Goal: Task Accomplishment & Management: Manage account settings

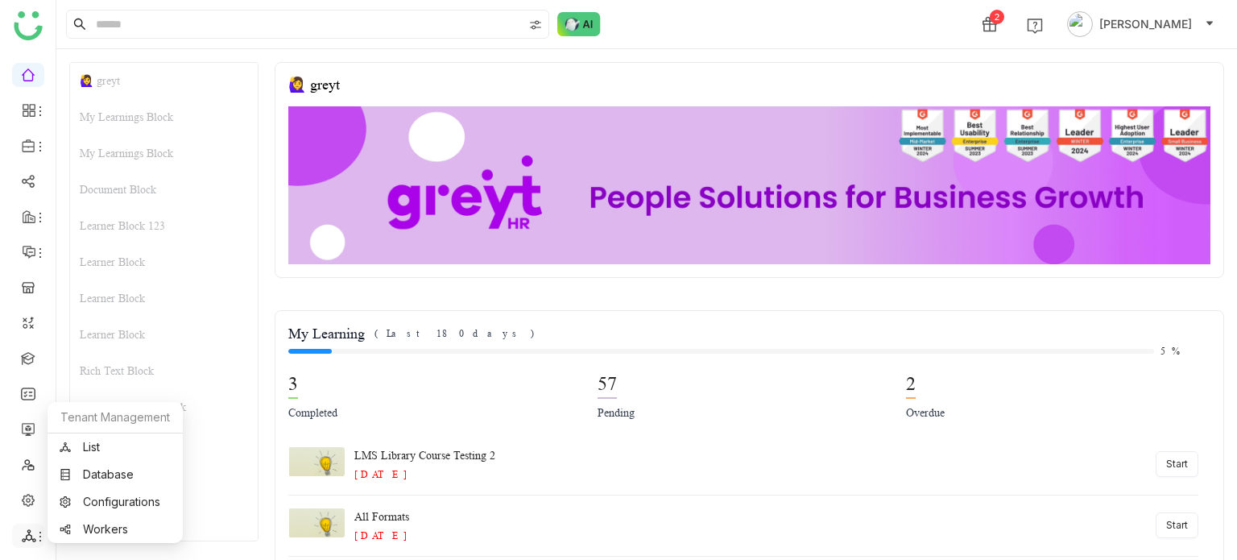
click at [31, 540] on icon at bounding box center [29, 535] width 14 height 14
click at [126, 443] on link "List" at bounding box center [115, 446] width 111 height 11
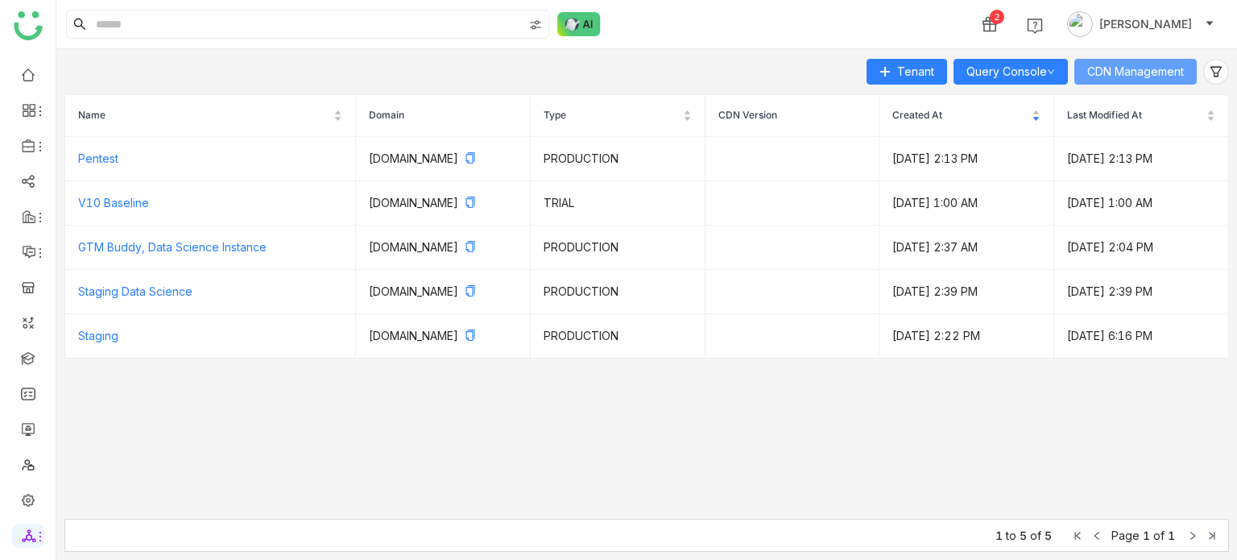
click at [1134, 58] on body "2 Arif uddin Tenant Query Console CDN Management Name Domain Type CDN Version C…" at bounding box center [618, 280] width 1237 height 560
click at [1150, 83] on button "CDN Management" at bounding box center [1135, 72] width 122 height 26
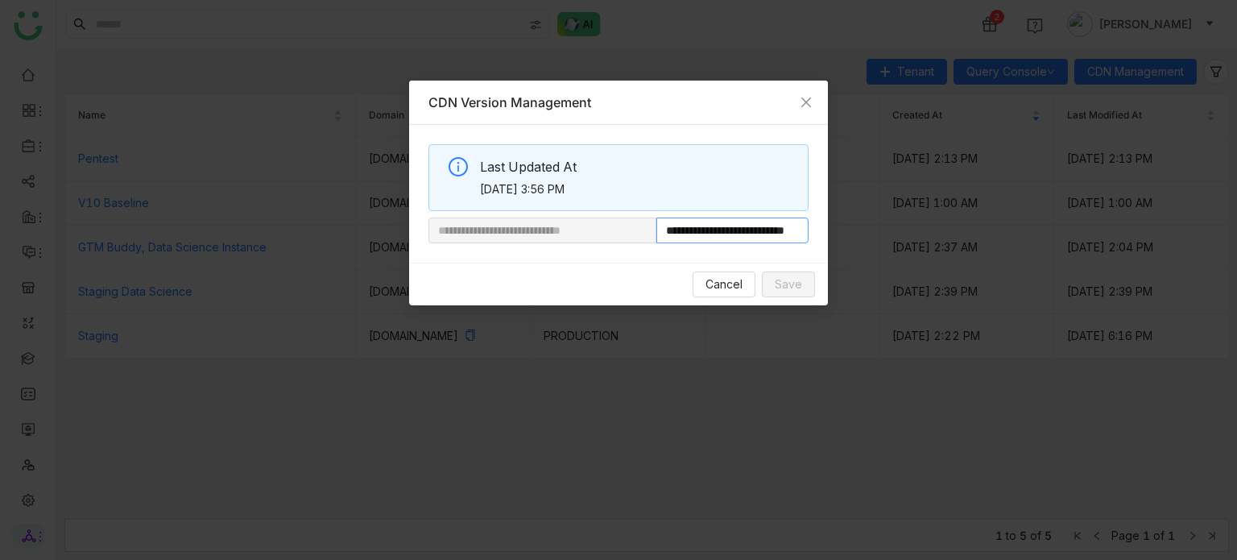
scroll to position [0, 60]
drag, startPoint x: 710, startPoint y: 236, endPoint x: 855, endPoint y: 215, distance: 146.5
click at [855, 215] on nz-modal-container "**********" at bounding box center [618, 280] width 1237 height 560
paste input "**********"
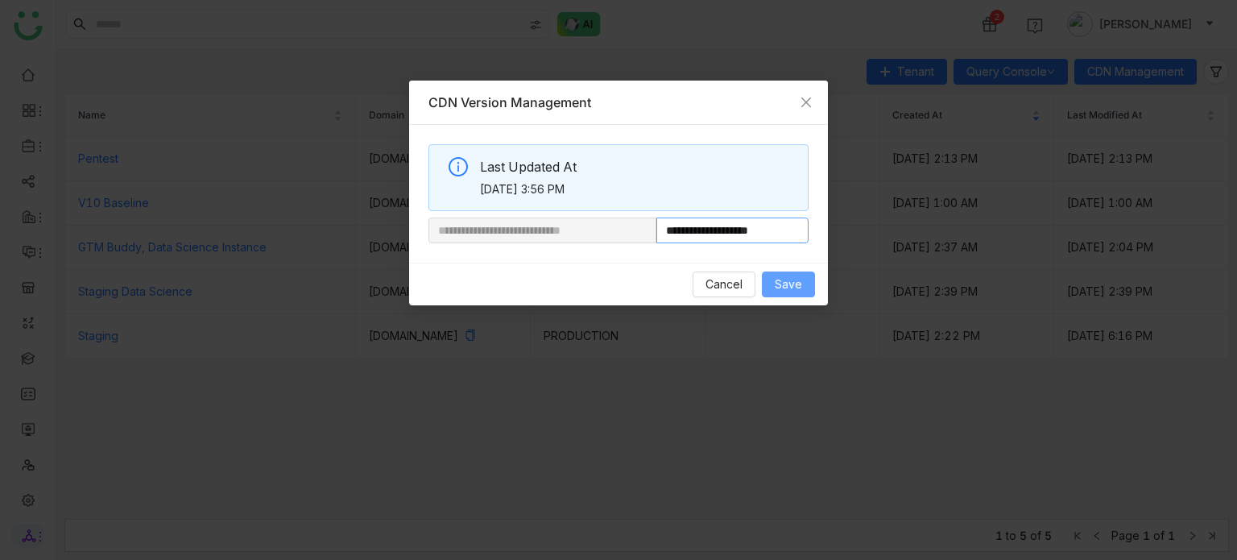
type input "**********"
click at [785, 289] on span "Save" at bounding box center [788, 284] width 27 height 18
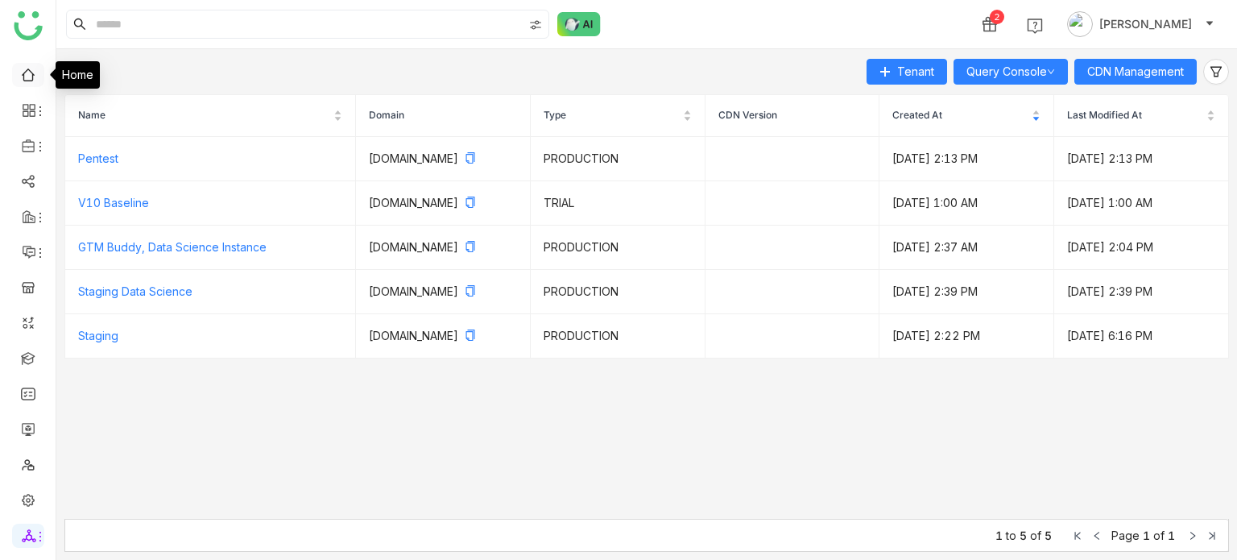
click at [35, 81] on link at bounding box center [28, 74] width 14 height 14
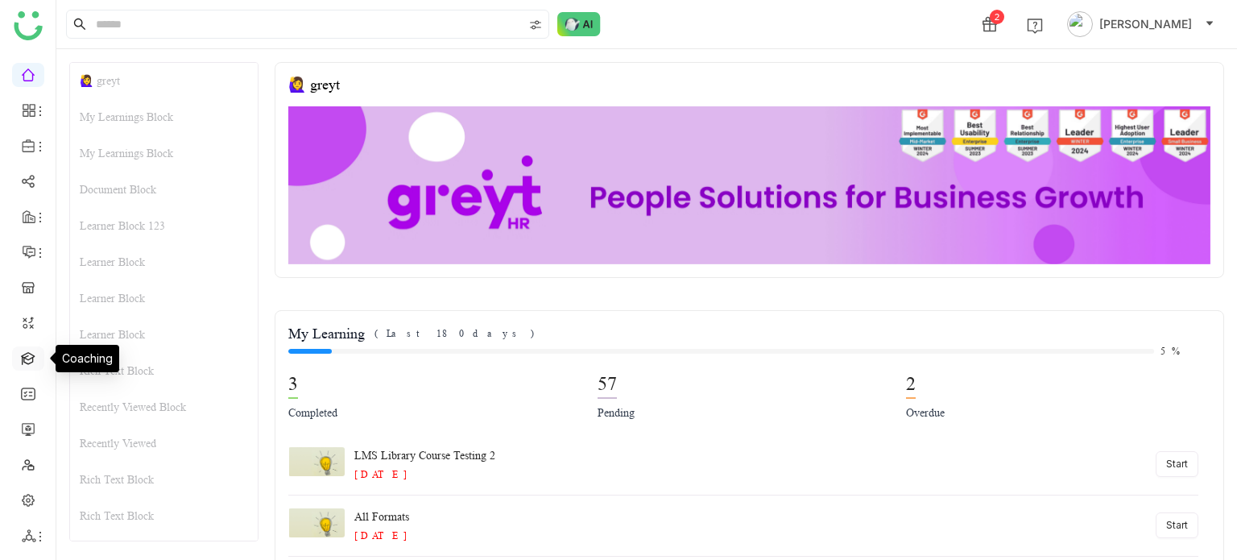
click at [32, 355] on link at bounding box center [28, 357] width 14 height 14
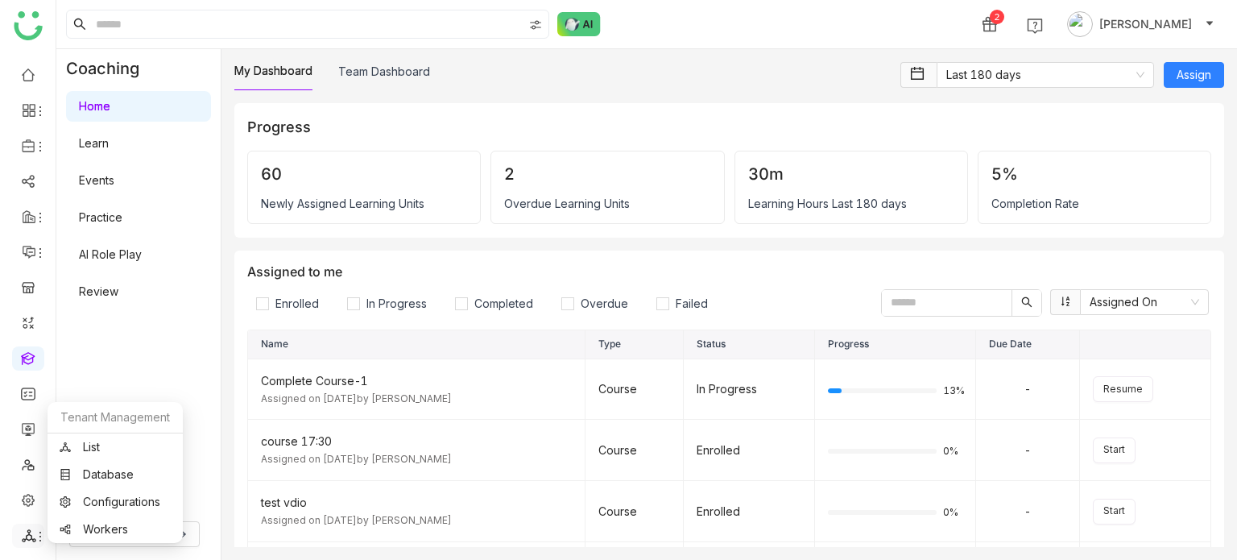
click at [23, 542] on icon at bounding box center [29, 535] width 14 height 14
click at [126, 453] on link "List" at bounding box center [115, 446] width 111 height 11
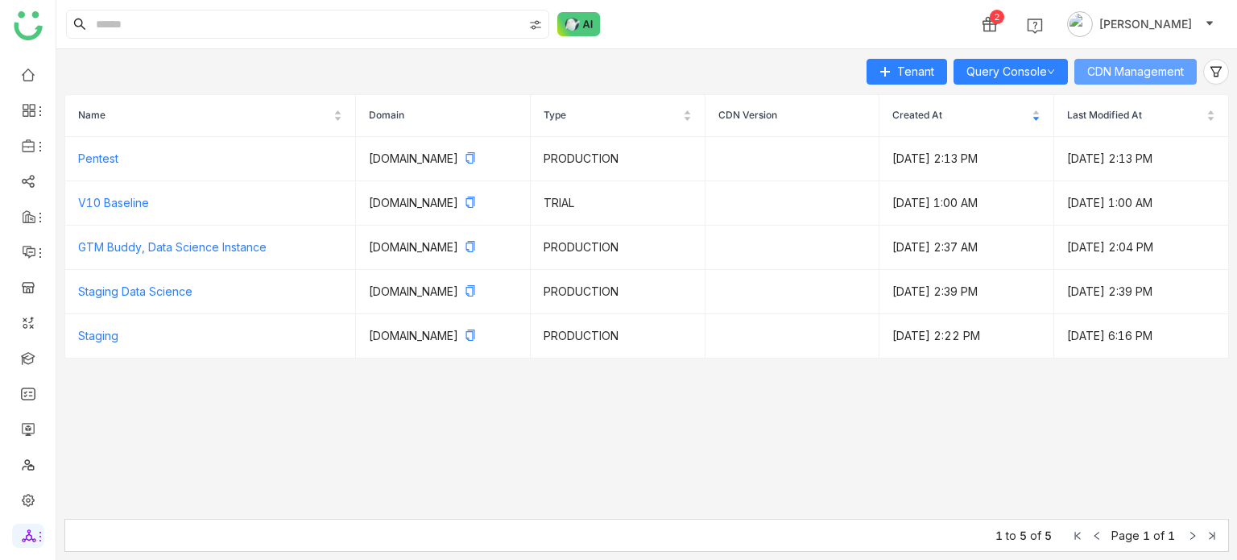
click at [1152, 80] on span "CDN Management" at bounding box center [1135, 72] width 97 height 18
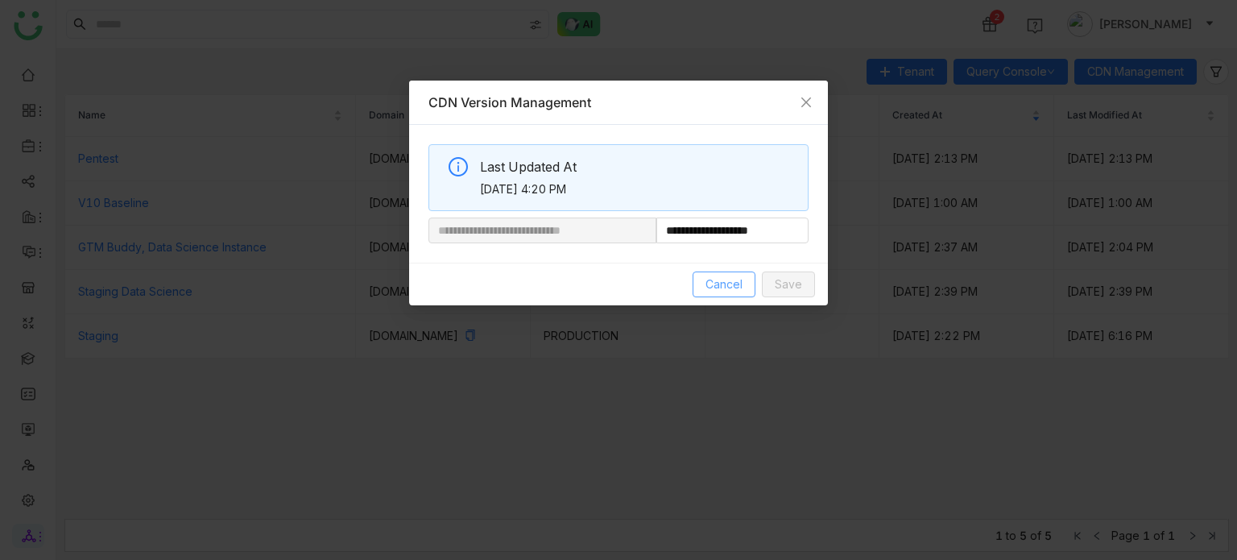
click at [707, 285] on span "Cancel" at bounding box center [724, 284] width 37 height 18
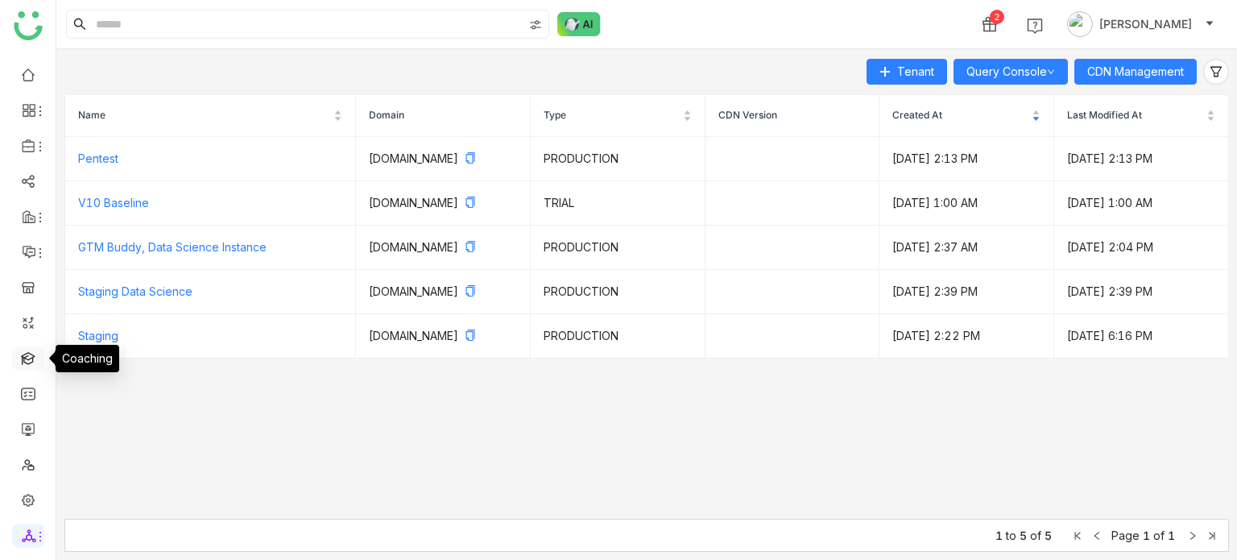
click at [29, 360] on link at bounding box center [28, 357] width 14 height 14
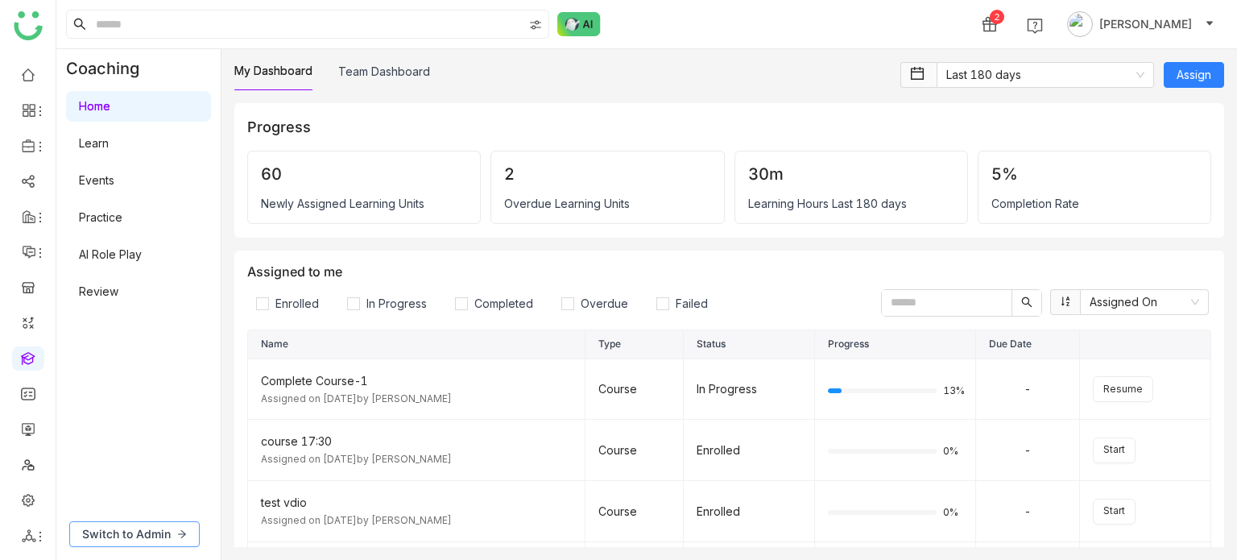
click at [114, 544] on button "Switch to Admin" at bounding box center [134, 534] width 130 height 26
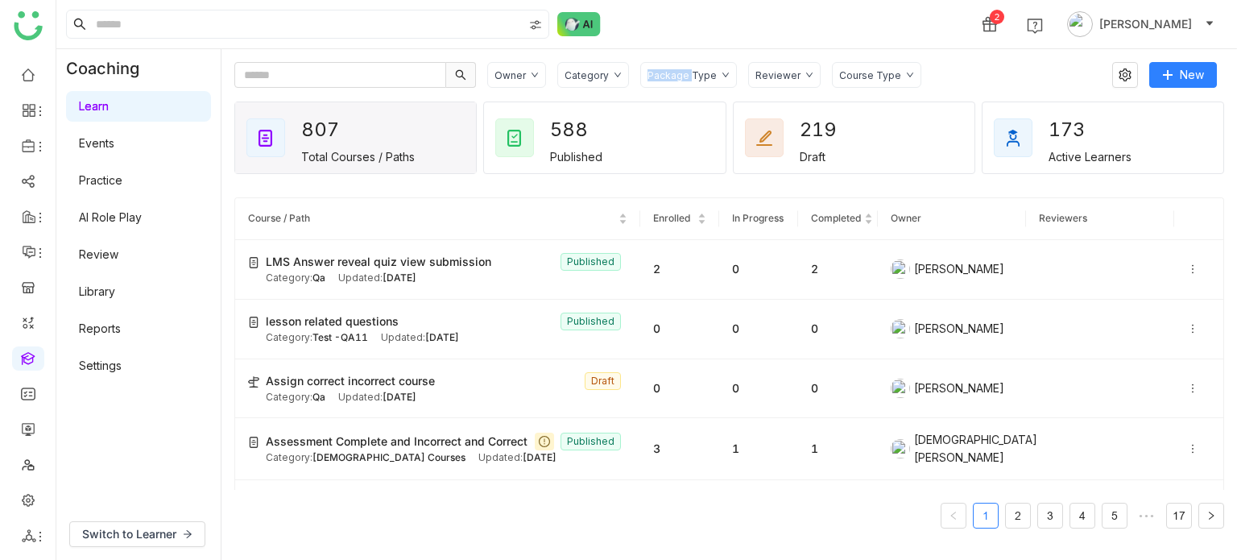
click at [615, 68] on div "Category" at bounding box center [593, 75] width 72 height 26
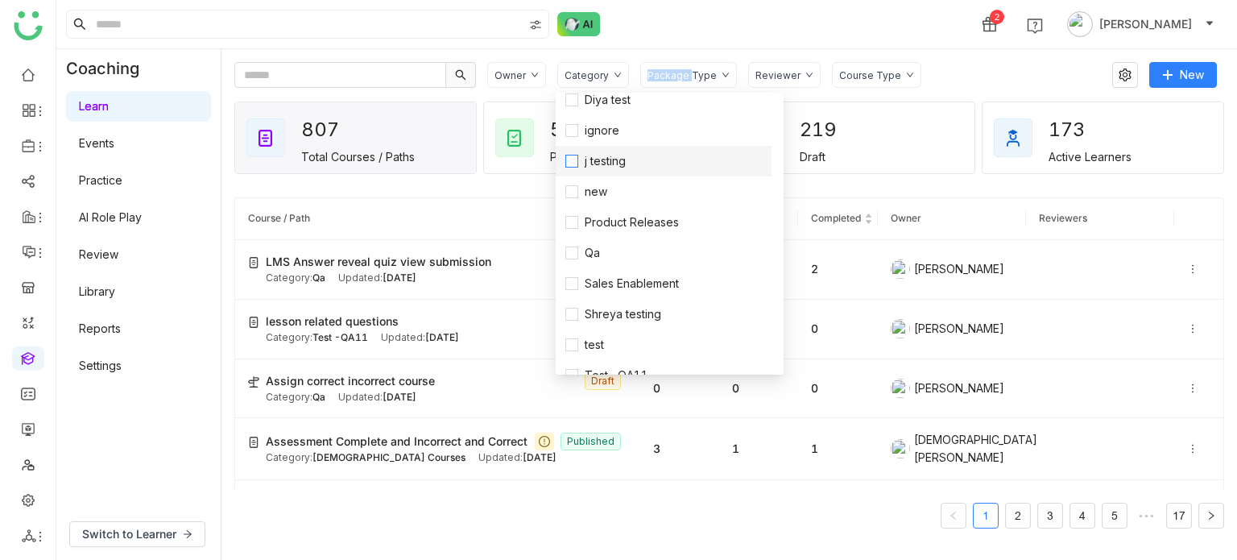
scroll to position [232, 0]
click at [586, 254] on span "Qa" at bounding box center [592, 251] width 28 height 18
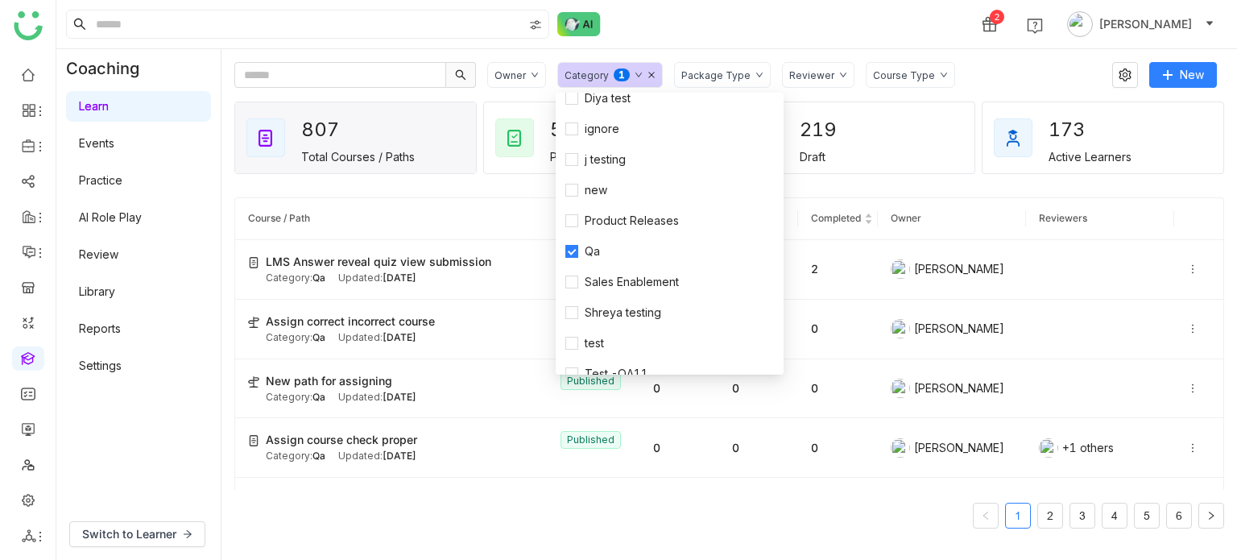
click at [909, 37] on div "2 [PERSON_NAME]" at bounding box center [646, 24] width 1181 height 48
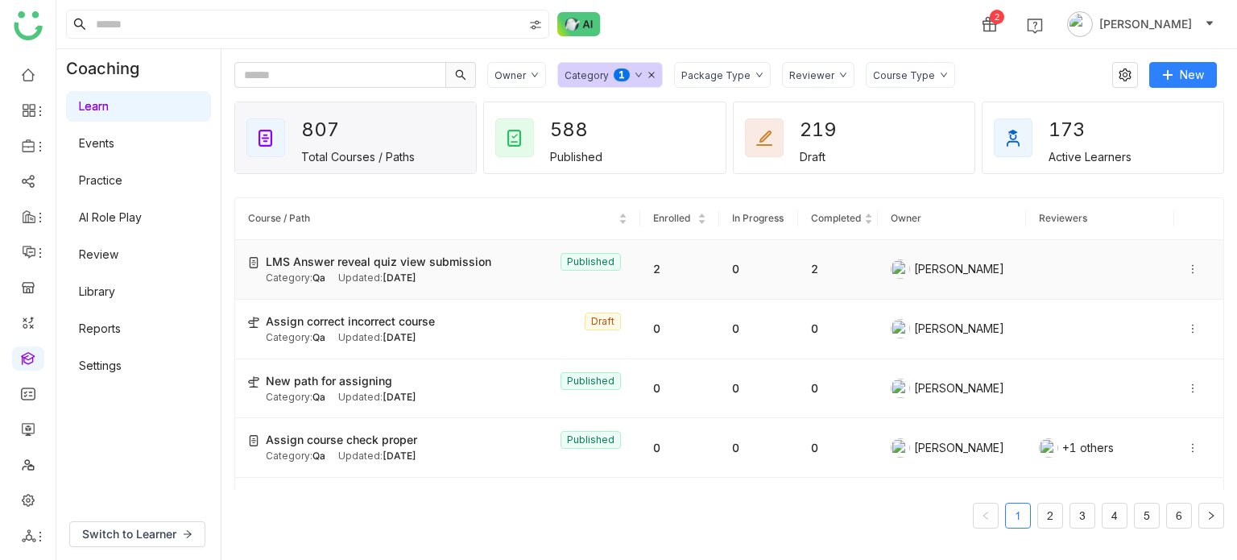
click at [420, 267] on span "LMS Answer reveal quiz view submission" at bounding box center [379, 262] width 226 height 18
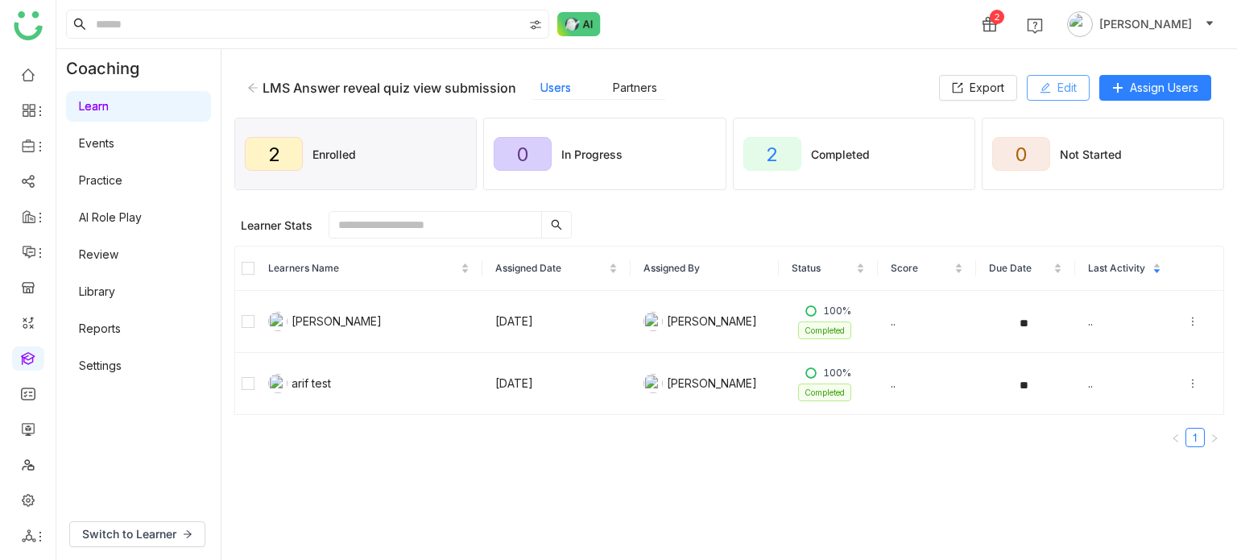
click at [1071, 97] on button "Edit" at bounding box center [1058, 88] width 63 height 26
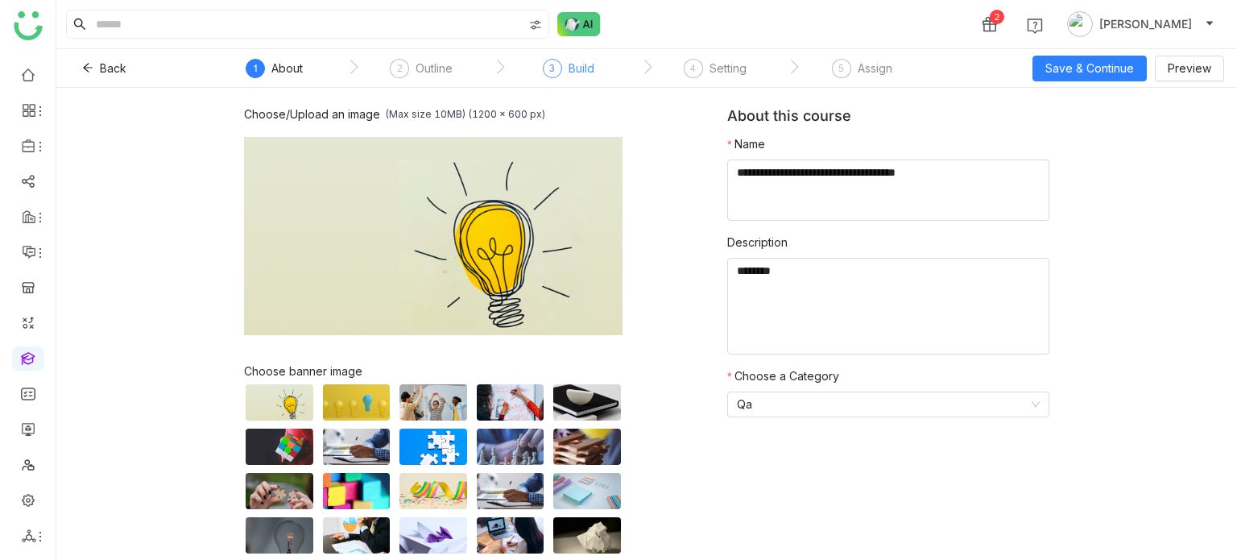
click at [588, 76] on div "Build" at bounding box center [582, 68] width 26 height 19
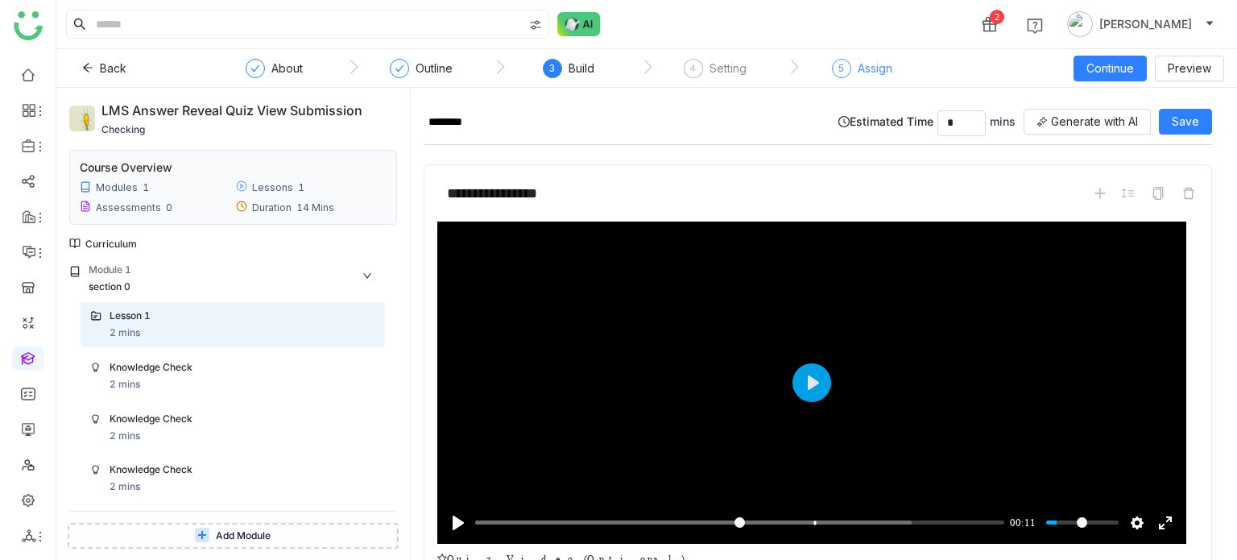
click at [840, 77] on div "5" at bounding box center [841, 68] width 19 height 19
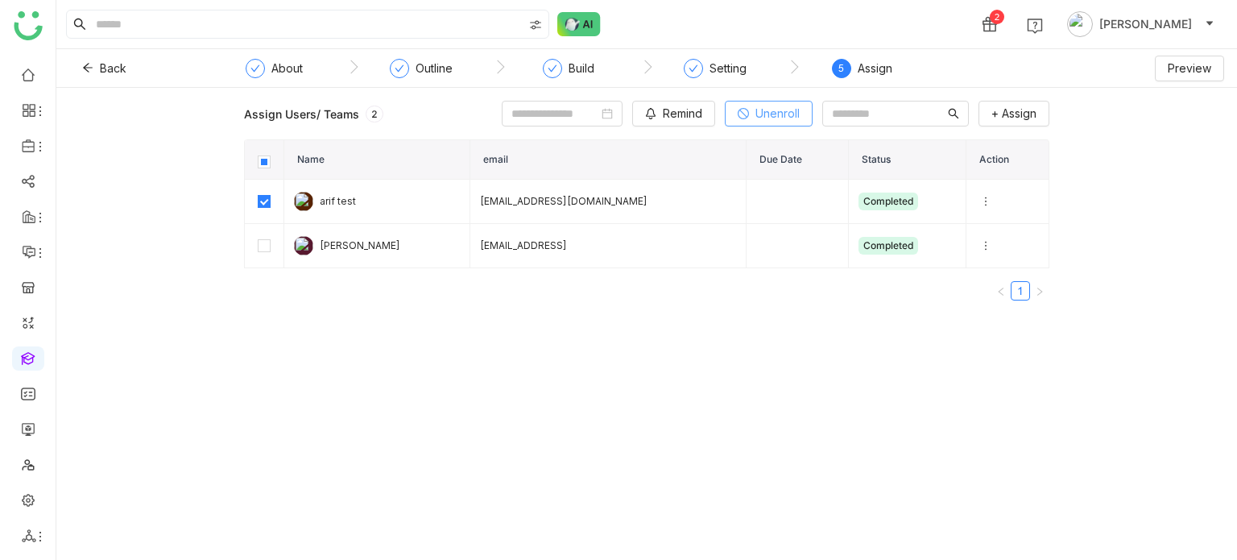
click at [755, 119] on span "Unenroll" at bounding box center [777, 114] width 44 height 18
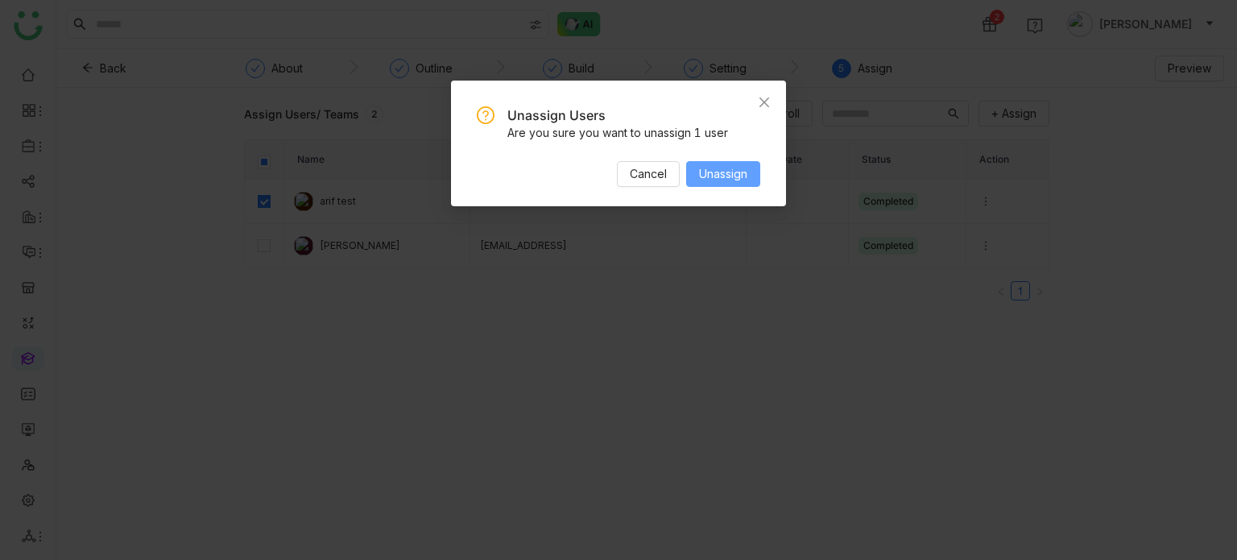
click at [738, 180] on span "Unassign" at bounding box center [723, 174] width 48 height 18
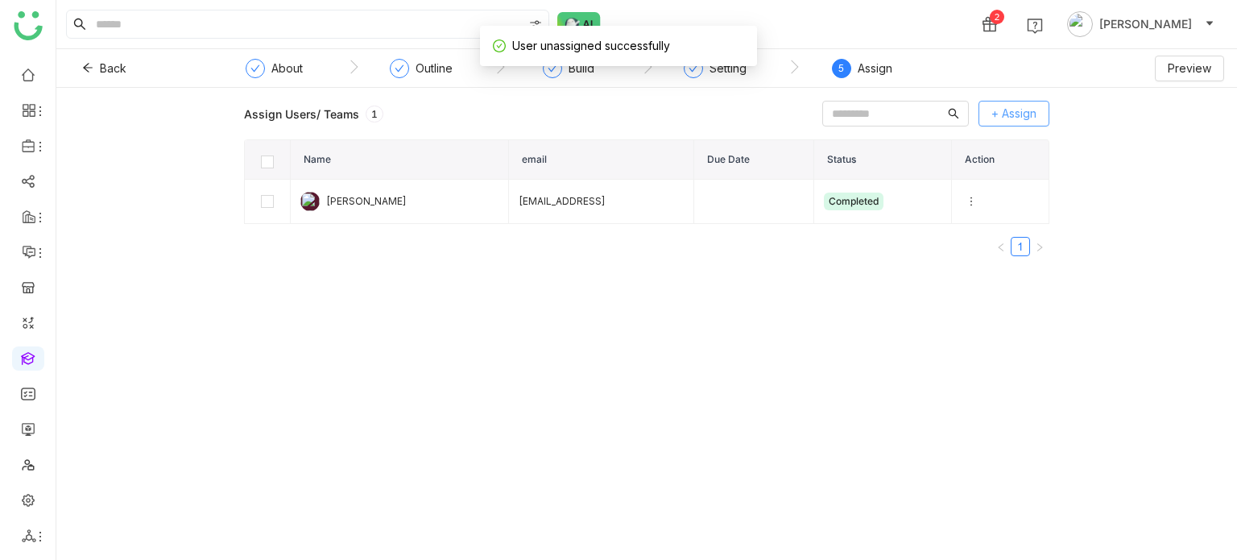
click at [1031, 117] on span "+ Assign" at bounding box center [1013, 114] width 45 height 18
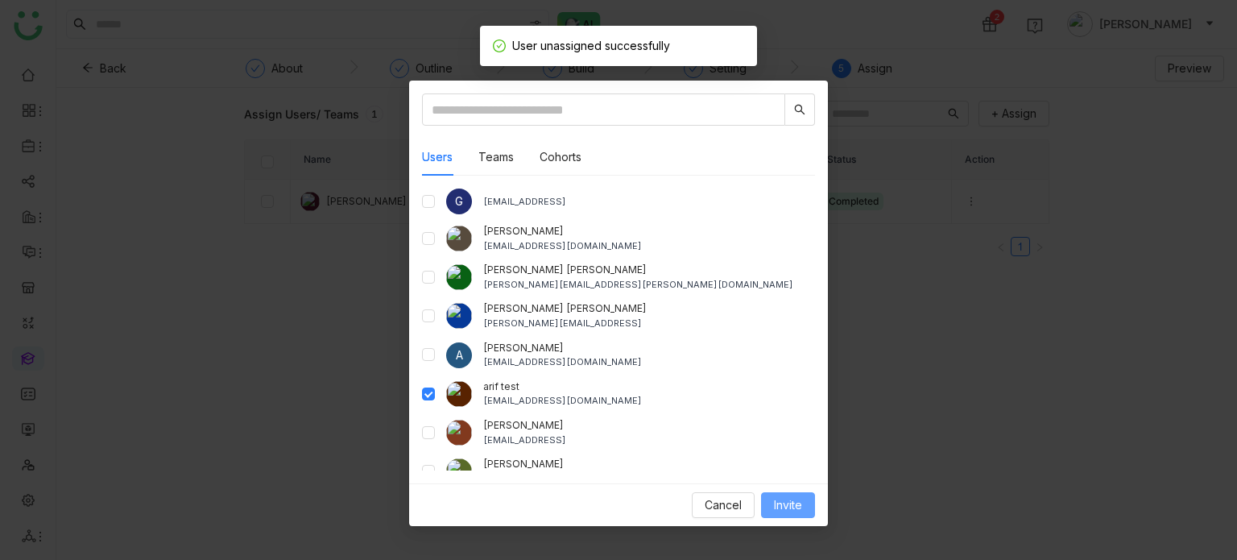
click at [784, 499] on span "Invite" at bounding box center [788, 505] width 28 height 18
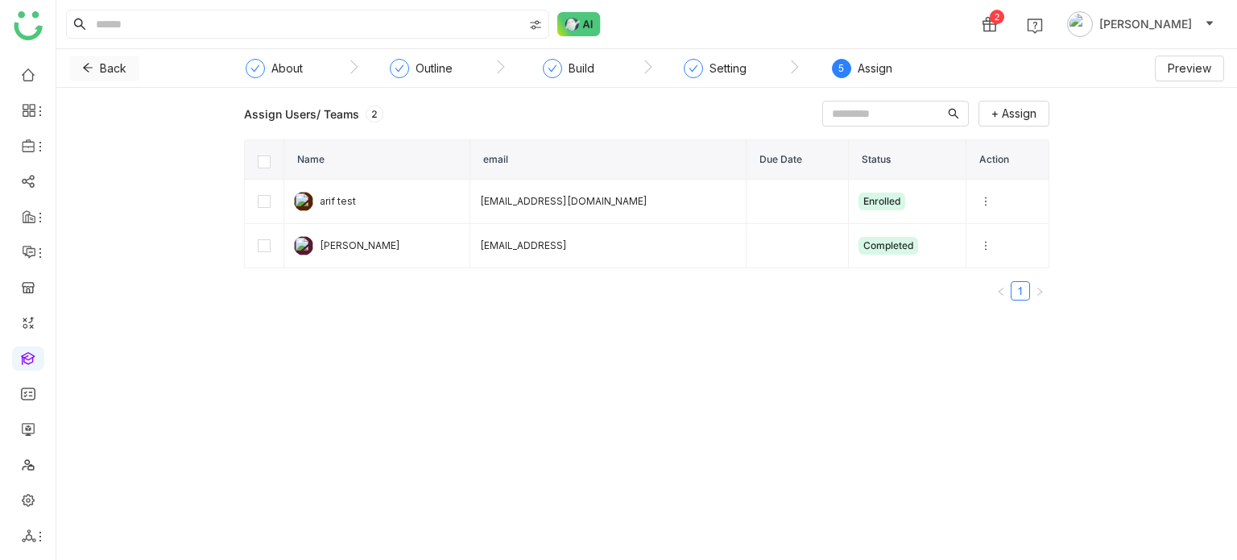
click at [97, 67] on button "Back" at bounding box center [104, 69] width 70 height 26
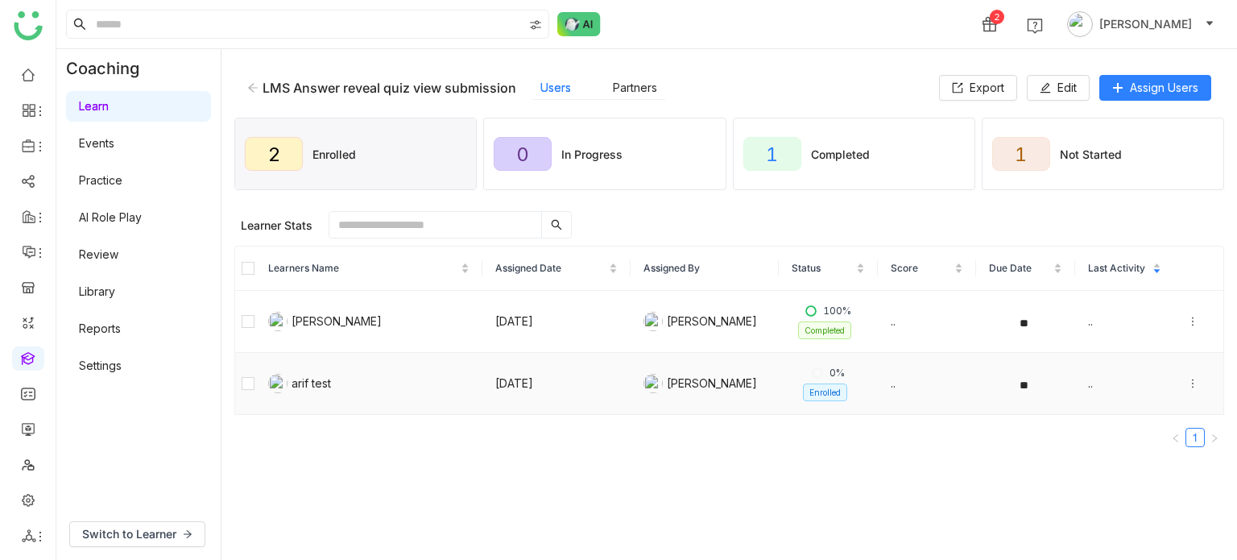
click at [1187, 387] on icon at bounding box center [1192, 383] width 11 height 11
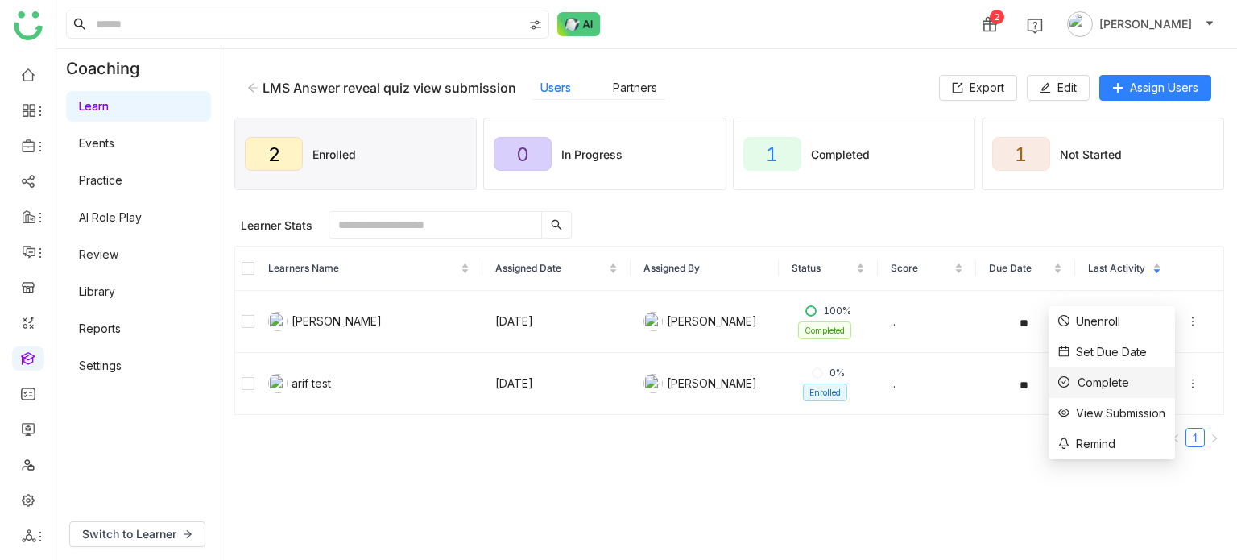
click at [1120, 379] on div "Complete" at bounding box center [1093, 383] width 71 height 18
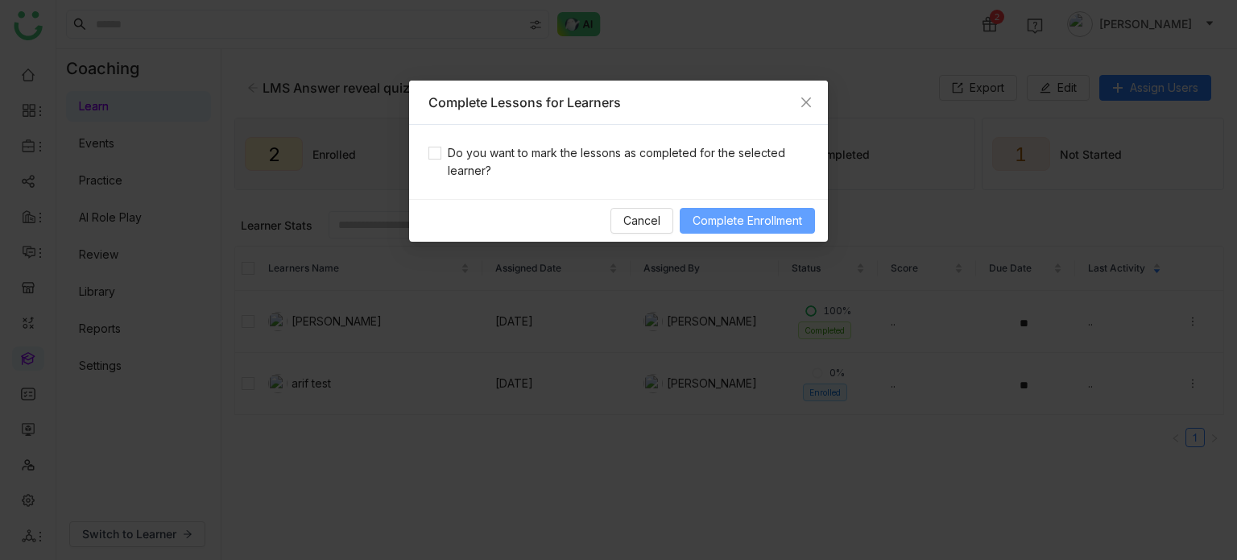
drag, startPoint x: 723, startPoint y: 160, endPoint x: 744, endPoint y: 227, distance: 70.1
click at [725, 161] on span "Do you want to mark the lessons as completed for the selected learner?" at bounding box center [624, 161] width 367 height 35
click at [748, 233] on button "Complete Enrollment" at bounding box center [747, 221] width 135 height 26
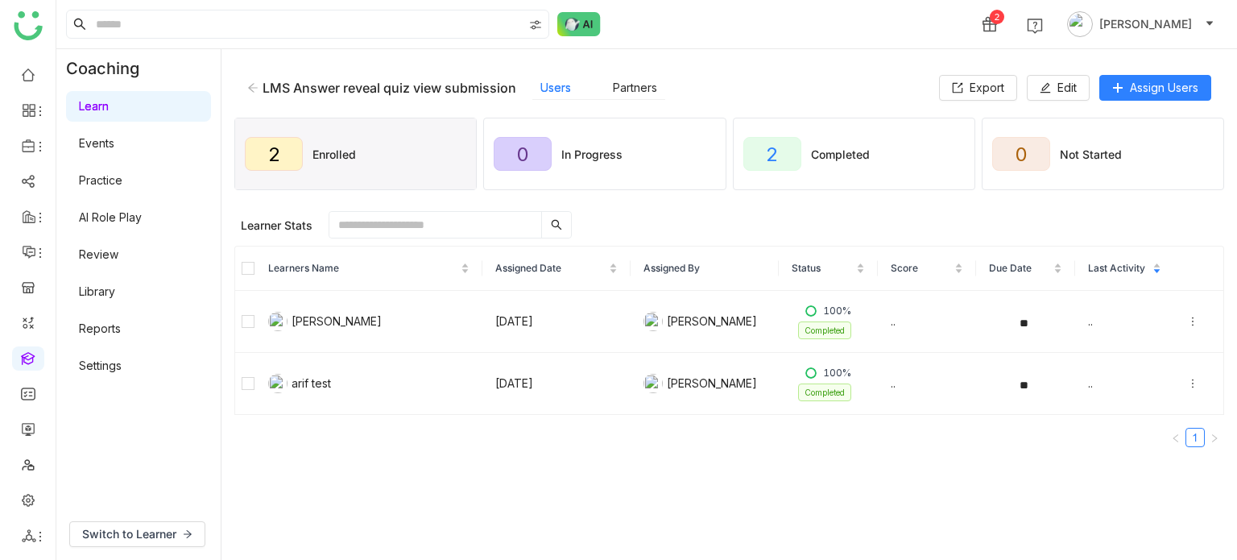
click at [35, 350] on link at bounding box center [28, 357] width 14 height 14
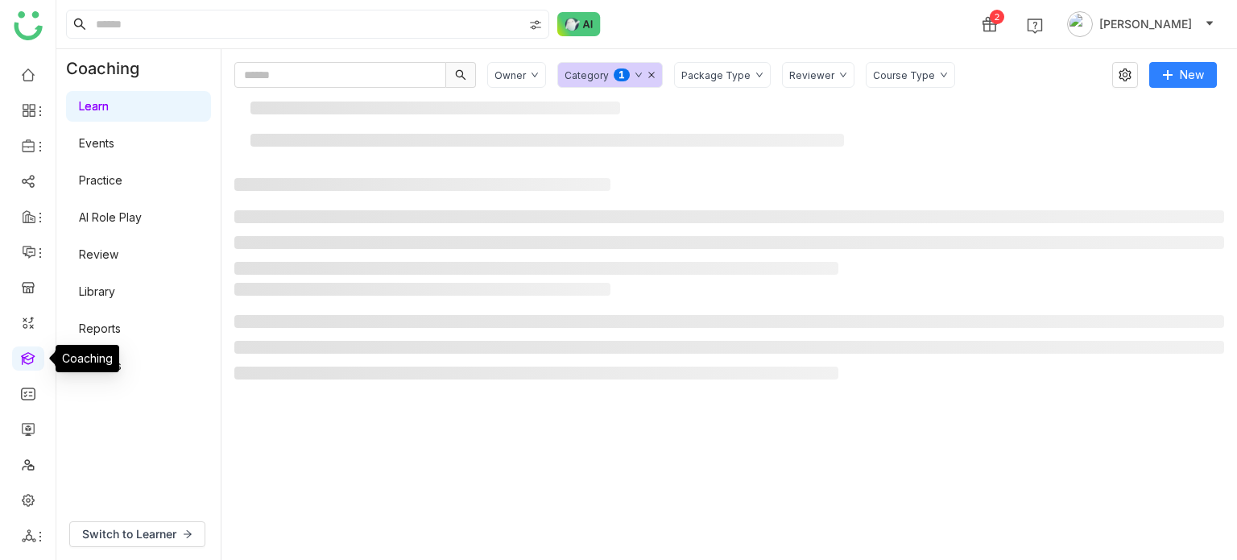
click at [35, 358] on link at bounding box center [28, 357] width 14 height 14
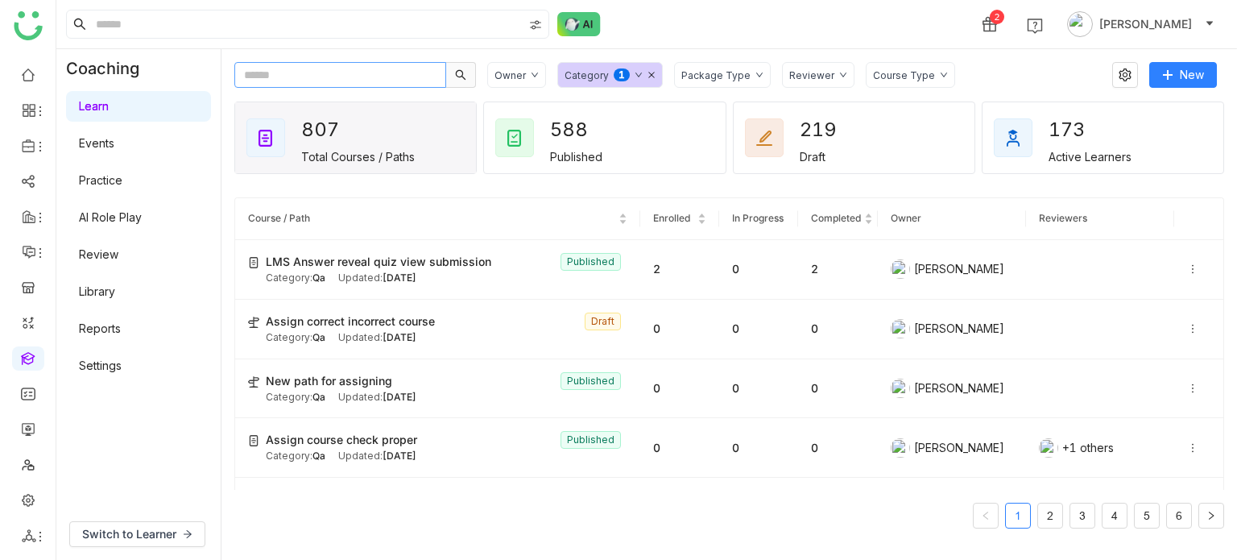
click at [340, 73] on input "text" at bounding box center [340, 75] width 212 height 26
click at [142, 217] on link "AI Role Play" at bounding box center [110, 217] width 63 height 14
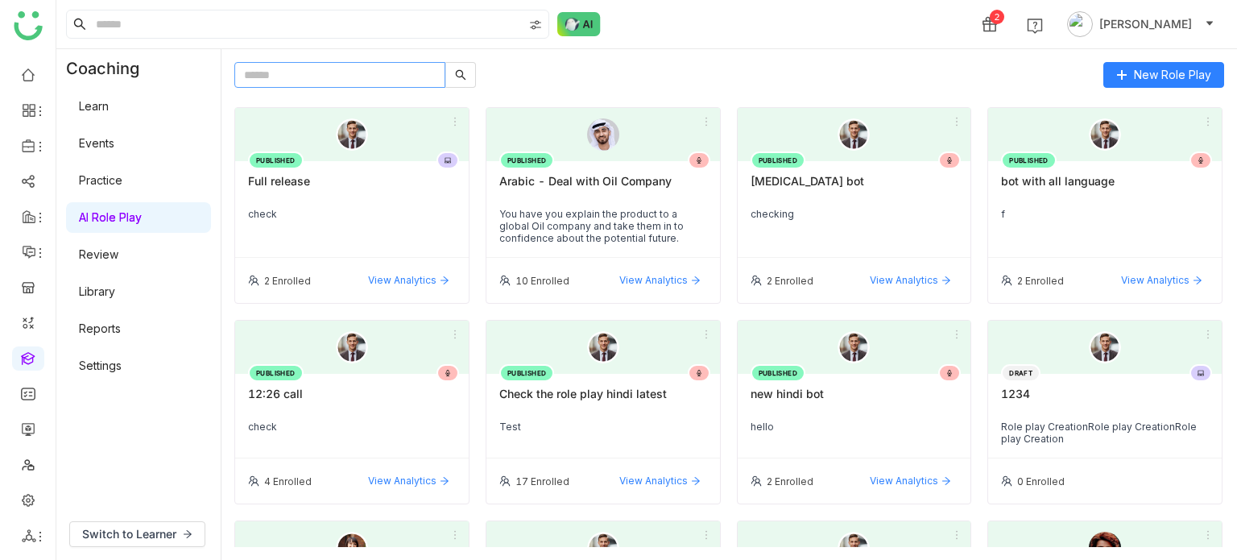
click at [313, 85] on input "text" at bounding box center [339, 75] width 211 height 26
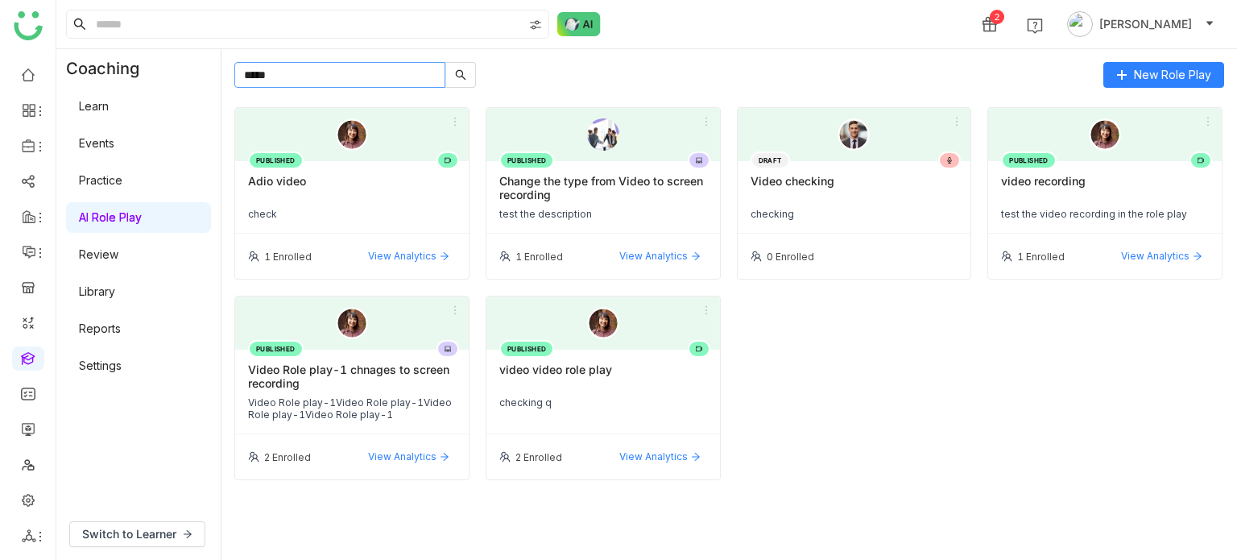
type input "*****"
click at [1037, 182] on div "video recording" at bounding box center [1105, 187] width 208 height 27
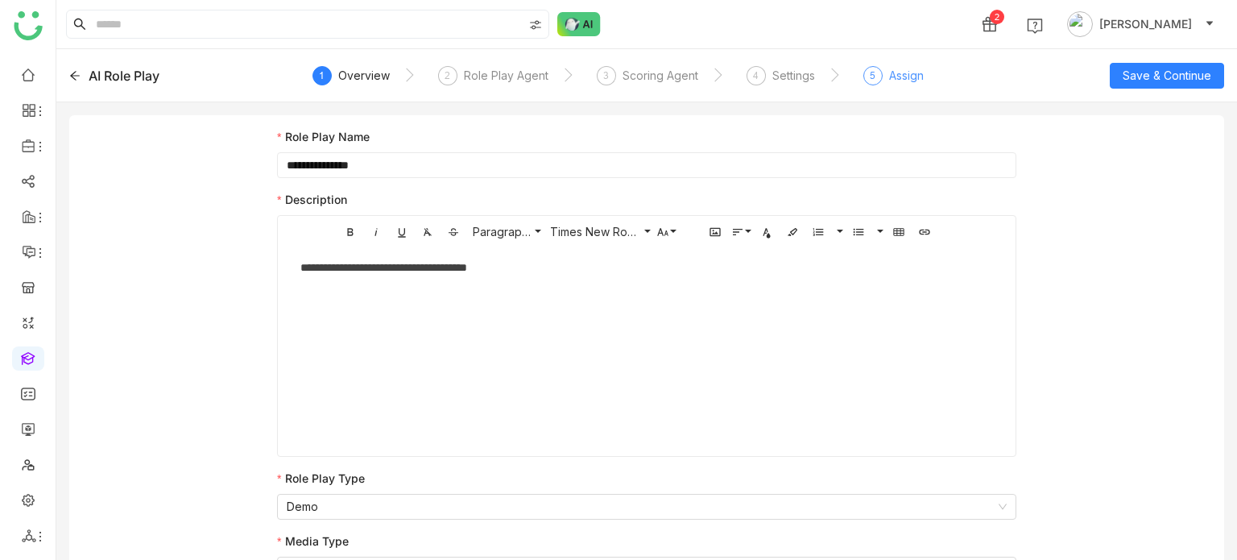
click at [871, 75] on span "5" at bounding box center [873, 75] width 6 height 12
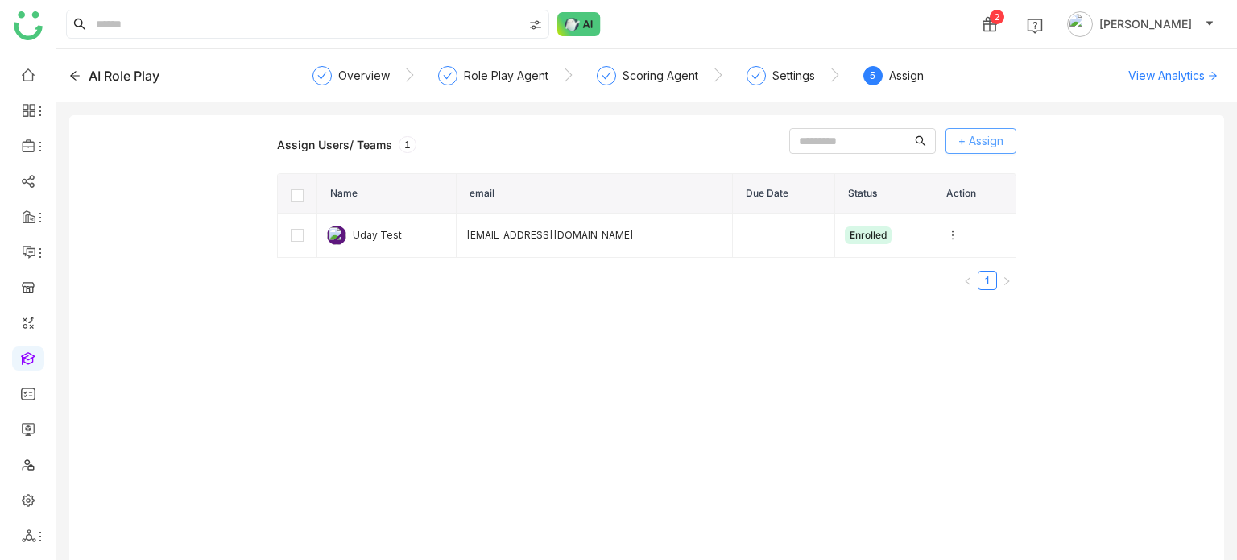
click at [961, 146] on span "+ Assign" at bounding box center [980, 141] width 45 height 18
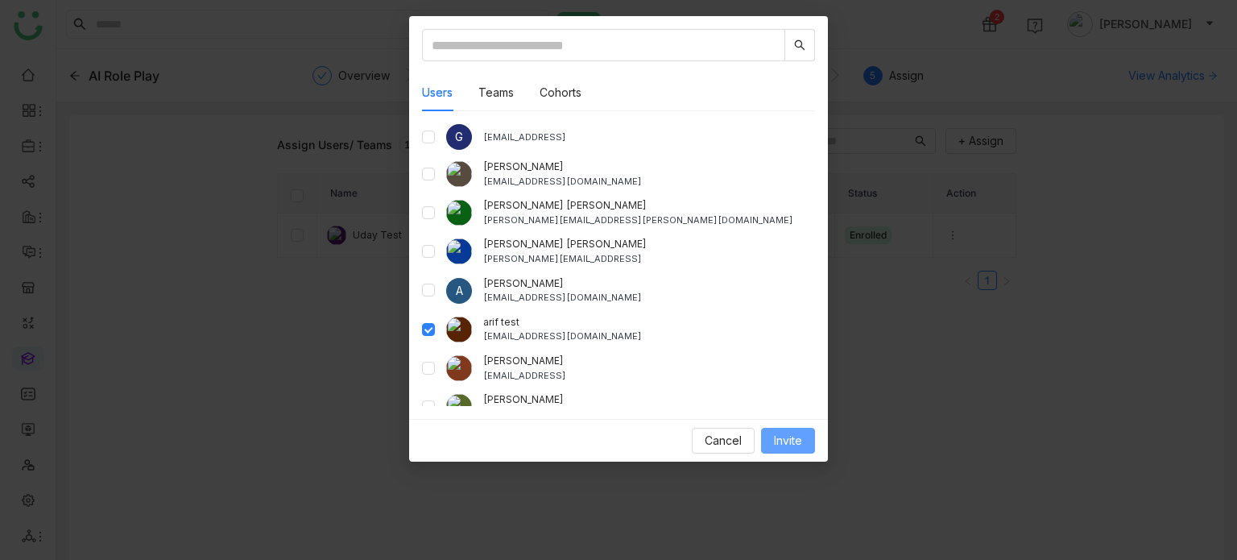
click at [787, 433] on span "Invite" at bounding box center [788, 441] width 28 height 18
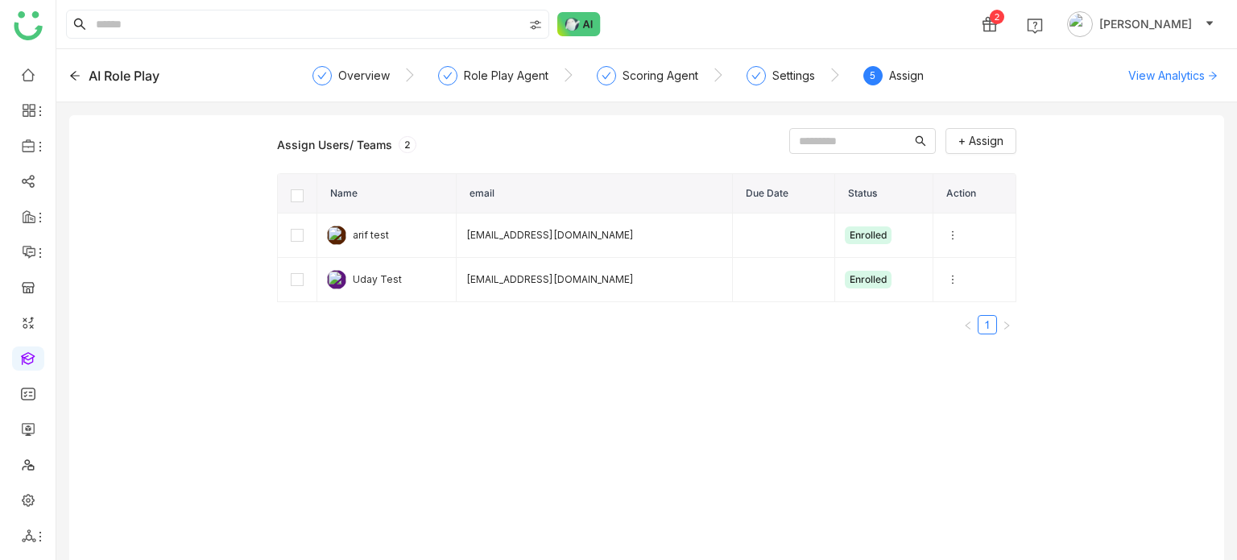
click at [85, 72] on div "AI Role Play" at bounding box center [184, 75] width 231 height 19
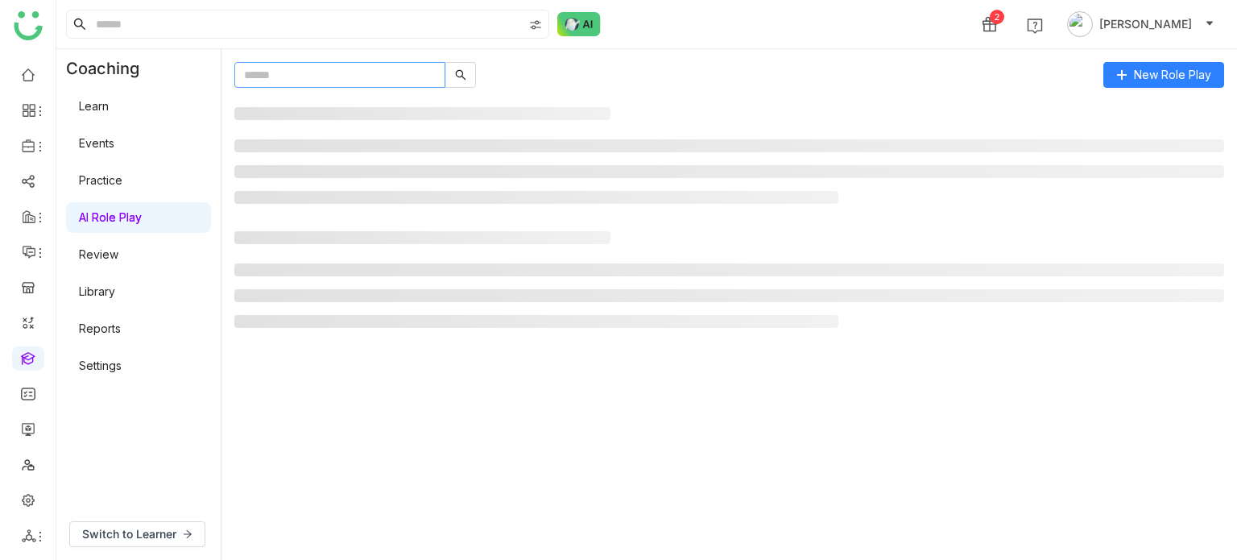
click at [416, 75] on input "text" at bounding box center [339, 75] width 211 height 26
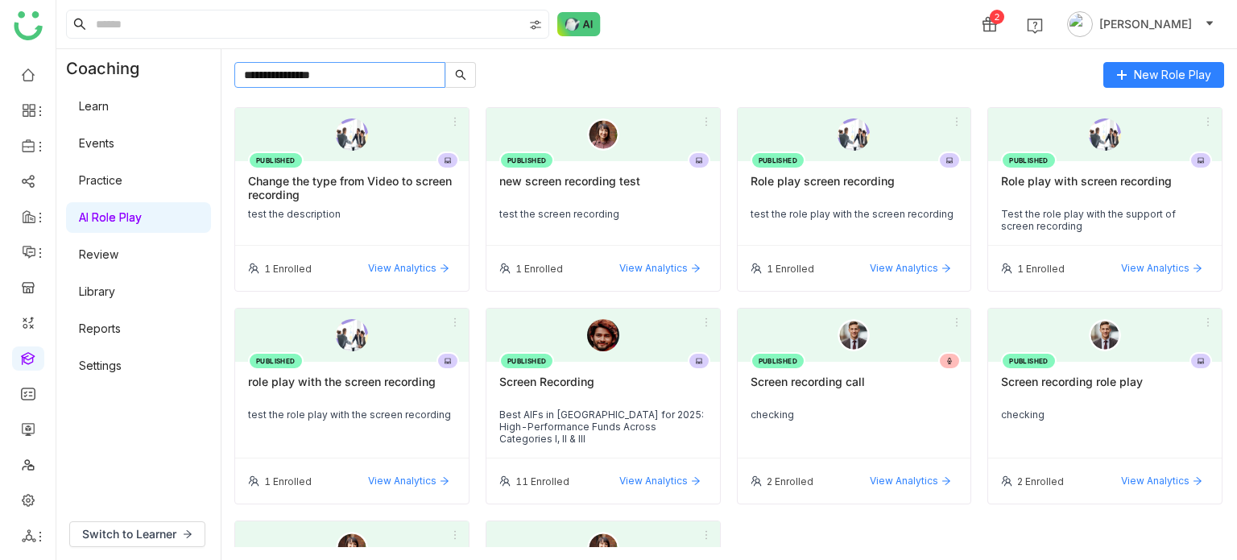
type input "**********"
click at [611, 190] on div "new screen recording test" at bounding box center [603, 187] width 208 height 27
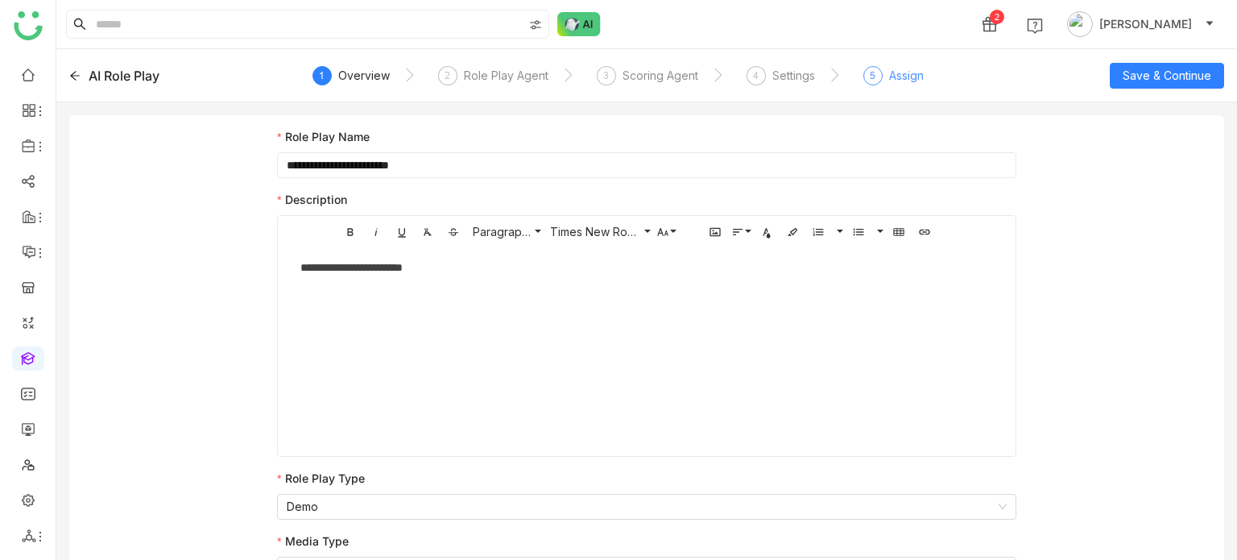
click at [870, 74] on span "5" at bounding box center [873, 75] width 6 height 12
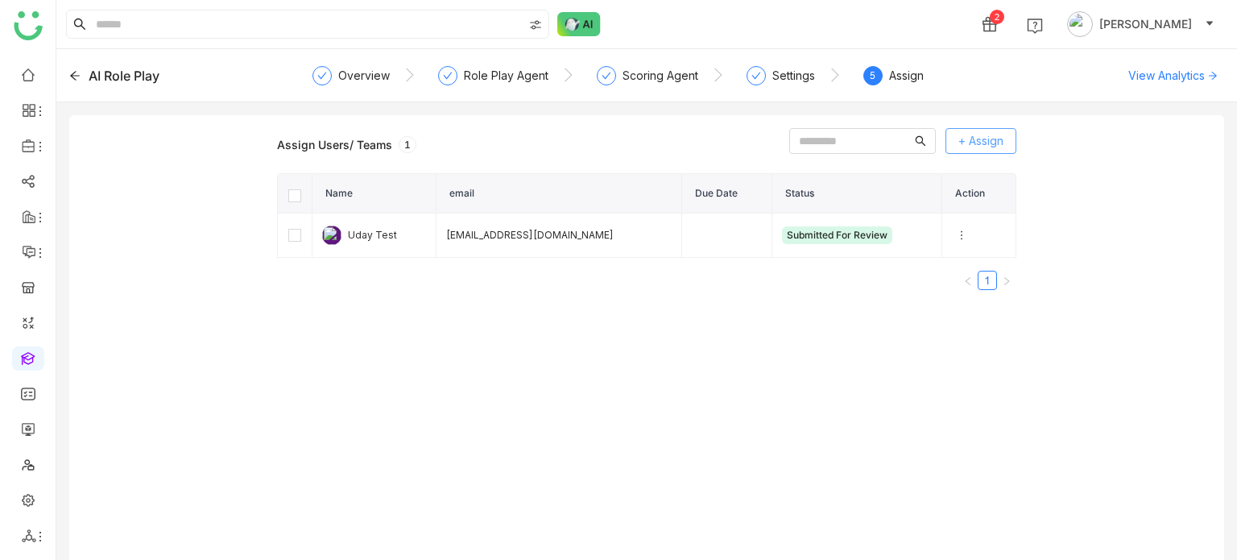
click at [989, 130] on button "+ Assign" at bounding box center [981, 141] width 71 height 26
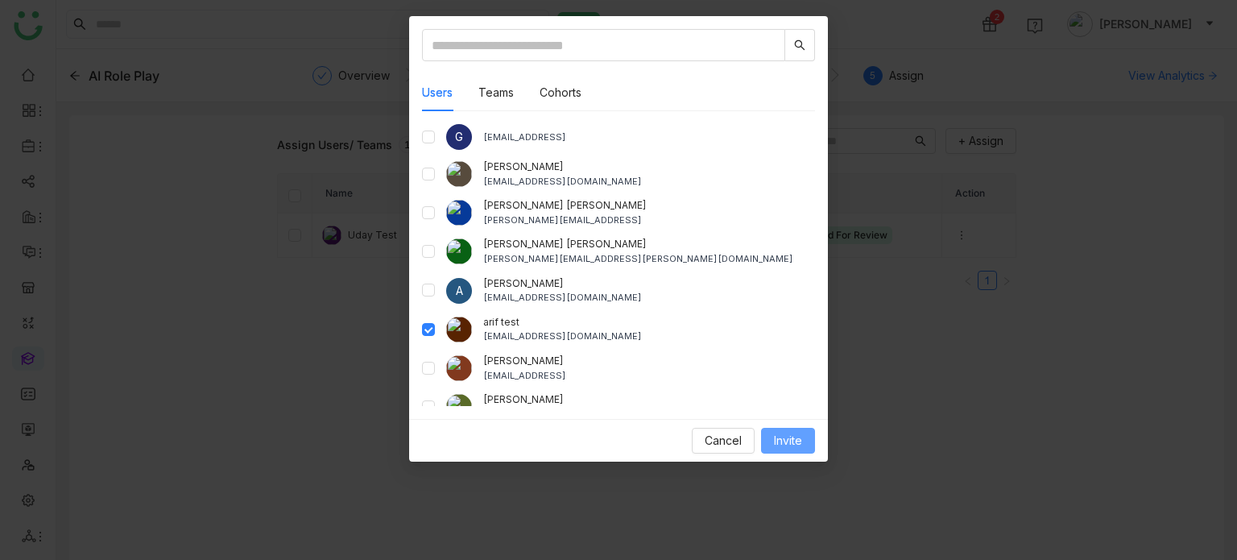
click at [807, 429] on button "Invite" at bounding box center [788, 441] width 54 height 26
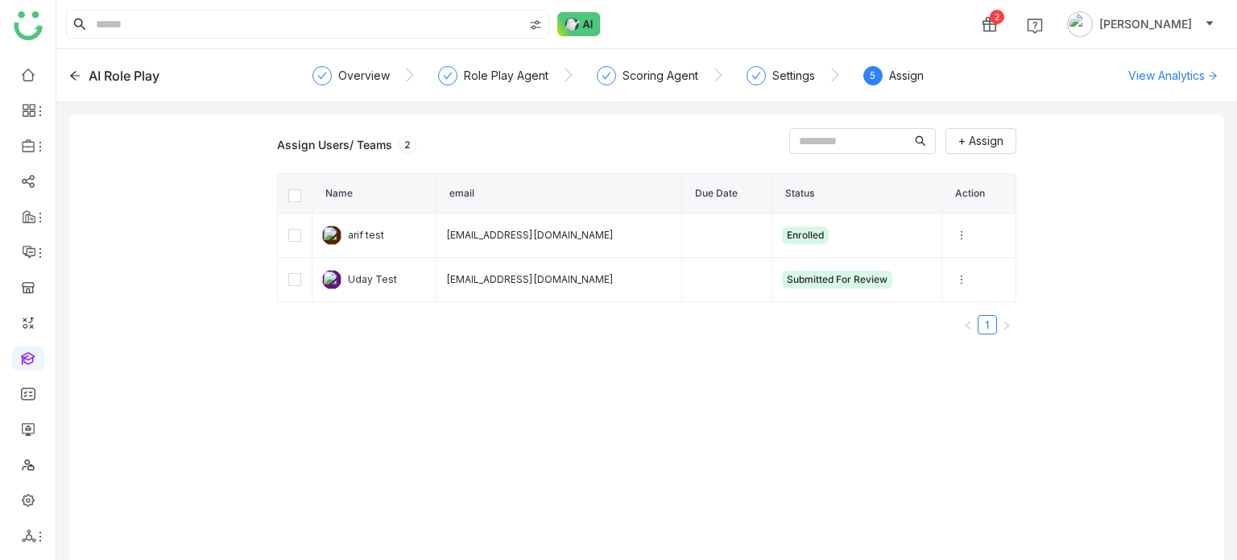
click at [81, 81] on div "AI Role Play" at bounding box center [184, 75] width 231 height 19
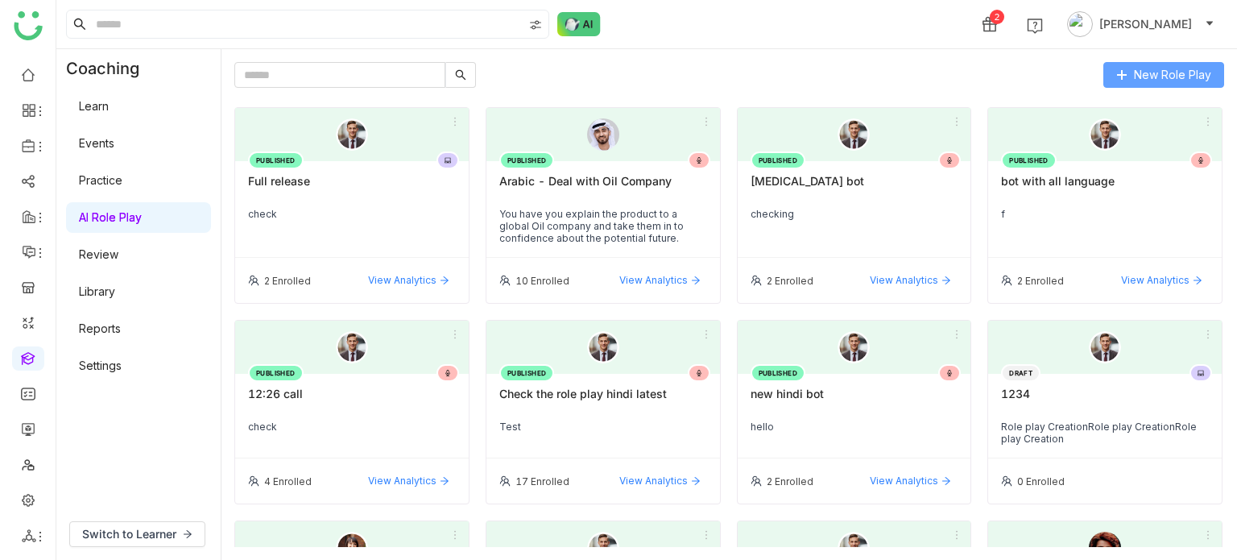
click at [1144, 74] on span "New Role Play" at bounding box center [1172, 75] width 77 height 18
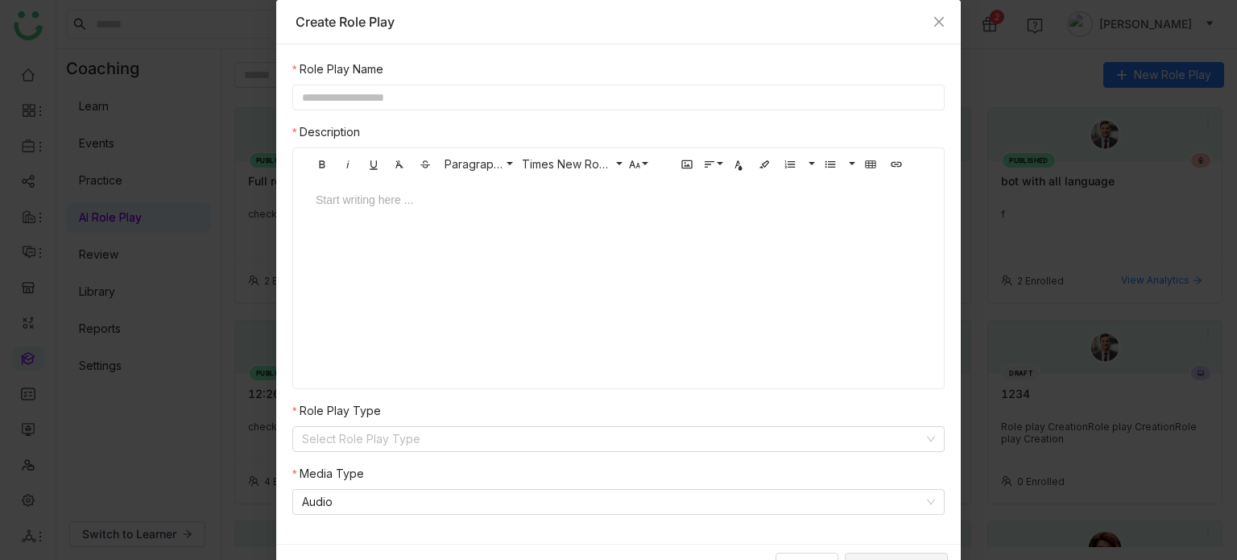
click at [707, 104] on input "text" at bounding box center [618, 98] width 652 height 26
type input "**********"
click at [396, 447] on input at bounding box center [613, 439] width 622 height 24
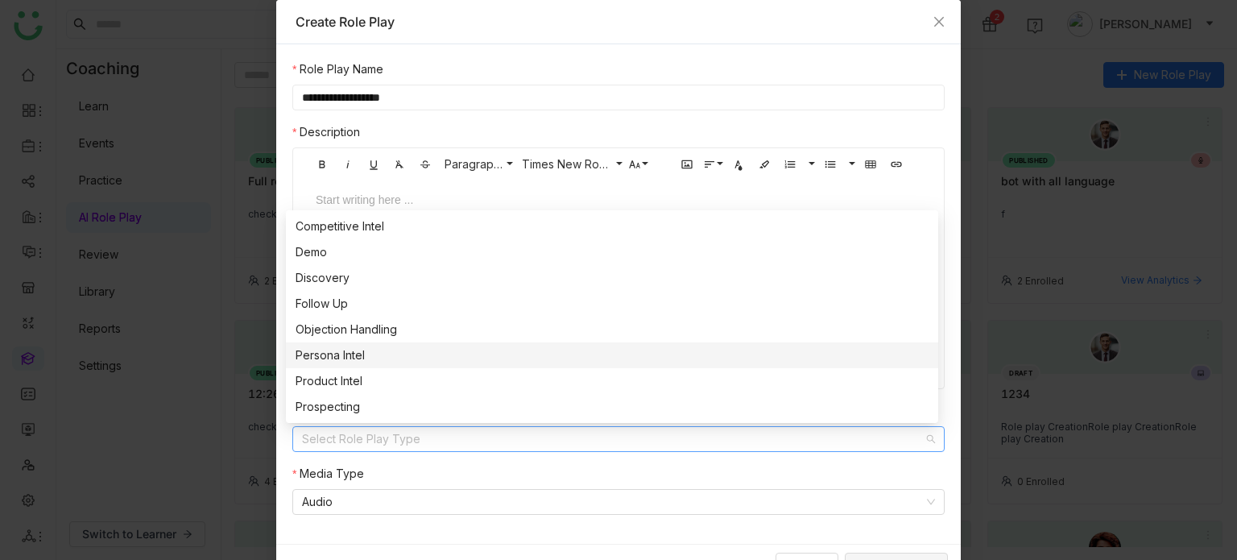
click at [403, 361] on div "Persona Intel" at bounding box center [612, 355] width 633 height 18
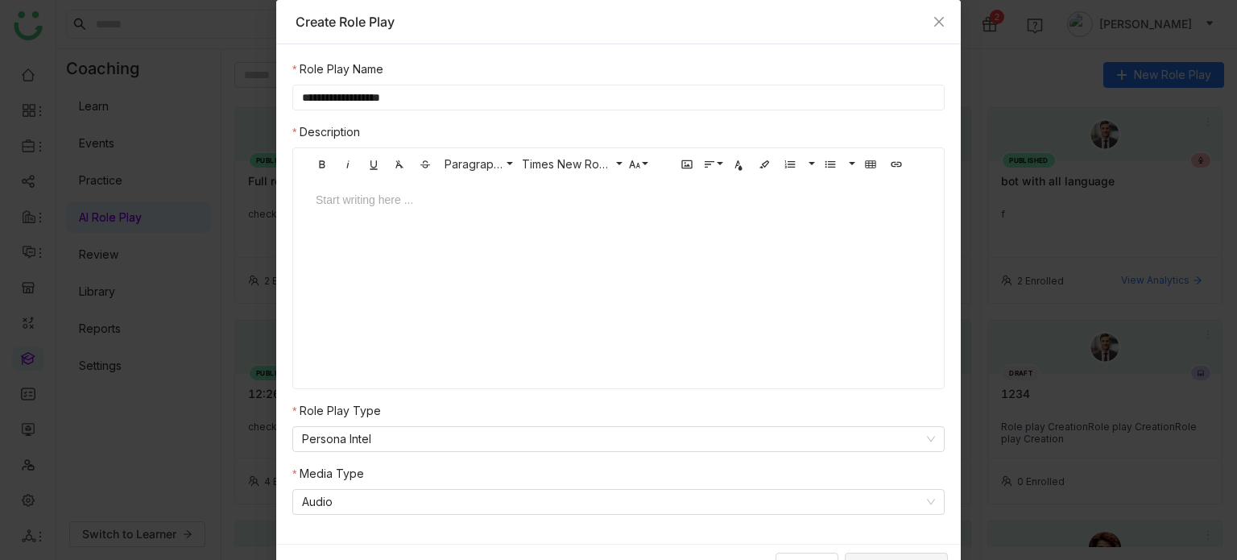
click at [569, 214] on div at bounding box center [619, 215] width 638 height 48
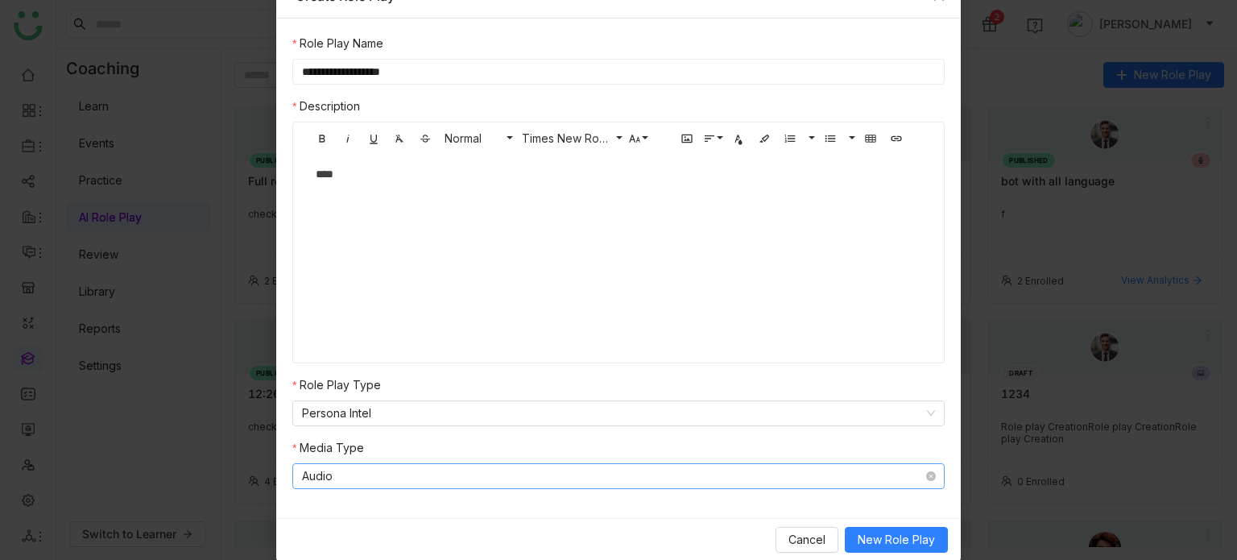
click at [607, 484] on nz-select-item "Audio" at bounding box center [618, 476] width 633 height 24
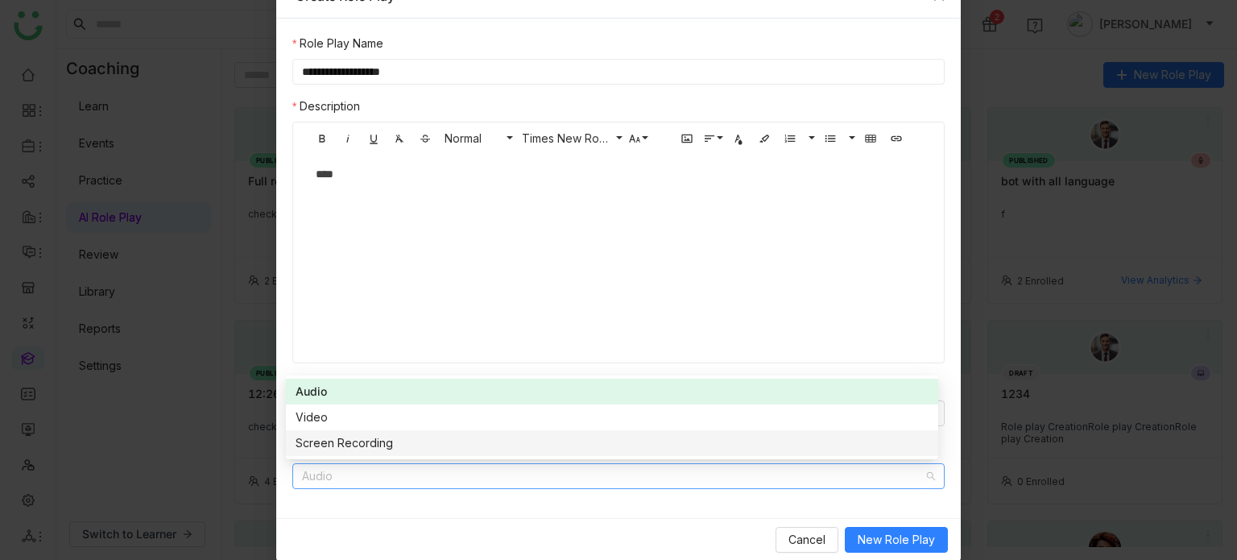
click at [403, 444] on div "Screen Recording" at bounding box center [612, 443] width 633 height 18
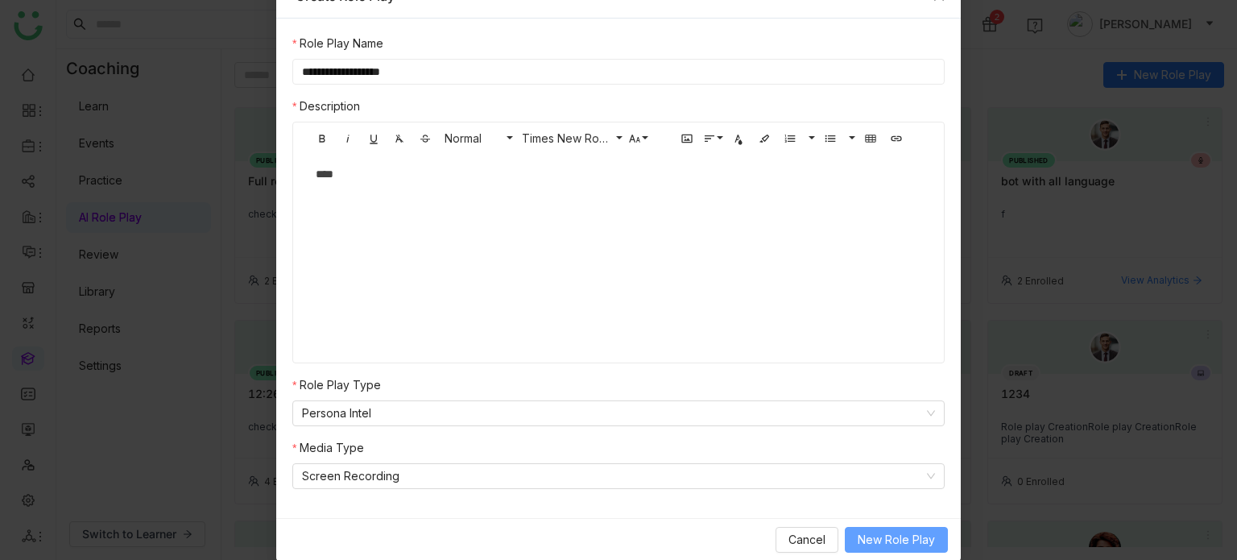
click at [931, 544] on button "New Role Play" at bounding box center [896, 540] width 103 height 26
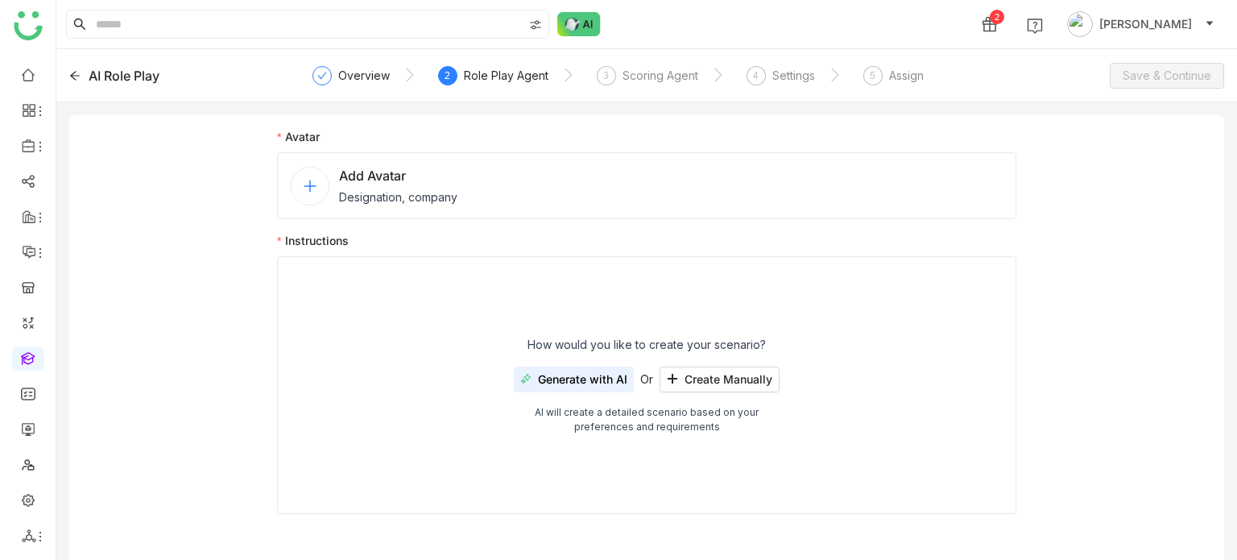
click at [524, 220] on div "Avatar Add Avatar Designation, company Instructions How would you like to creat…" at bounding box center [646, 327] width 739 height 399
click at [513, 169] on div "Add Avatar Designation, company" at bounding box center [646, 185] width 739 height 67
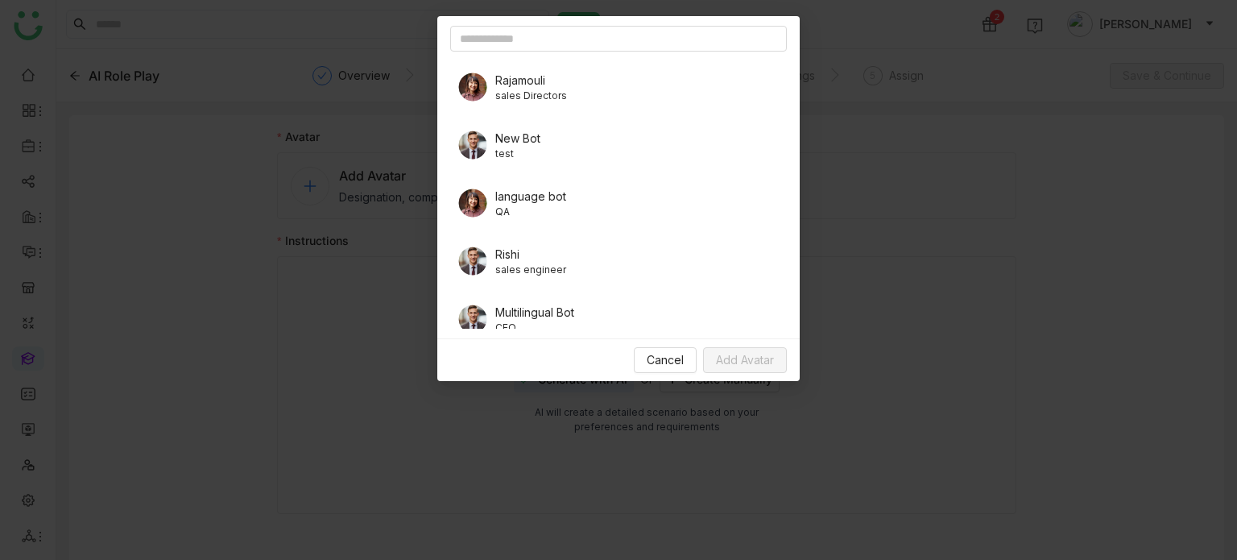
click at [481, 135] on img at bounding box center [473, 145] width 32 height 32
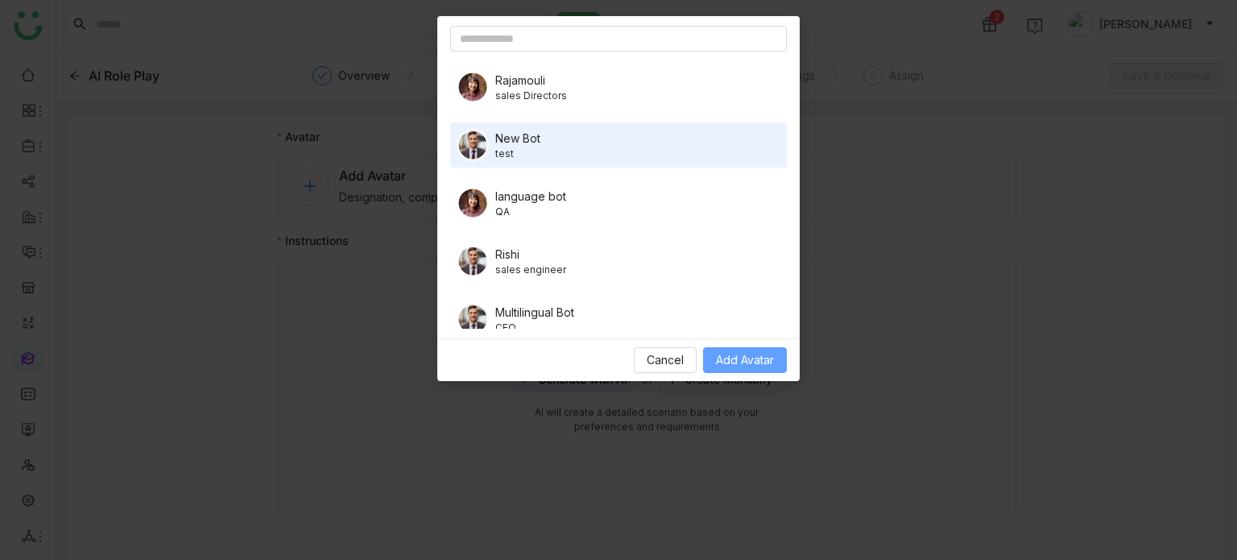
click at [709, 365] on button "Add Avatar" at bounding box center [745, 360] width 84 height 26
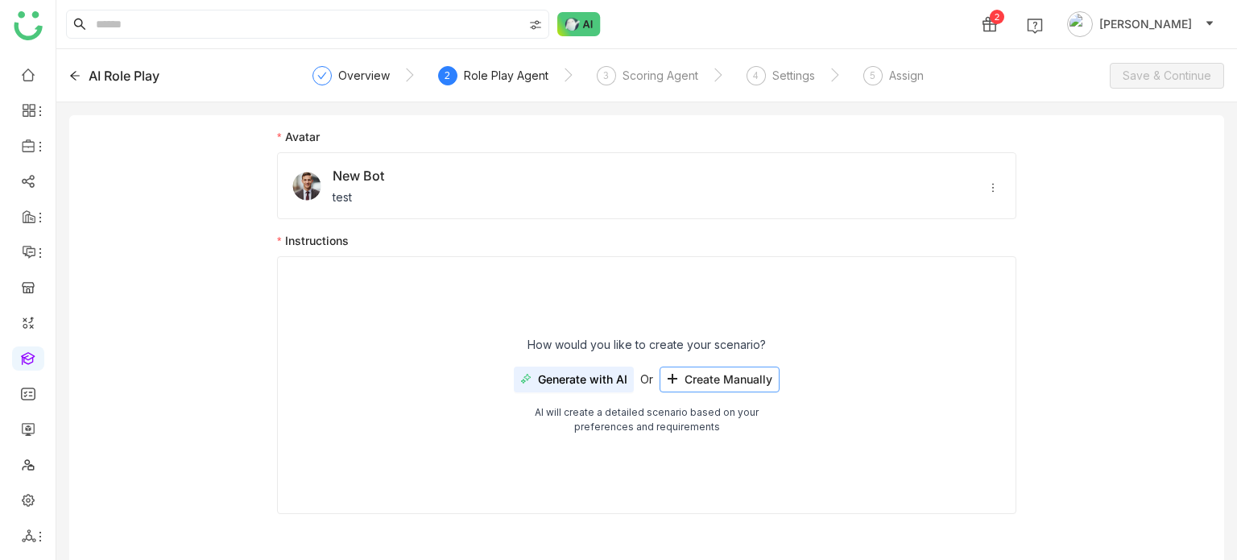
click at [709, 387] on button "Create Manually" at bounding box center [720, 379] width 120 height 26
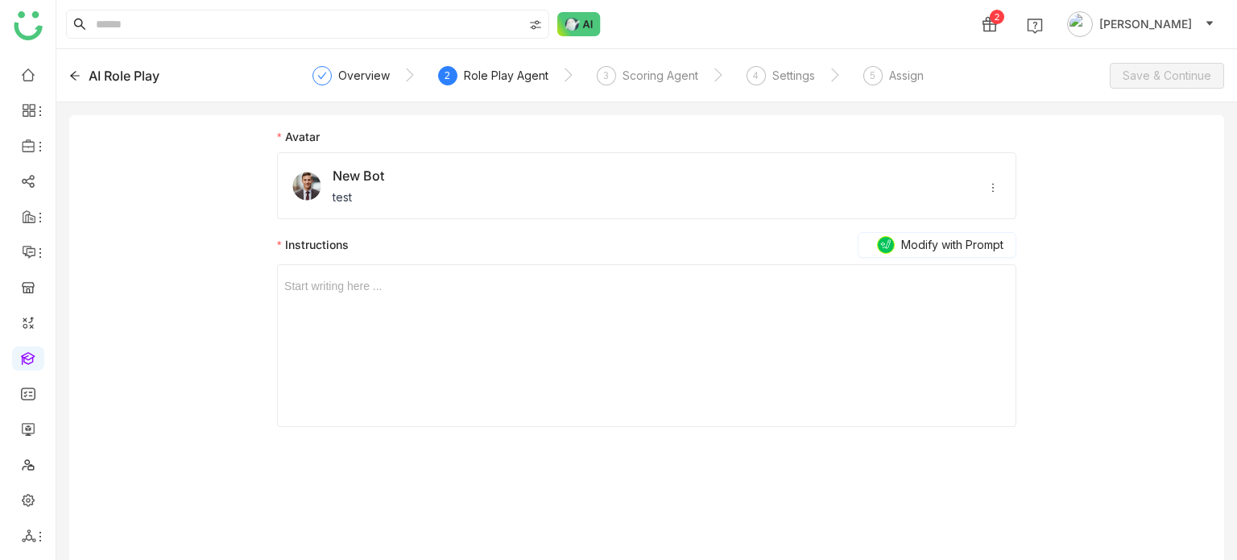
click at [593, 279] on div at bounding box center [646, 286] width 725 height 18
click at [607, 78] on div "3" at bounding box center [606, 75] width 19 height 19
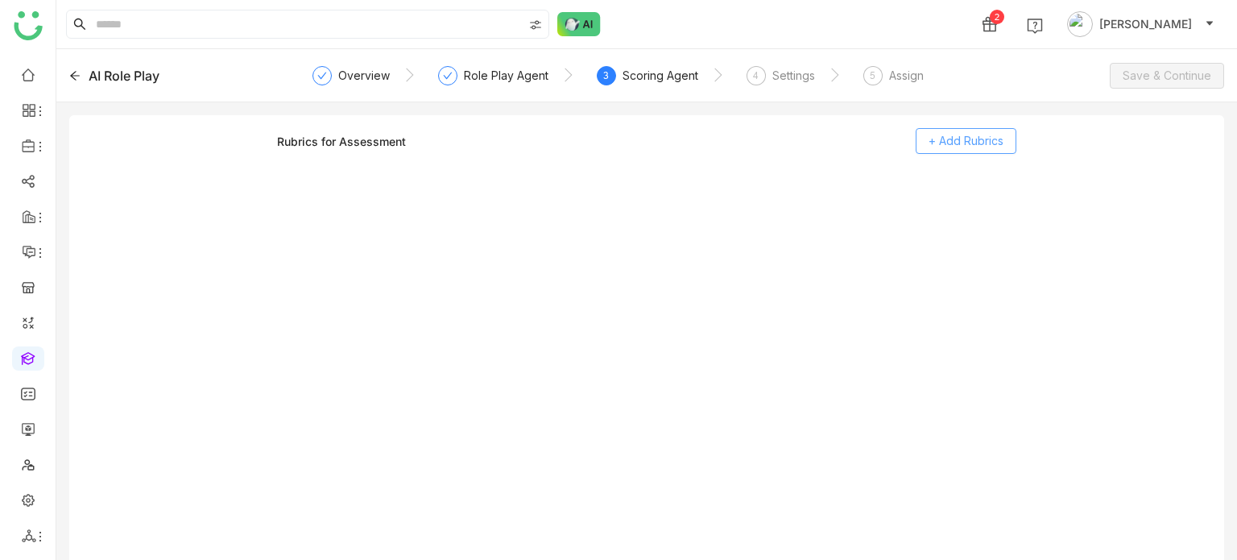
click at [938, 148] on span "+ Add Rubrics" at bounding box center [966, 141] width 75 height 18
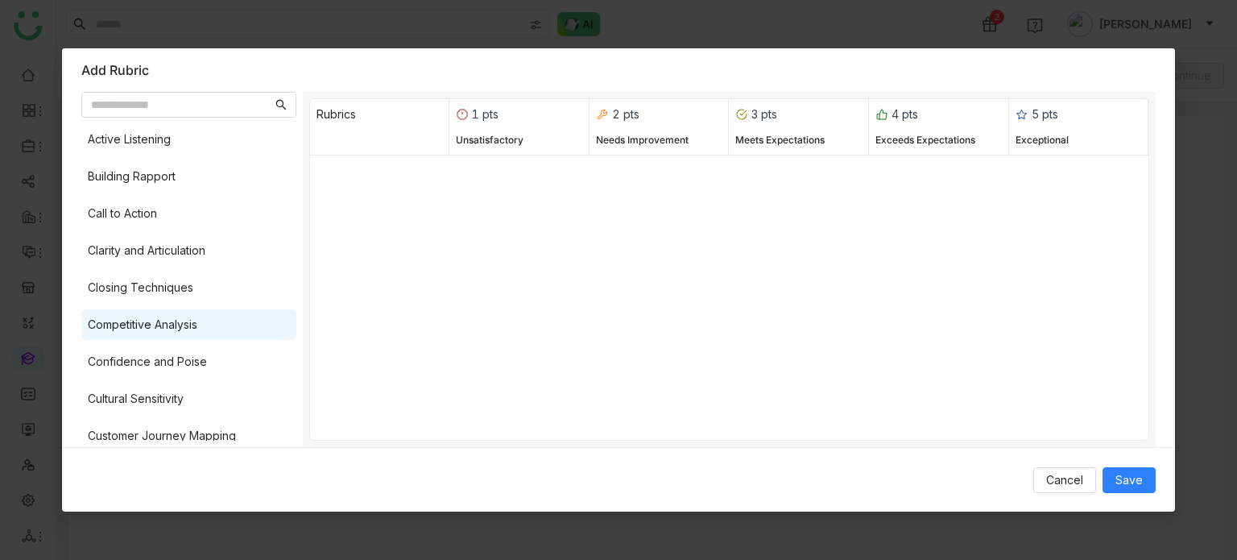
click at [235, 330] on div "Competitive Analysis" at bounding box center [188, 324] width 215 height 31
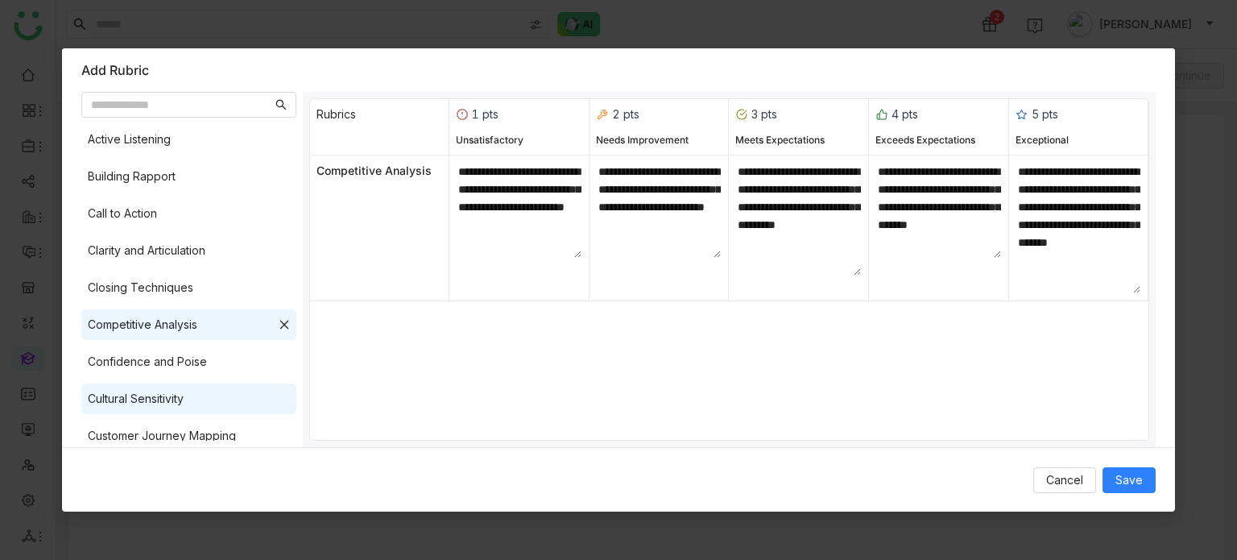
drag, startPoint x: 233, startPoint y: 358, endPoint x: 230, endPoint y: 389, distance: 31.5
click at [232, 358] on div "Confidence and Poise" at bounding box center [188, 361] width 215 height 31
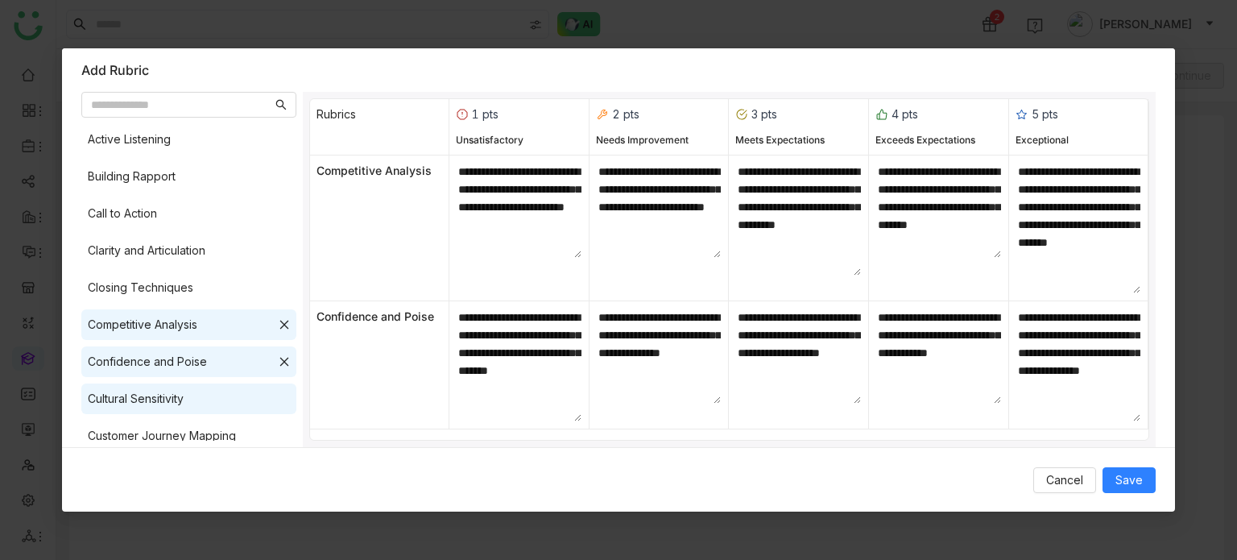
click at [234, 407] on div "Cultural Sensitivity" at bounding box center [188, 398] width 215 height 31
click at [1126, 478] on span "Save" at bounding box center [1129, 480] width 27 height 18
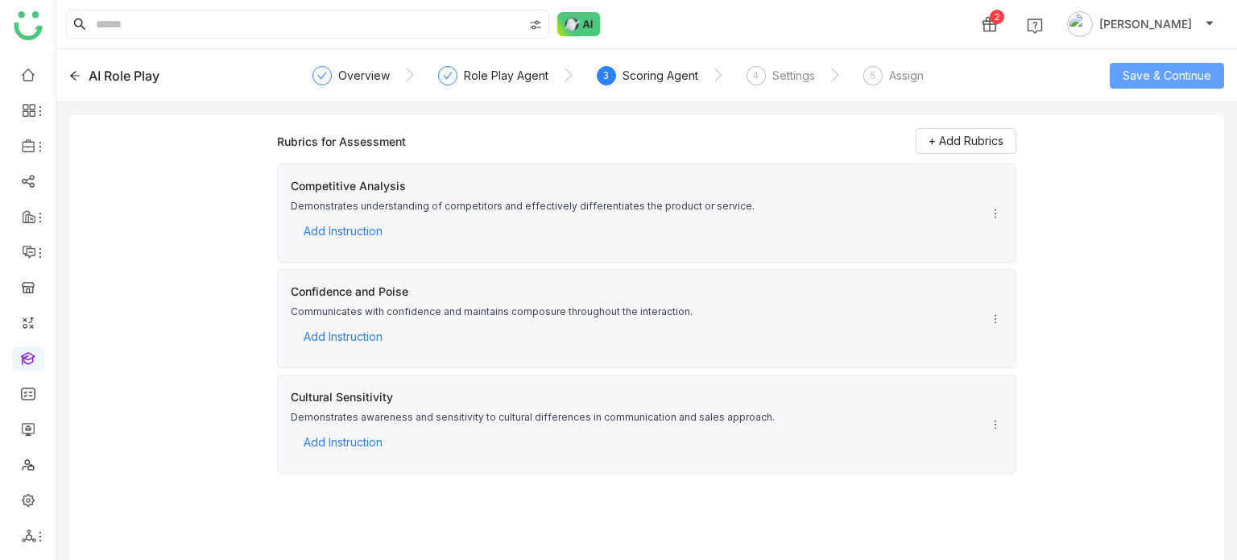
click at [1169, 64] on button "Save & Continue" at bounding box center [1167, 76] width 114 height 26
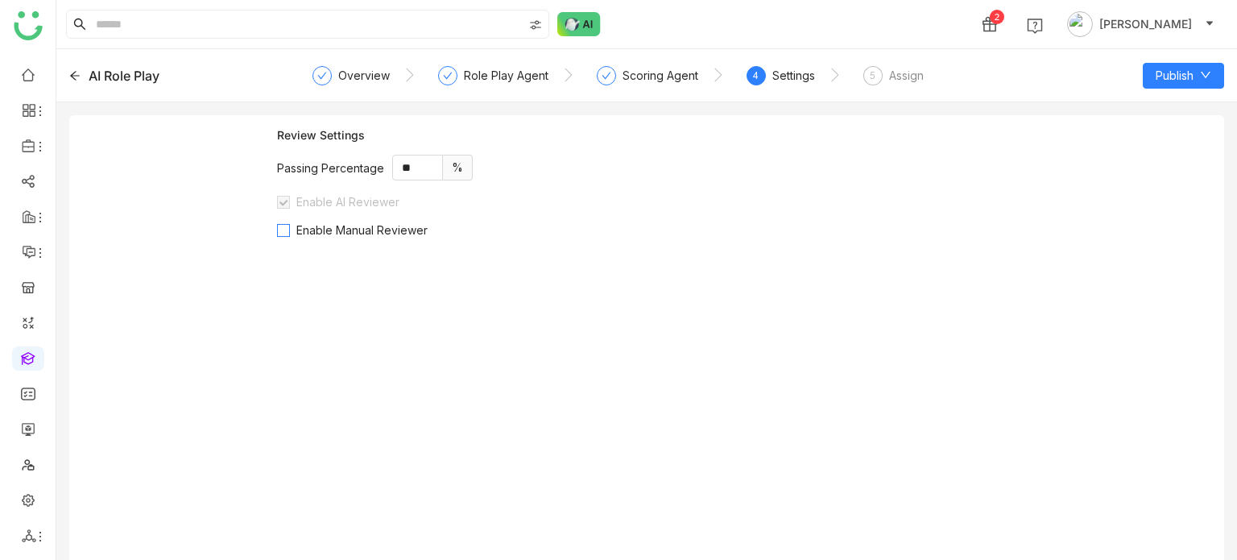
click at [370, 230] on span "Enable Manual Reviewer" at bounding box center [362, 230] width 144 height 14
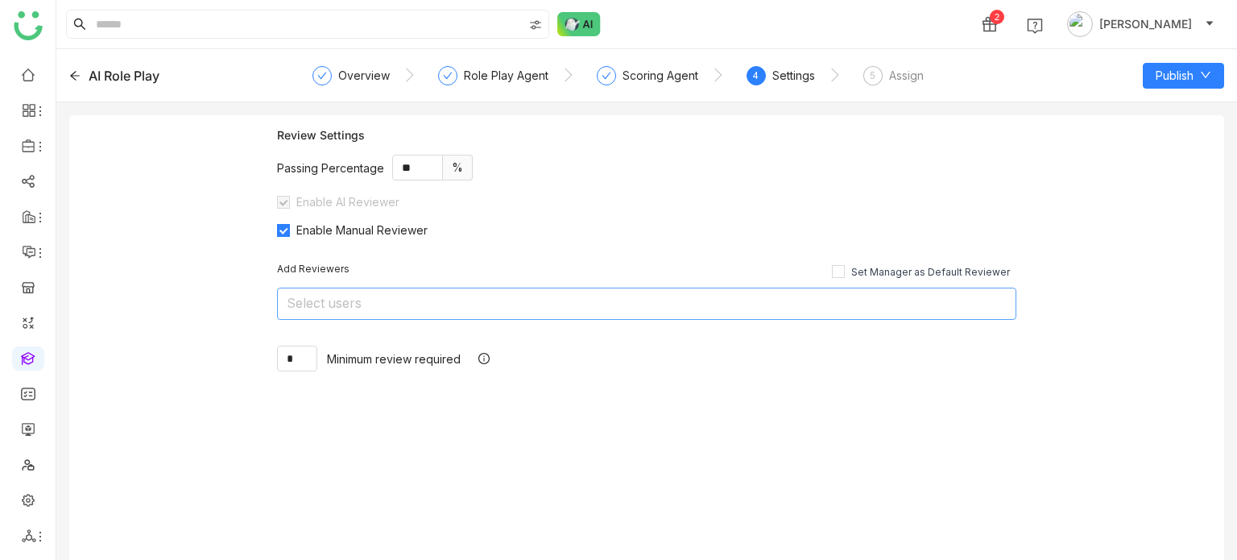
click at [722, 308] on nz-select-top-control "Select users" at bounding box center [646, 304] width 739 height 32
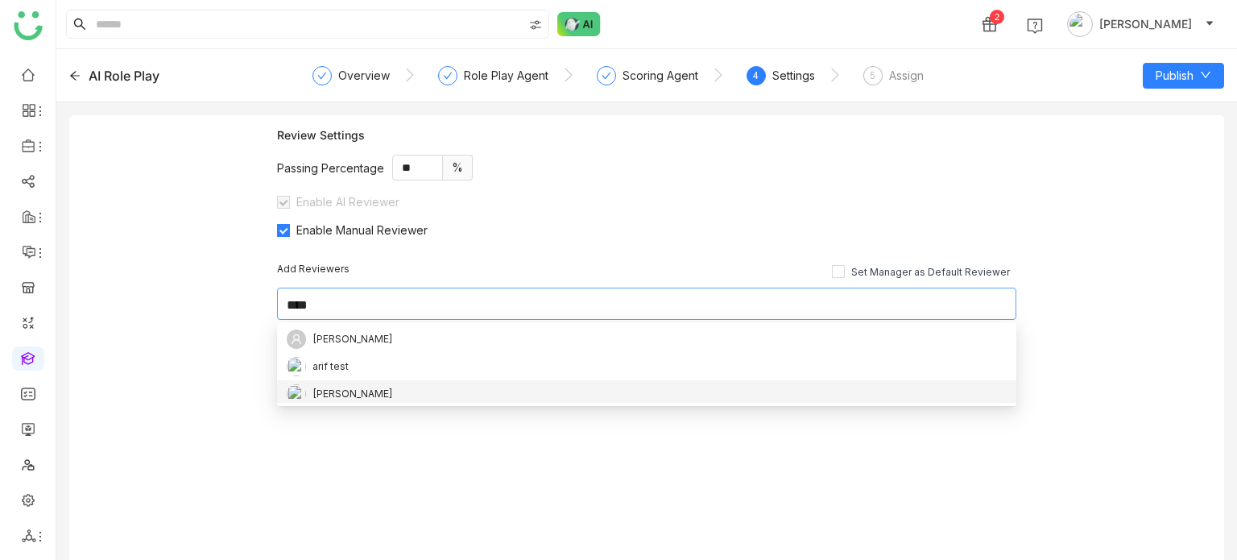
type input "****"
click at [437, 406] on div "arif arif test Arif uddin" at bounding box center [646, 364] width 739 height 90
click at [307, 393] on div "[PERSON_NAME]" at bounding box center [647, 393] width 720 height 19
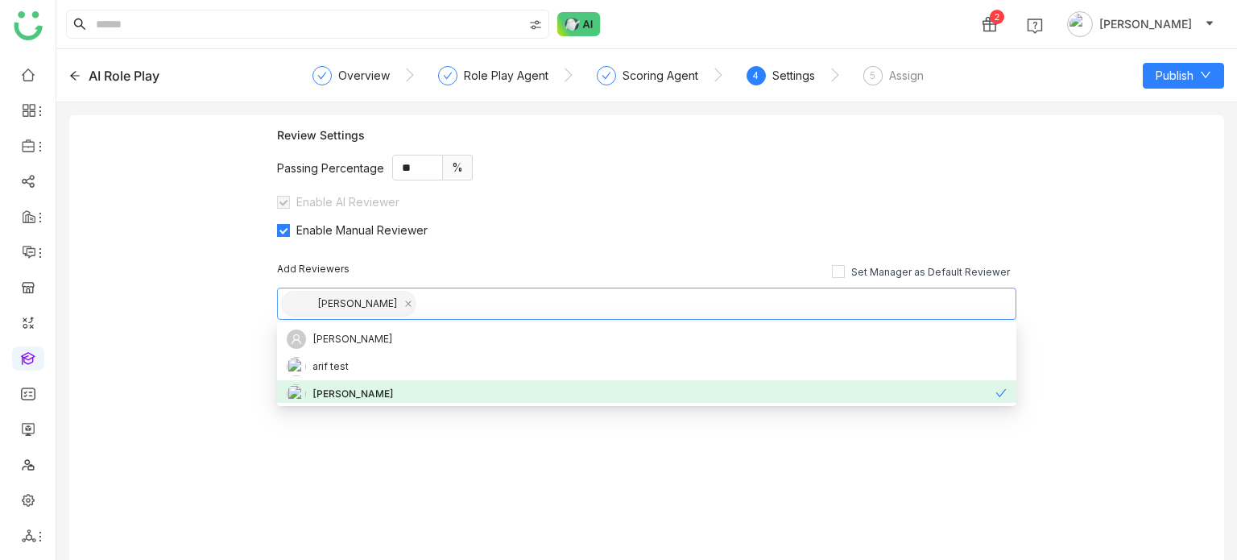
click at [149, 315] on div "Review Settings Passing Percentage ** % Enable AI Reviewer Enable Manual Review…" at bounding box center [646, 343] width 1155 height 457
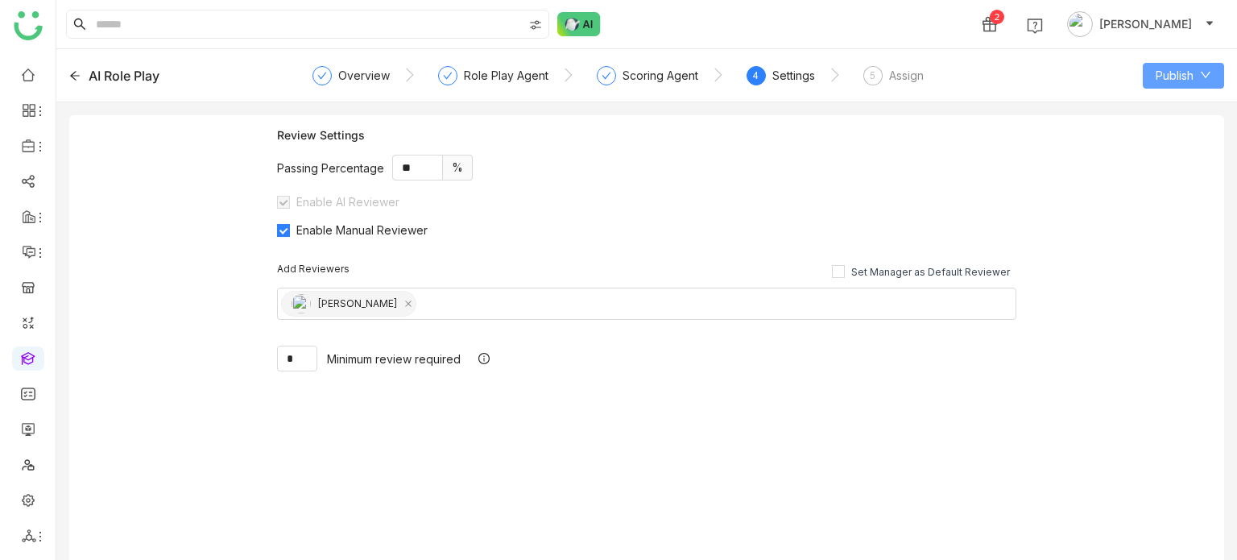
click at [1178, 73] on span "Publish" at bounding box center [1175, 76] width 38 height 18
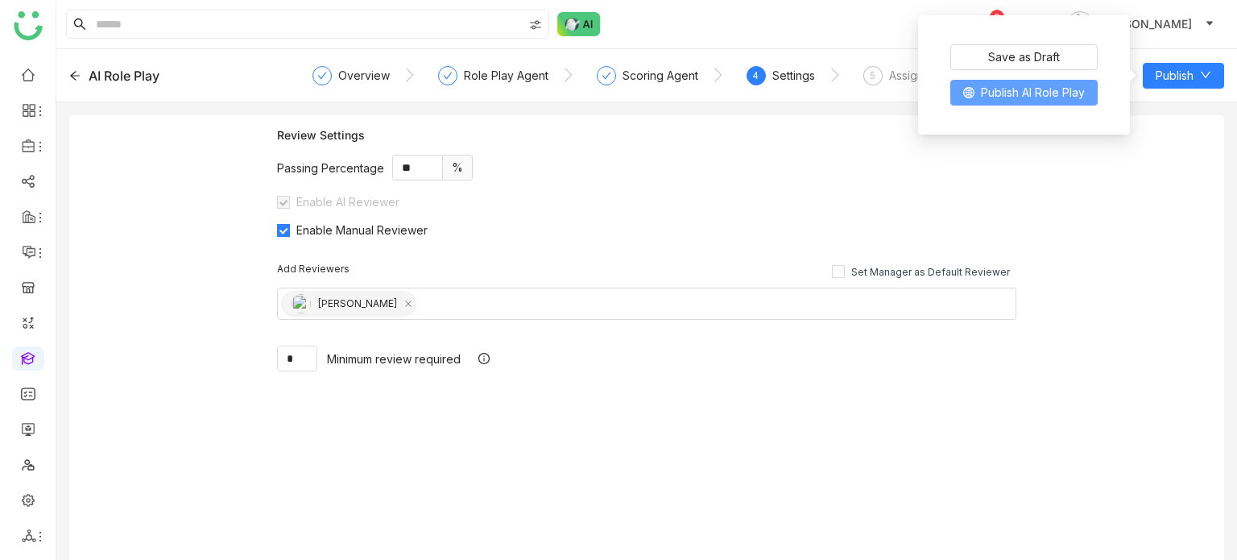
click at [1091, 96] on button "Publish AI Role Play" at bounding box center [1023, 93] width 147 height 26
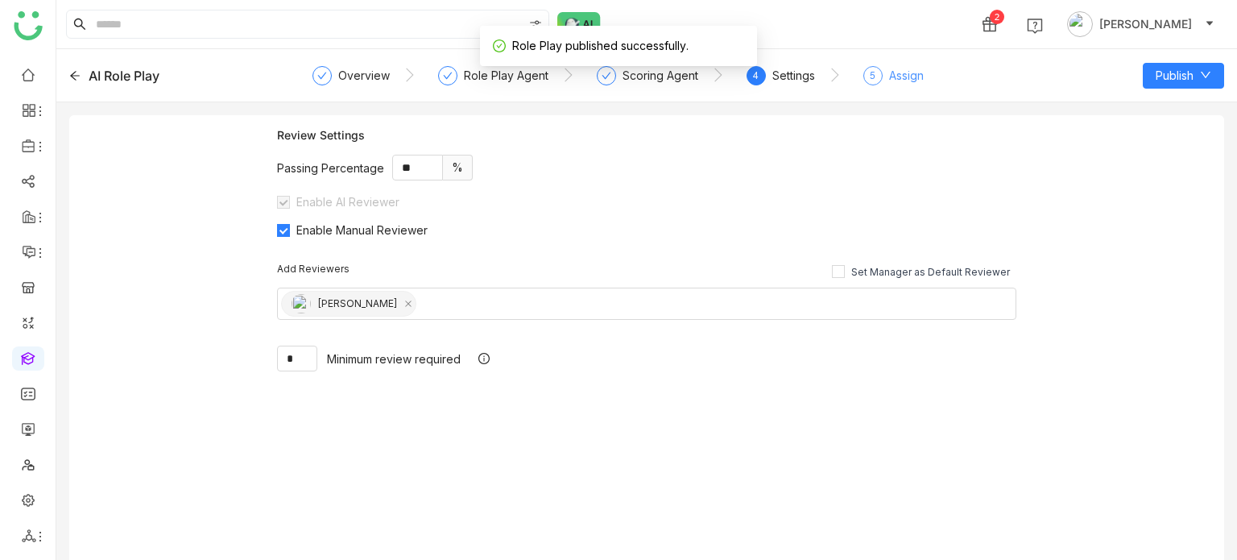
click at [892, 85] on div "5 Assign" at bounding box center [893, 80] width 60 height 29
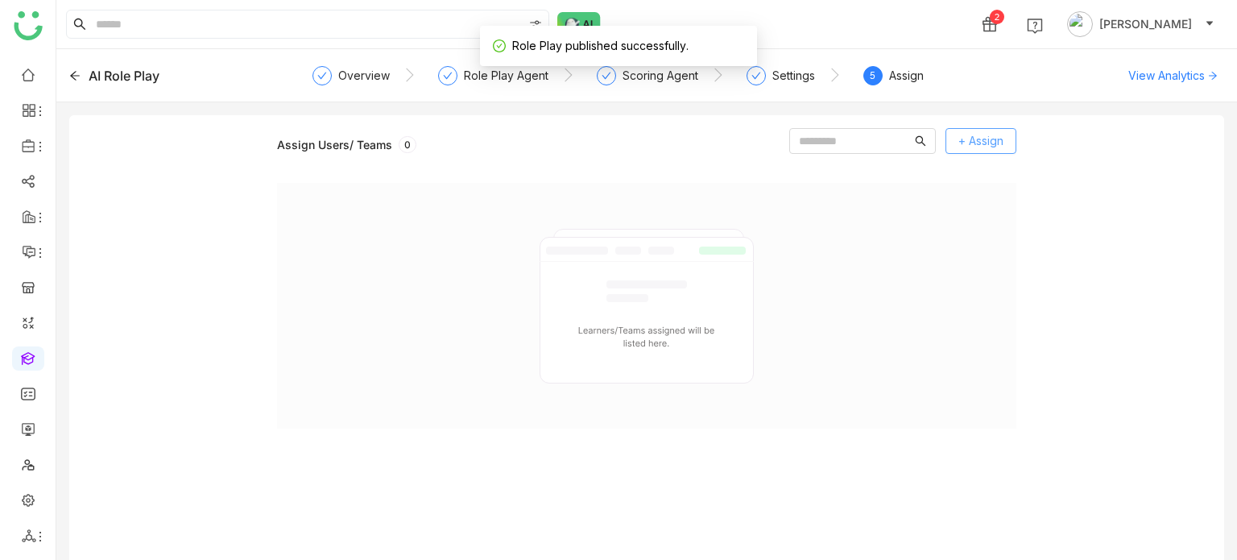
click at [1008, 151] on button "+ Assign" at bounding box center [981, 141] width 71 height 26
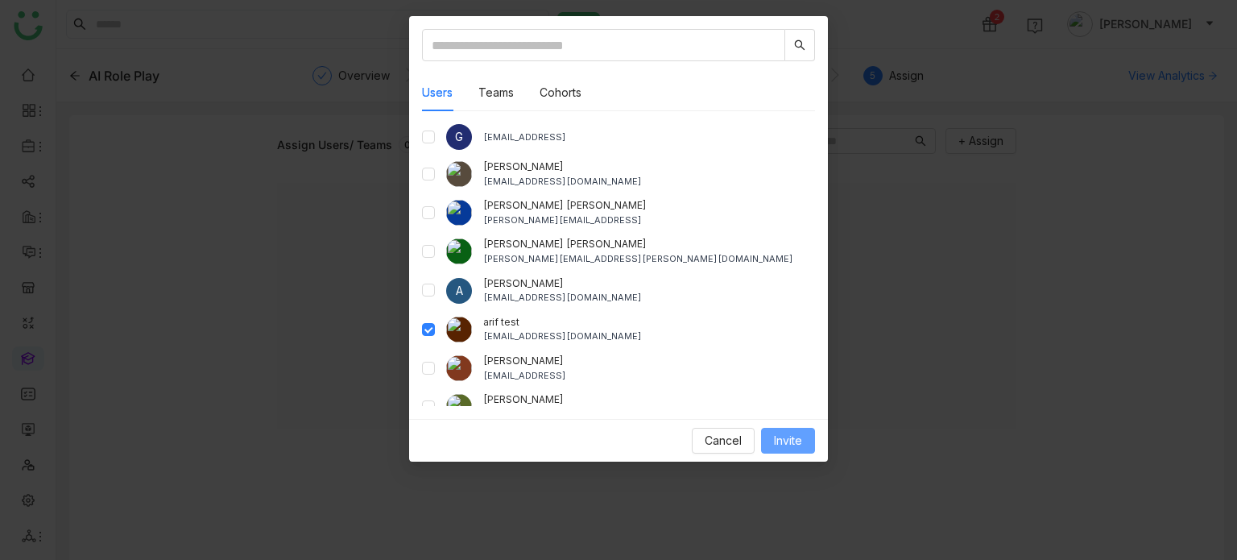
click at [786, 442] on span "Invite" at bounding box center [788, 441] width 28 height 18
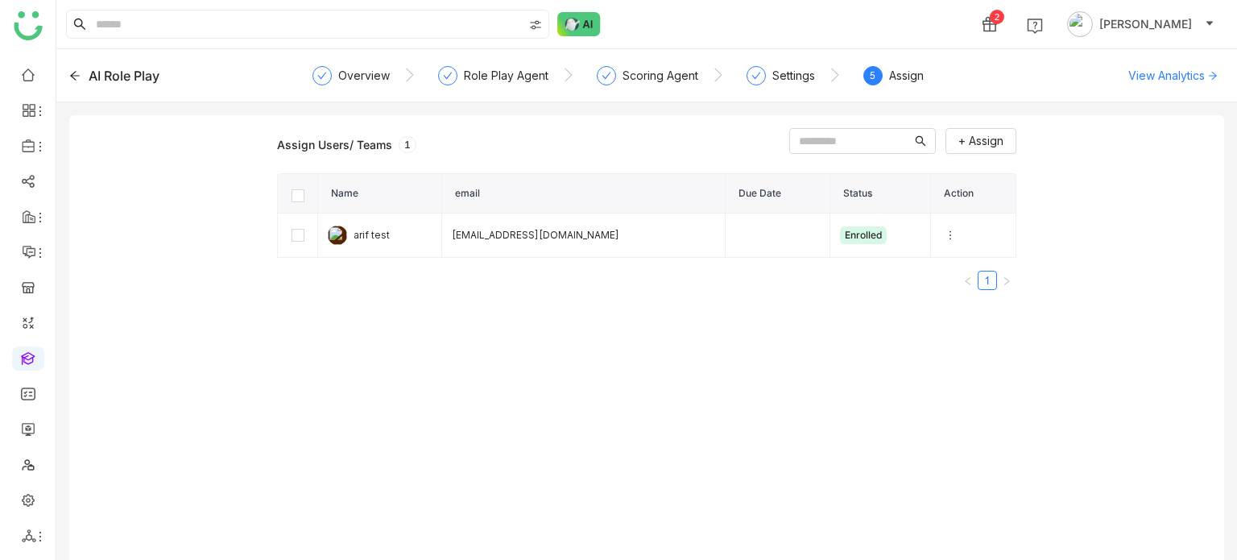
click at [27, 355] on link at bounding box center [28, 357] width 14 height 14
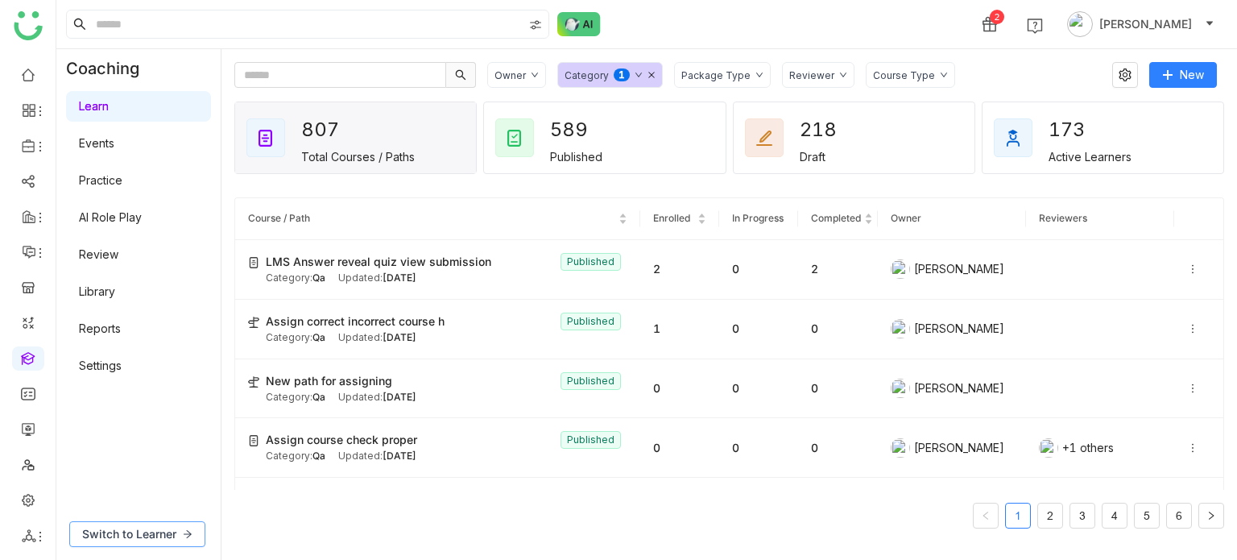
click at [113, 524] on button "Switch to Learner" at bounding box center [137, 534] width 136 height 26
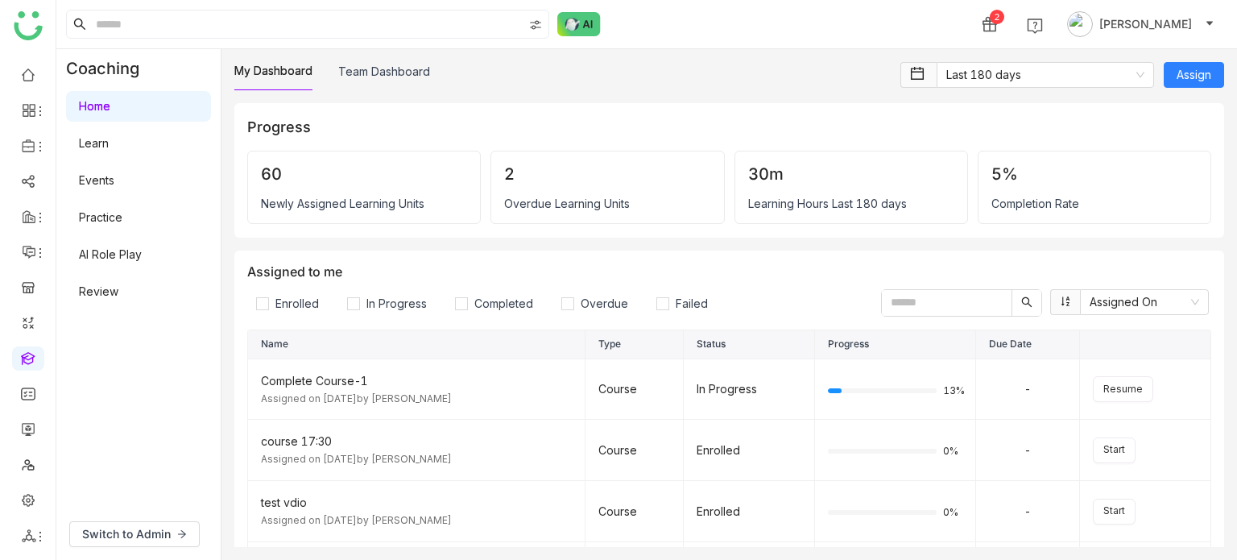
click at [104, 296] on link "Review" at bounding box center [98, 291] width 39 height 14
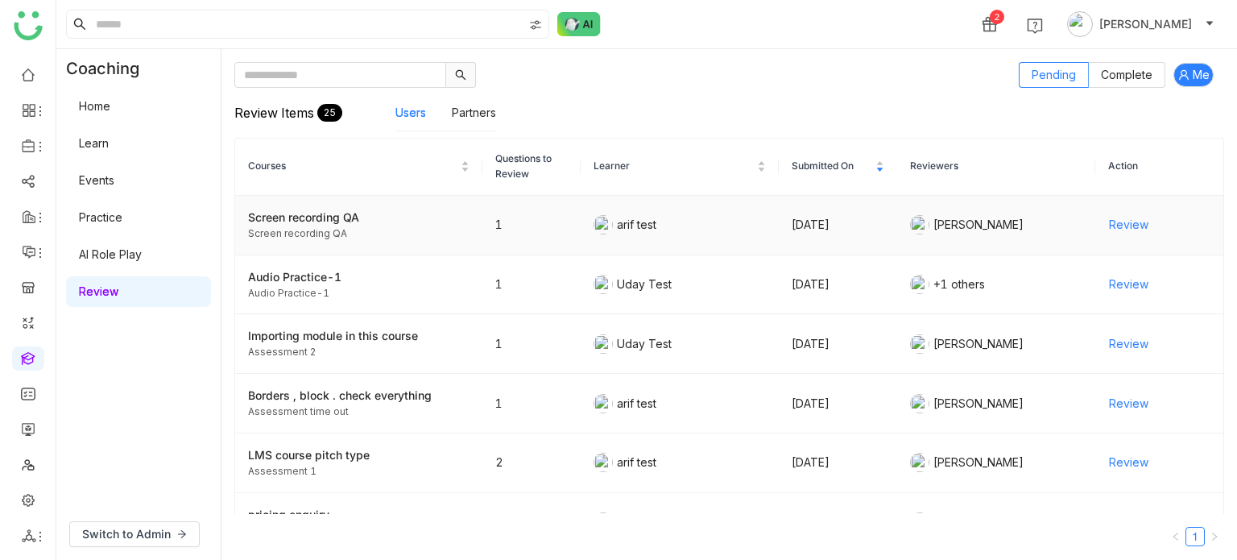
click at [277, 221] on div "Screen recording QA" at bounding box center [358, 218] width 221 height 18
click at [846, 52] on div "Pending Complete Me Review Items 25 Users Partners Courses Questions to Review …" at bounding box center [729, 304] width 1016 height 511
click at [88, 508] on div "Switch to Admin" at bounding box center [138, 534] width 164 height 52
click at [94, 526] on span "Switch to Admin" at bounding box center [126, 534] width 89 height 18
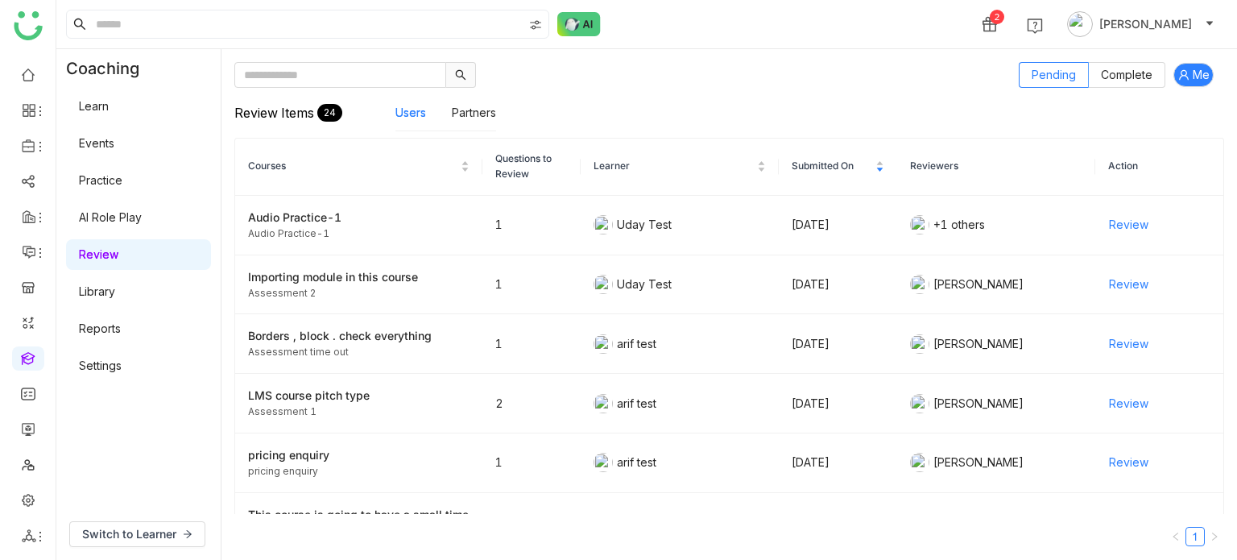
click at [135, 212] on link "AI Role Play" at bounding box center [110, 217] width 63 height 14
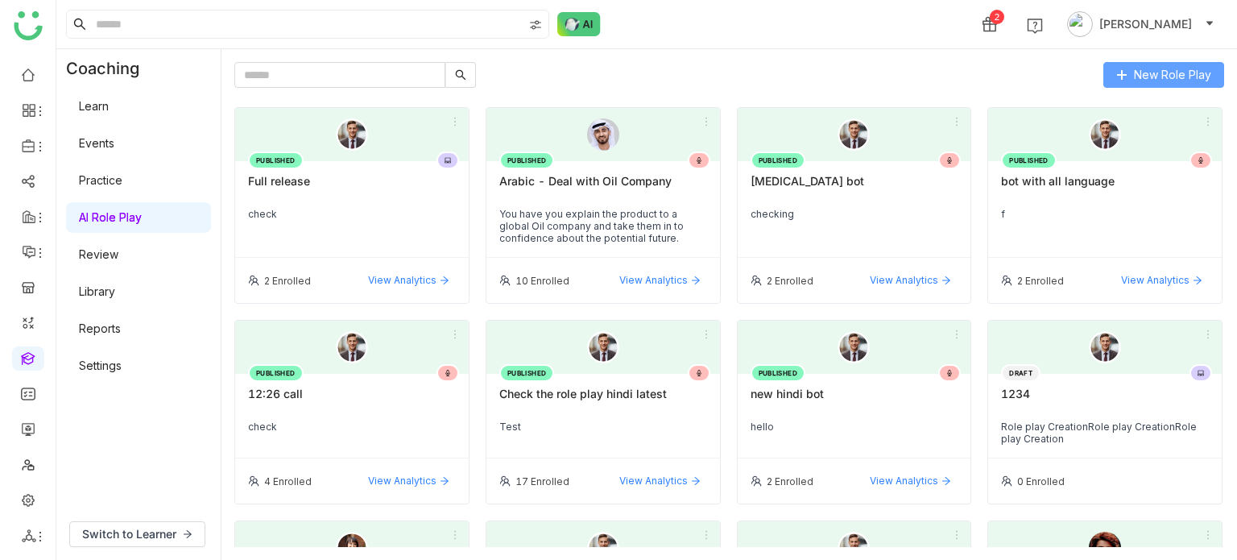
click at [1124, 71] on icon at bounding box center [1121, 74] width 11 height 11
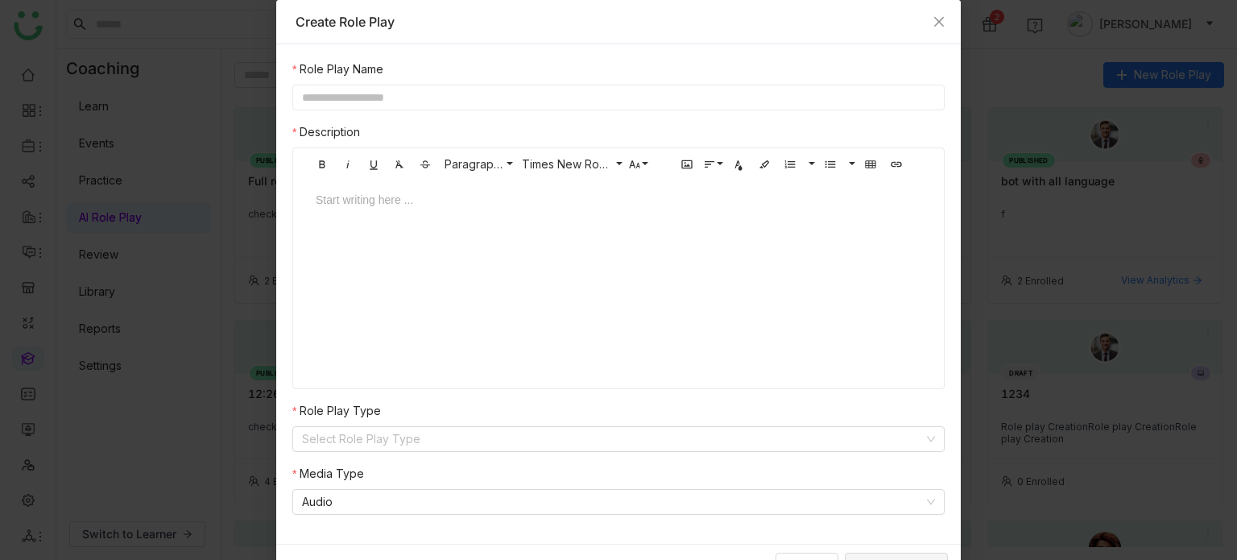
click at [496, 90] on input "text" at bounding box center [618, 98] width 652 height 26
type input "**********"
click at [393, 430] on input at bounding box center [613, 439] width 622 height 24
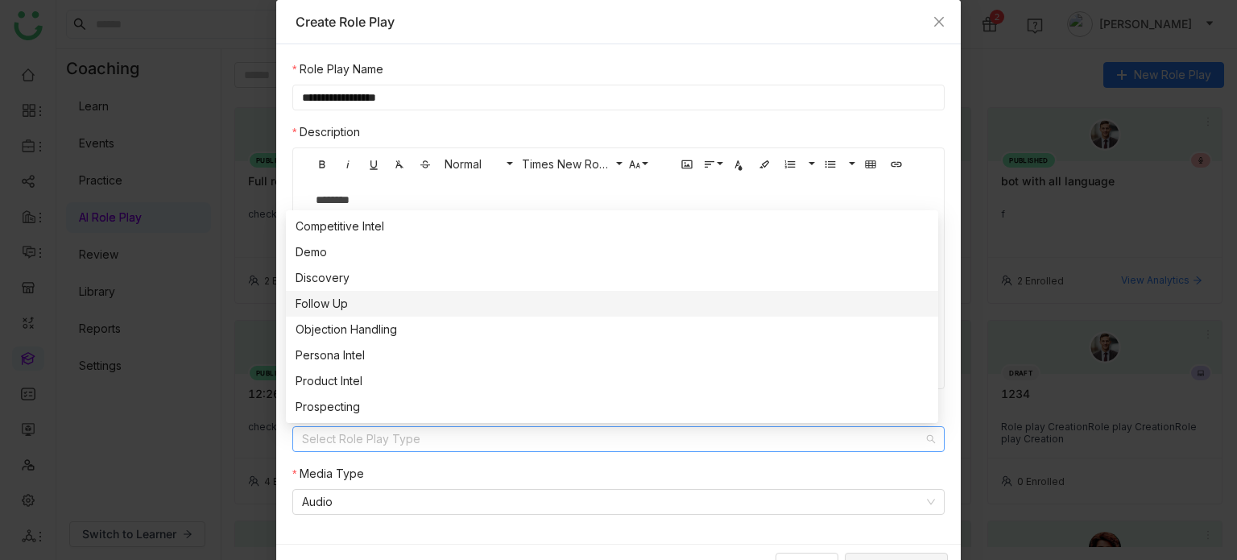
click at [387, 313] on nz-option-item "Follow Up" at bounding box center [612, 304] width 652 height 26
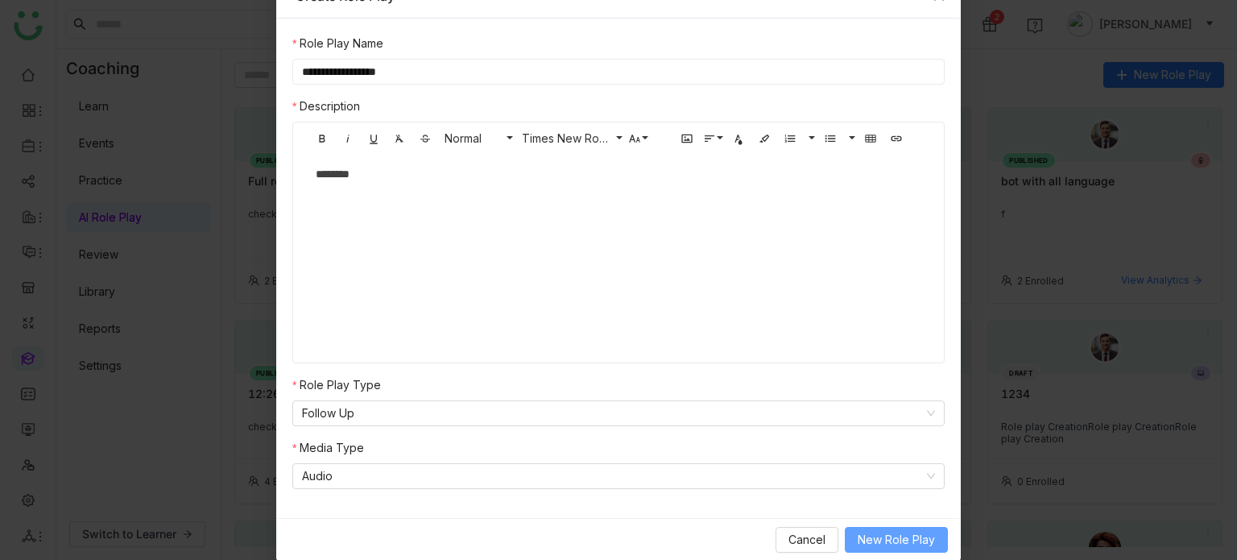
scroll to position [26, 0]
click at [898, 540] on span "New Role Play" at bounding box center [896, 540] width 77 height 18
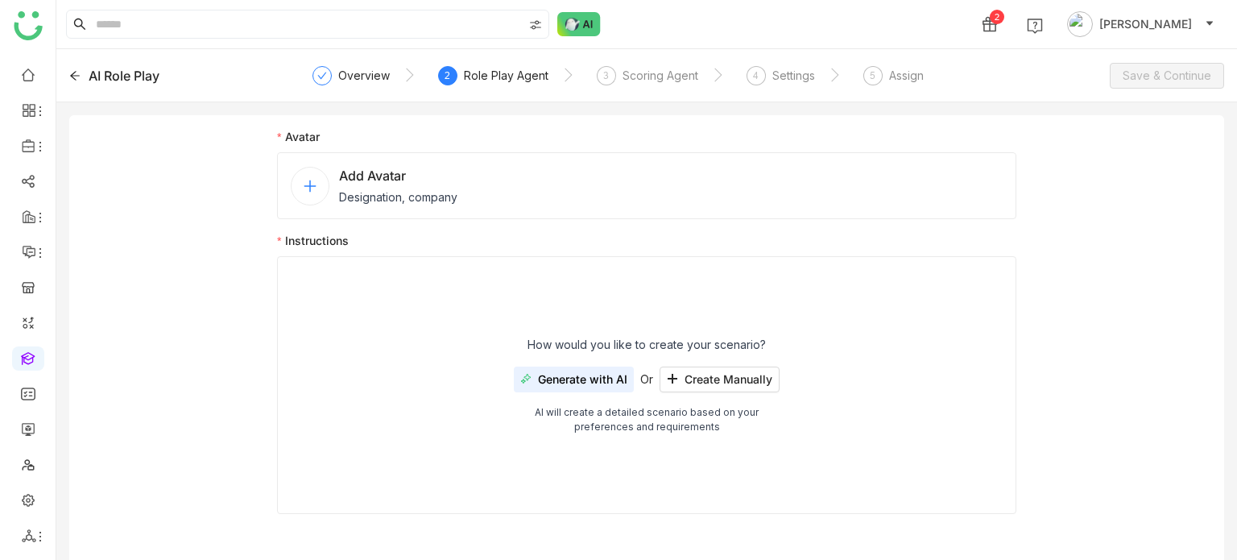
click at [585, 192] on div "Add Avatar Designation, company" at bounding box center [646, 185] width 739 height 67
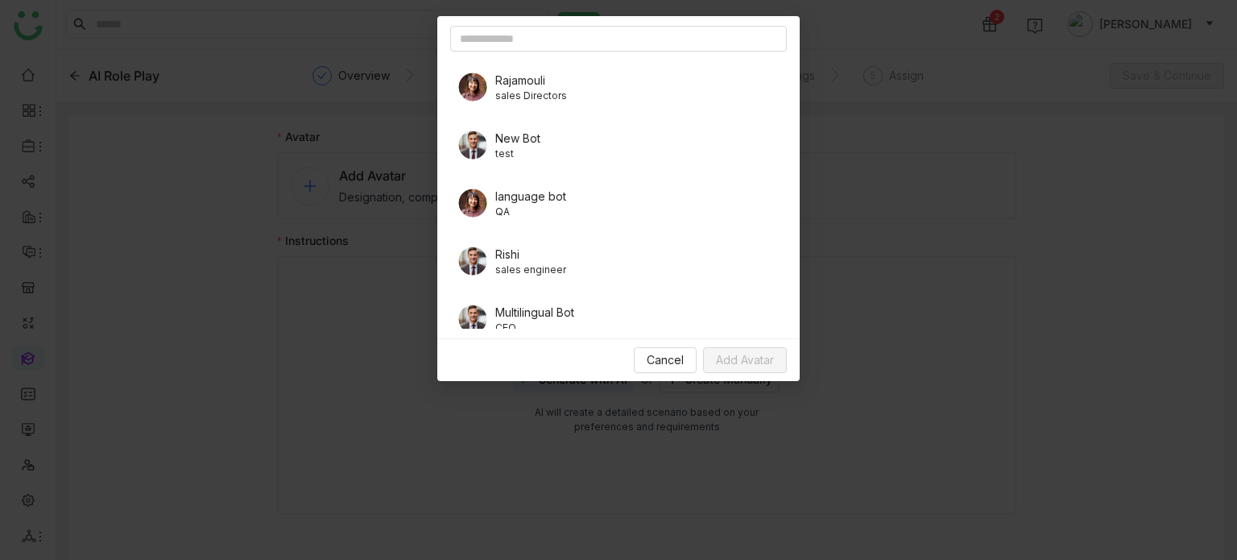
click at [515, 156] on span "test" at bounding box center [517, 154] width 45 height 14
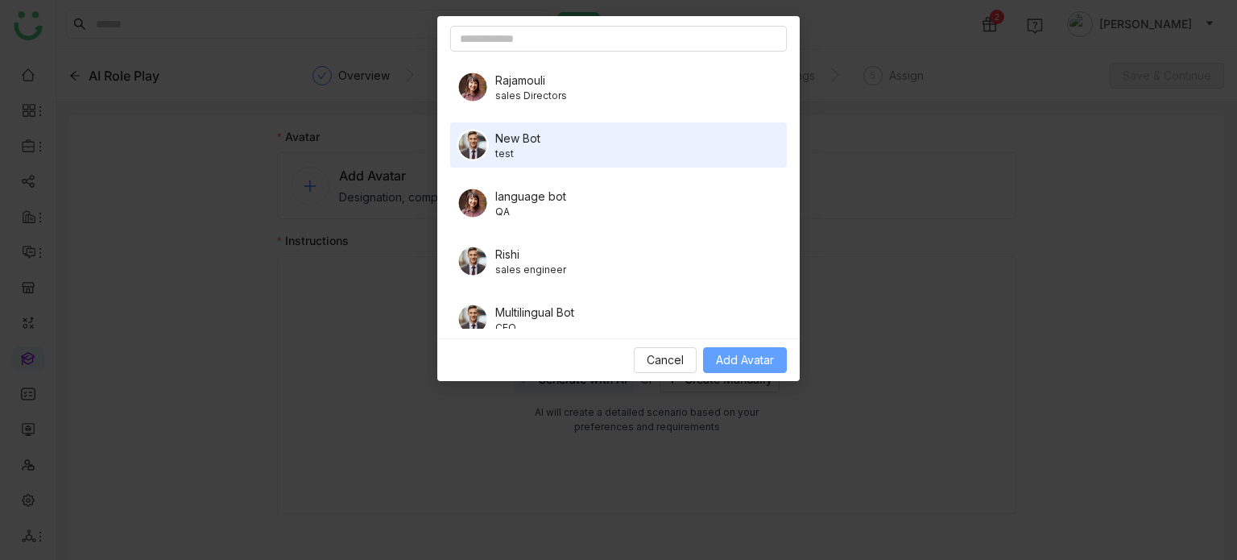
click at [716, 359] on span "Add Avatar" at bounding box center [745, 360] width 58 height 18
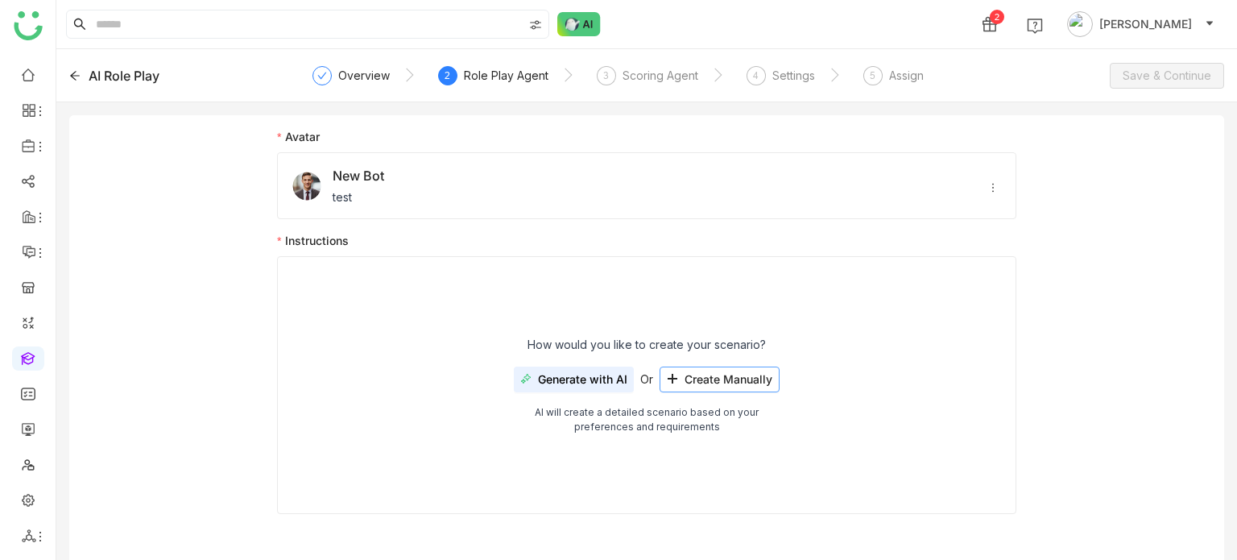
click at [712, 384] on span "Create Manually" at bounding box center [729, 379] width 88 height 13
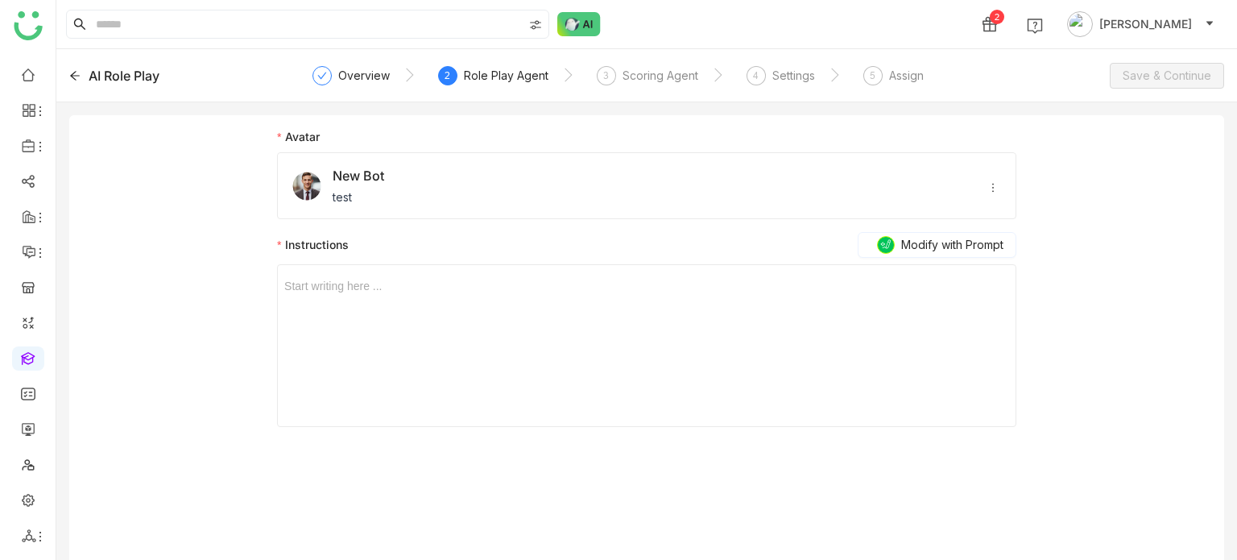
click at [550, 320] on div "Start writing here ..." at bounding box center [646, 345] width 725 height 161
click at [375, 275] on span "Start writing here ..." at bounding box center [646, 280] width 725 height 30
click at [371, 284] on div at bounding box center [646, 286] width 725 height 18
click at [606, 83] on div "3" at bounding box center [606, 75] width 19 height 19
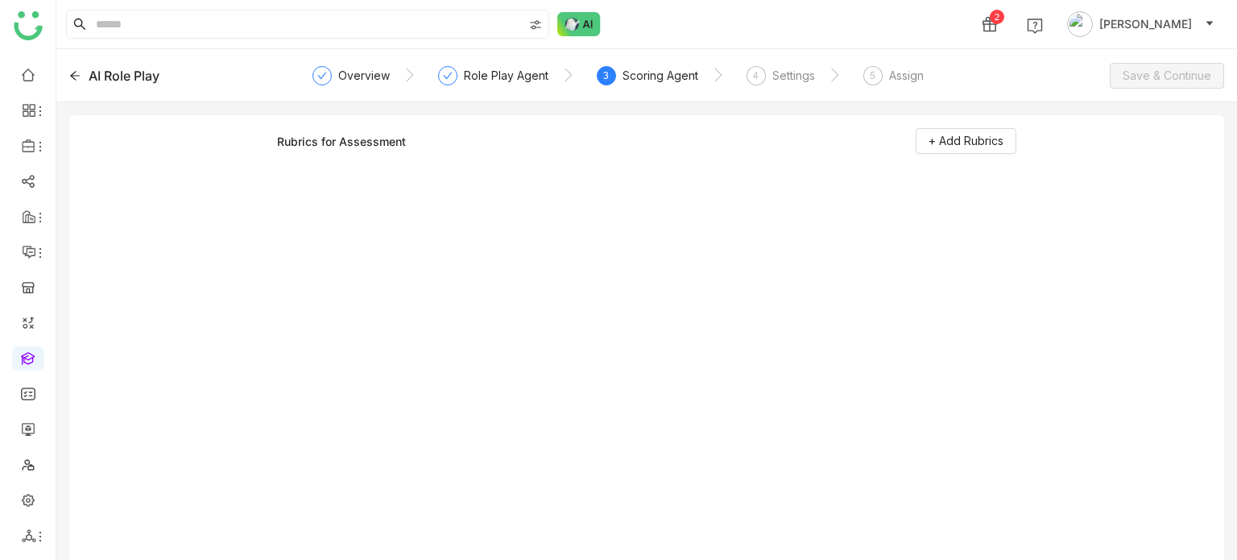
click at [993, 128] on div "+ Add Rubrics" at bounding box center [966, 141] width 101 height 26
click at [991, 144] on span "+ Add Rubrics" at bounding box center [966, 141] width 75 height 18
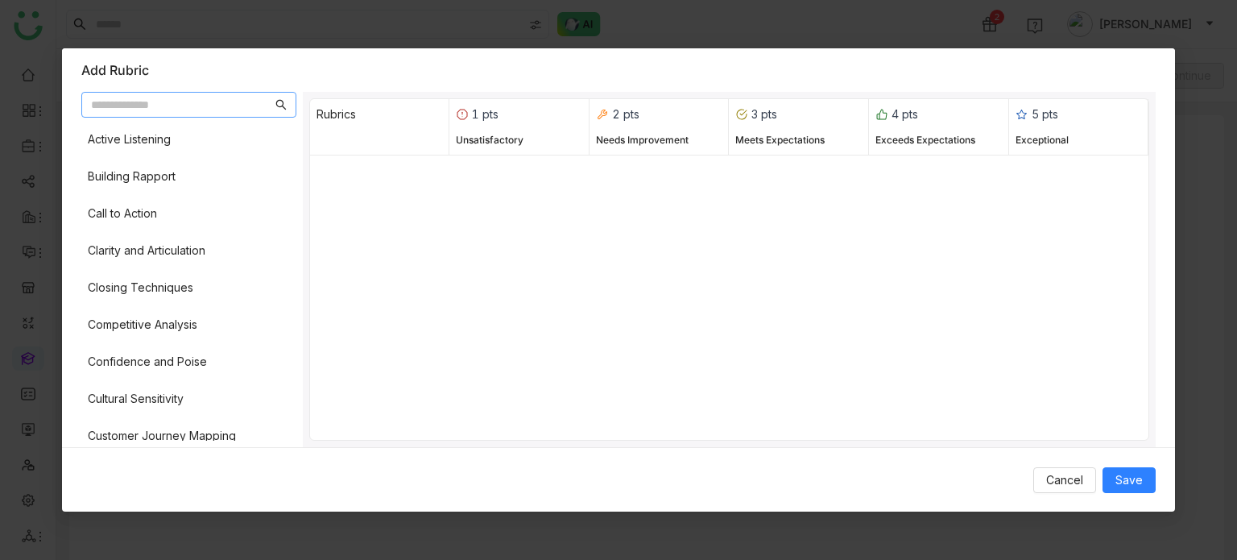
click at [184, 194] on div "Active Listening Building Rapport Call to Action Clarity and Articulation Closi…" at bounding box center [188, 282] width 215 height 317
click at [192, 227] on div "Call to Action" at bounding box center [188, 213] width 215 height 31
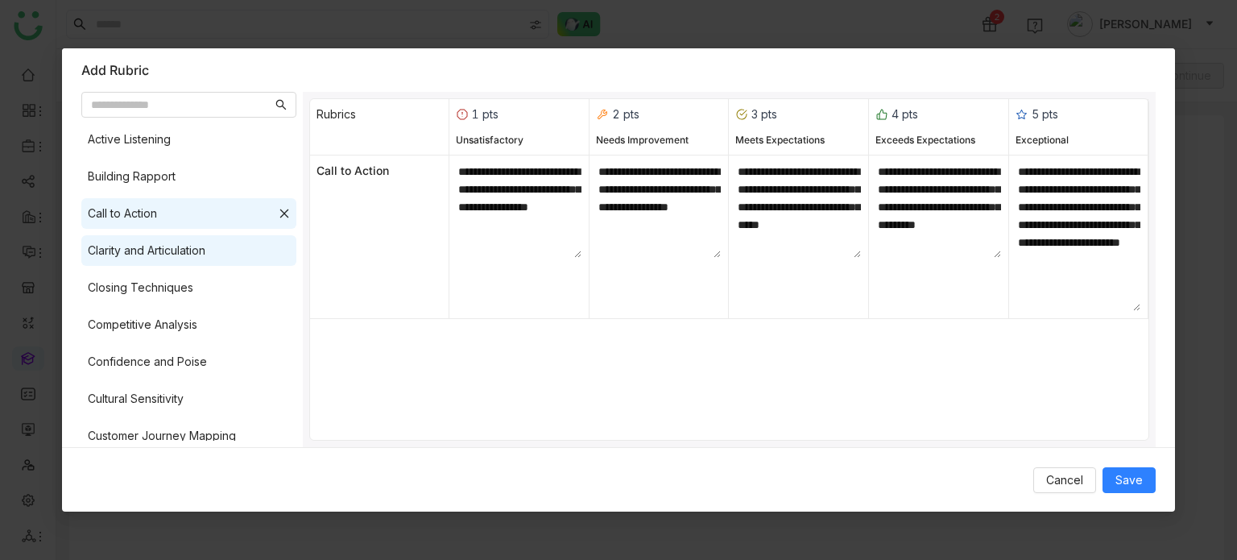
click at [192, 245] on div "Clarity and Articulation" at bounding box center [147, 251] width 118 height 18
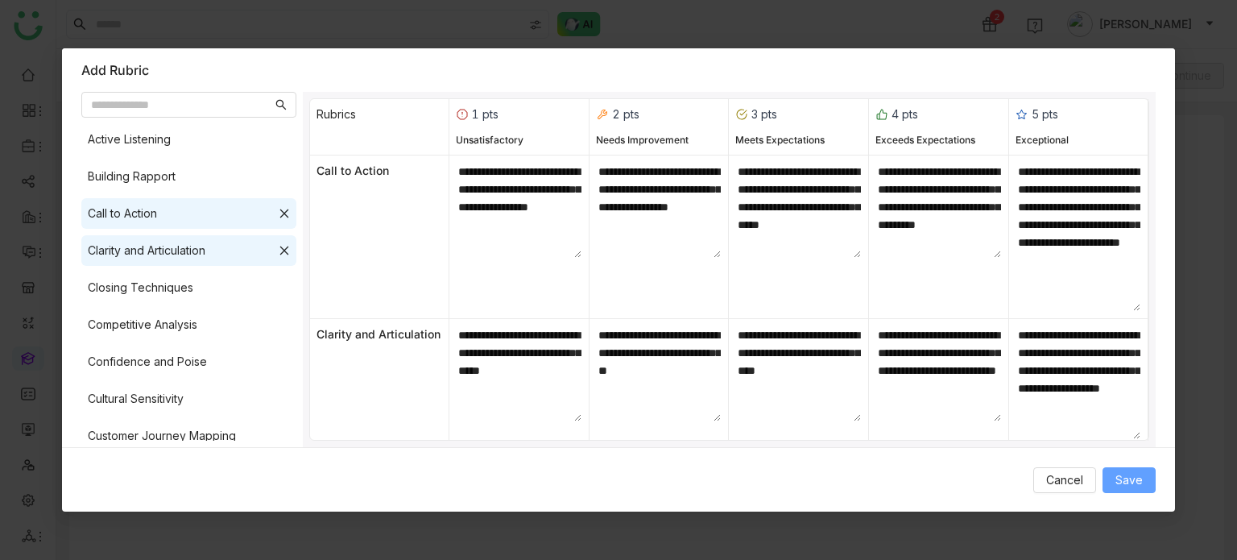
click at [1132, 478] on span "Save" at bounding box center [1129, 480] width 27 height 18
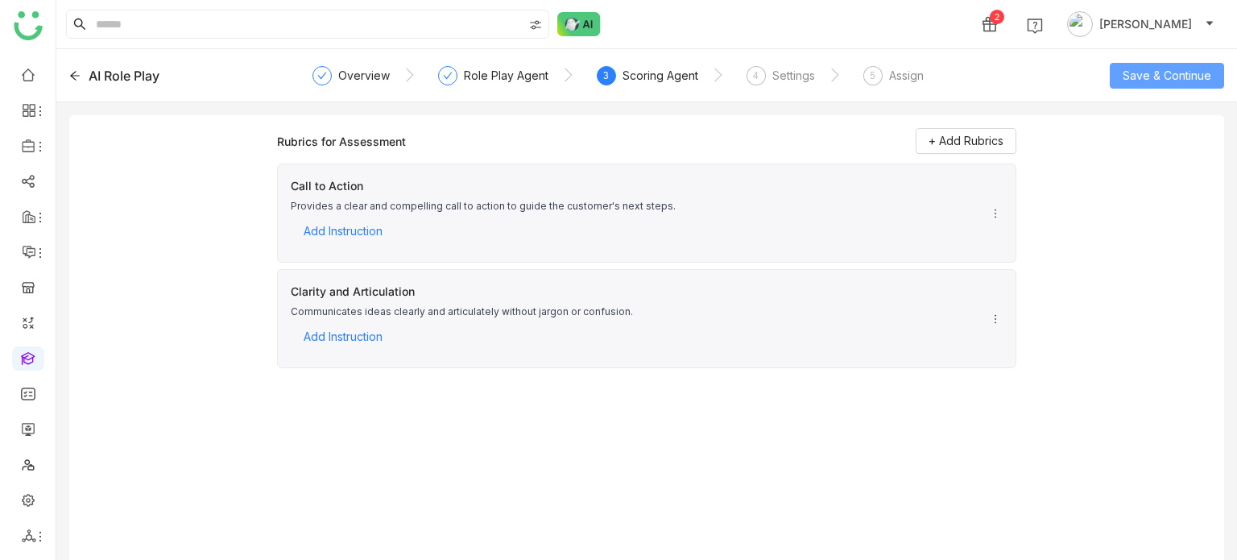
click at [1201, 76] on span "Save & Continue" at bounding box center [1167, 76] width 89 height 18
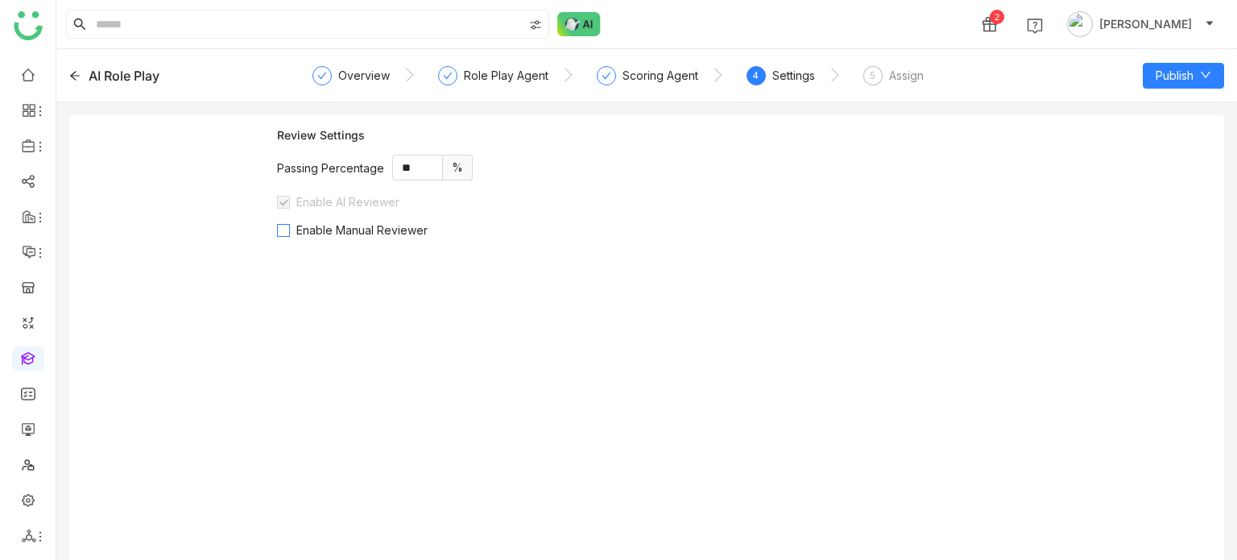
click at [379, 232] on span "Enable Manual Reviewer" at bounding box center [362, 230] width 144 height 14
click at [359, 286] on div "Add Reviewers Set Manager as Default Reviewer Select users" at bounding box center [646, 291] width 739 height 57
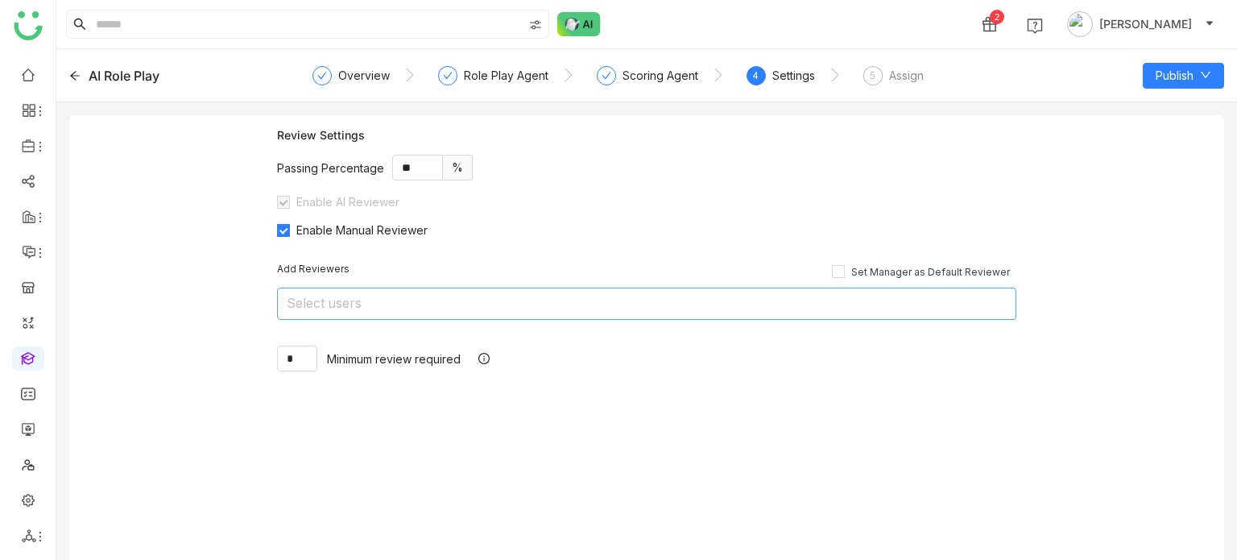
click at [359, 294] on nz-select-top-control "Select users" at bounding box center [646, 304] width 739 height 32
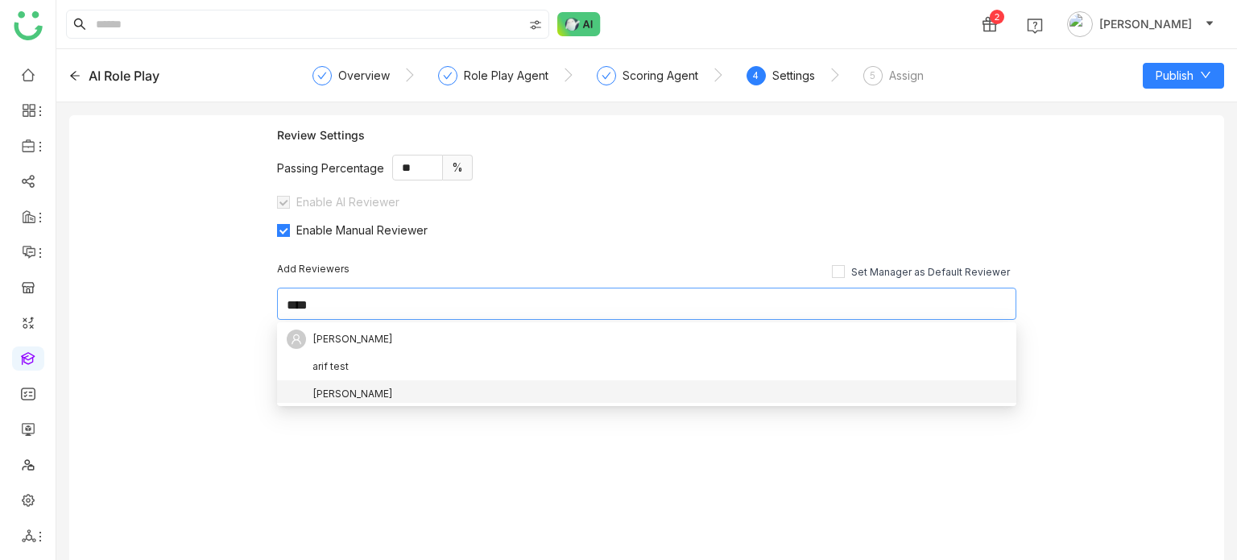
type input "****"
click at [358, 384] on div "[PERSON_NAME]" at bounding box center [647, 393] width 720 height 19
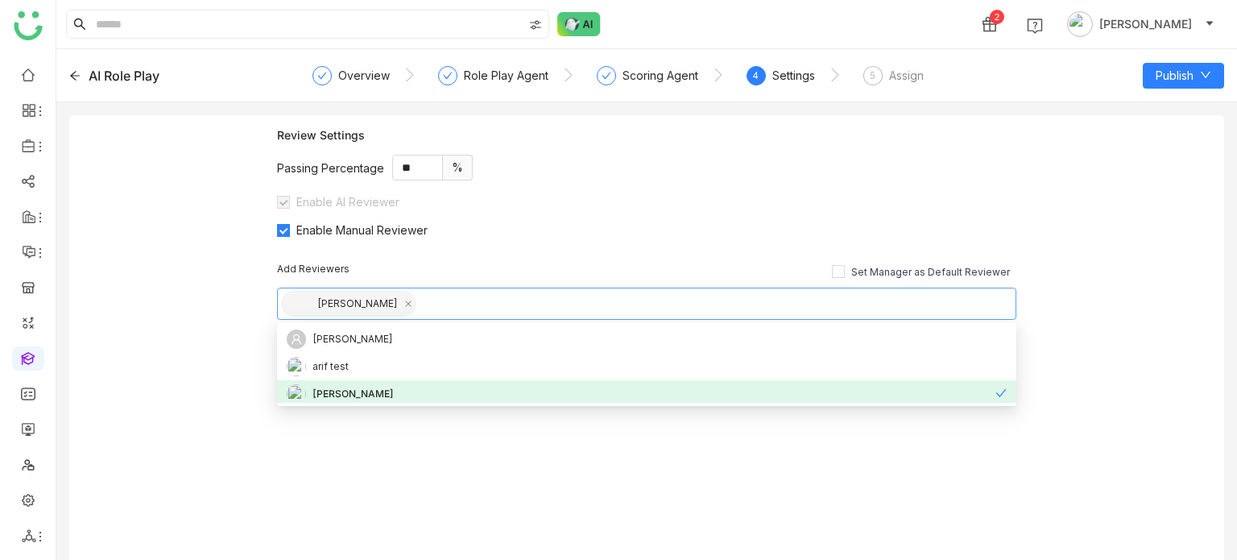
click at [174, 356] on div "Review Settings Passing Percentage ** % Enable AI Reviewer Enable Manual Review…" at bounding box center [646, 343] width 1155 height 457
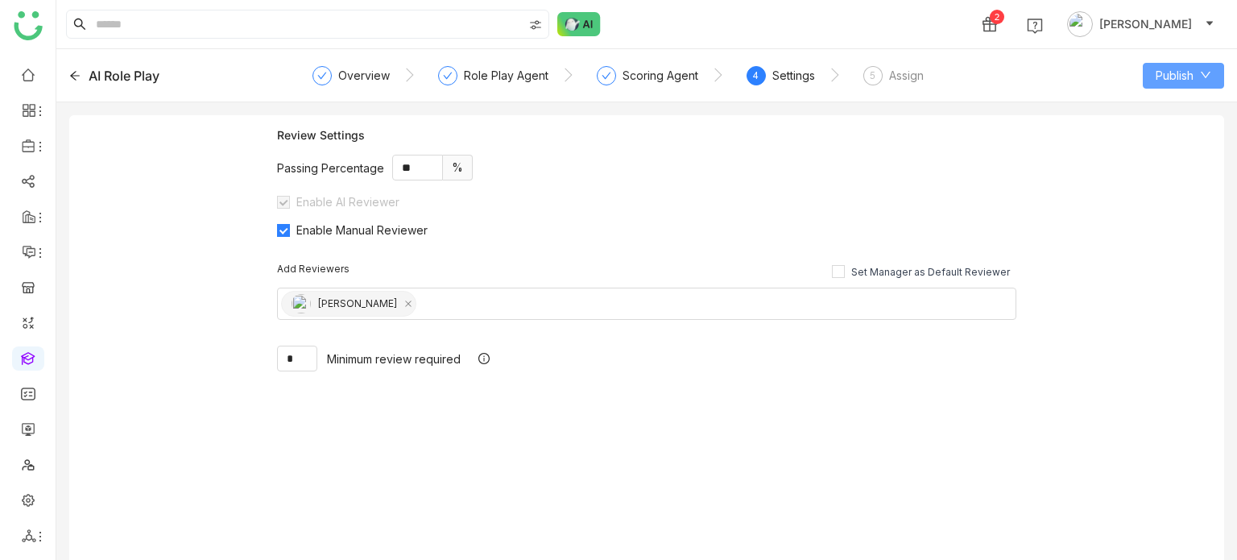
click at [1204, 77] on icon at bounding box center [1205, 74] width 11 height 11
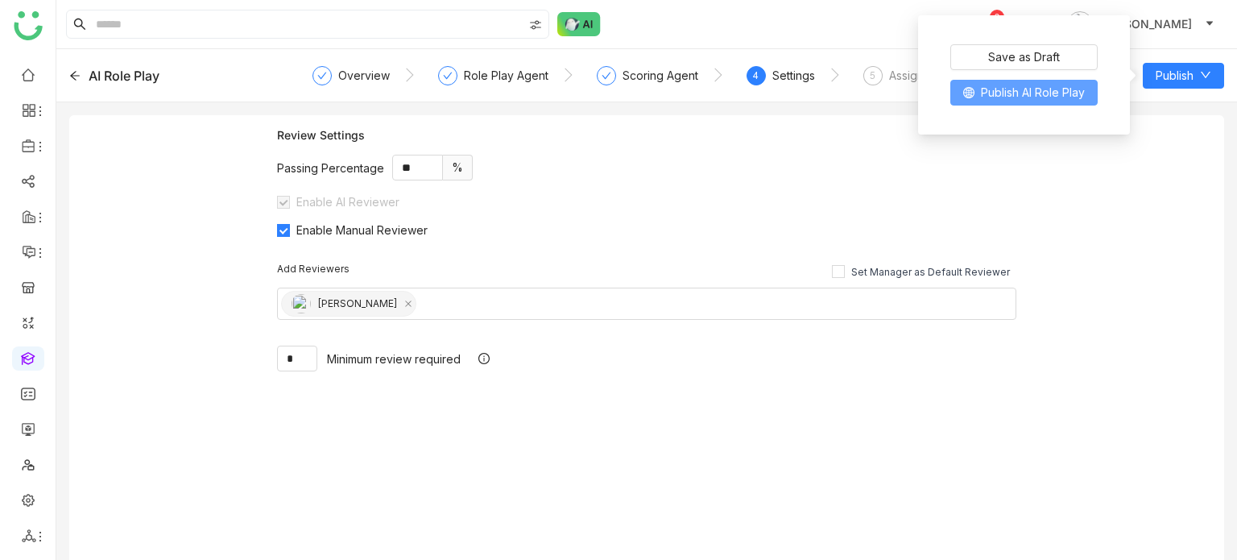
click at [1027, 97] on span "Publish AI Role Play" at bounding box center [1033, 93] width 104 height 18
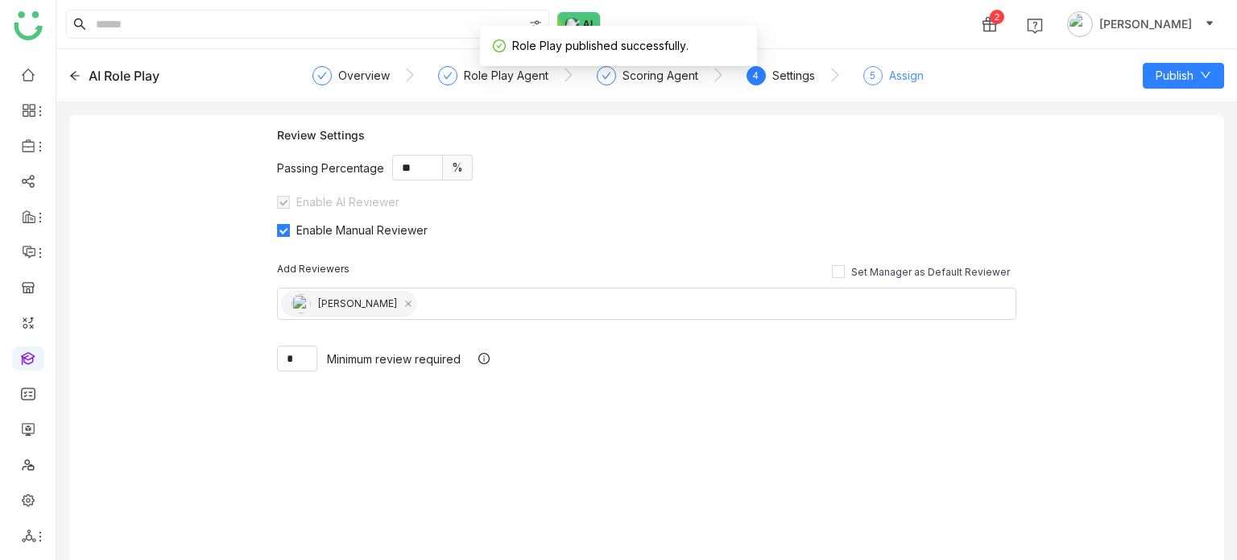
click at [907, 78] on div "Assign" at bounding box center [906, 75] width 35 height 19
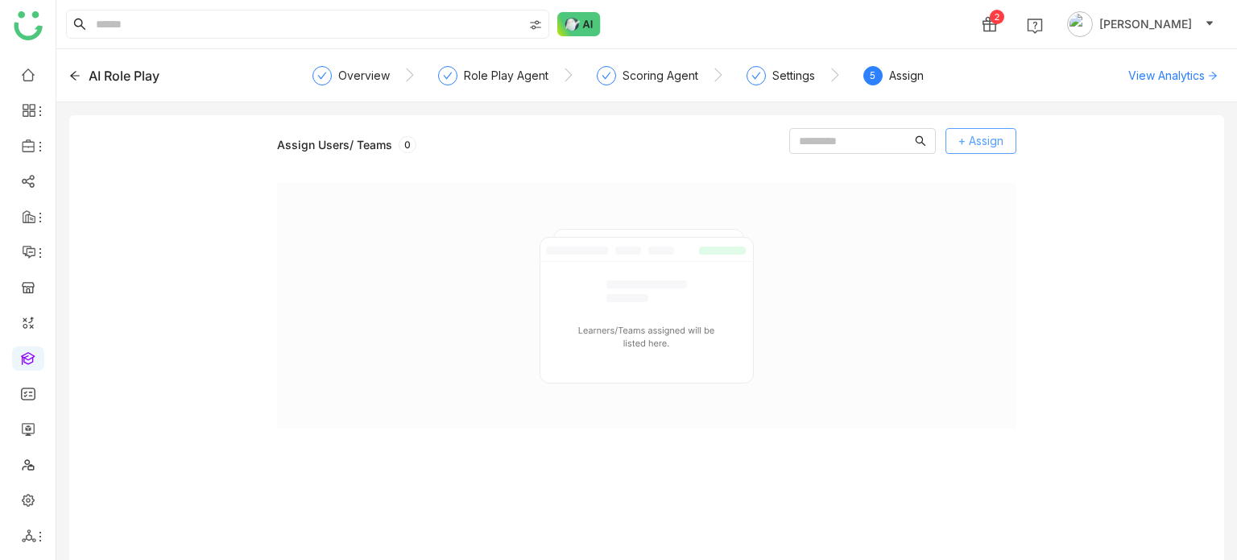
click at [984, 143] on span "+ Assign" at bounding box center [980, 141] width 45 height 18
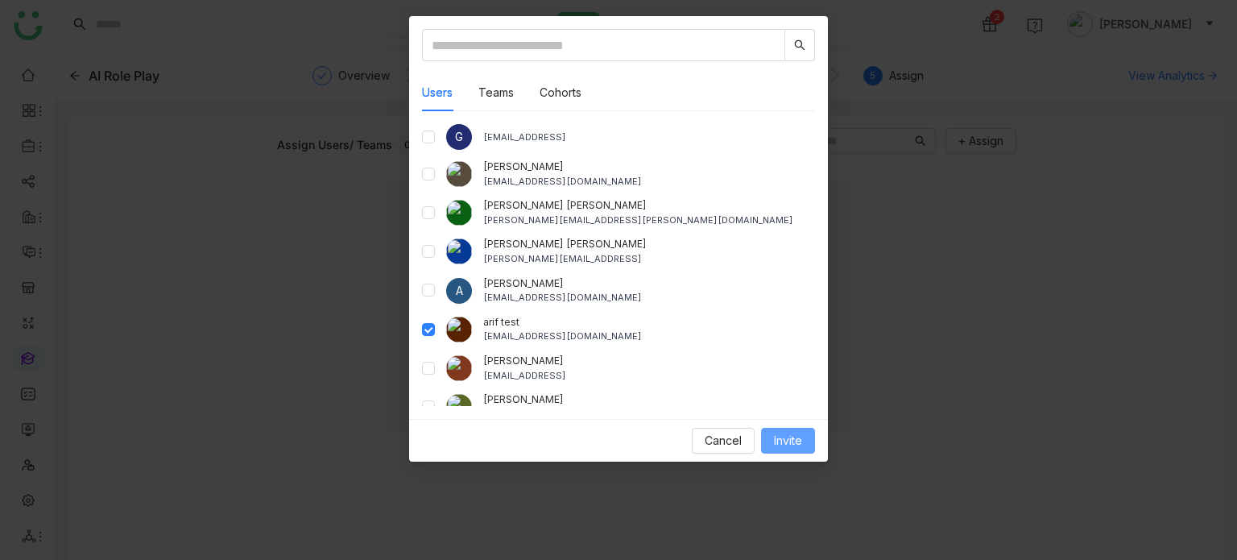
click at [781, 437] on span "Invite" at bounding box center [788, 441] width 28 height 18
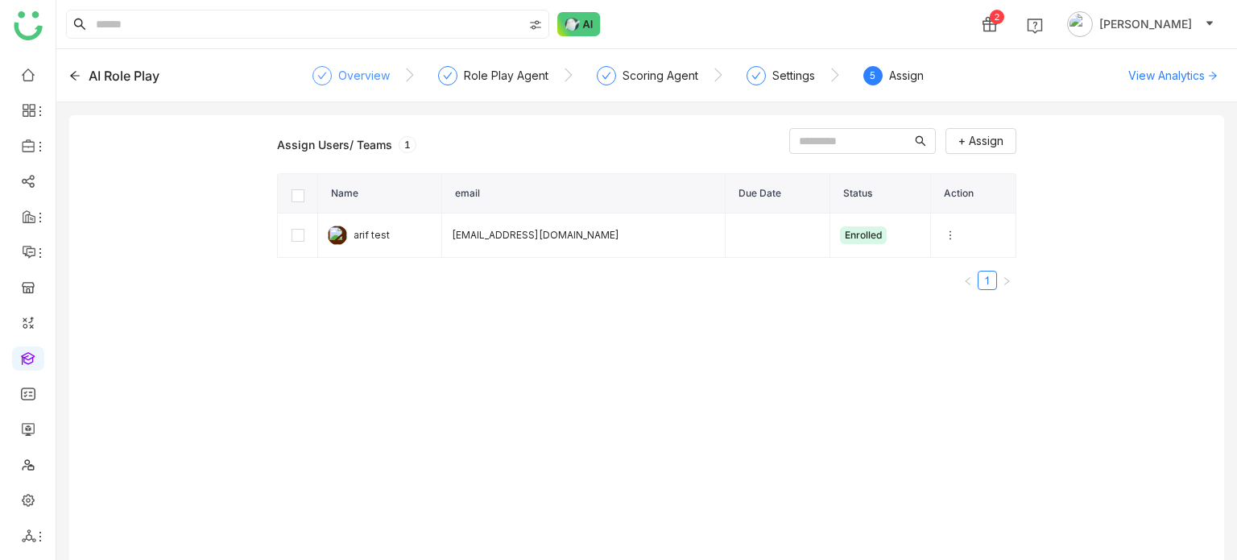
click at [374, 74] on div "Overview" at bounding box center [364, 75] width 52 height 19
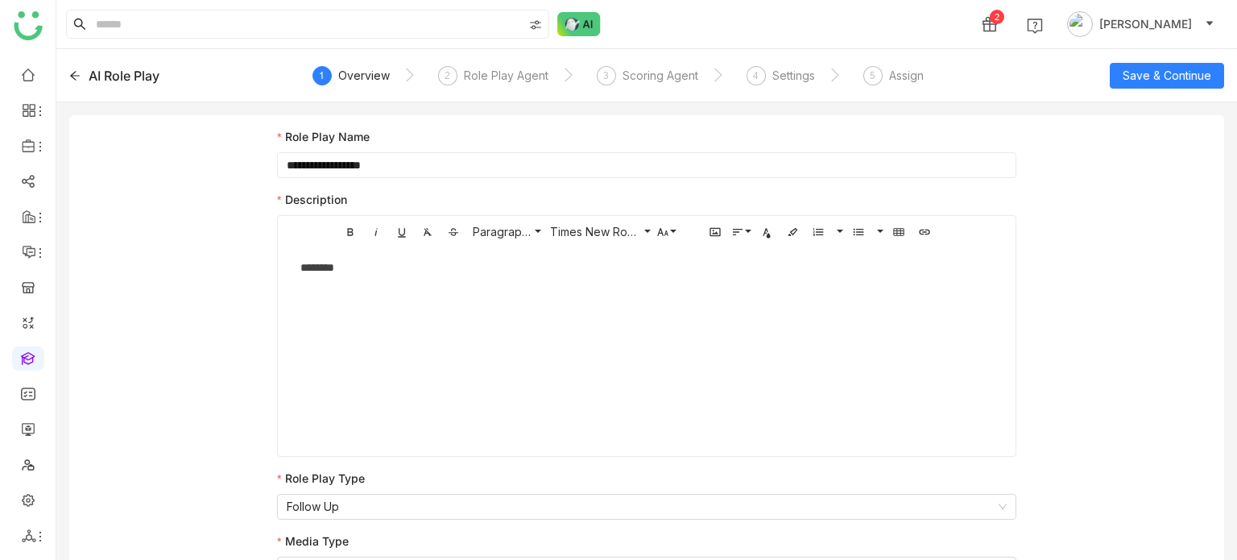
scroll to position [22, 0]
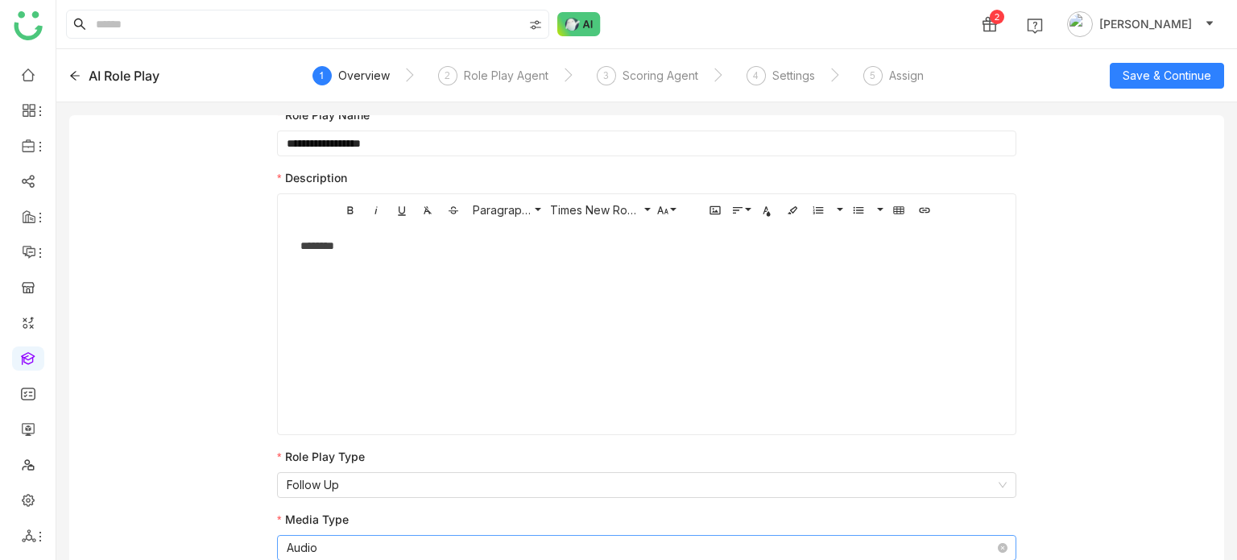
click at [448, 551] on nz-select-item "Audio" at bounding box center [647, 548] width 720 height 24
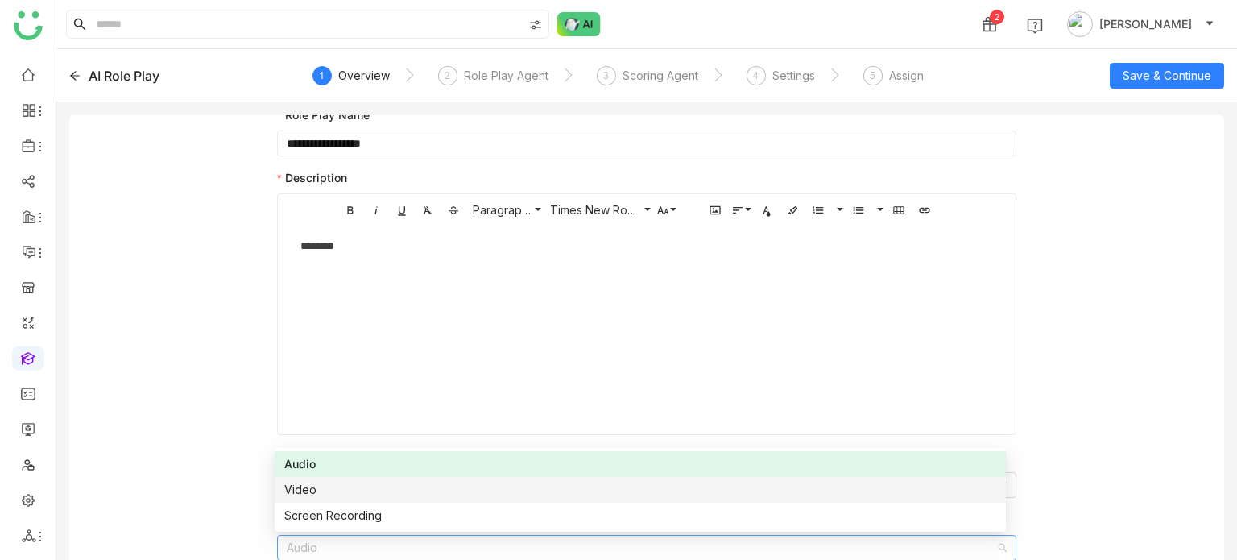
click at [421, 489] on div "Video" at bounding box center [640, 490] width 712 height 18
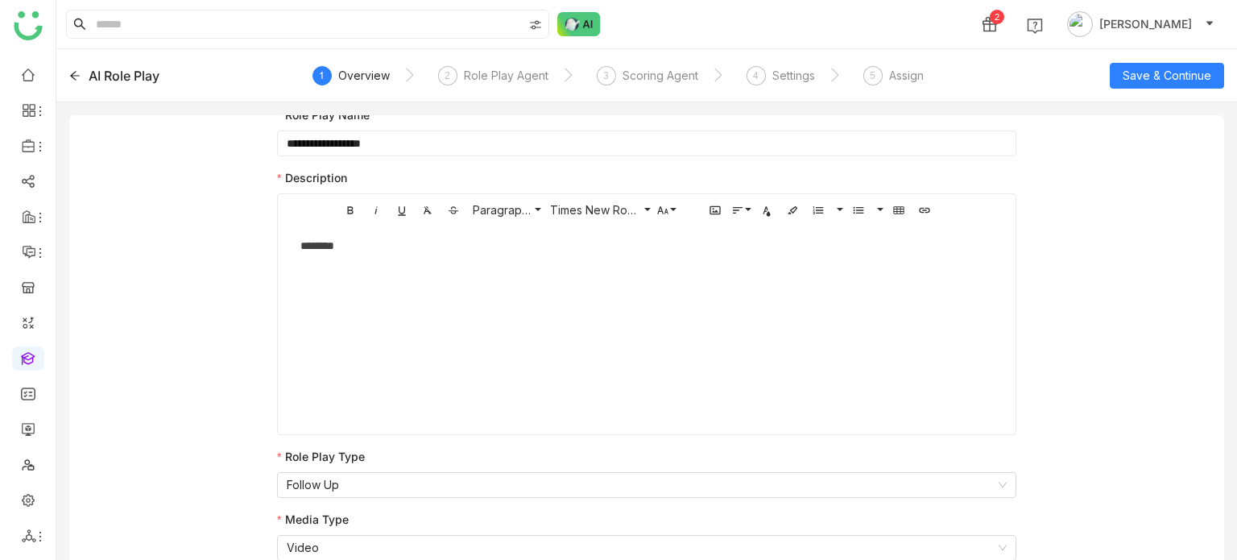
click at [168, 408] on div "**********" at bounding box center [646, 333] width 1155 height 480
click at [1202, 79] on span "Save & Continue" at bounding box center [1167, 76] width 89 height 18
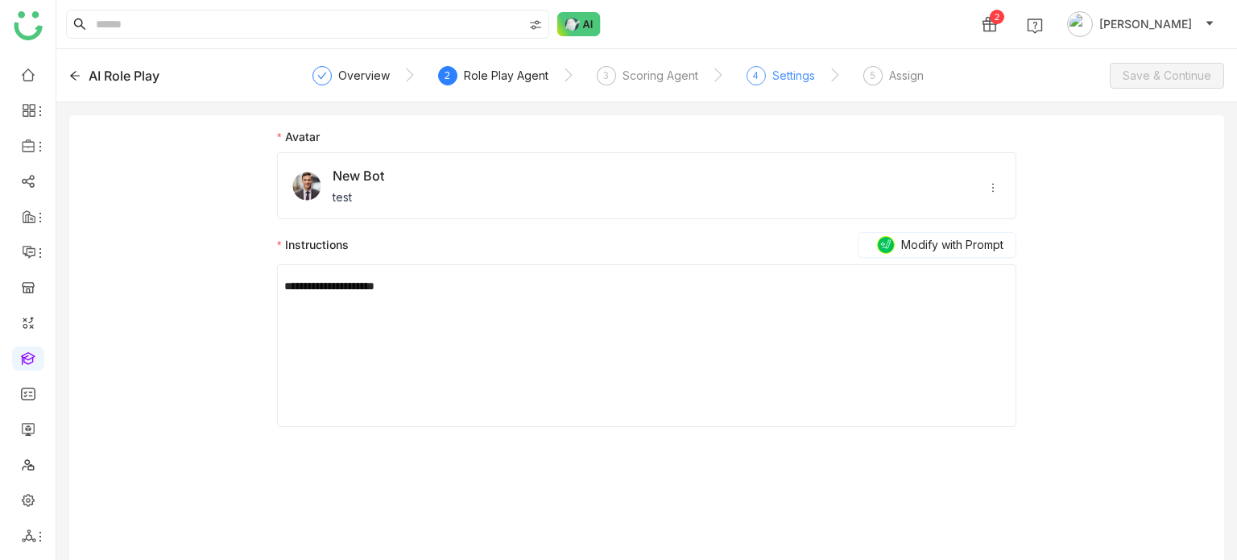
click at [809, 74] on div "Settings" at bounding box center [793, 75] width 43 height 19
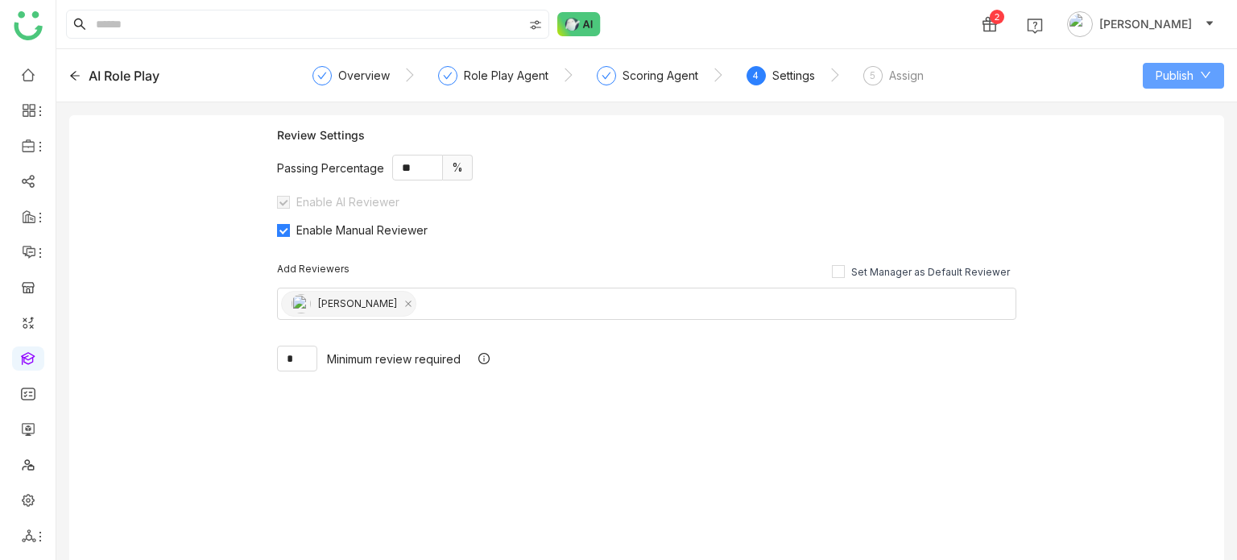
click at [1198, 77] on button "Publish" at bounding box center [1183, 76] width 81 height 26
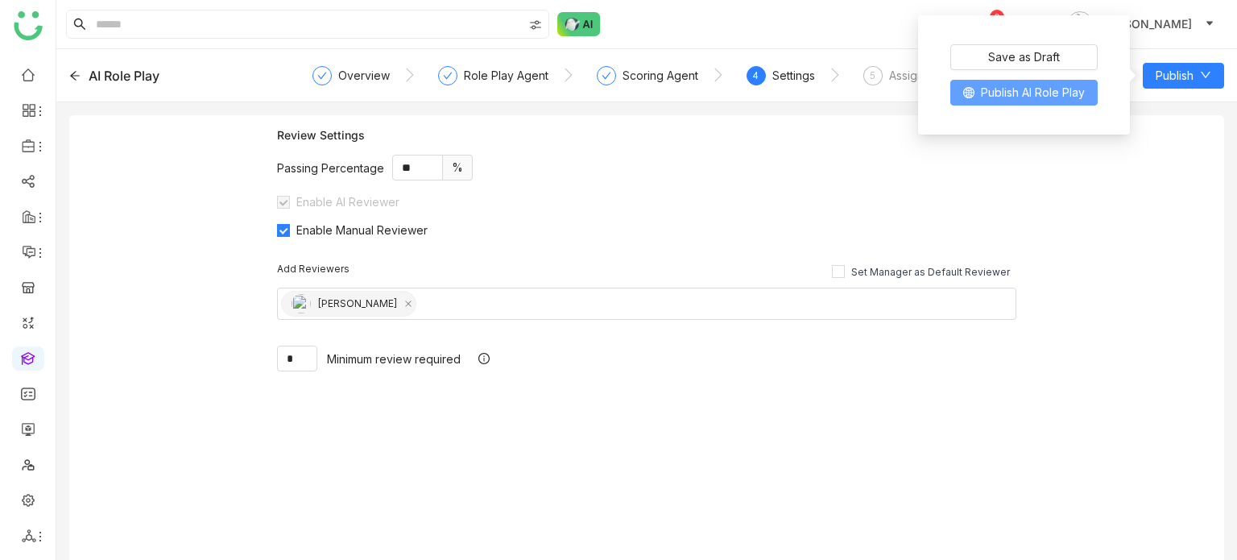
click at [1037, 99] on span "Publish AI Role Play" at bounding box center [1033, 93] width 104 height 18
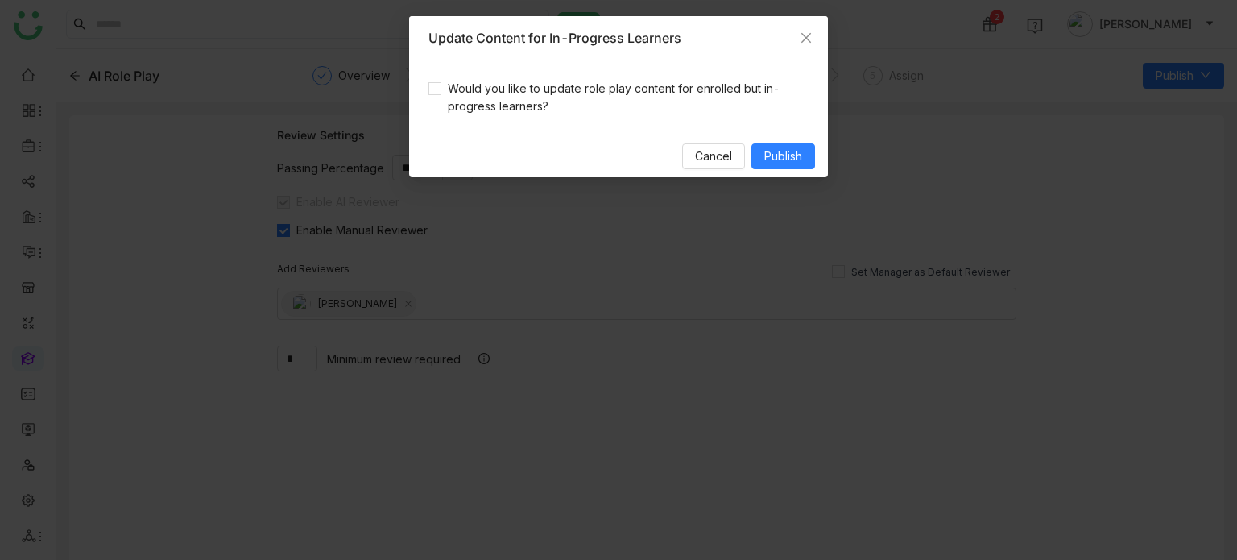
drag, startPoint x: 644, startPoint y: 118, endPoint x: 715, endPoint y: 137, distance: 73.3
click at [660, 118] on div "Would you like to update role play content for enrolled but in-progress learner…" at bounding box center [618, 97] width 419 height 74
click at [668, 89] on span "Would you like to update role play content for enrolled but in-progress learner…" at bounding box center [624, 97] width 367 height 35
click at [775, 155] on span "Publish" at bounding box center [783, 156] width 38 height 18
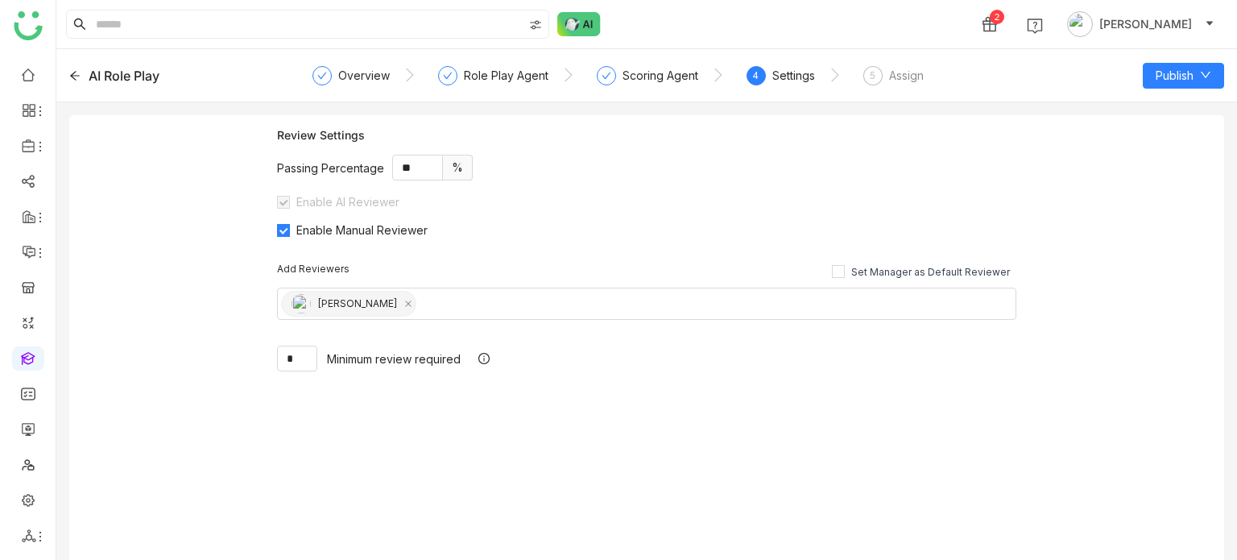
click at [99, 81] on div "AI Role Play" at bounding box center [124, 75] width 71 height 19
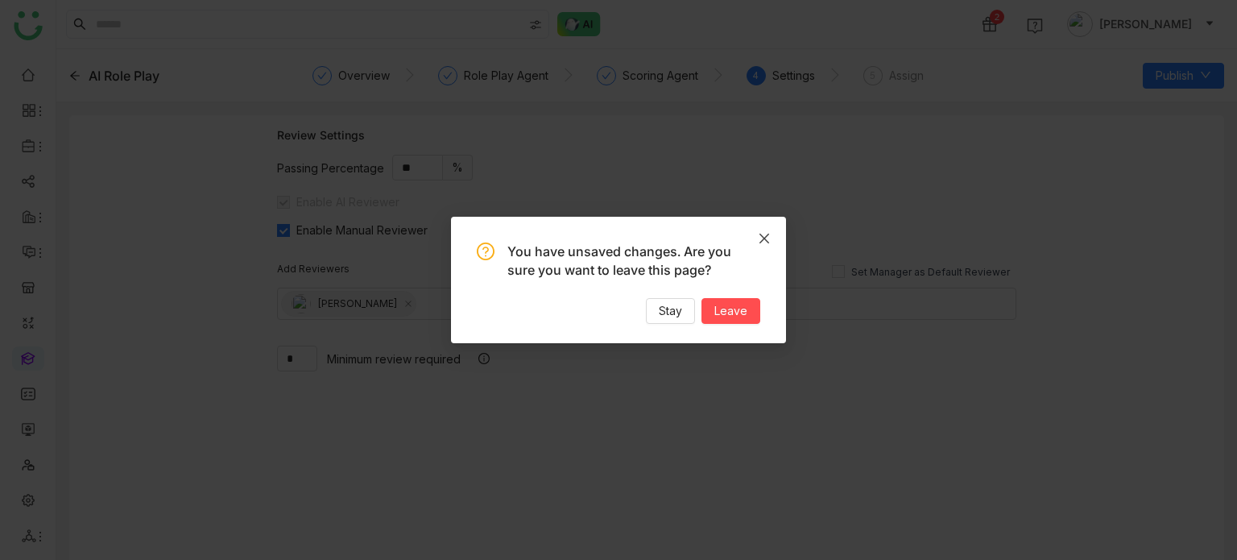
click at [768, 240] on icon "Close" at bounding box center [764, 238] width 13 height 13
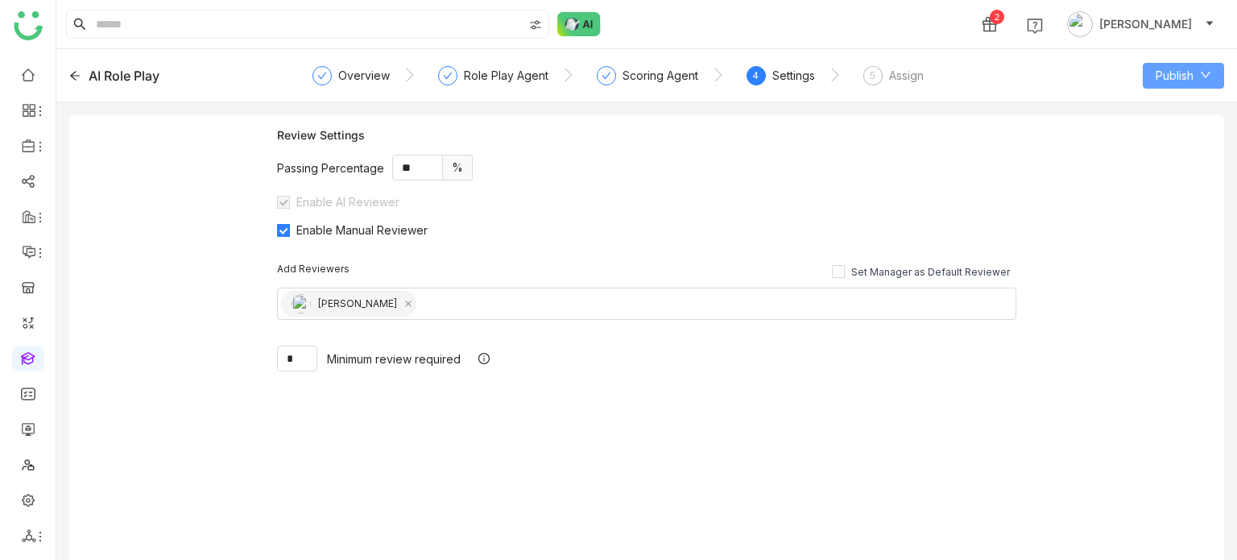
click at [1205, 78] on icon at bounding box center [1205, 74] width 11 height 11
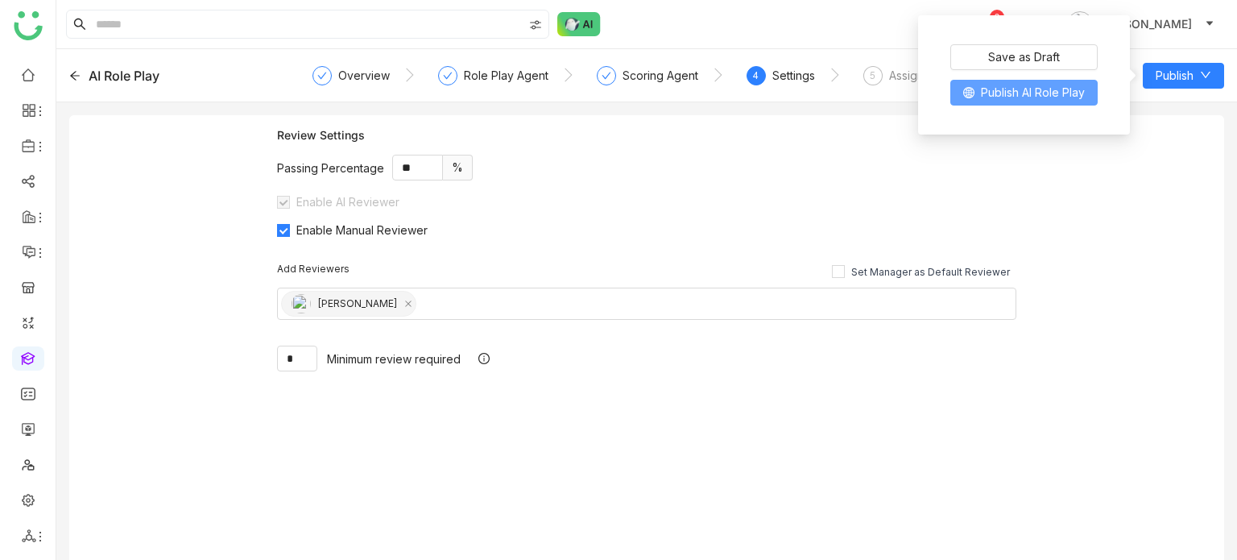
click at [1053, 91] on span "Publish AI Role Play" at bounding box center [1033, 93] width 104 height 18
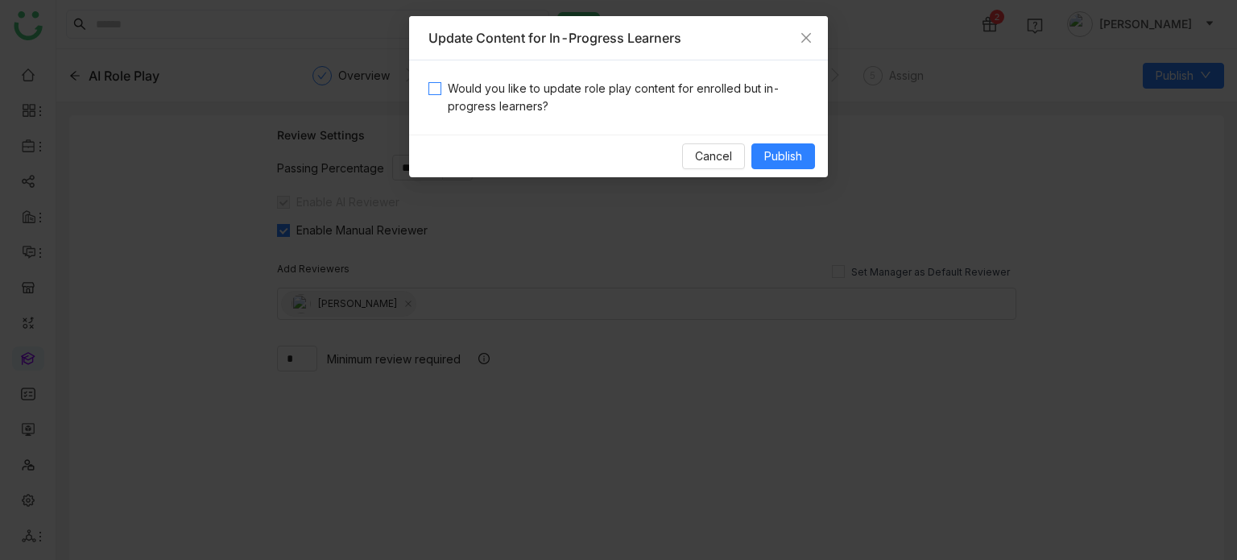
click at [652, 107] on span "Would you like to update role play content for enrolled but in-progress learner…" at bounding box center [624, 97] width 367 height 35
click at [793, 172] on div "Cancel Publish" at bounding box center [618, 156] width 419 height 43
click at [803, 148] on button "Publish" at bounding box center [783, 156] width 64 height 26
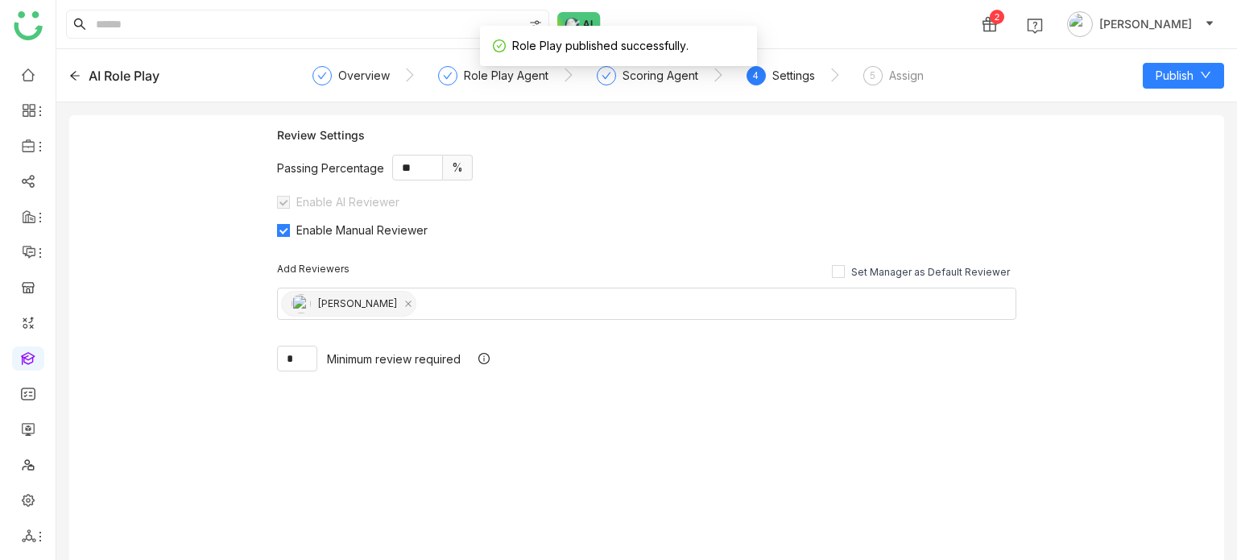
click at [114, 77] on div "AI Role Play" at bounding box center [124, 75] width 71 height 19
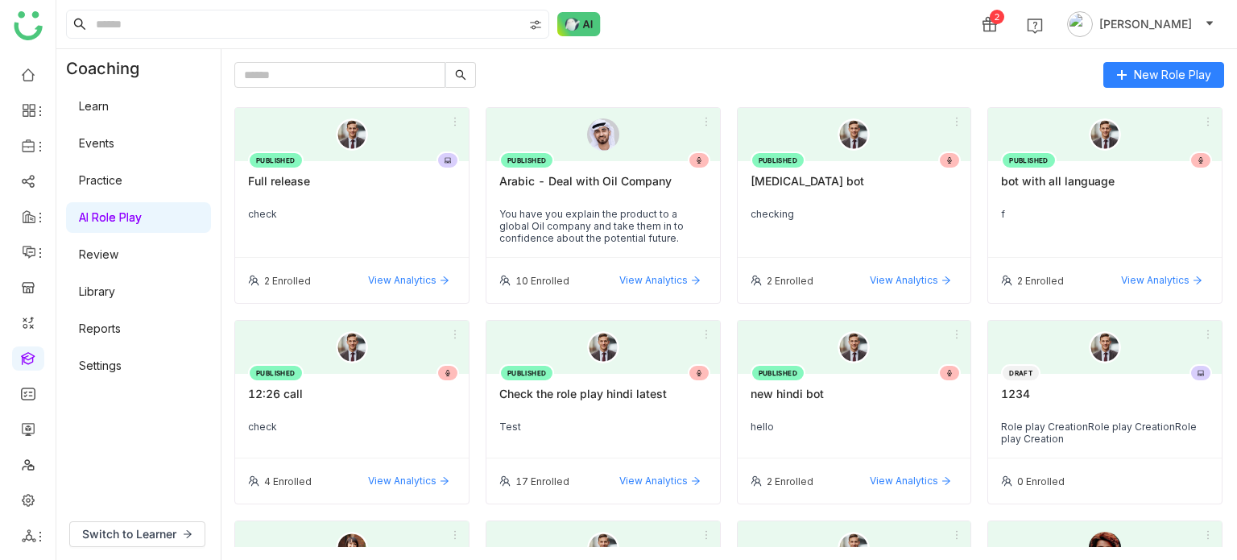
click at [118, 247] on link "Review" at bounding box center [98, 254] width 39 height 14
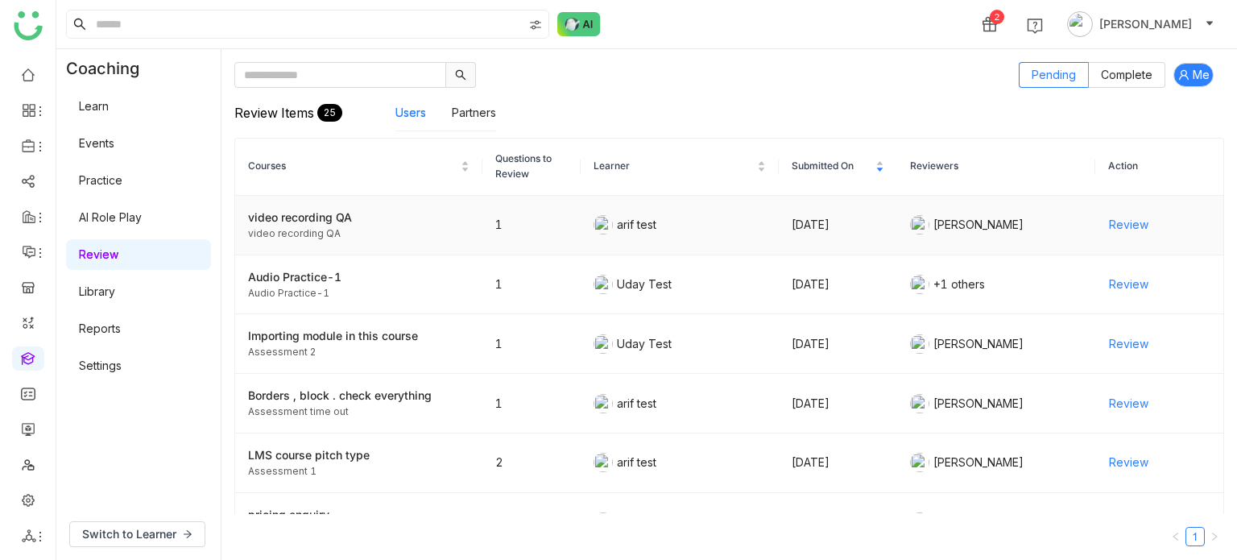
click at [341, 217] on div "video recording QA" at bounding box center [358, 218] width 221 height 18
click at [118, 213] on link "AI Role Play" at bounding box center [110, 217] width 63 height 14
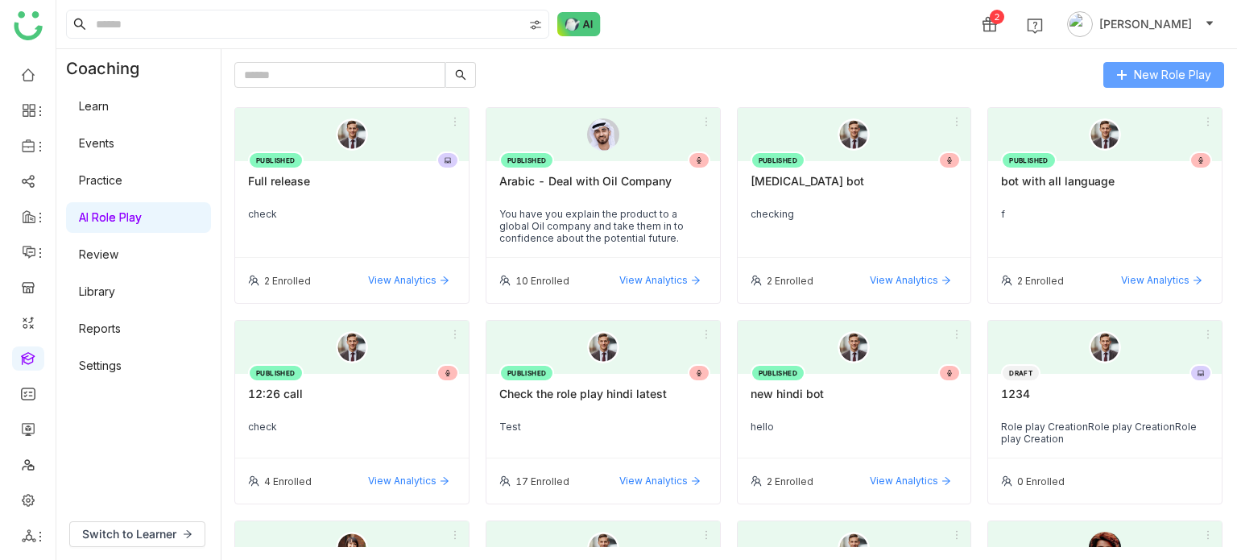
click at [1128, 73] on icon at bounding box center [1121, 74] width 11 height 11
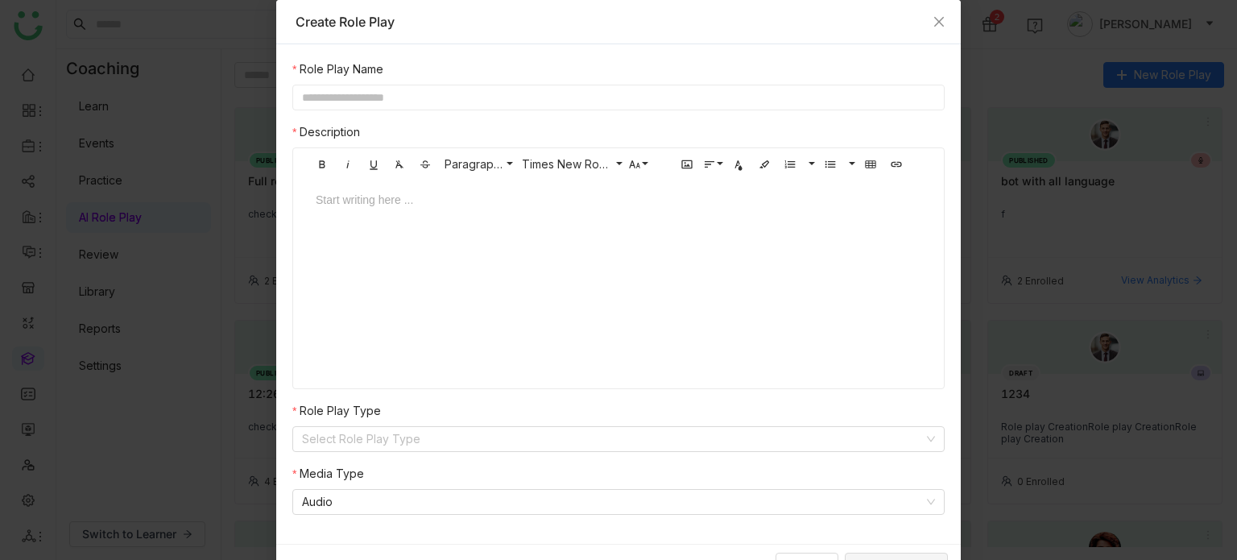
click at [553, 96] on input "text" at bounding box center [618, 98] width 652 height 26
type input "**********"
type input "*"
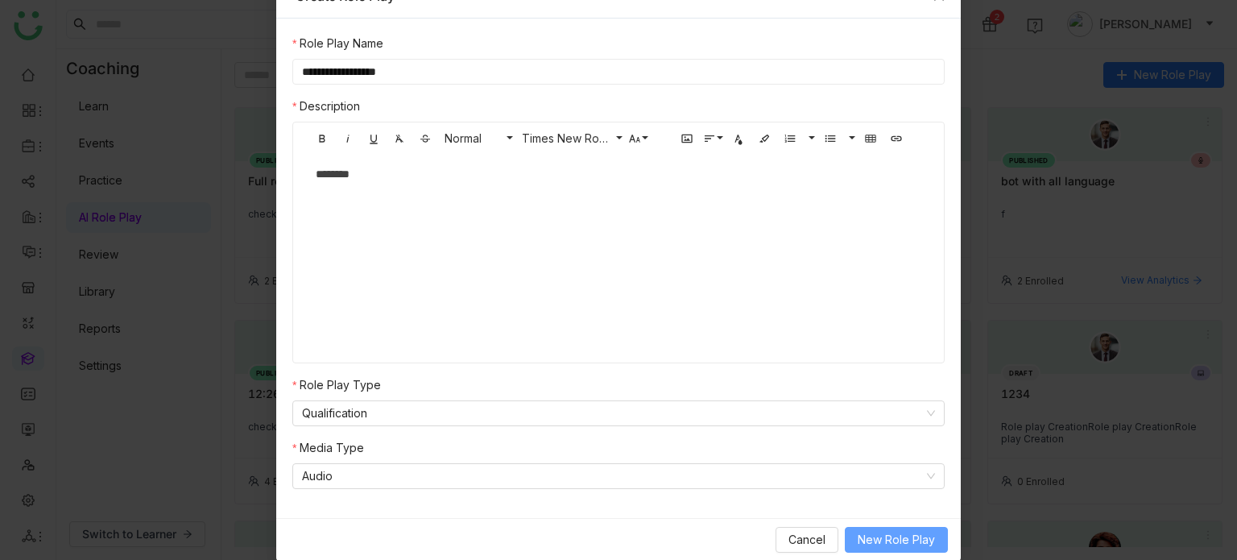
click at [917, 540] on span "New Role Play" at bounding box center [896, 540] width 77 height 18
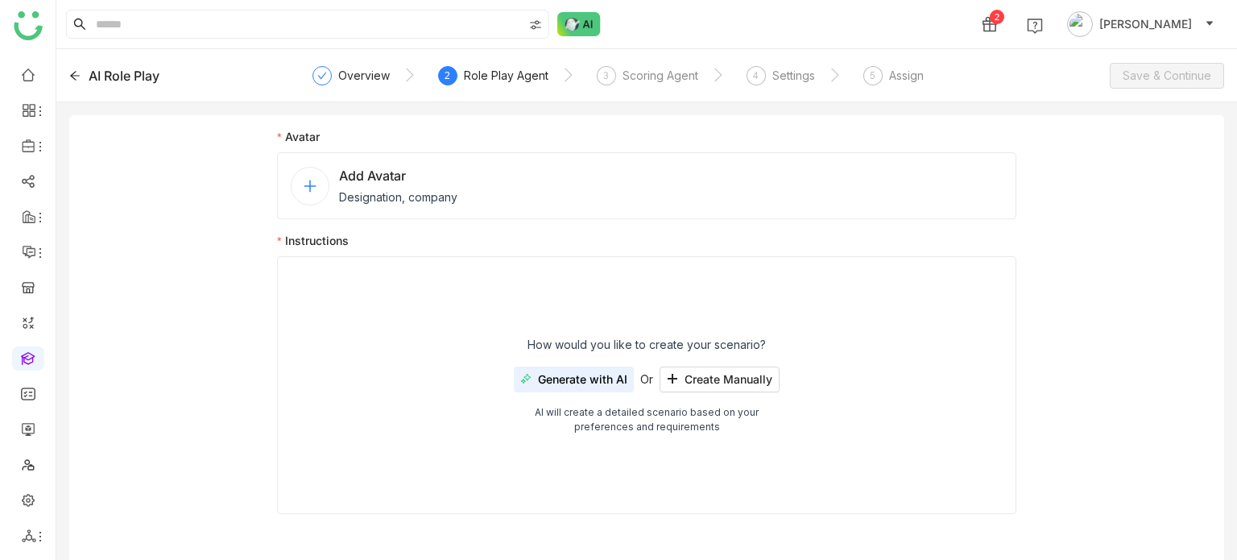
click at [615, 167] on div "Add Avatar Designation, company" at bounding box center [646, 185] width 739 height 67
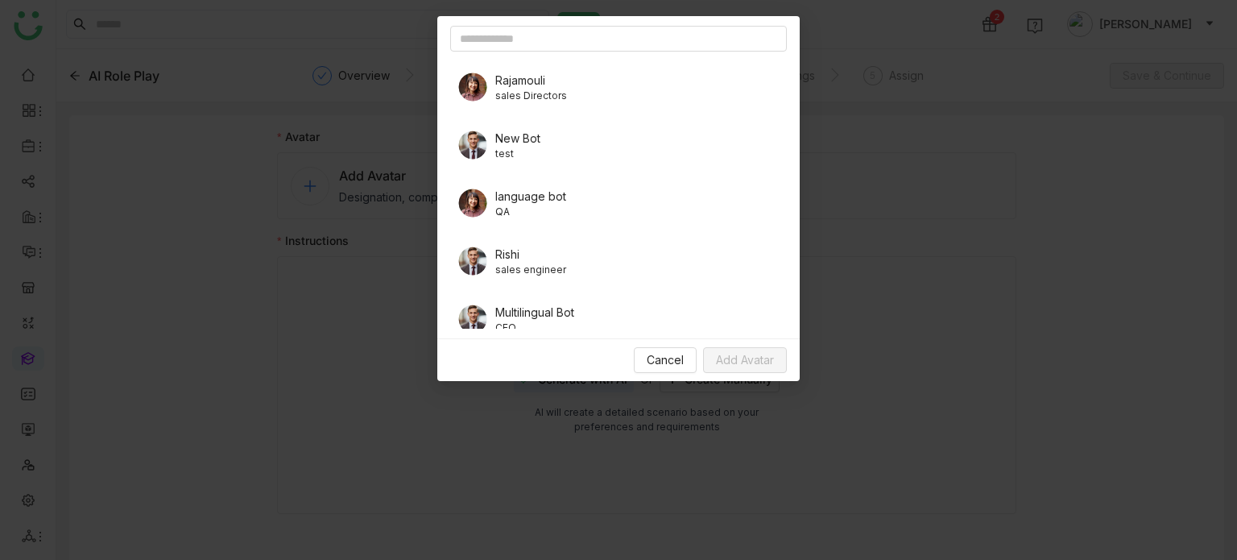
click at [489, 133] on div "New Bot test" at bounding box center [618, 144] width 337 height 45
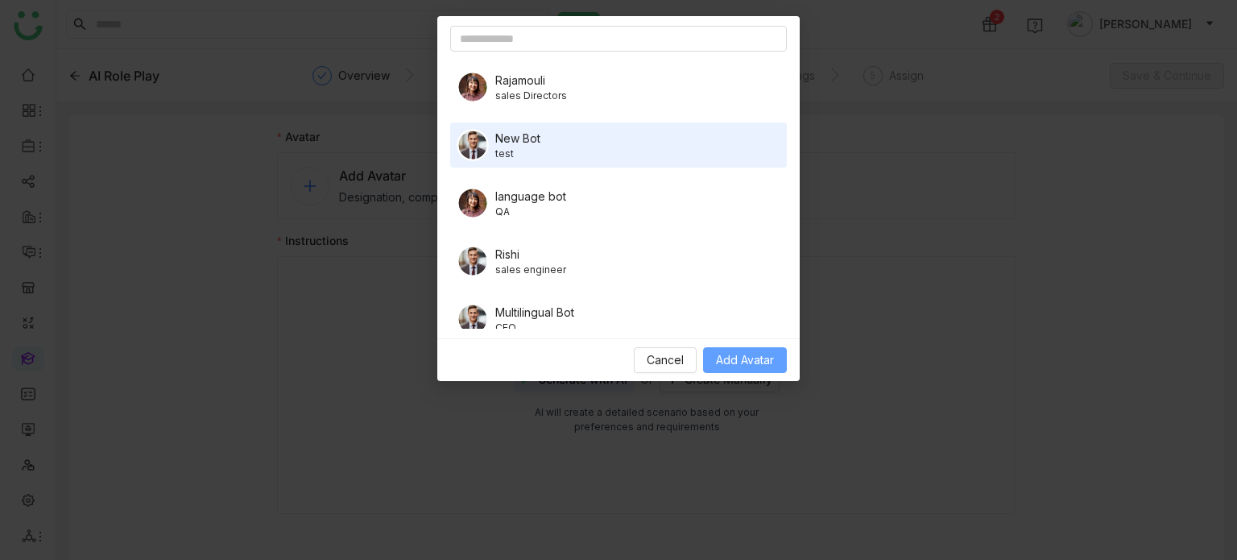
click at [760, 350] on button "Add Avatar" at bounding box center [745, 360] width 84 height 26
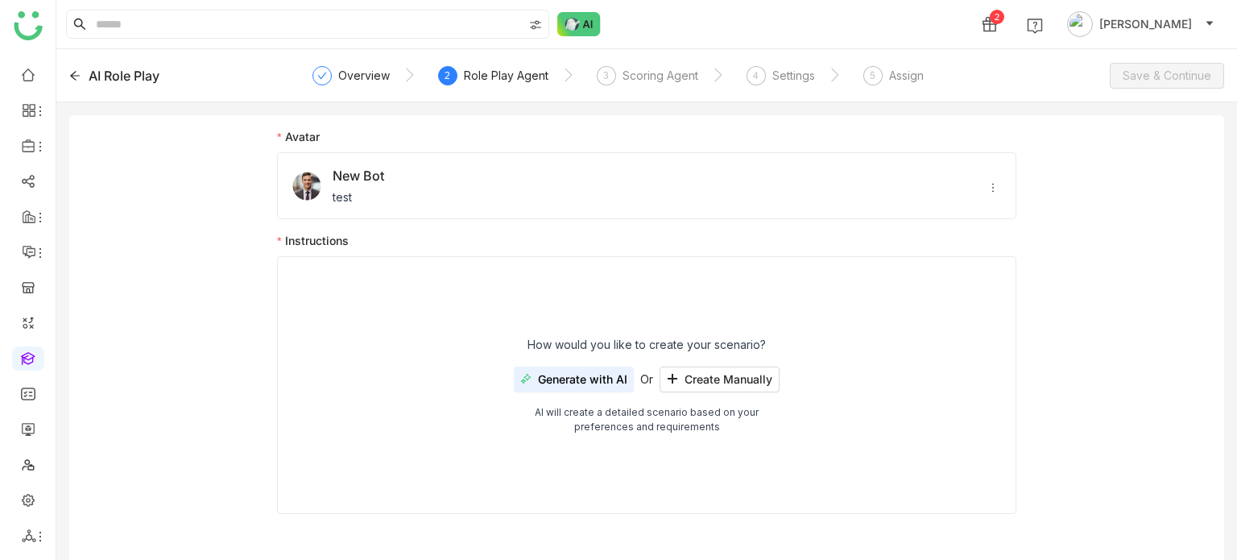
click at [737, 365] on div "How would you like to create your scenario? Generate with AI Or Create Manually…" at bounding box center [646, 385] width 739 height 258
click at [737, 382] on span "Create Manually" at bounding box center [729, 379] width 88 height 13
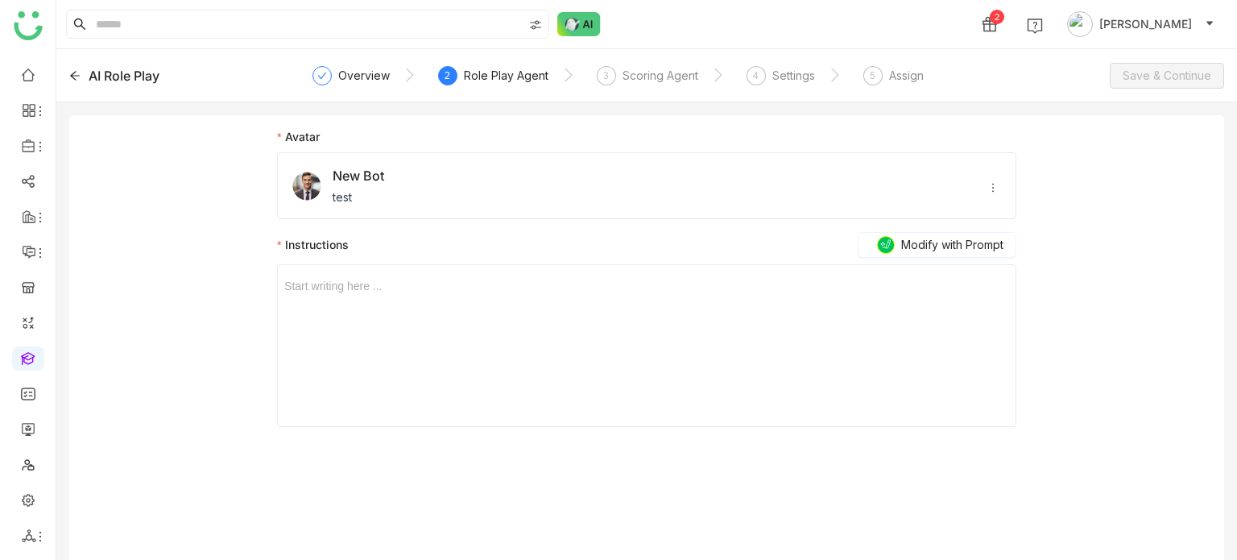
click at [586, 283] on div at bounding box center [646, 286] width 725 height 18
click at [346, 283] on div "**********" at bounding box center [646, 286] width 725 height 18
click at [615, 79] on div "3 Scoring Agent" at bounding box center [647, 80] width 101 height 29
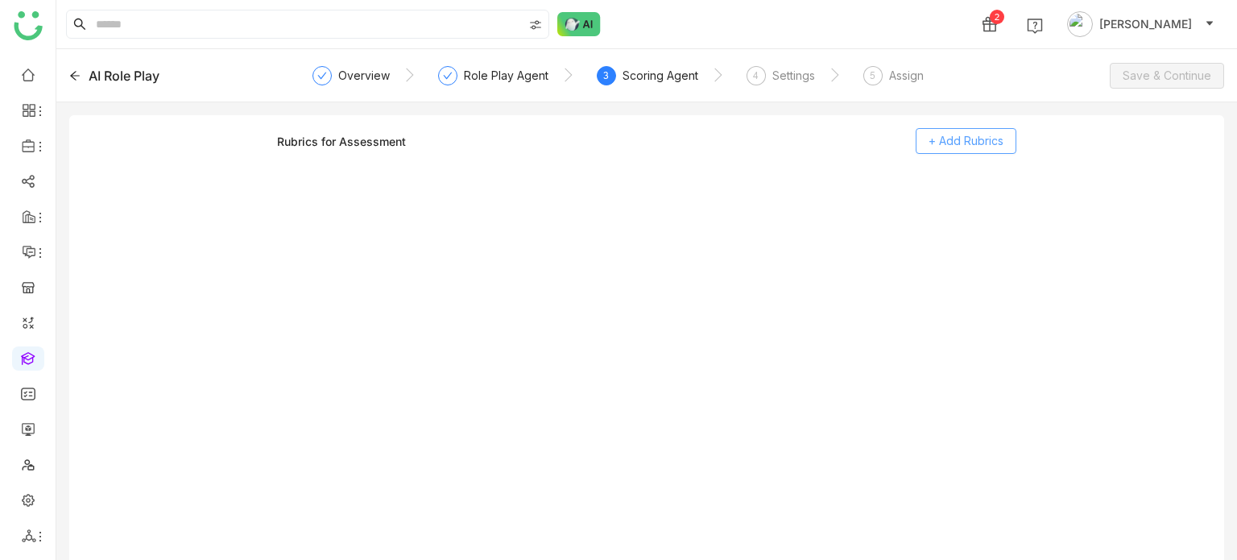
click at [999, 135] on span "+ Add Rubrics" at bounding box center [966, 141] width 75 height 18
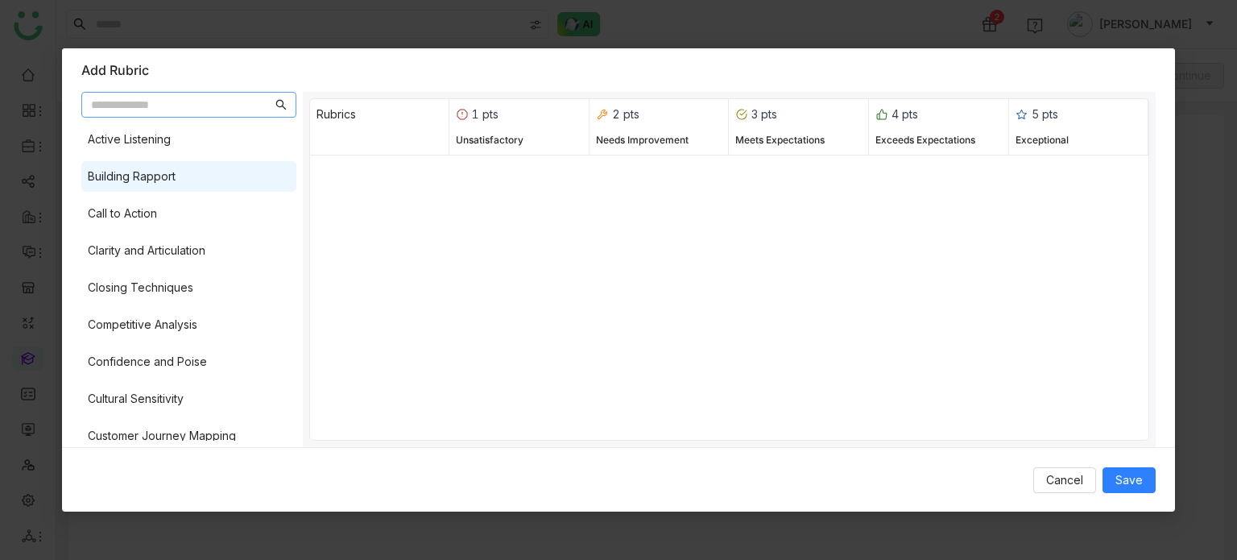
click at [256, 180] on div "Building Rapport" at bounding box center [188, 176] width 215 height 31
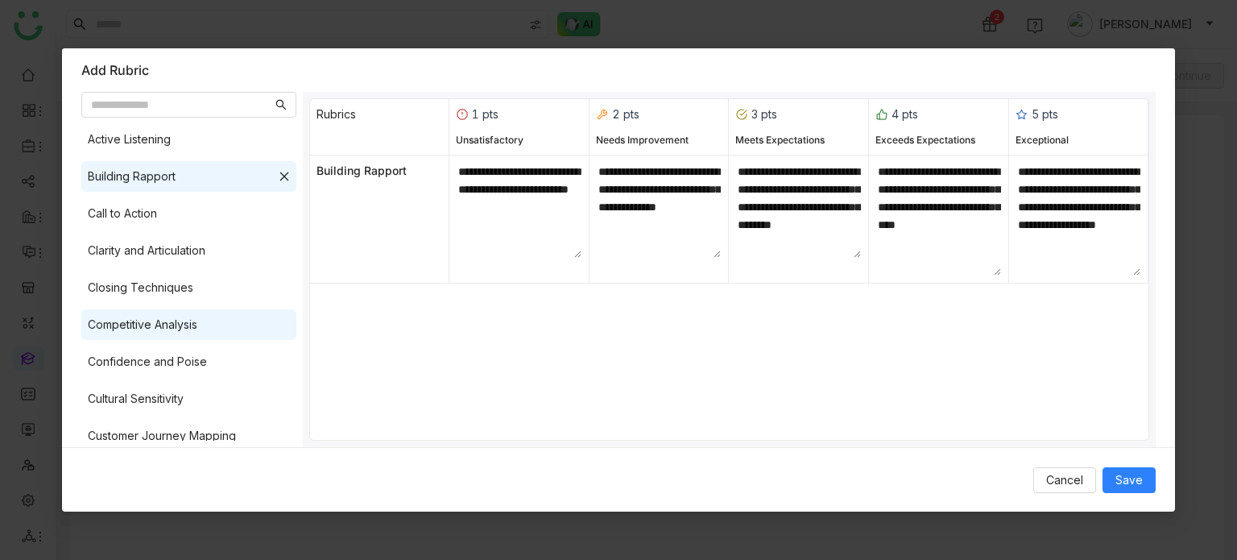
click at [208, 336] on div "Competitive Analysis" at bounding box center [188, 324] width 215 height 31
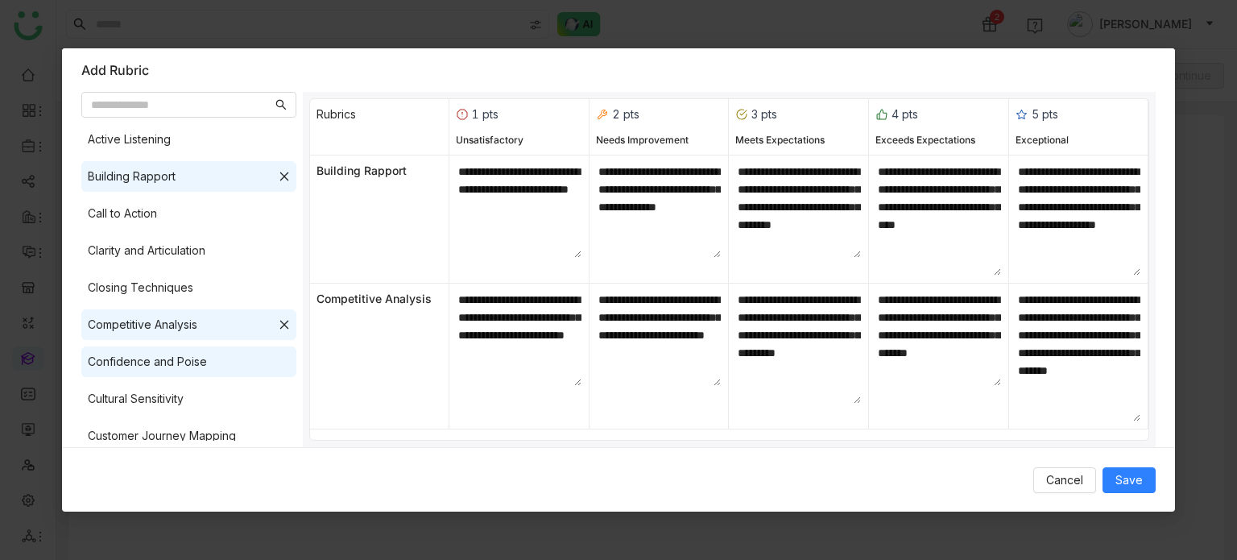
click at [209, 361] on div "Confidence and Poise" at bounding box center [188, 361] width 215 height 31
click at [1118, 486] on span "Save" at bounding box center [1129, 480] width 27 height 18
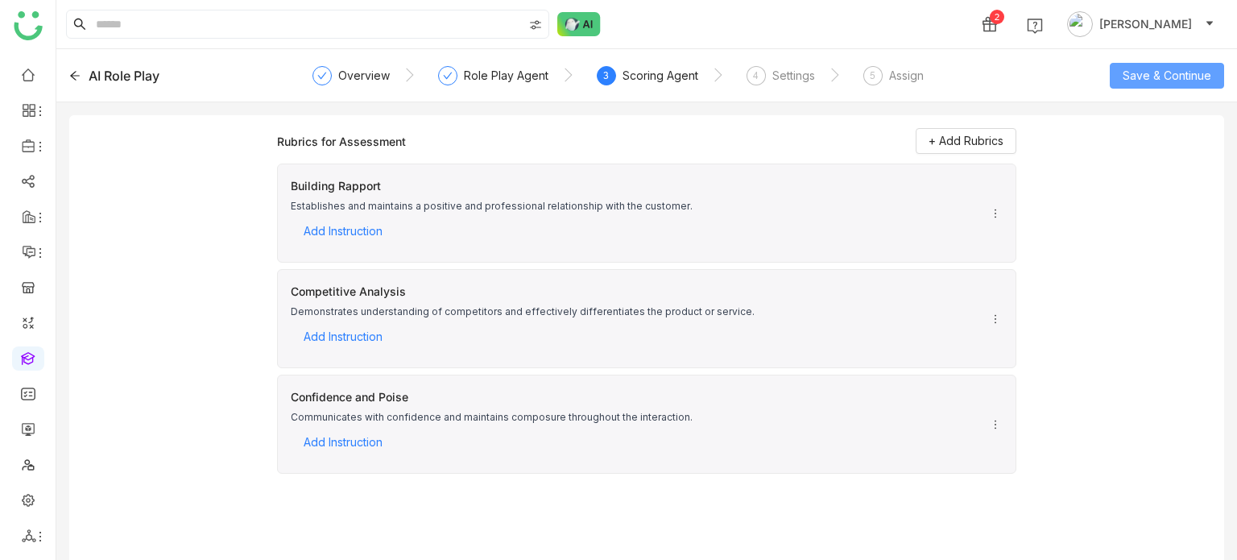
click at [1185, 84] on button "Save & Continue" at bounding box center [1167, 76] width 114 height 26
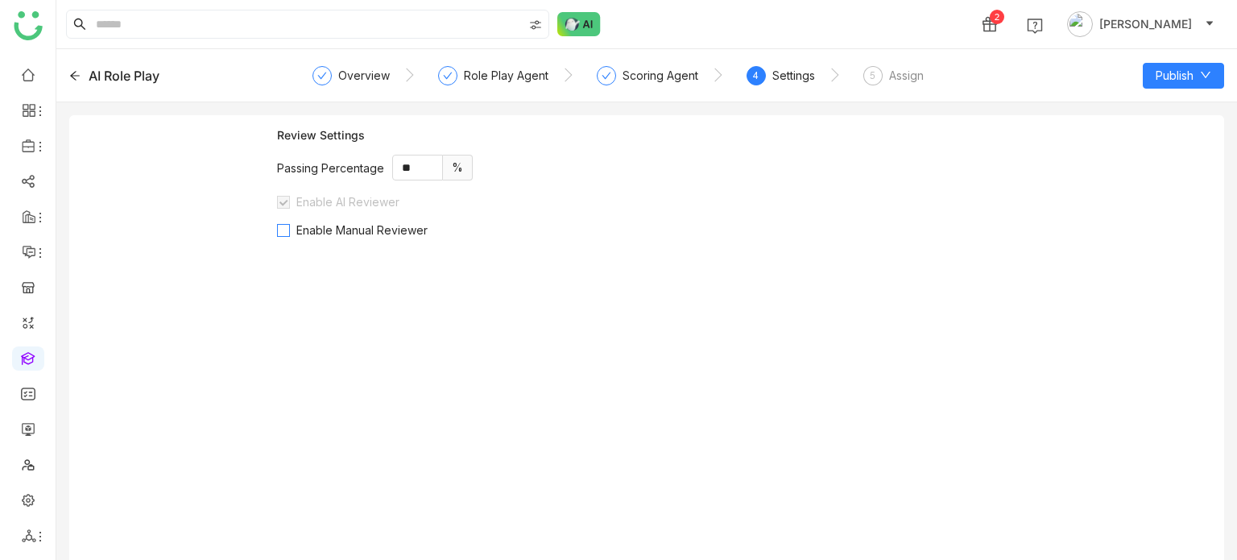
click at [399, 225] on span "Enable Manual Reviewer" at bounding box center [362, 230] width 144 height 14
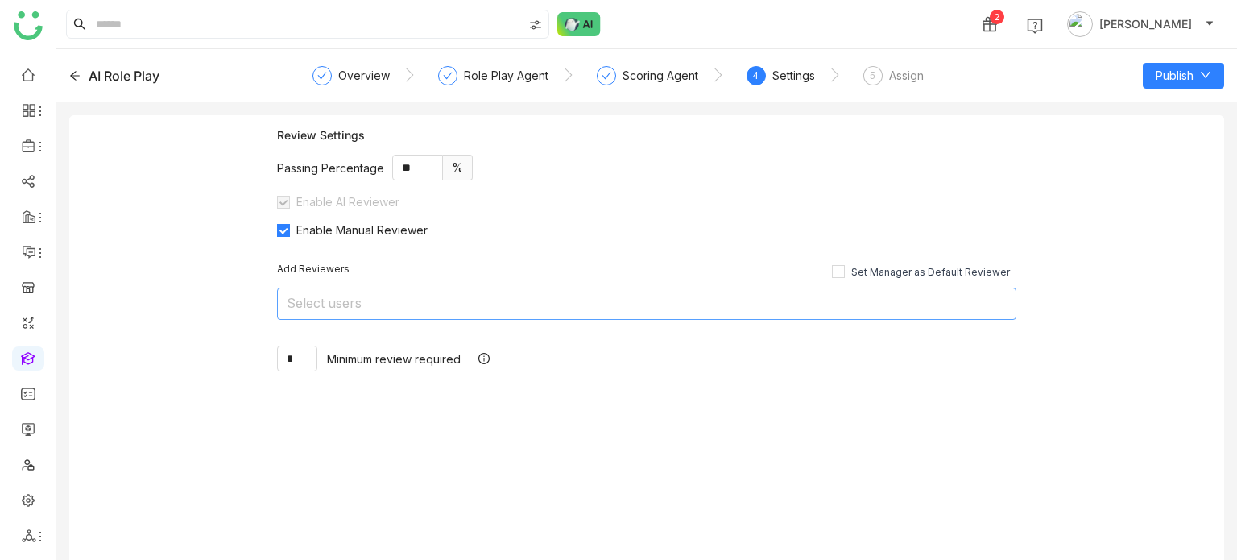
click at [461, 305] on nz-select-top-control "Select users" at bounding box center [646, 304] width 739 height 32
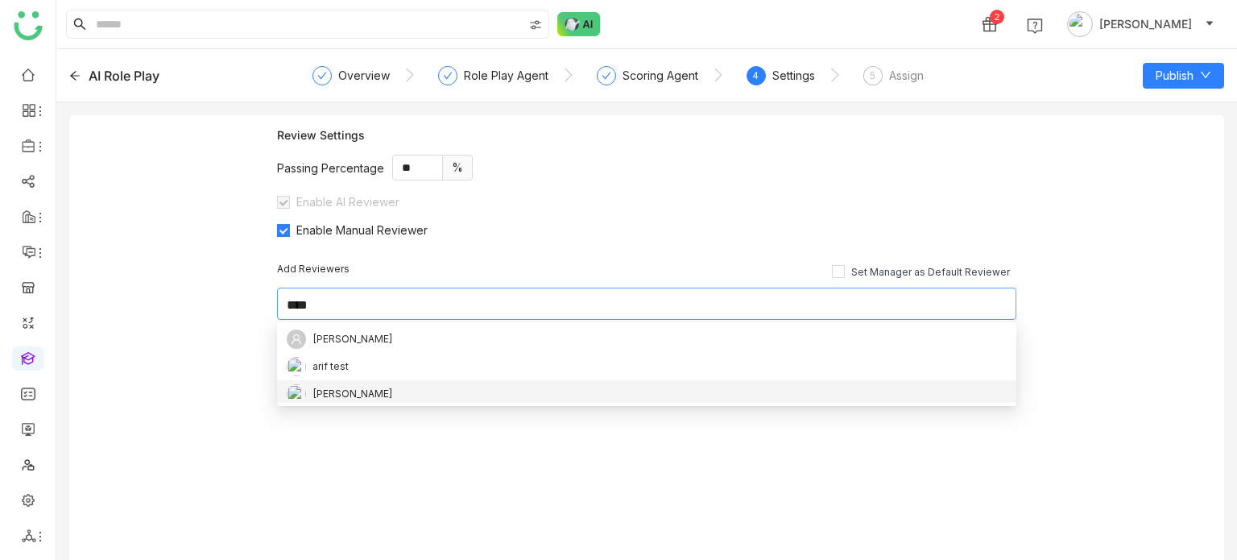
type input "****"
click at [364, 391] on div "[PERSON_NAME]" at bounding box center [647, 393] width 720 height 19
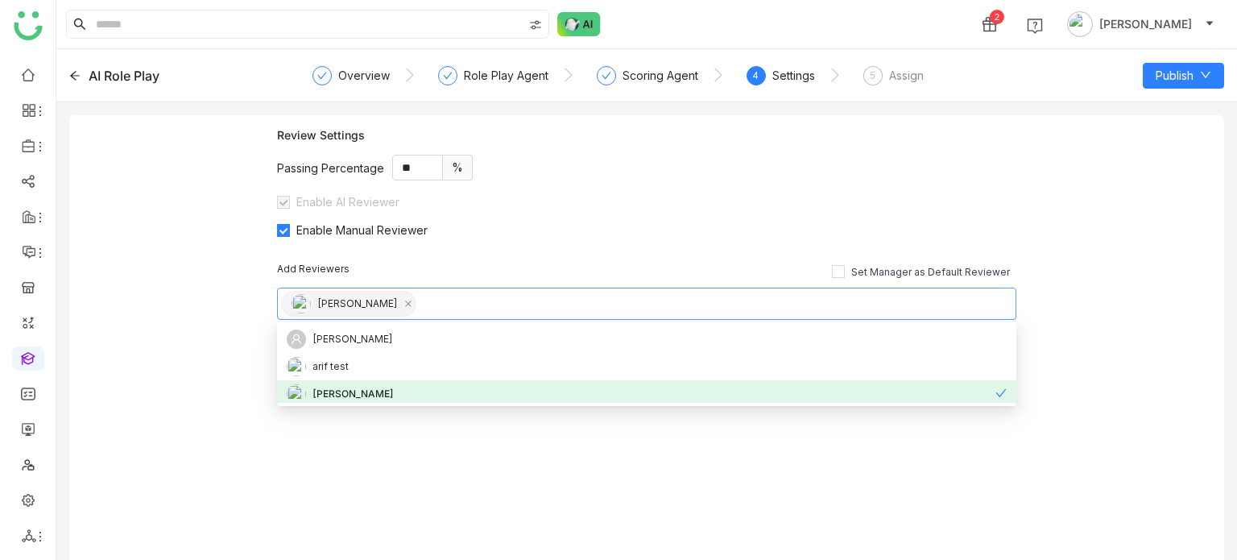
click at [142, 322] on div "Review Settings Passing Percentage ** % Enable AI Reviewer Enable Manual Review…" at bounding box center [646, 343] width 1155 height 457
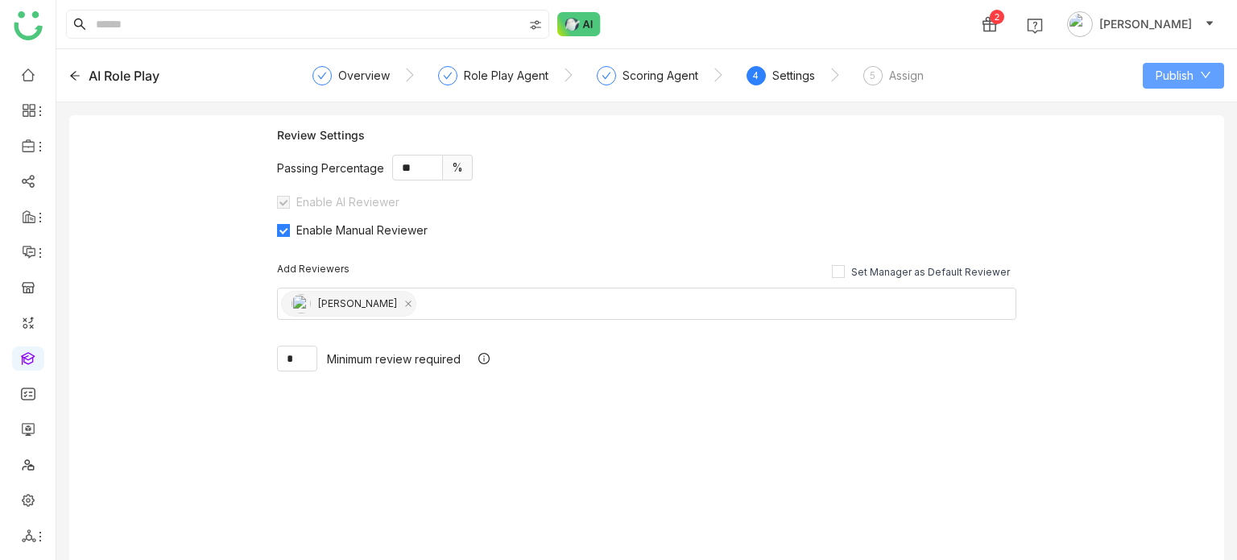
click at [1194, 68] on button "Publish" at bounding box center [1183, 76] width 81 height 26
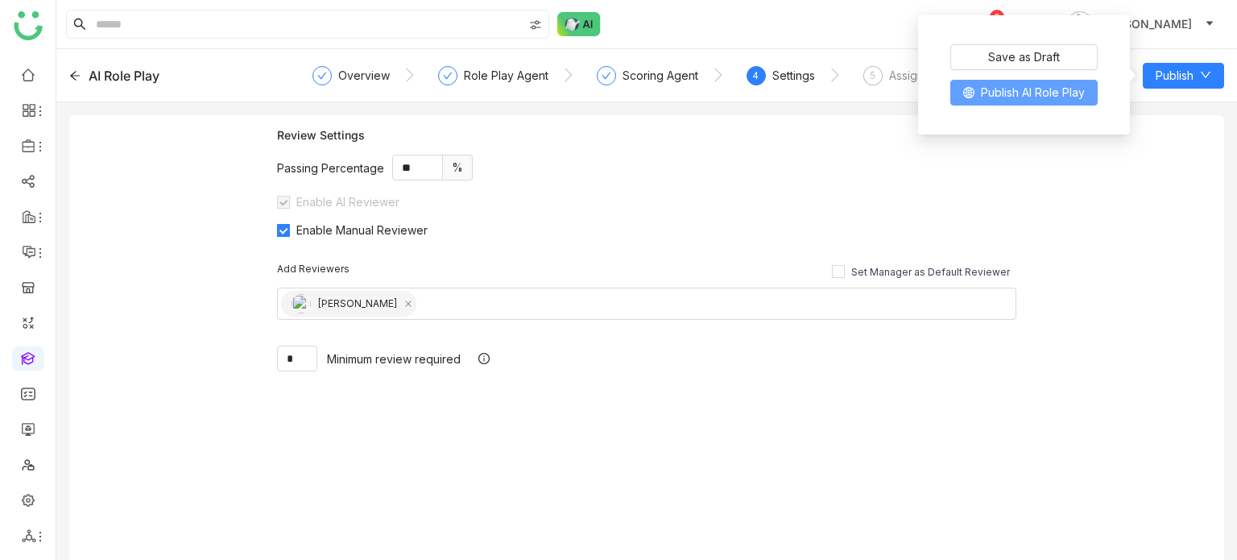
click at [1020, 99] on span "Publish AI Role Play" at bounding box center [1033, 93] width 104 height 18
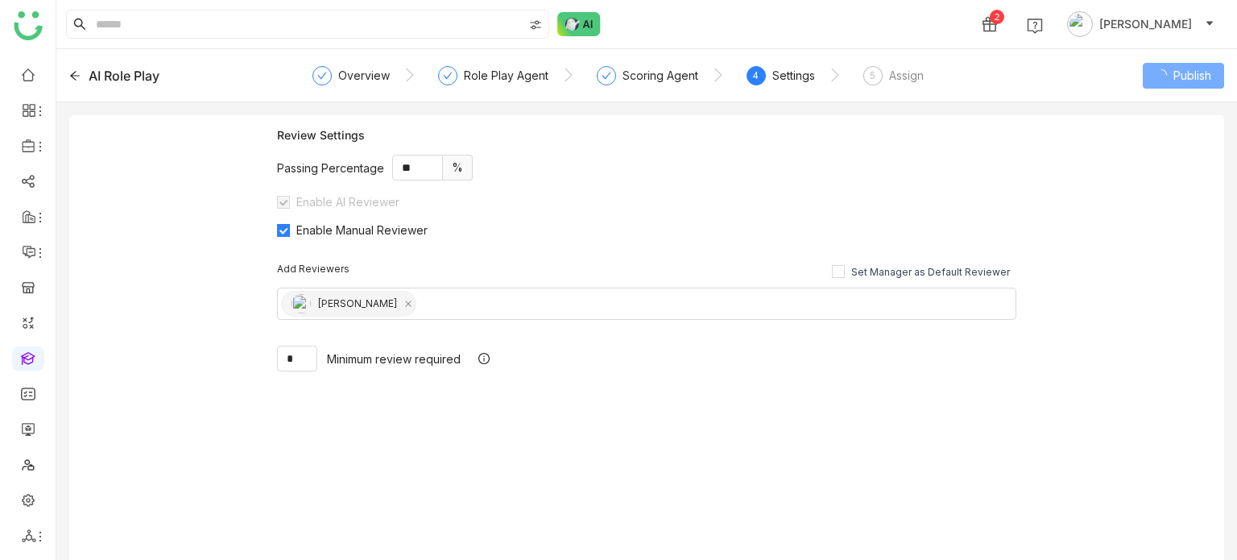
click at [896, 80] on div "Assign" at bounding box center [906, 75] width 35 height 19
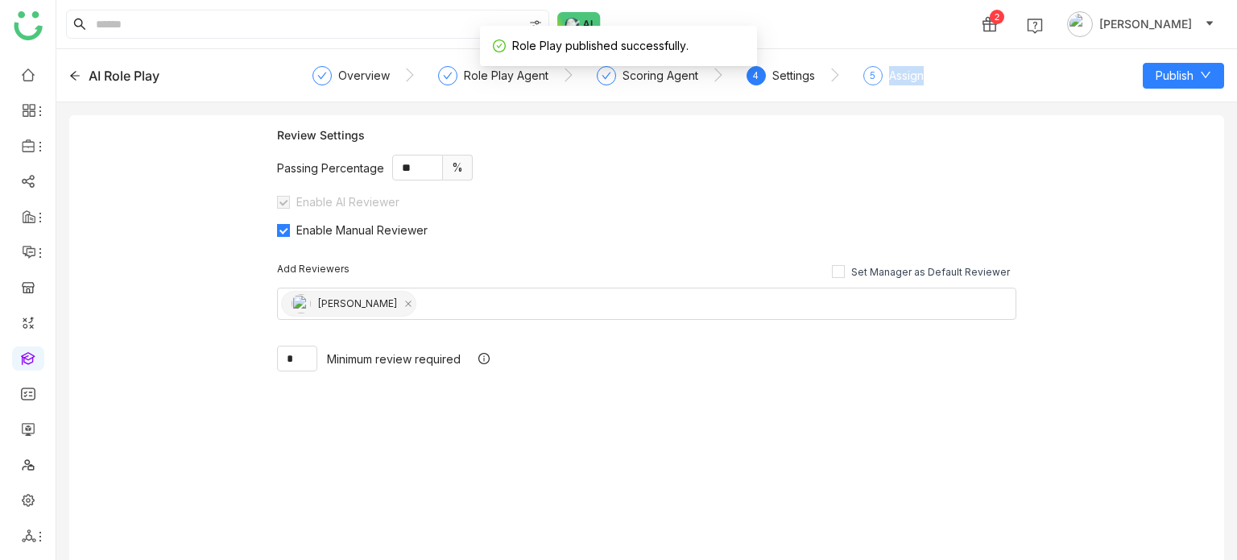
click at [896, 80] on div "Assign" at bounding box center [906, 75] width 35 height 19
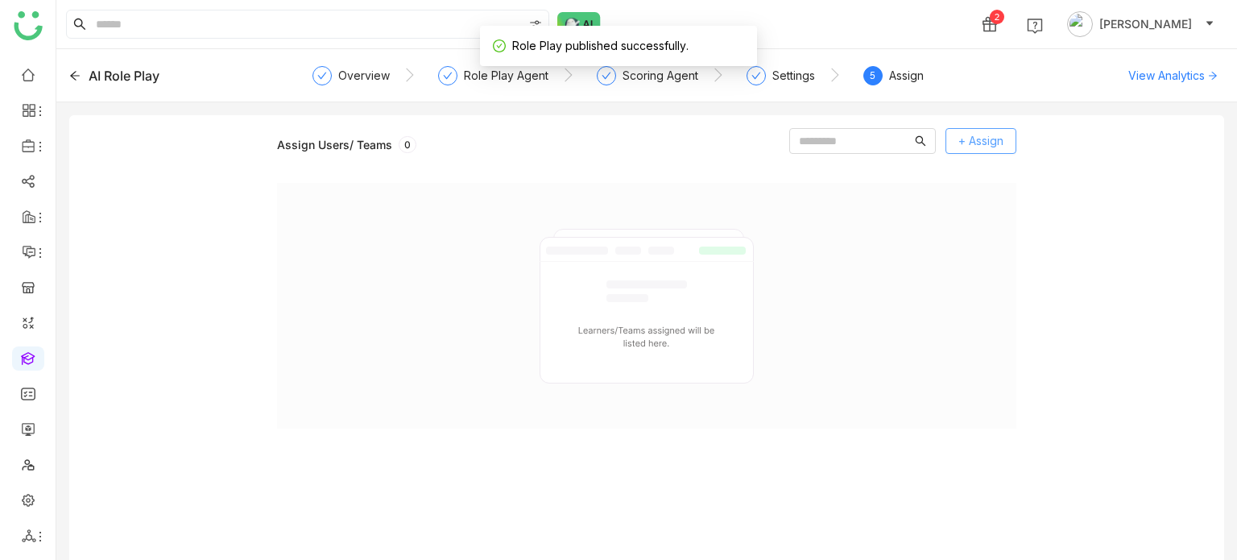
click at [976, 135] on span "+ Assign" at bounding box center [980, 141] width 45 height 18
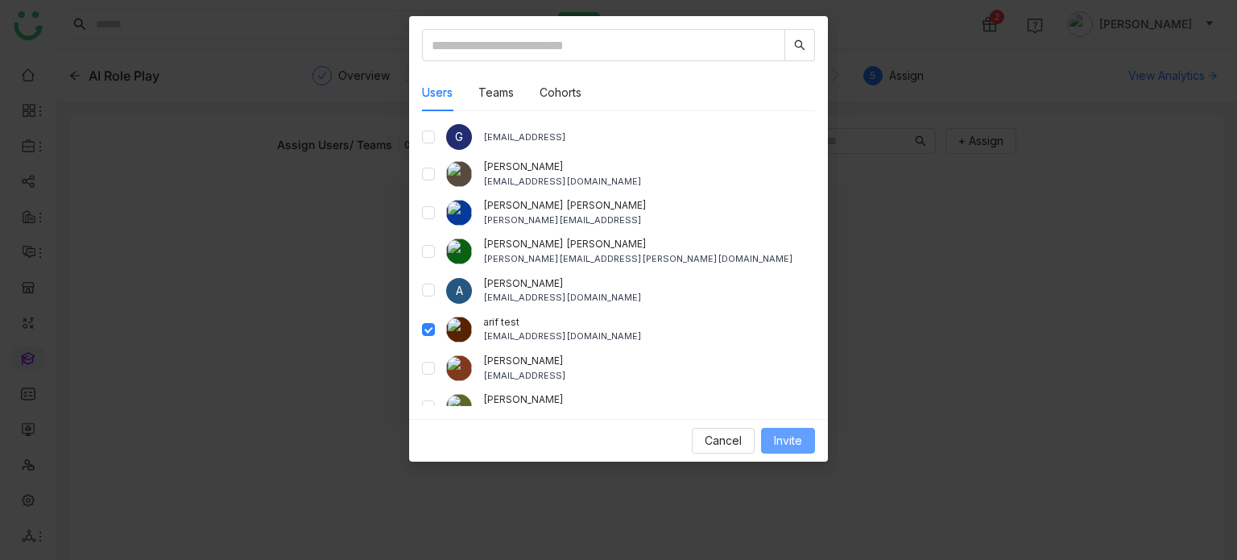
click at [768, 437] on button "Invite" at bounding box center [788, 441] width 54 height 26
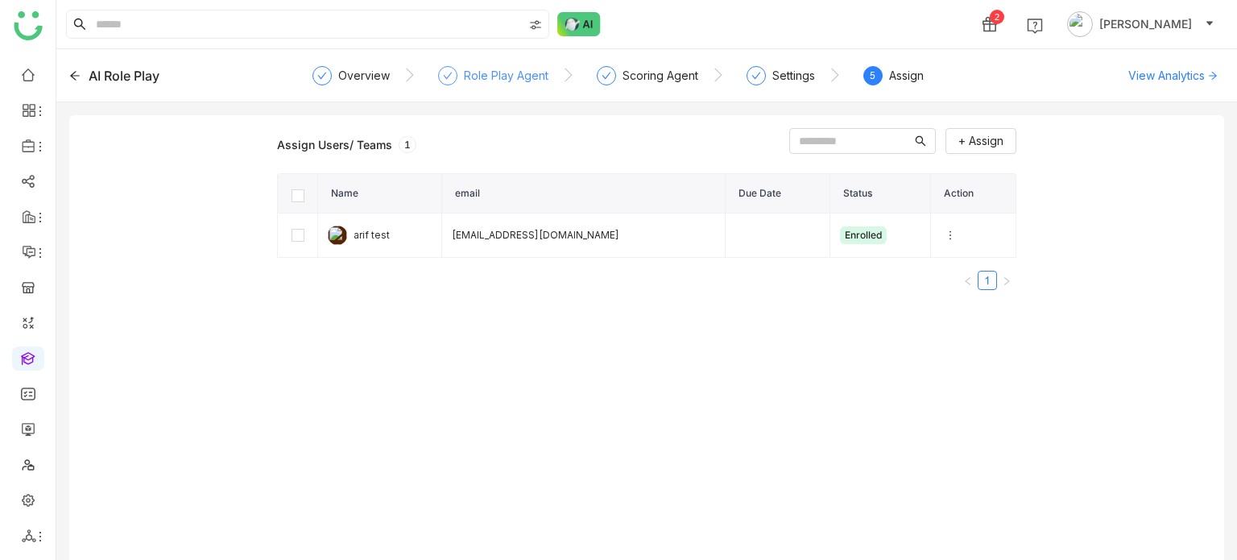
click at [494, 86] on div "Role Play Agent" at bounding box center [493, 80] width 110 height 29
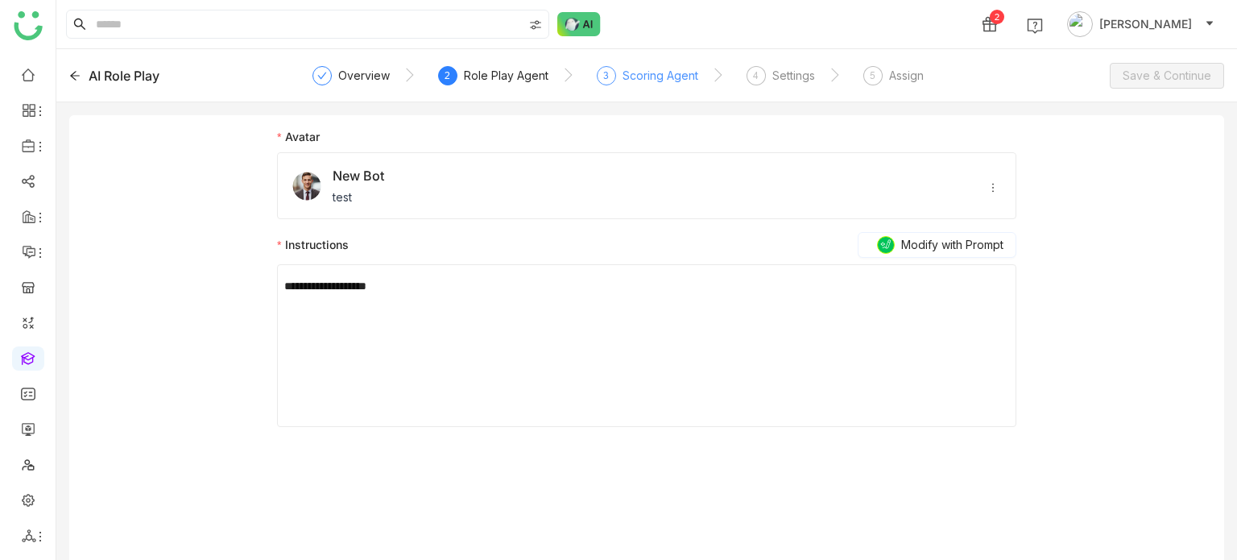
click at [640, 81] on div "Scoring Agent" at bounding box center [661, 75] width 76 height 19
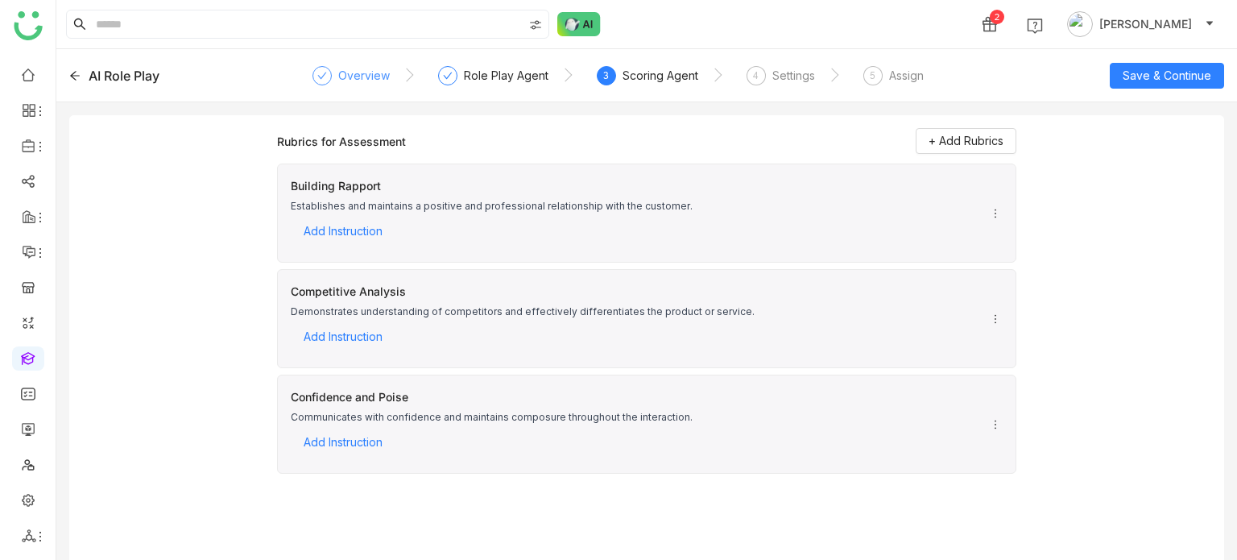
click at [374, 77] on div "Overview" at bounding box center [364, 75] width 52 height 19
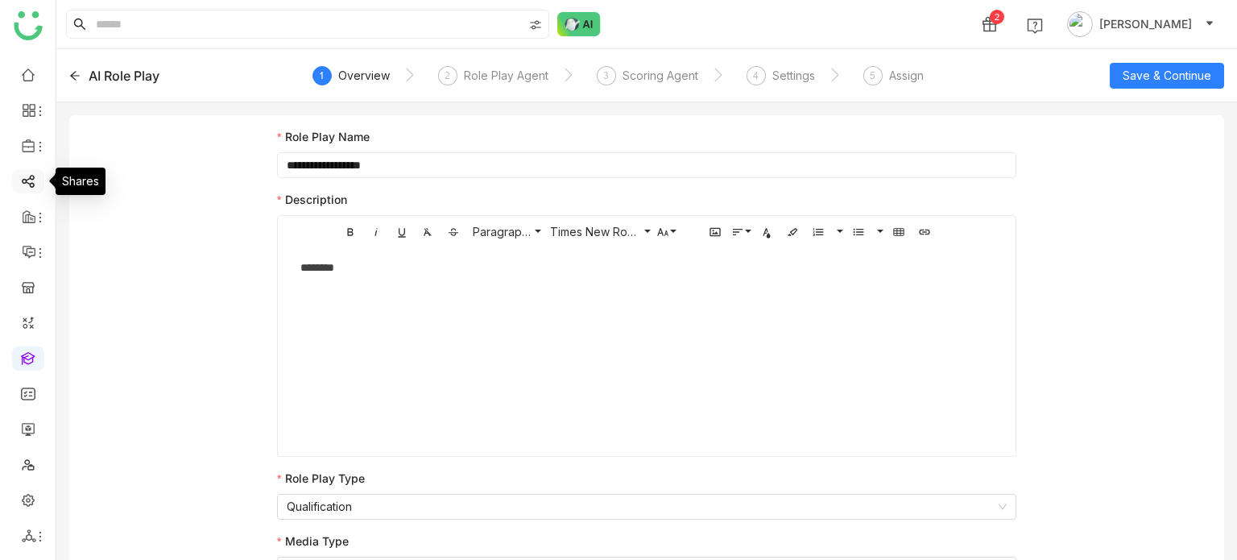
click at [31, 174] on link at bounding box center [28, 180] width 14 height 14
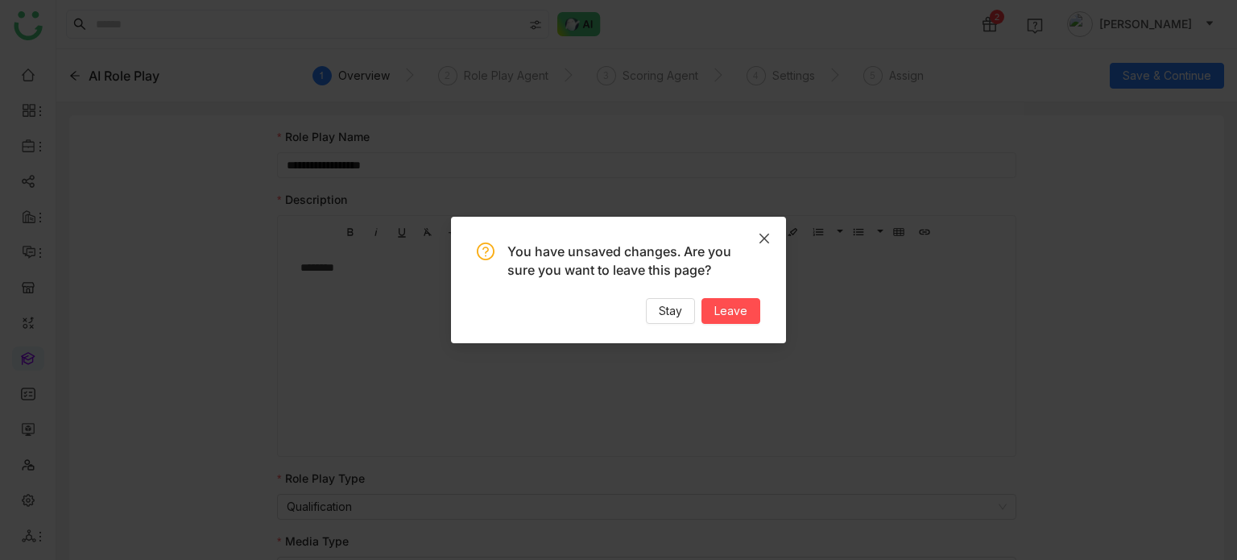
click at [764, 234] on icon "Close" at bounding box center [764, 238] width 13 height 13
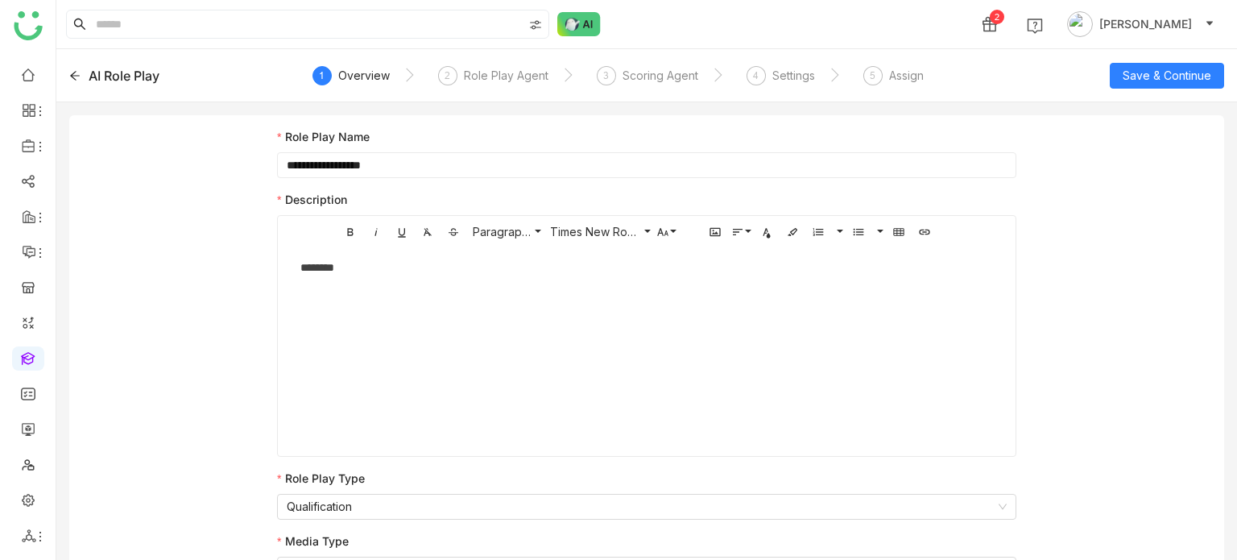
click at [90, 73] on div "AI Role Play" at bounding box center [124, 75] width 71 height 19
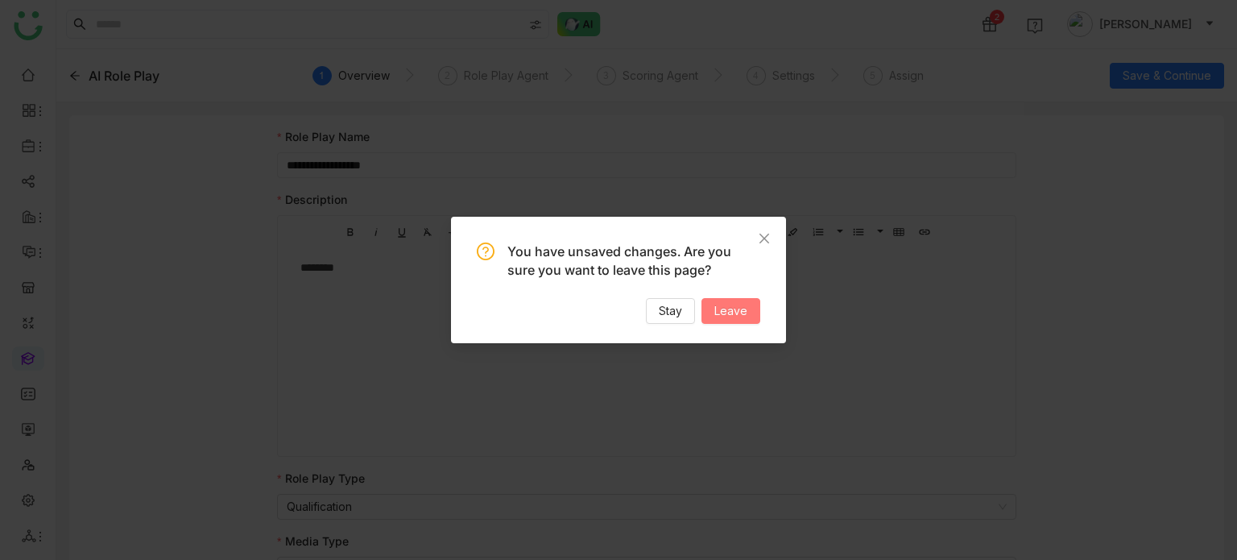
click at [733, 313] on span "Leave" at bounding box center [730, 311] width 33 height 18
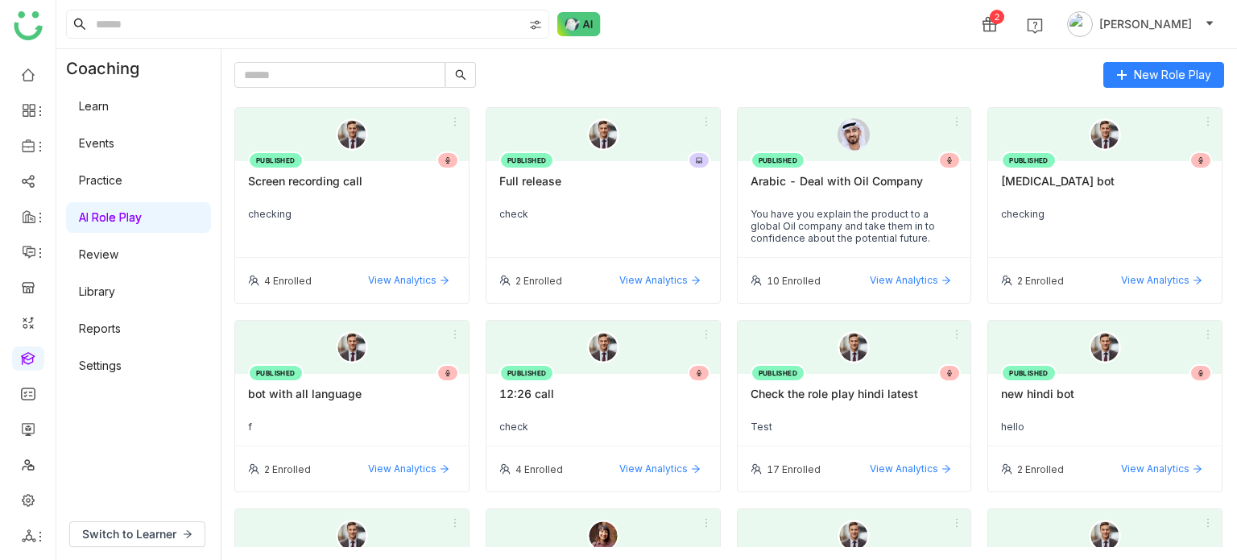
click at [132, 224] on link "AI Role Play" at bounding box center [110, 217] width 63 height 14
click at [31, 364] on link at bounding box center [28, 357] width 14 height 14
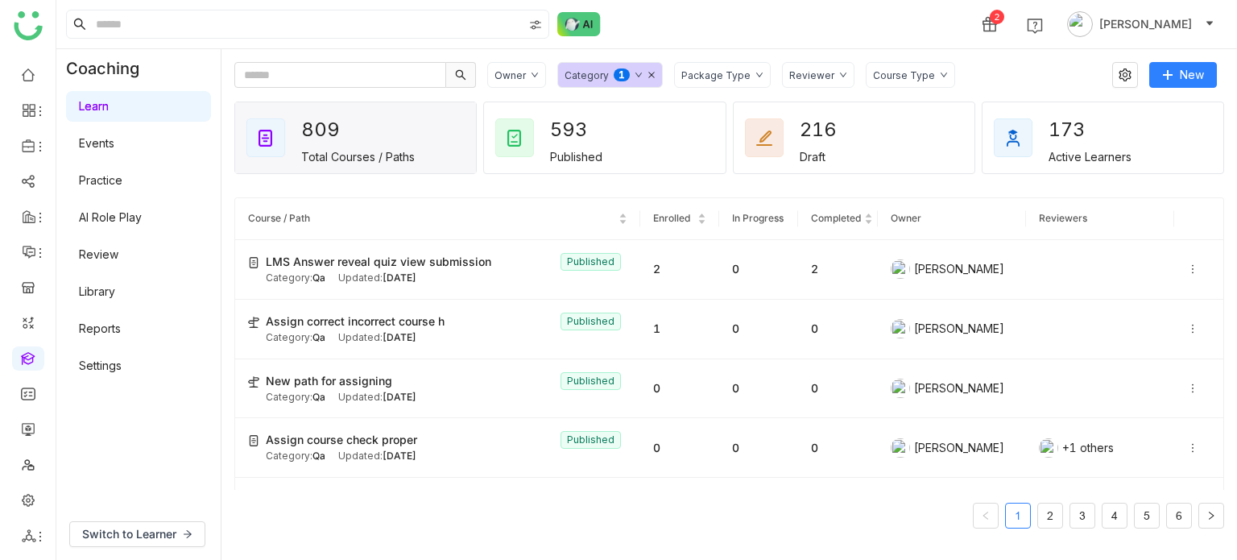
click at [651, 72] on icon at bounding box center [652, 75] width 8 height 8
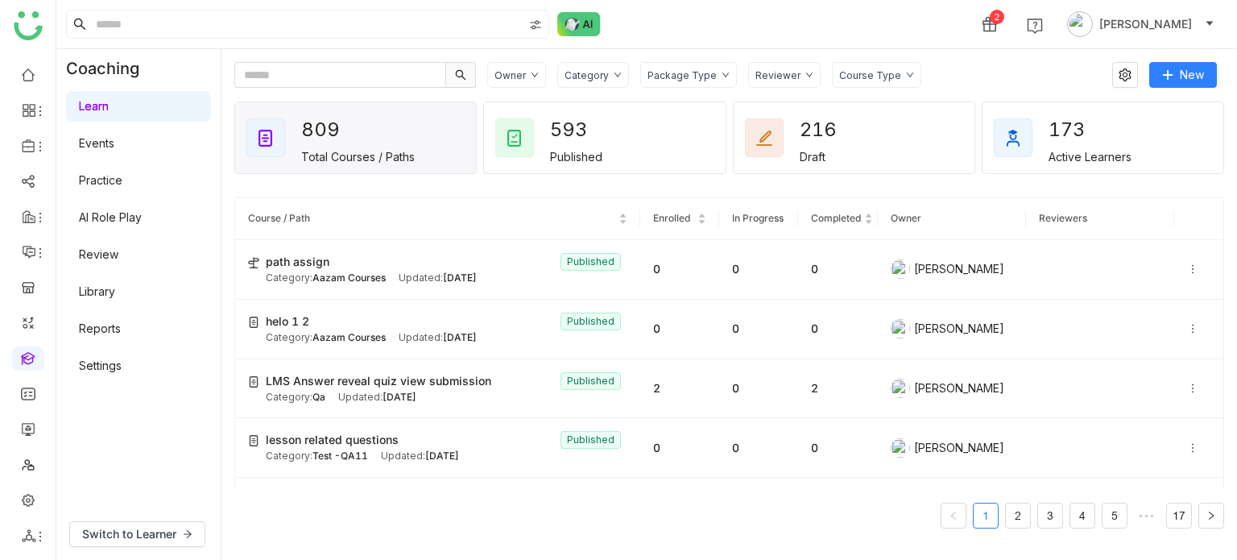
click at [515, 77] on div "Owner" at bounding box center [510, 75] width 31 height 12
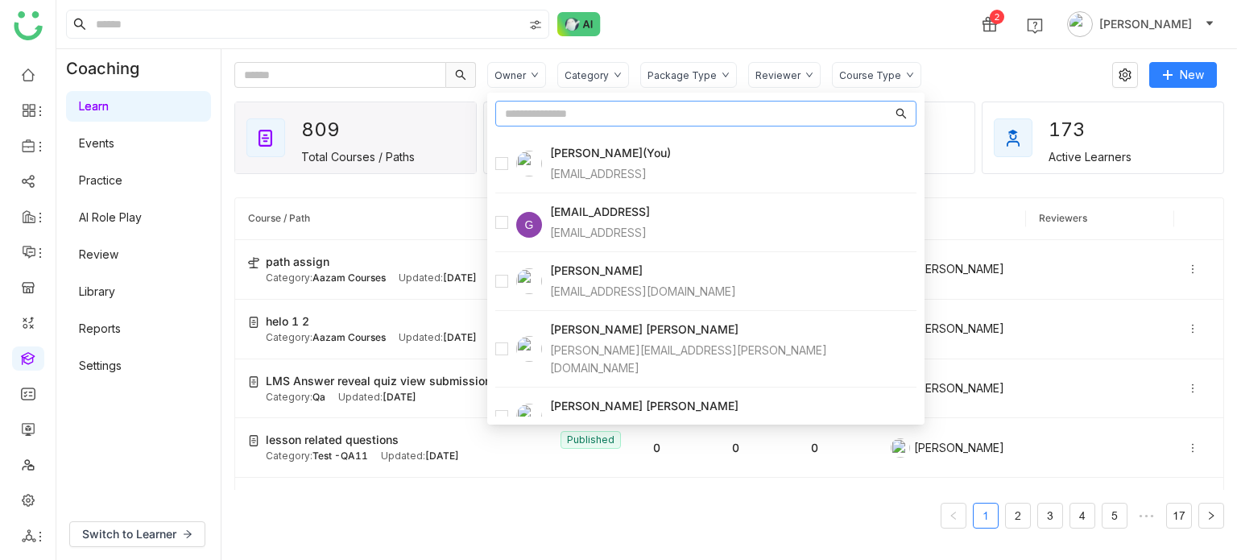
click at [829, 29] on div "2 [PERSON_NAME]" at bounding box center [646, 24] width 1181 height 48
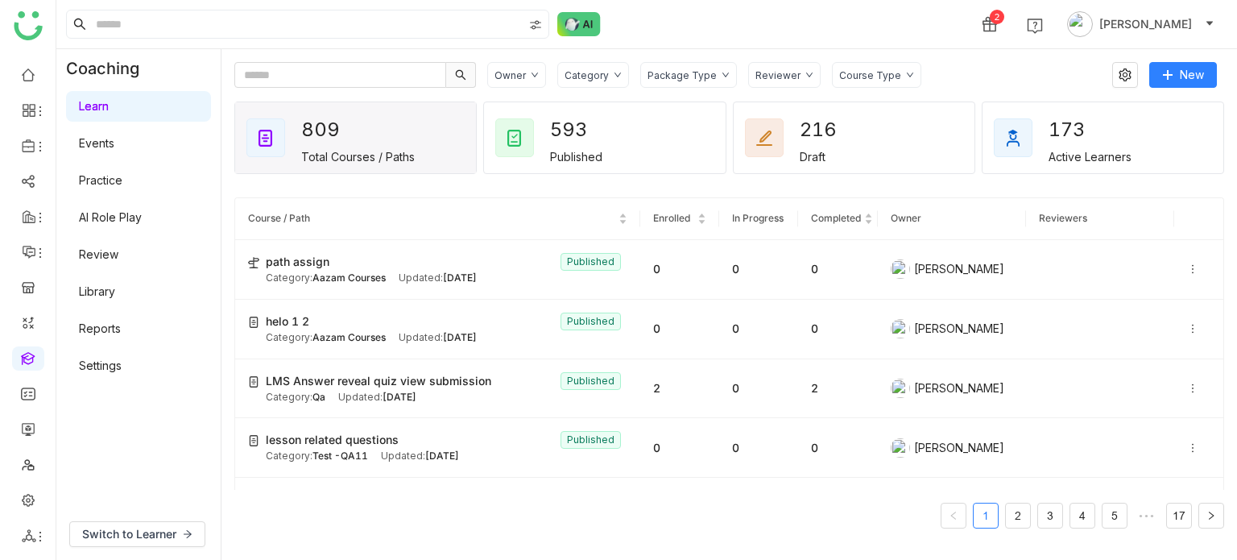
click at [702, 76] on div "Package Type" at bounding box center [682, 75] width 69 height 12
click at [780, 30] on div "2 [PERSON_NAME]" at bounding box center [646, 24] width 1181 height 48
click at [789, 78] on div "Reviewer" at bounding box center [784, 75] width 72 height 26
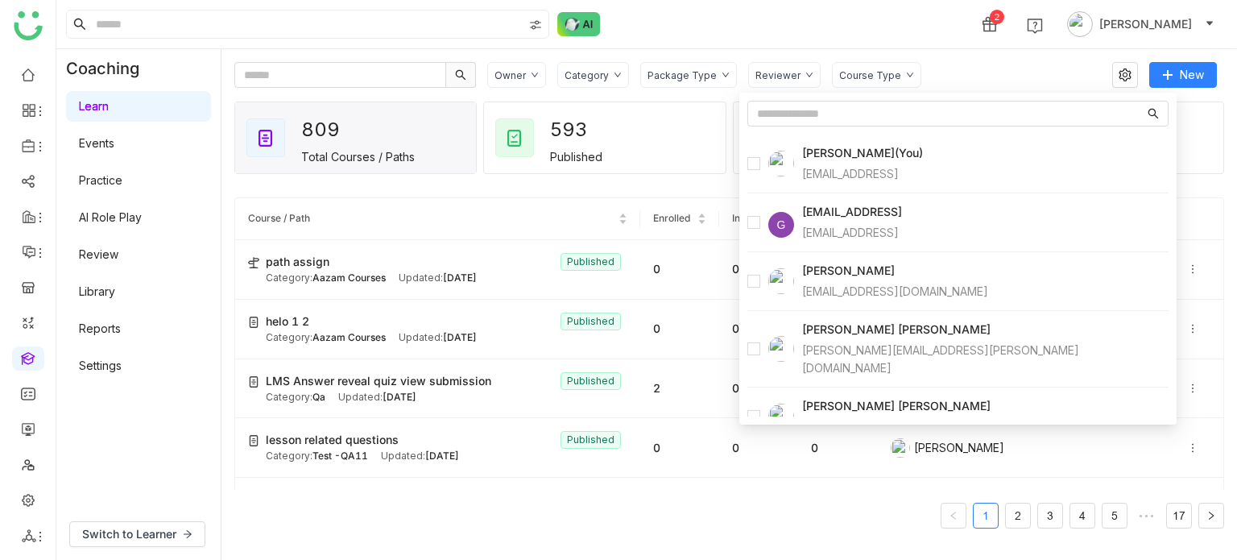
click at [852, 45] on div "2 [PERSON_NAME]" at bounding box center [646, 24] width 1181 height 48
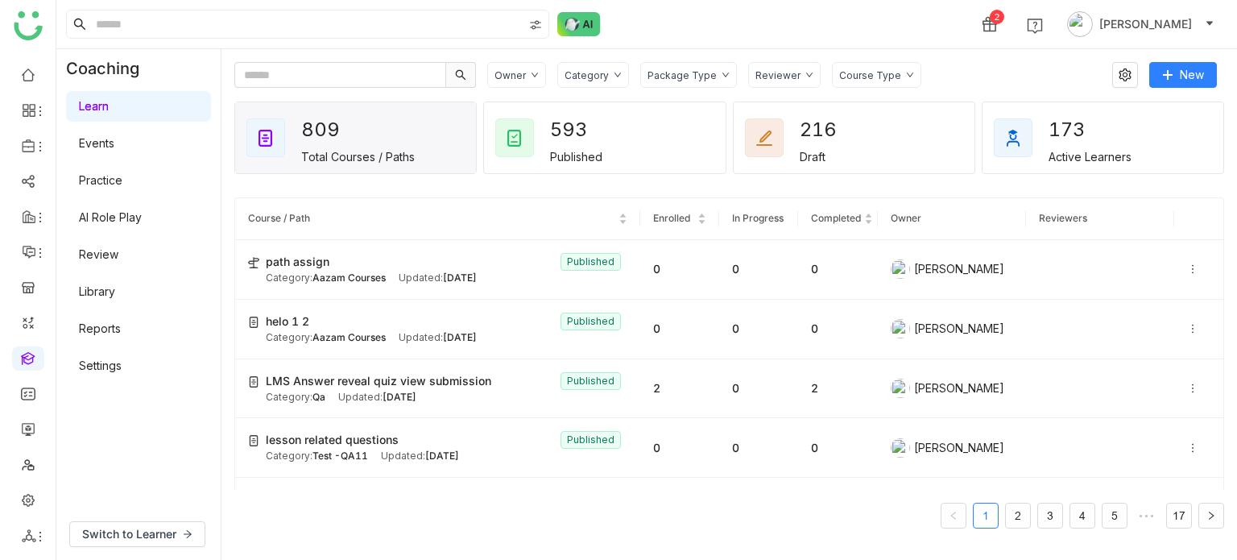
click at [870, 65] on div "Course Type" at bounding box center [876, 75] width 89 height 26
click at [870, 66] on div "Course Type" at bounding box center [876, 75] width 89 height 26
click at [755, 73] on div "Reviewer" at bounding box center [777, 75] width 45 height 12
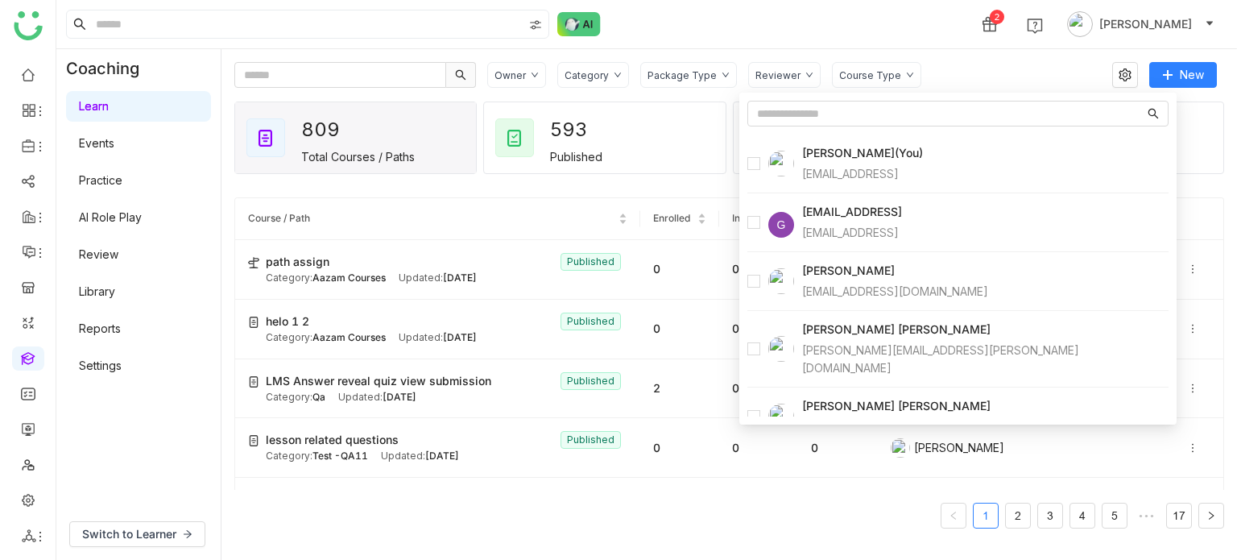
click at [799, 16] on div "2 [PERSON_NAME]" at bounding box center [646, 24] width 1181 height 48
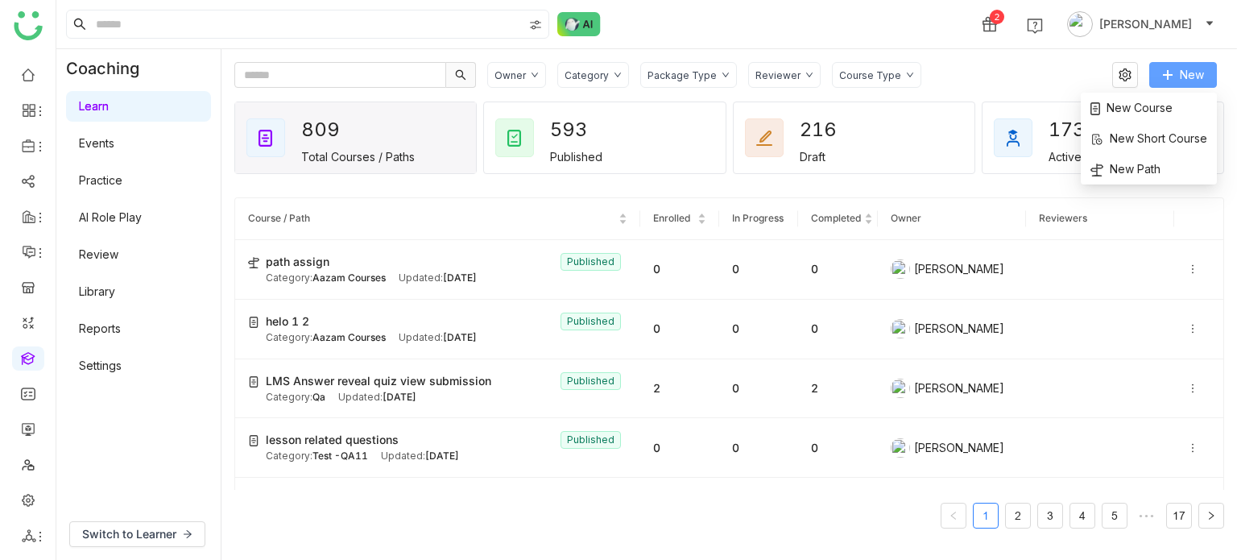
click at [1194, 81] on span "New" at bounding box center [1192, 75] width 24 height 18
click at [1150, 112] on span "New Course" at bounding box center [1132, 108] width 82 height 18
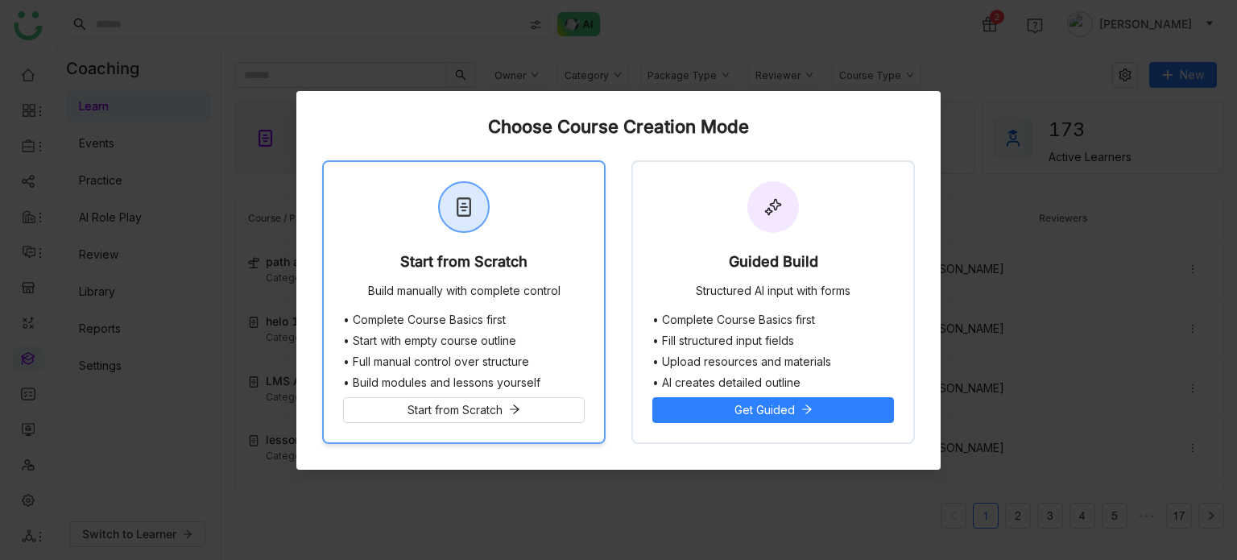
click at [503, 209] on div "Start from Scratch Build manually with complete control" at bounding box center [464, 237] width 280 height 151
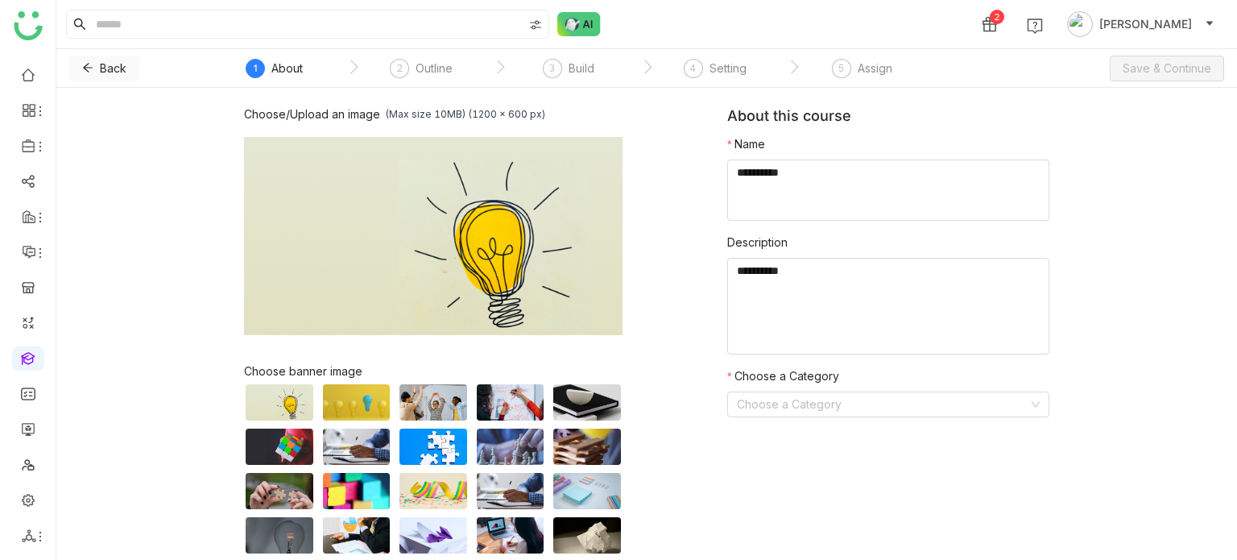
click at [113, 68] on span "Back" at bounding box center [113, 69] width 27 height 18
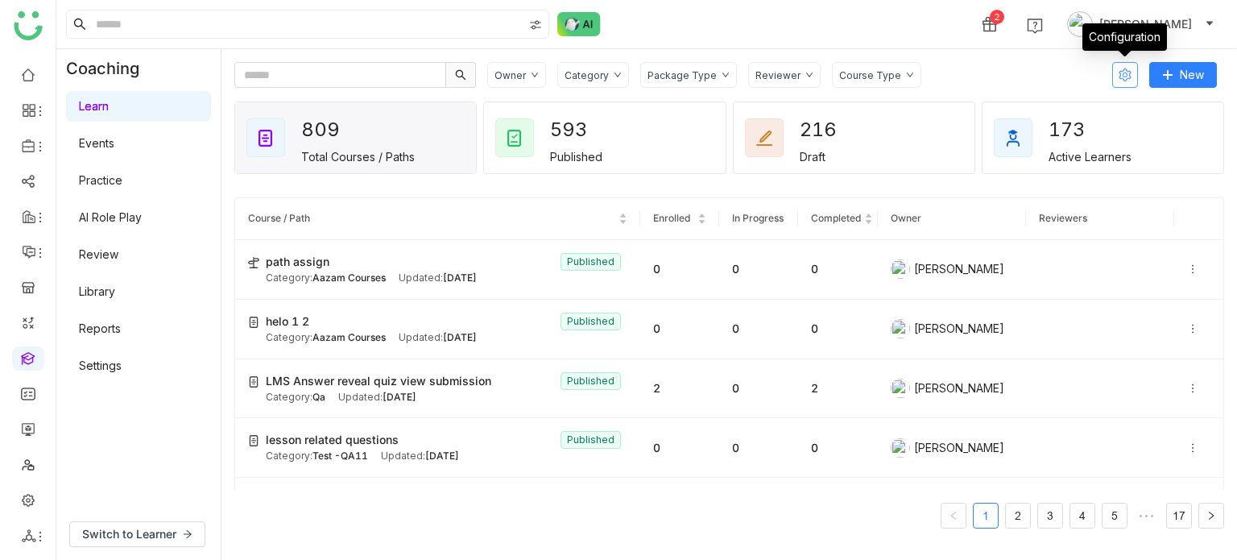
click at [1120, 72] on icon at bounding box center [1125, 74] width 12 height 13
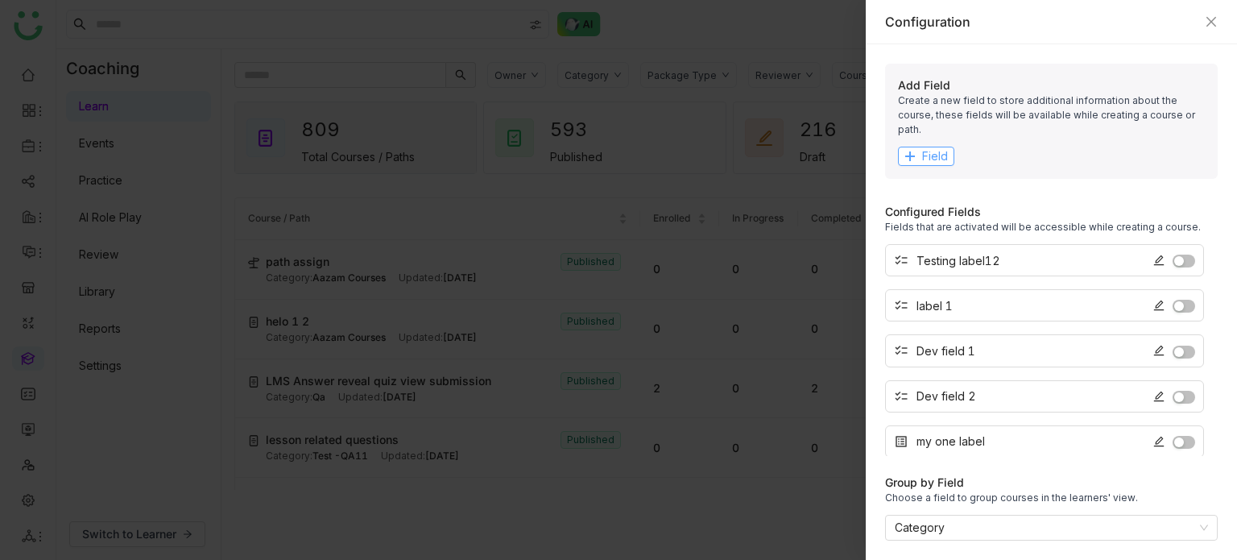
click at [951, 147] on button "Field" at bounding box center [926, 156] width 56 height 19
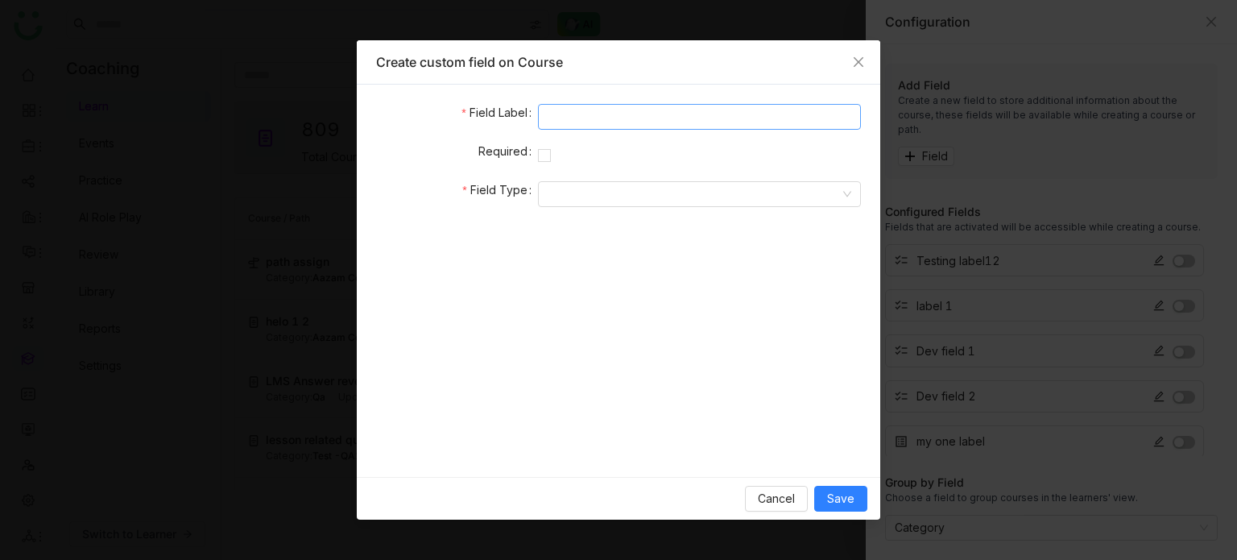
click at [665, 110] on input at bounding box center [699, 117] width 323 height 26
type input "**********"
click at [554, 209] on form "**********" at bounding box center [618, 281] width 485 height 354
click at [559, 205] on input at bounding box center [694, 194] width 292 height 24
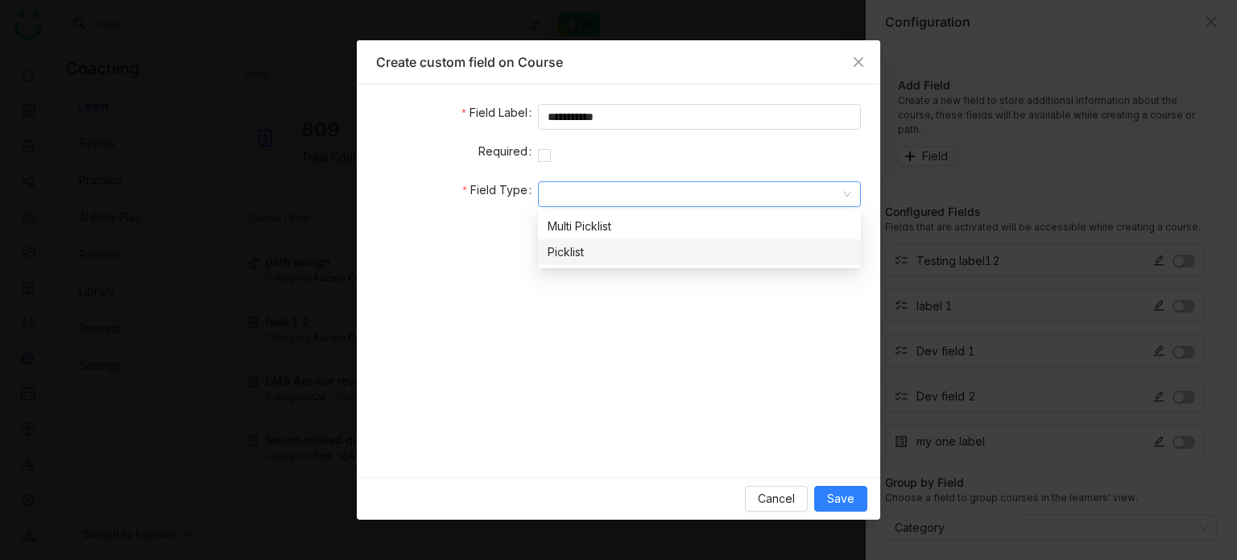
click at [573, 250] on div "Picklist" at bounding box center [700, 252] width 304 height 18
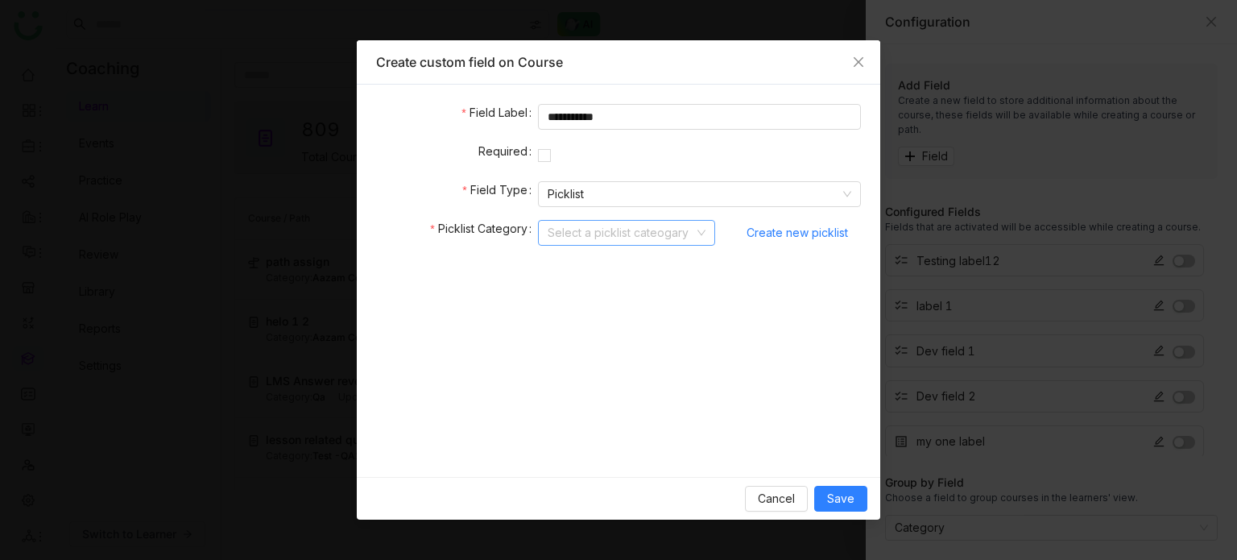
click at [597, 236] on input at bounding box center [621, 233] width 147 height 24
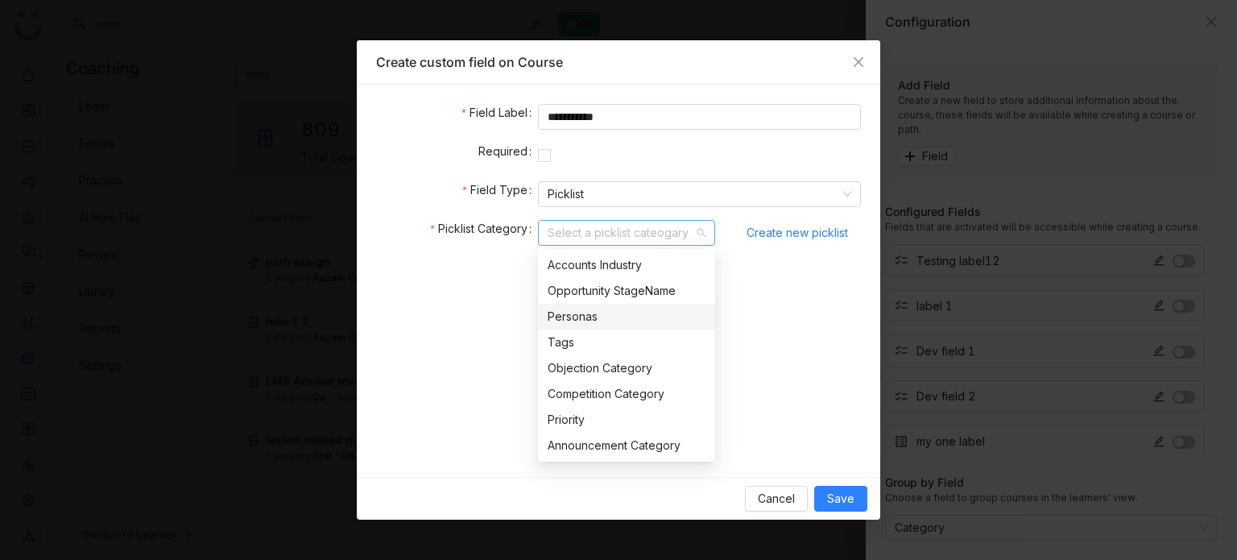
click at [598, 315] on div "Personas" at bounding box center [627, 317] width 158 height 18
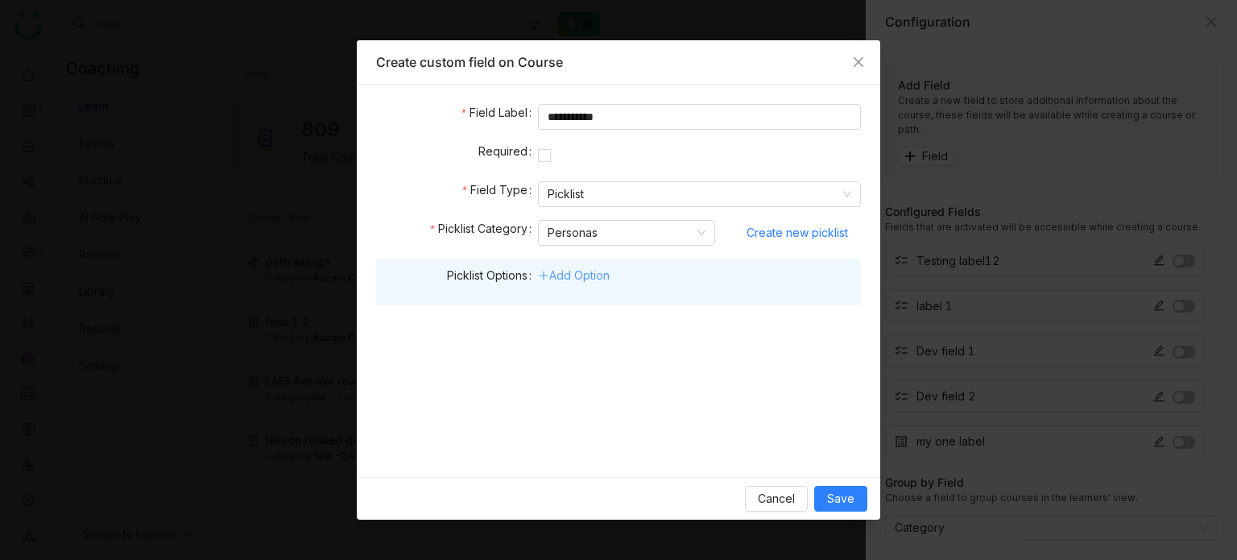
click at [590, 276] on link "Add Option" at bounding box center [574, 275] width 72 height 14
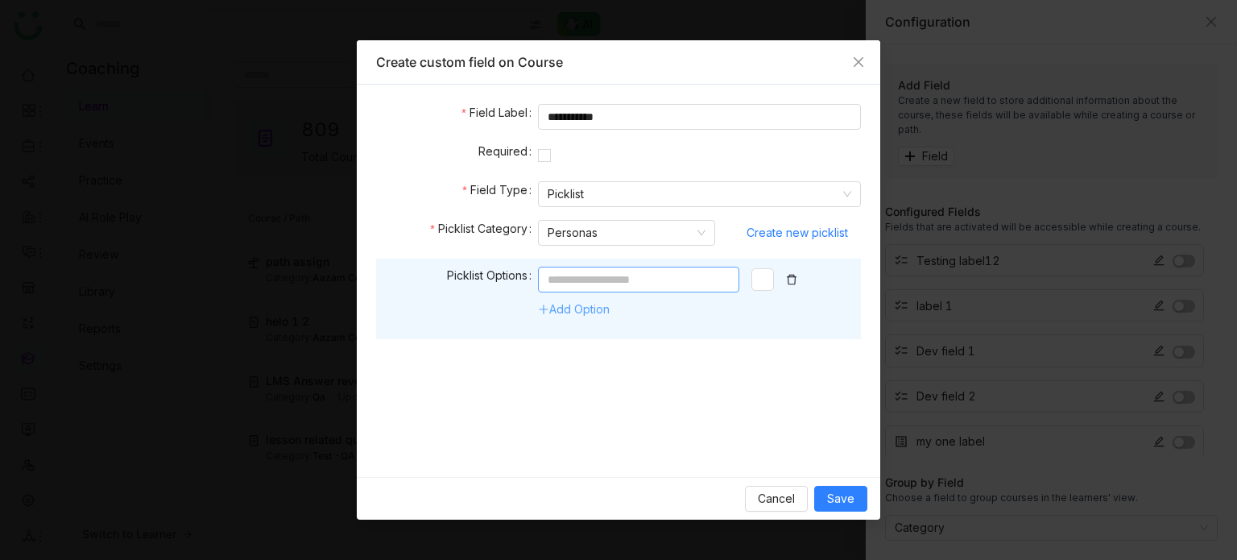
click at [590, 276] on input at bounding box center [638, 280] width 201 height 26
click at [793, 279] on icon at bounding box center [791, 279] width 11 height 11
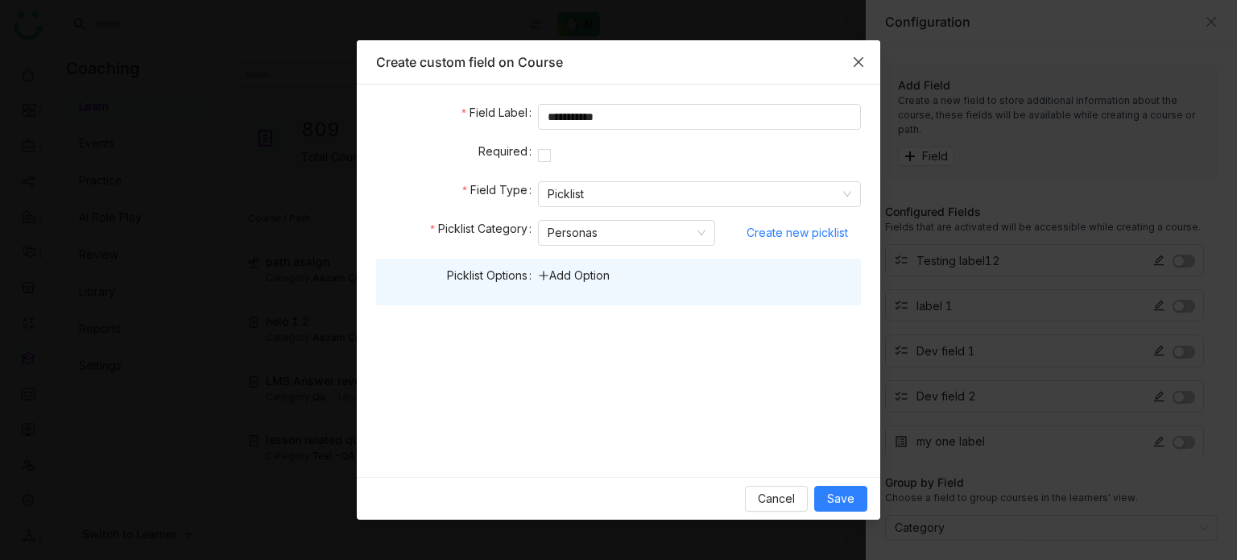
click at [864, 65] on icon "Close" at bounding box center [858, 62] width 13 height 13
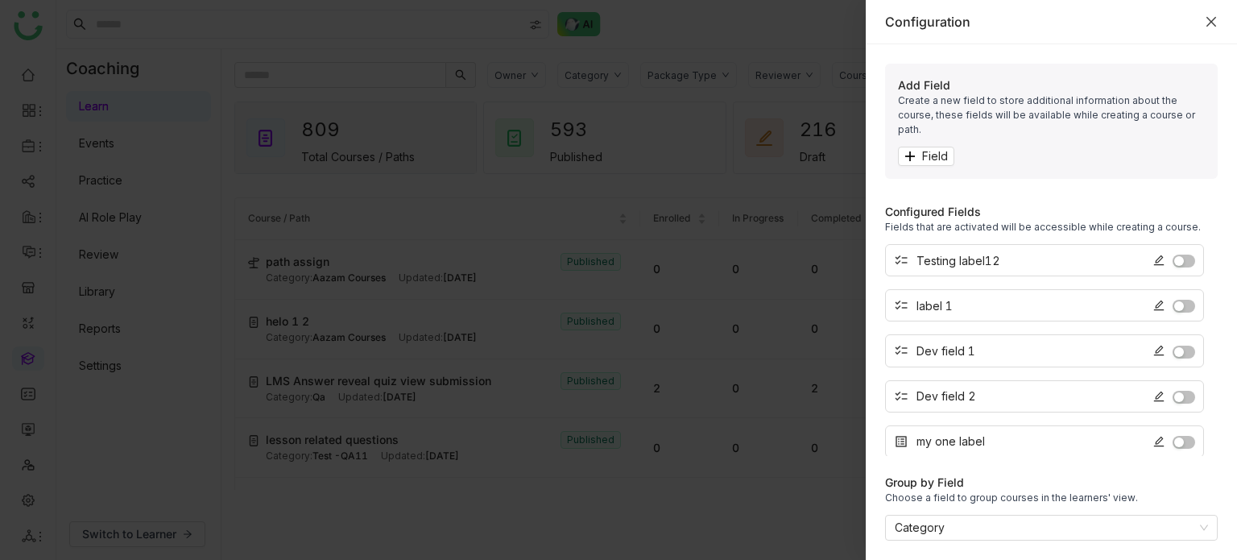
click at [1208, 23] on icon "Close" at bounding box center [1211, 21] width 13 height 13
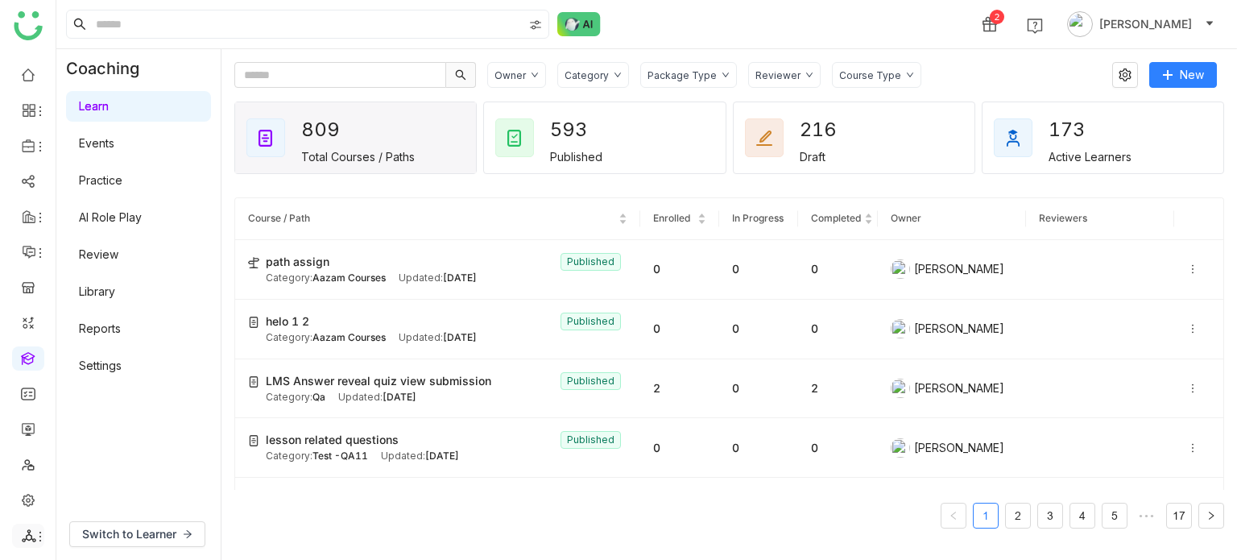
click at [29, 532] on div at bounding box center [28, 535] width 32 height 14
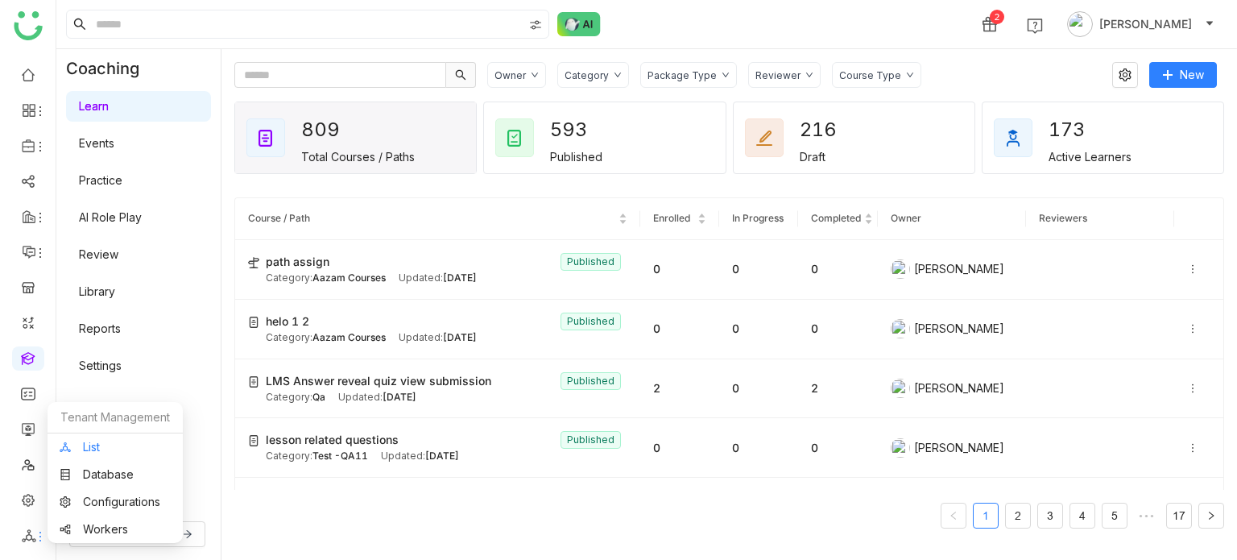
click at [118, 441] on link "List" at bounding box center [115, 446] width 111 height 11
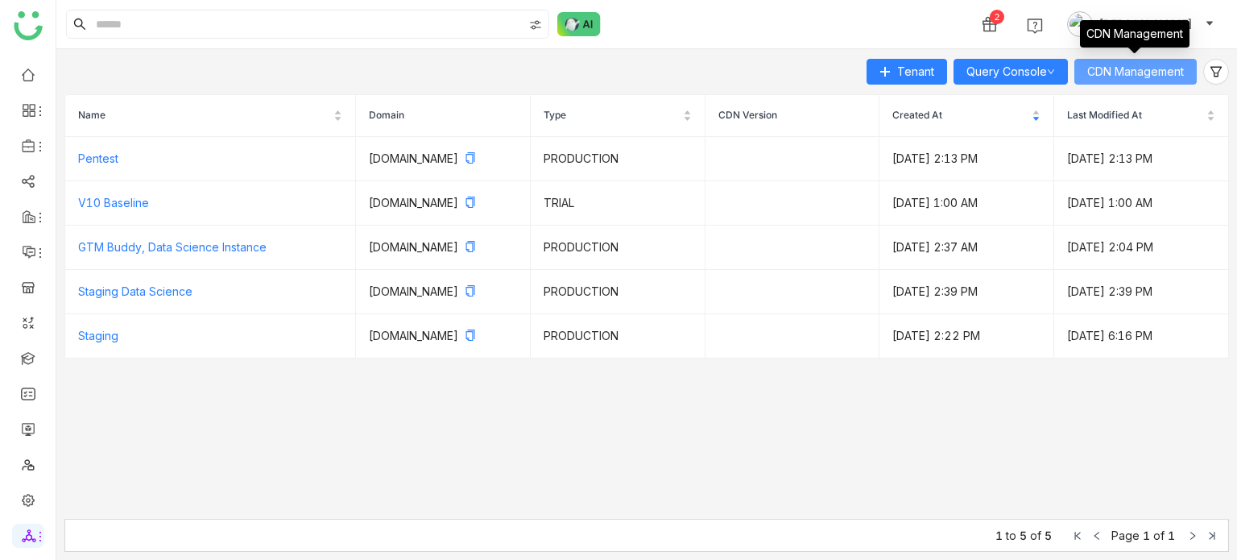
click at [1171, 63] on span "CDN Management" at bounding box center [1135, 72] width 97 height 18
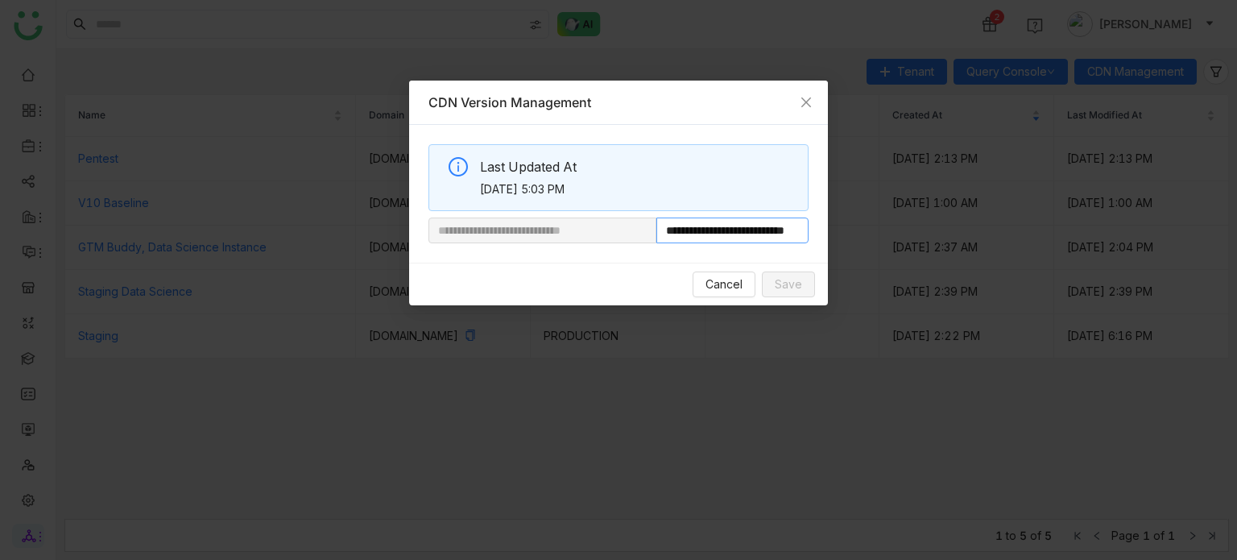
click at [745, 232] on input "**********" at bounding box center [732, 230] width 152 height 26
click at [732, 277] on span "Cancel" at bounding box center [724, 284] width 37 height 18
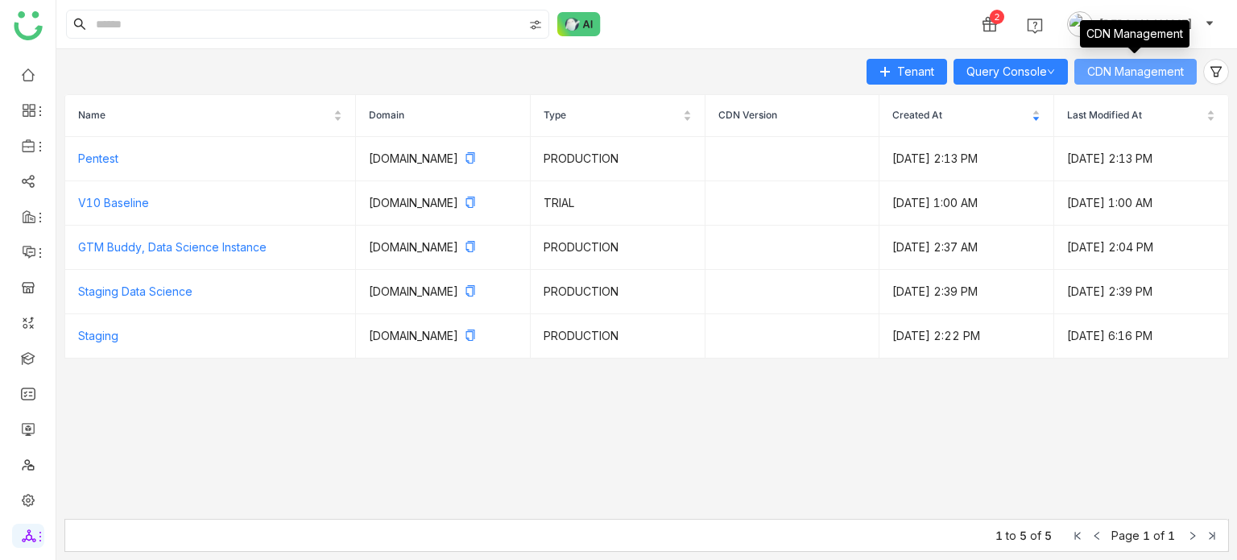
click at [1116, 72] on span "CDN Management" at bounding box center [1135, 72] width 97 height 18
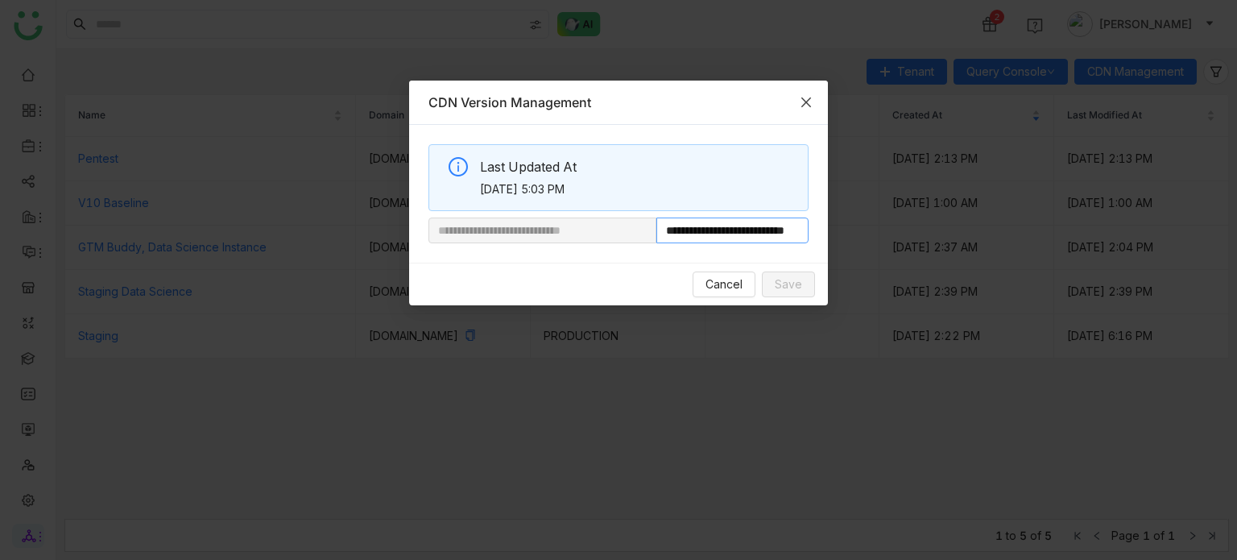
scroll to position [0, 60]
click at [736, 283] on span "Cancel" at bounding box center [724, 284] width 37 height 18
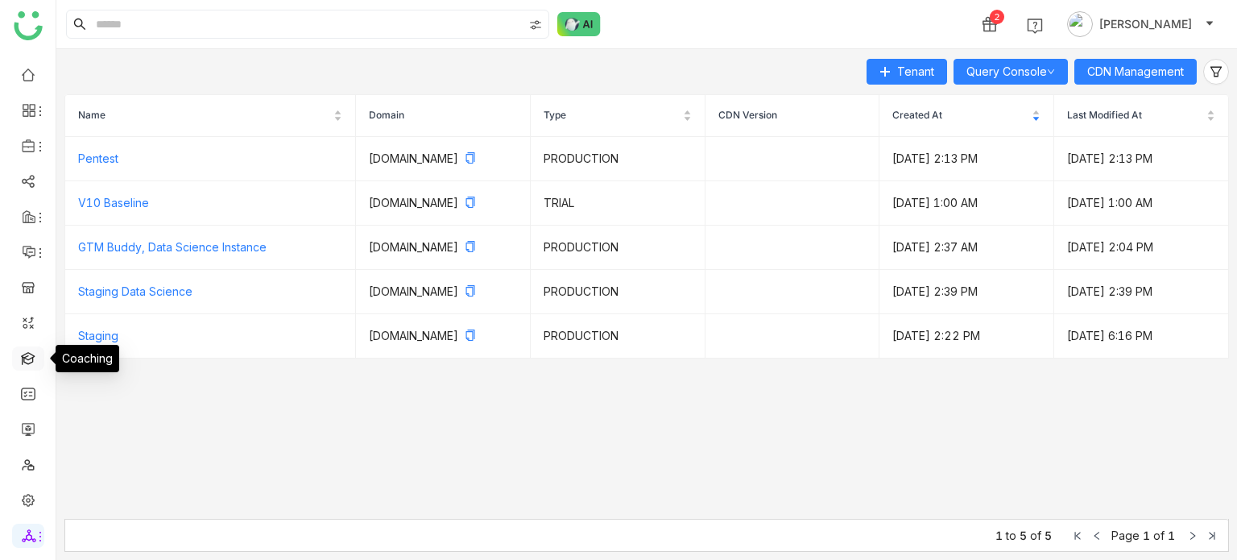
click at [32, 354] on link at bounding box center [28, 357] width 14 height 14
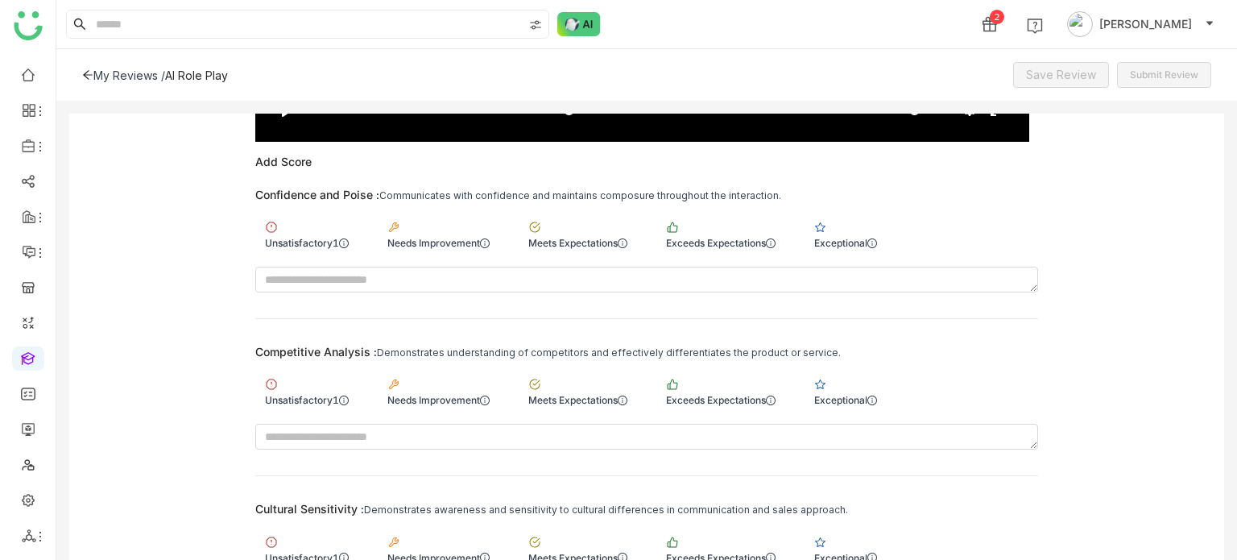
scroll to position [502, 0]
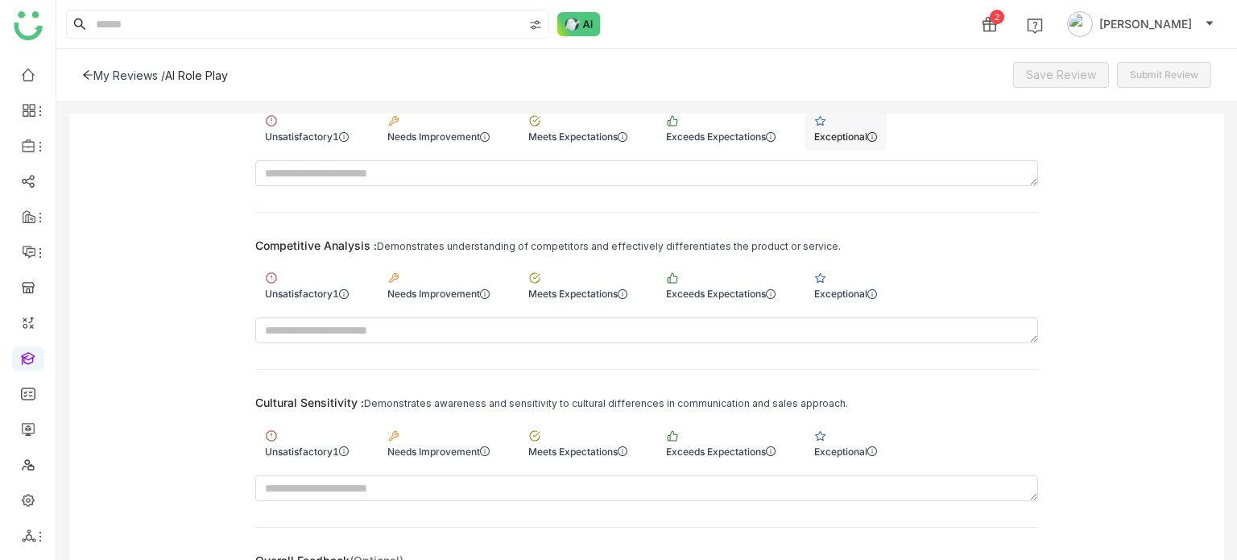
click at [851, 133] on div "Exceptional" at bounding box center [845, 136] width 63 height 12
click at [852, 283] on div "Exceptional" at bounding box center [846, 285] width 82 height 46
click at [851, 433] on div "Exceptional" at bounding box center [846, 442] width 82 height 46
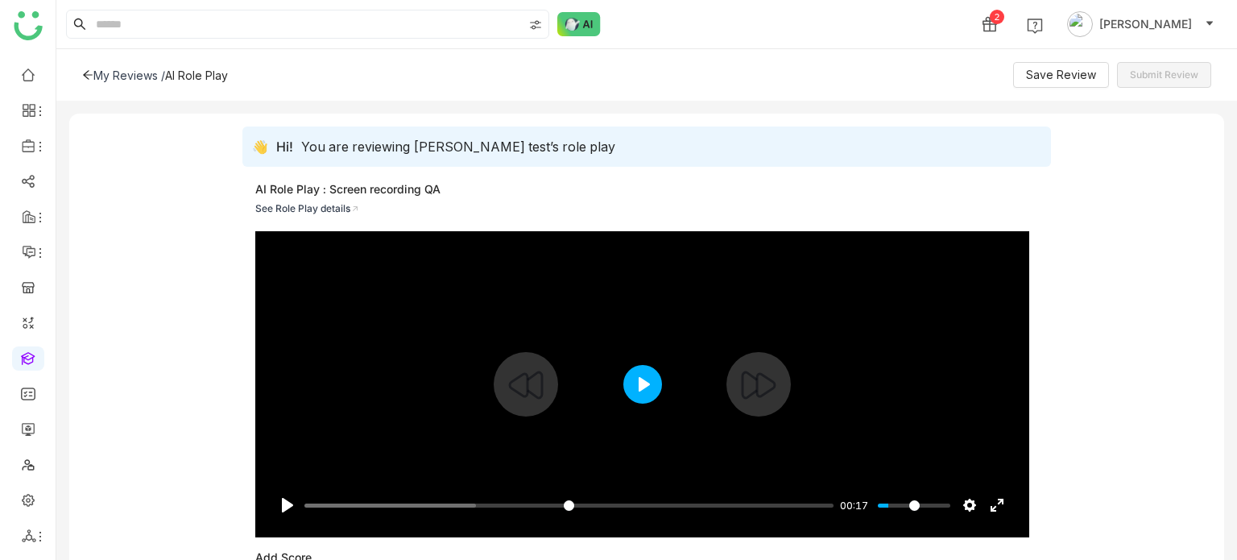
click at [647, 384] on button "Play" at bounding box center [642, 384] width 39 height 39
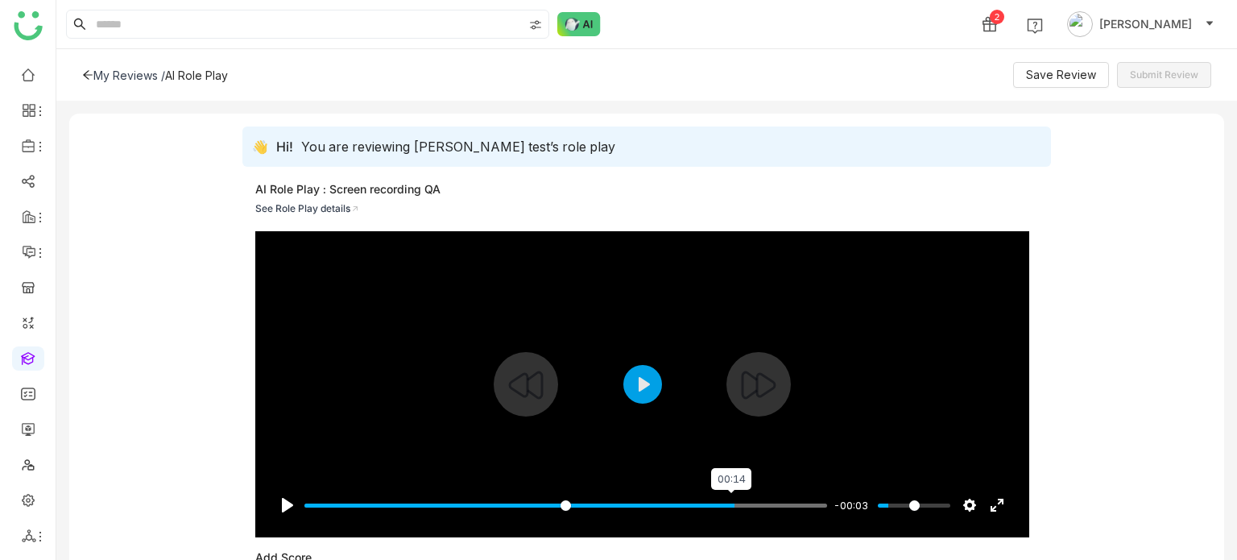
click at [728, 507] on input "Seek" at bounding box center [565, 505] width 523 height 15
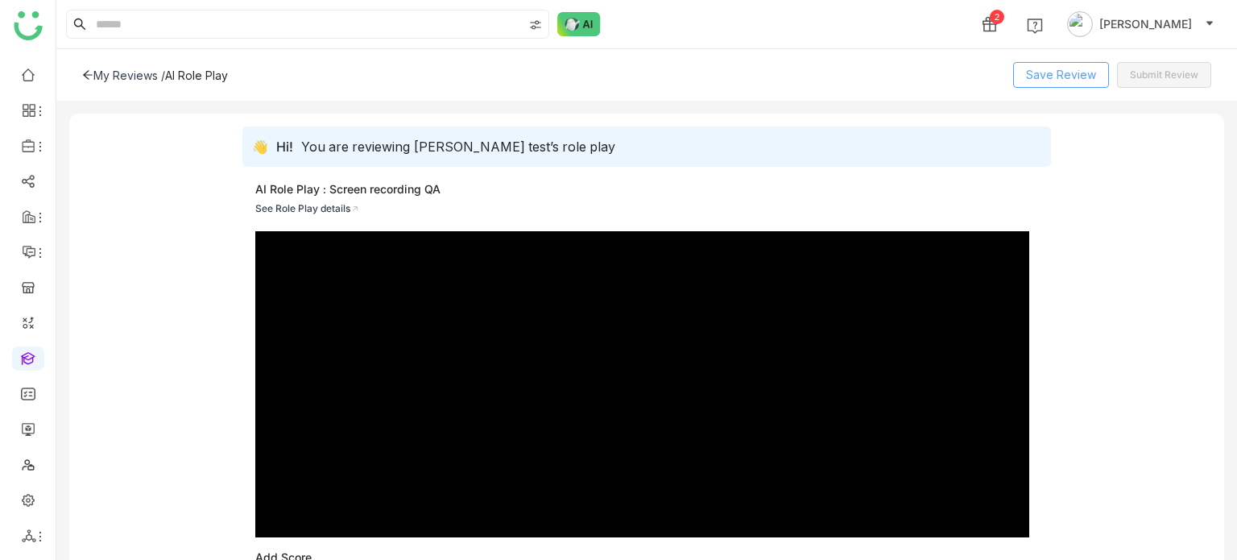
click at [1101, 70] on button "Save Review" at bounding box center [1061, 75] width 96 height 26
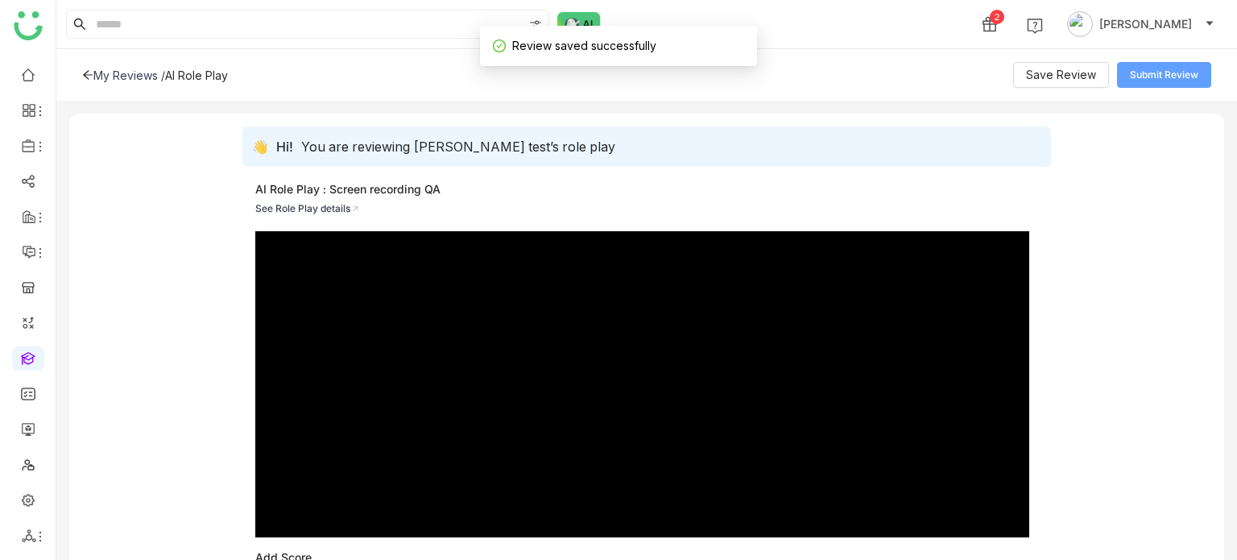
click at [1189, 62] on button "Submit Review" at bounding box center [1164, 75] width 94 height 26
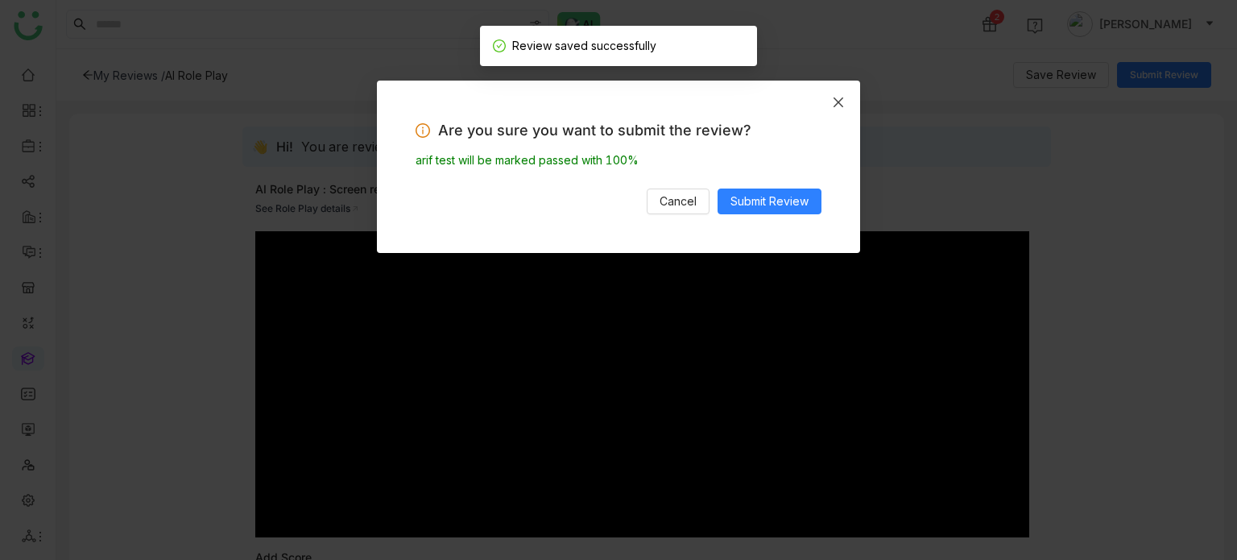
type input "***"
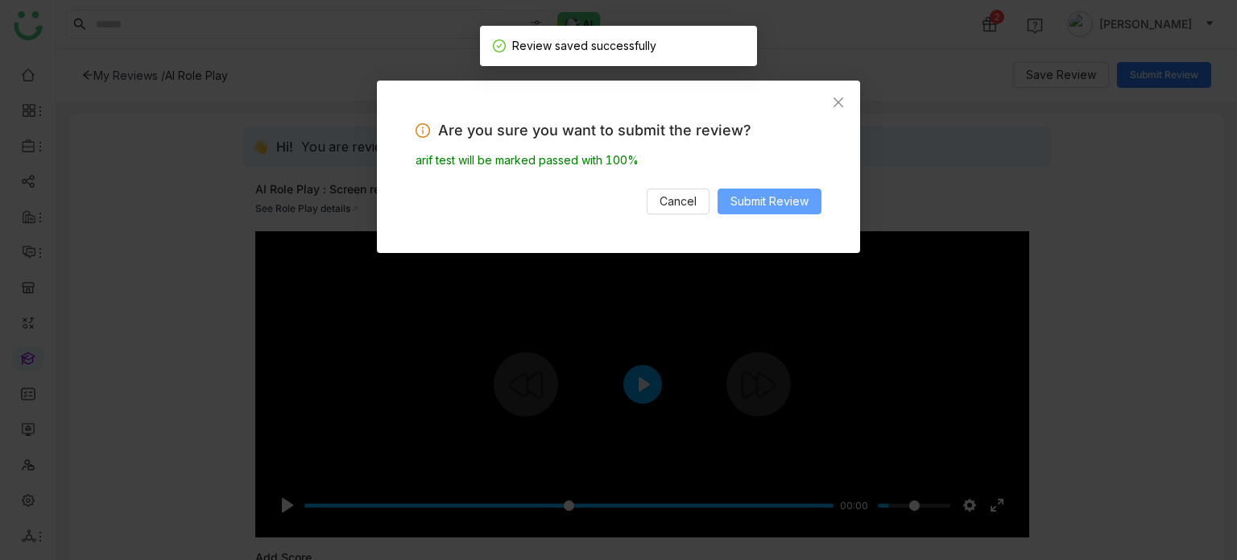
click at [812, 194] on button "Submit Review" at bounding box center [770, 201] width 104 height 26
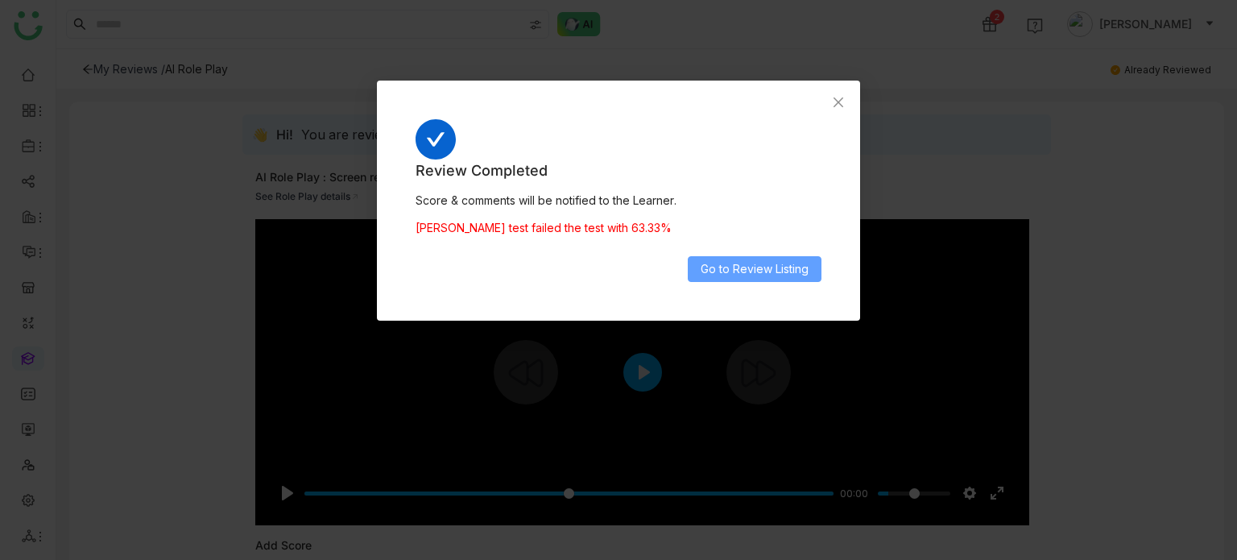
click at [773, 272] on span "Go to Review Listing" at bounding box center [755, 269] width 108 height 18
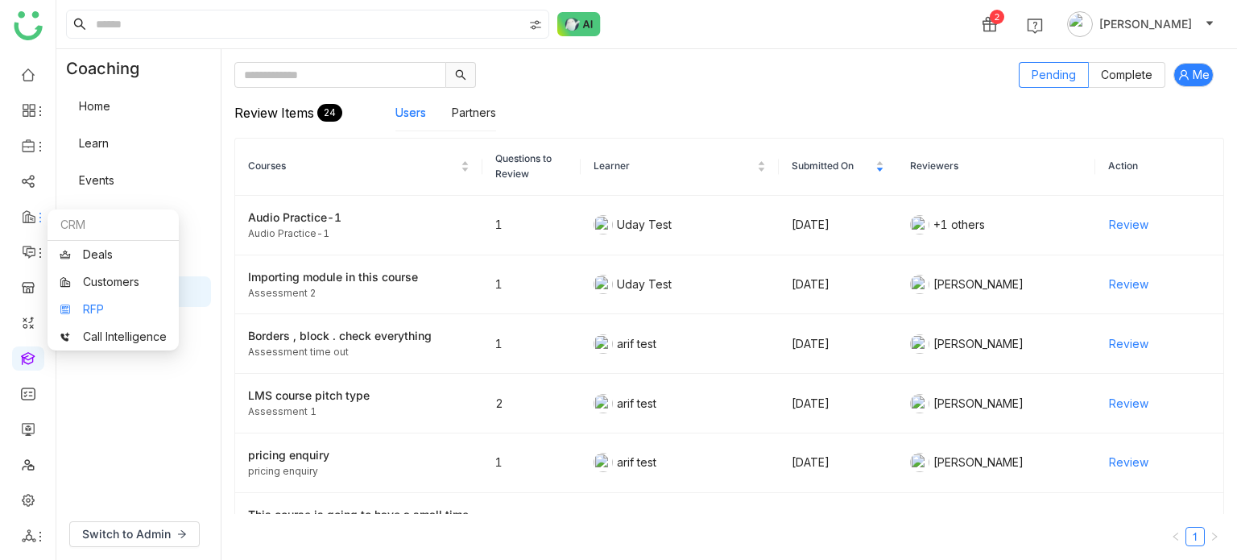
click at [140, 307] on link "RFP" at bounding box center [113, 309] width 107 height 11
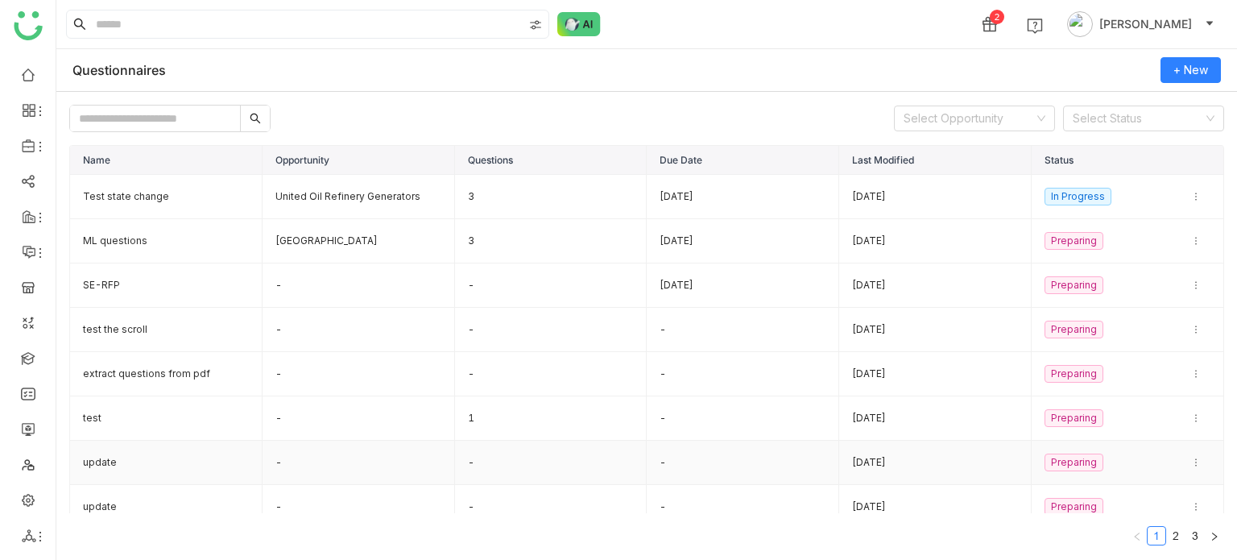
click at [139, 476] on td "update" at bounding box center [166, 463] width 192 height 44
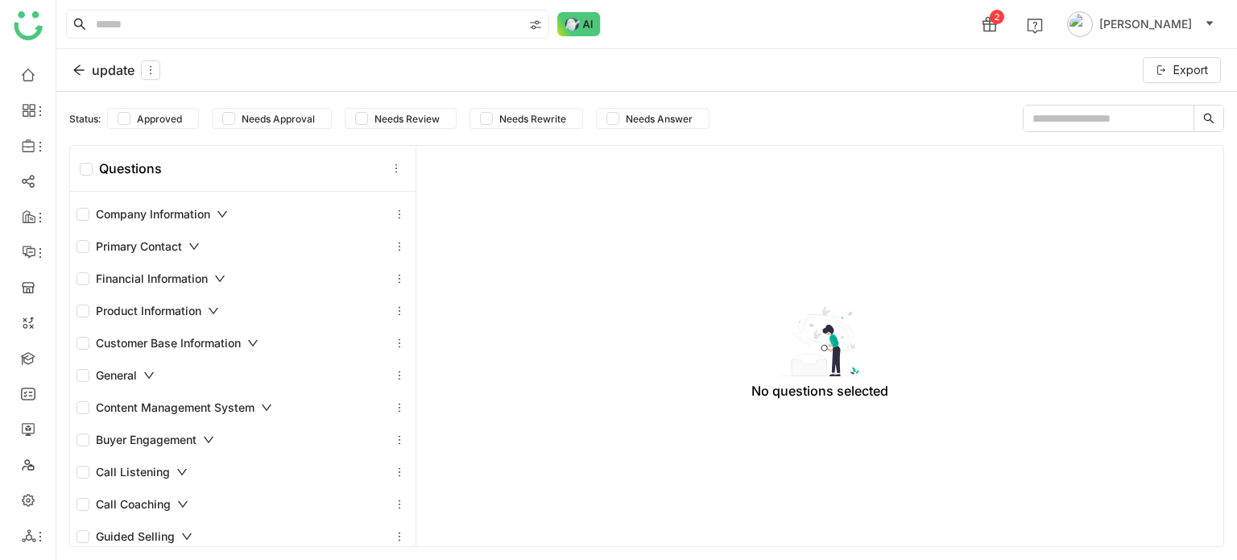
click at [222, 210] on icon at bounding box center [222, 214] width 11 height 11
click at [225, 211] on icon at bounding box center [223, 214] width 6 height 10
click at [225, 211] on icon at bounding box center [222, 214] width 11 height 11
click at [81, 67] on icon at bounding box center [78, 70] width 13 height 13
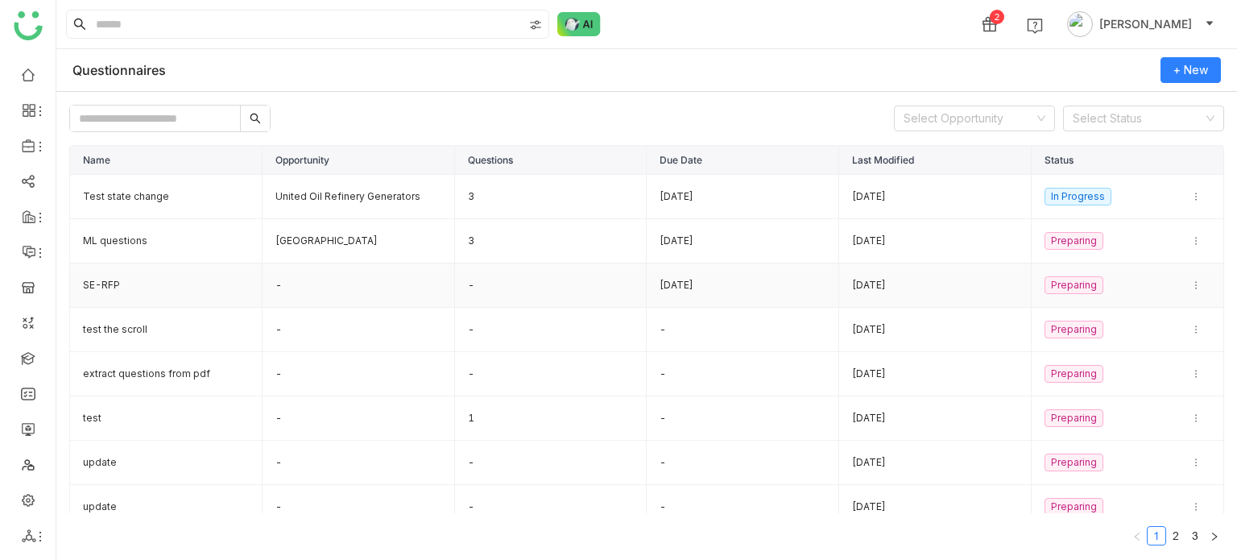
click at [157, 279] on td "SE-RFP" at bounding box center [166, 285] width 192 height 44
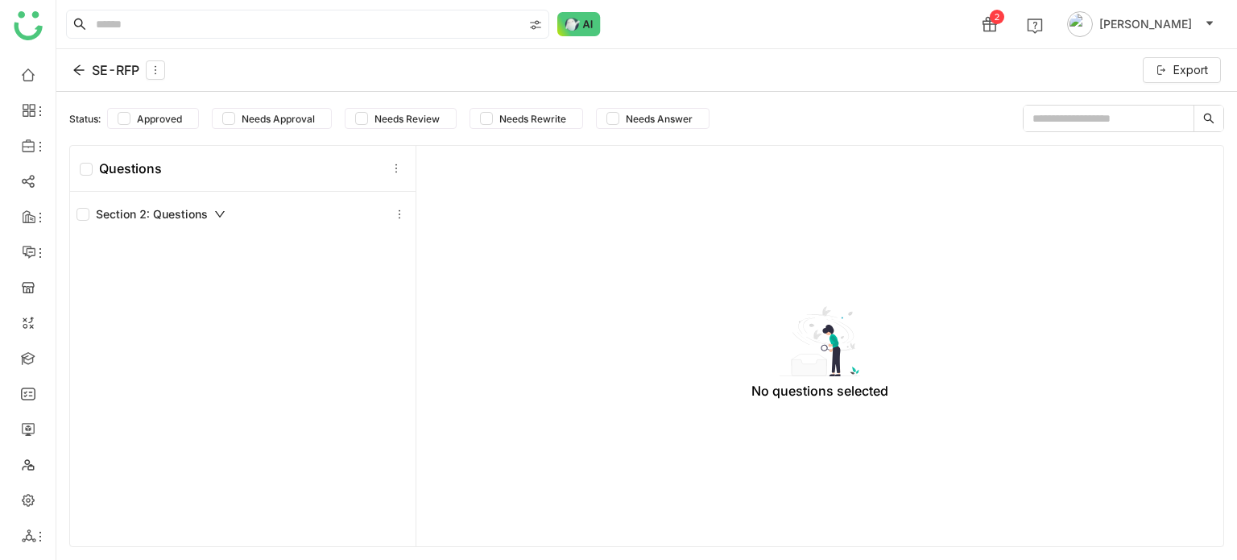
click at [90, 70] on div "SE-RFP" at bounding box center [118, 69] width 93 height 19
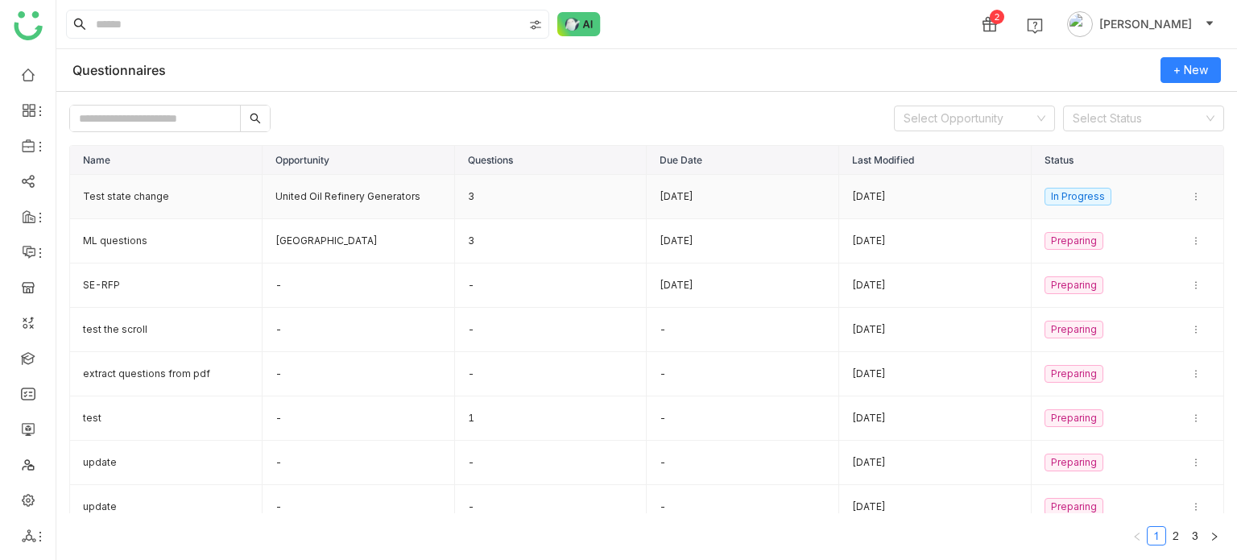
click at [134, 205] on td "Test state change" at bounding box center [166, 197] width 192 height 44
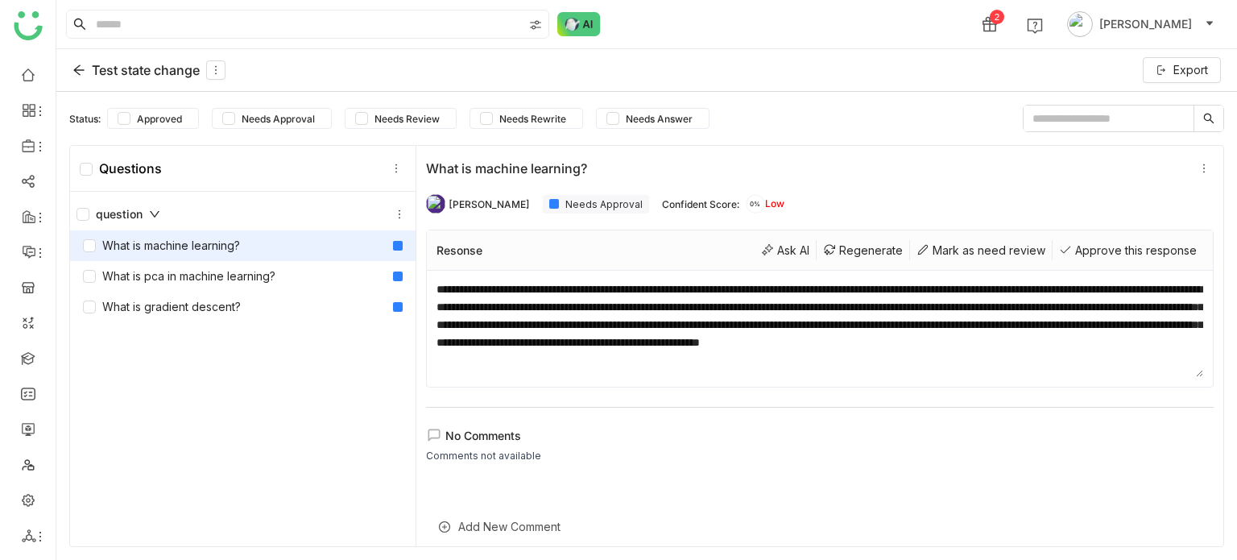
scroll to position [13, 0]
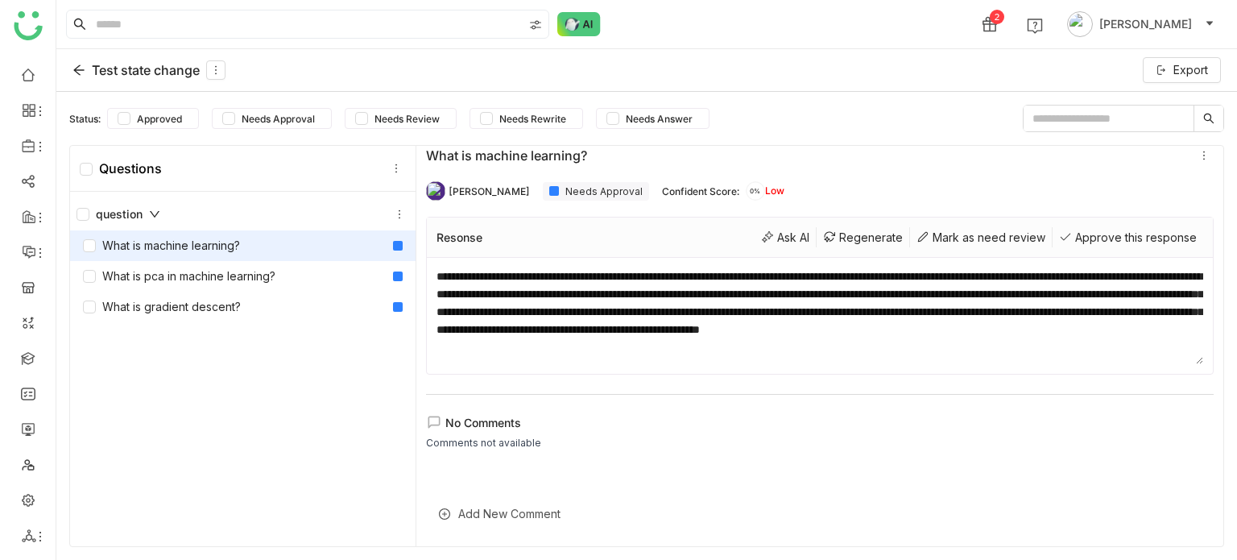
click at [551, 519] on div "Add New Comment" at bounding box center [820, 513] width 788 height 39
click at [551, 483] on div at bounding box center [820, 488] width 788 height 48
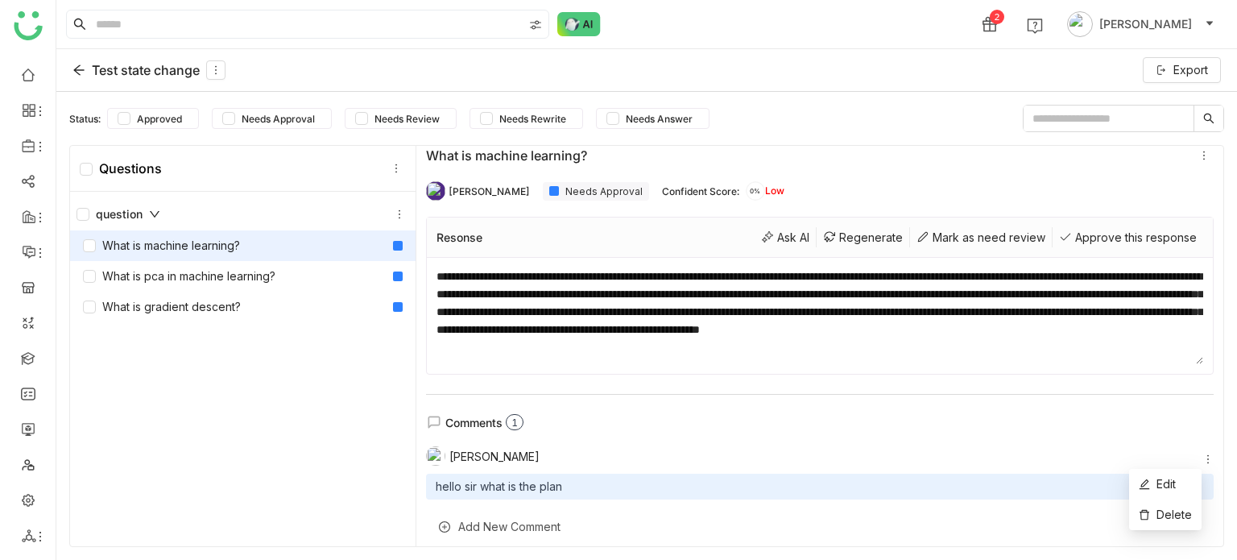
click at [1202, 455] on icon at bounding box center [1207, 458] width 11 height 11
click at [1182, 482] on li "Edit" at bounding box center [1165, 484] width 72 height 31
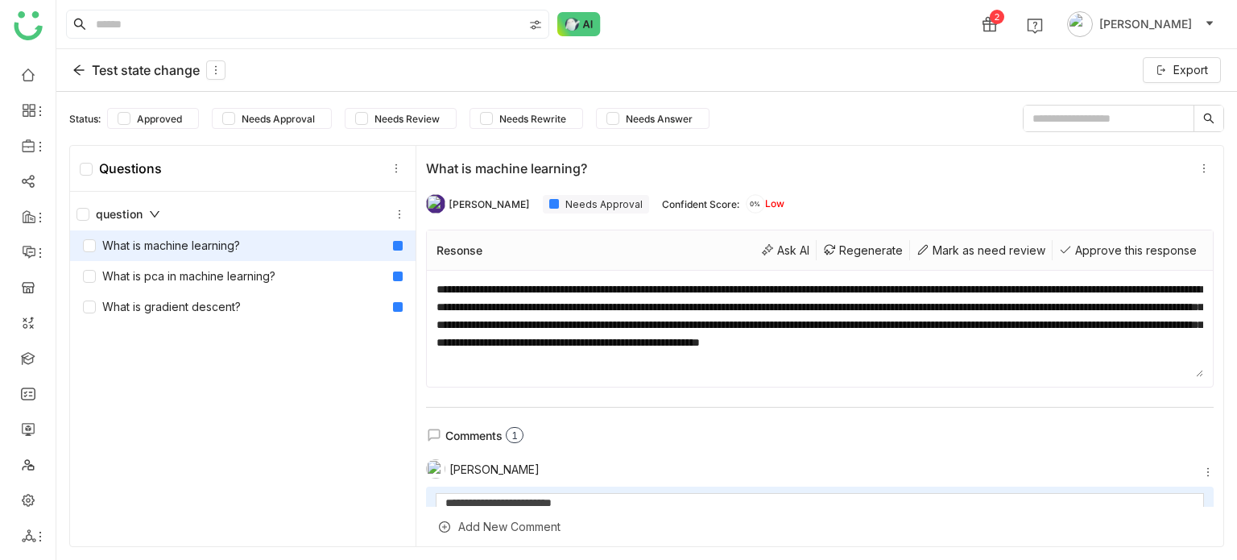
scroll to position [98, 0]
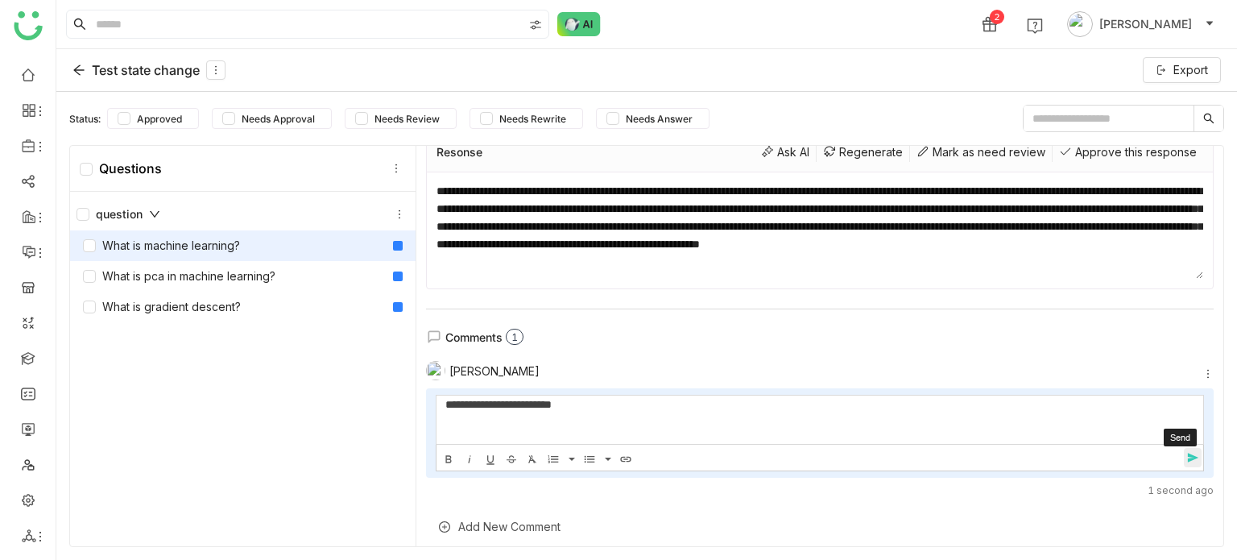
click at [1186, 453] on span "send" at bounding box center [1196, 458] width 24 height 14
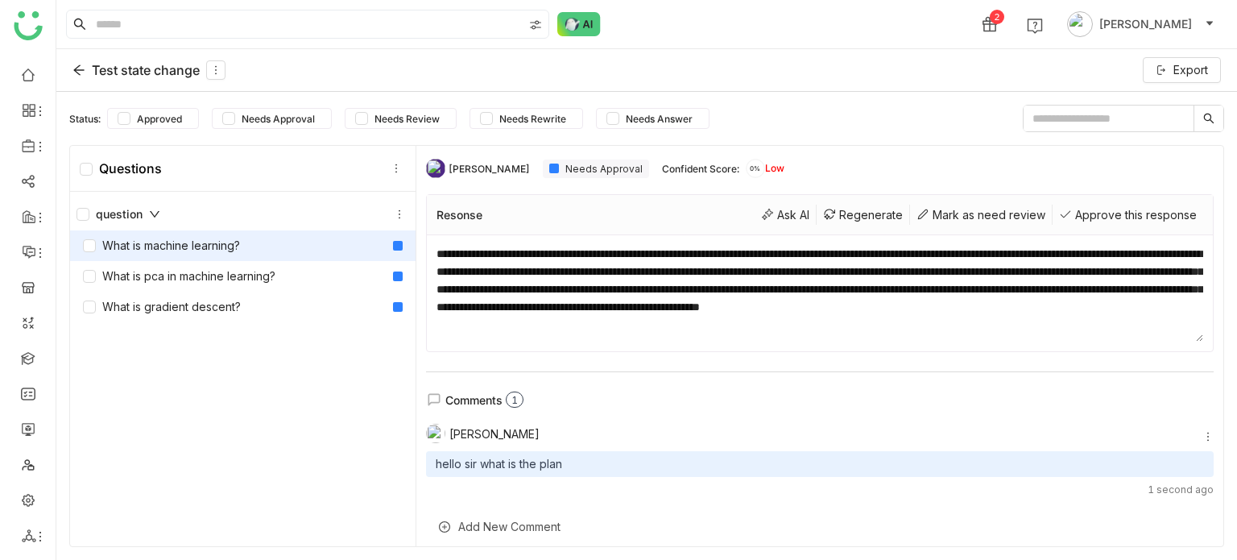
click at [486, 528] on div "Add New Comment" at bounding box center [820, 526] width 788 height 39
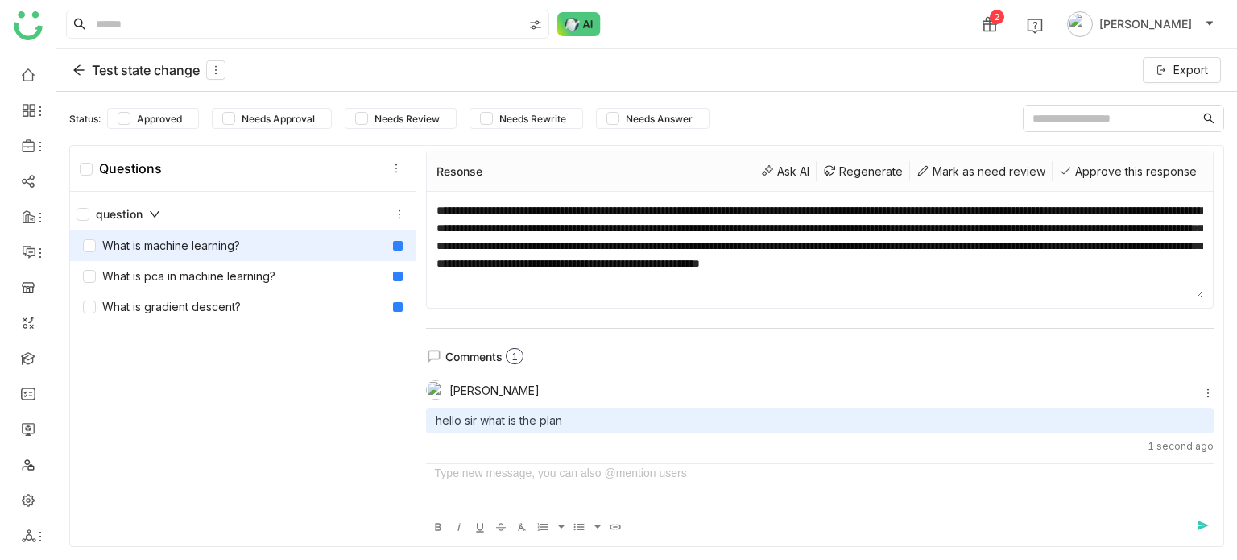
click at [493, 486] on div at bounding box center [820, 488] width 788 height 48
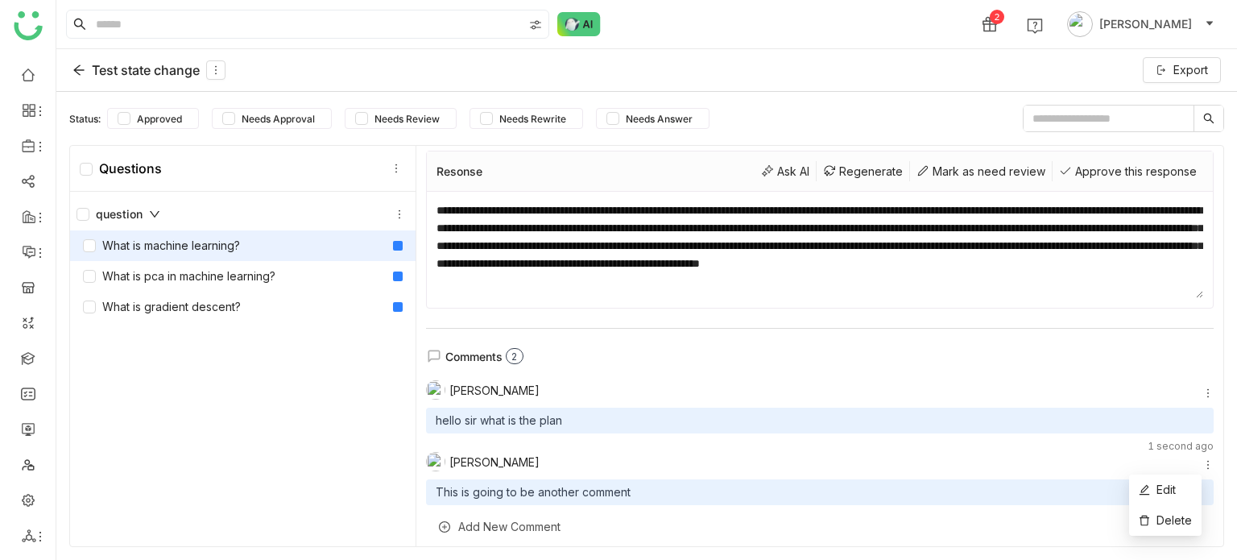
click at [1202, 463] on icon at bounding box center [1207, 464] width 11 height 11
click at [1173, 494] on span "Edit" at bounding box center [1166, 489] width 19 height 14
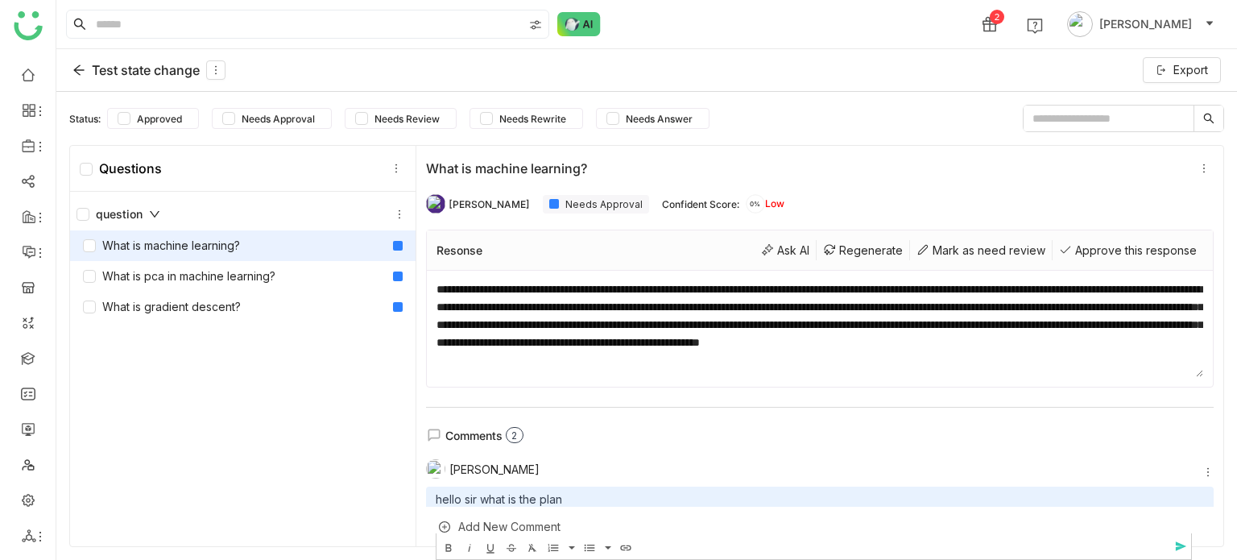
scroll to position [171, 0]
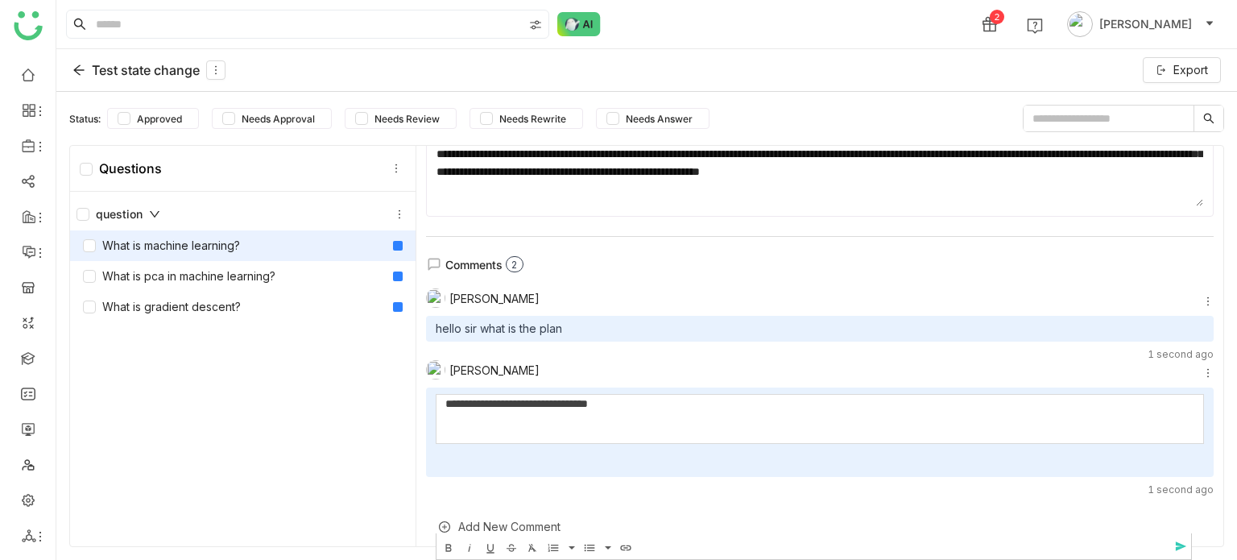
click at [286, 411] on div "question What is machine learning? What is pca in machine learning? What is gra…" at bounding box center [243, 371] width 346 height 358
click at [1189, 545] on span "send" at bounding box center [1184, 547] width 24 height 14
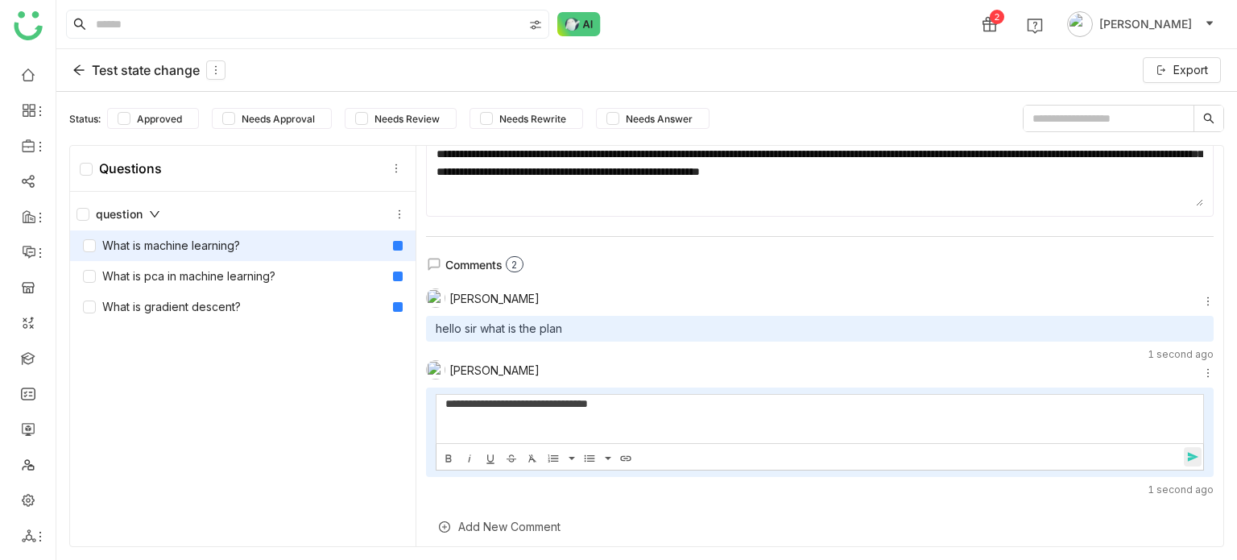
scroll to position [107, 0]
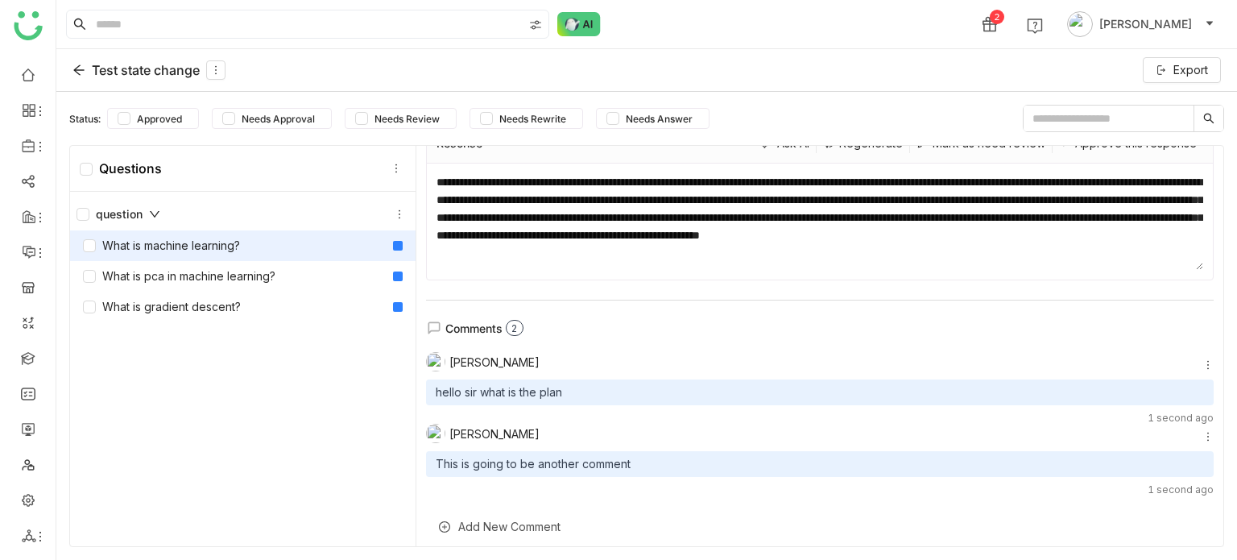
click at [678, 517] on div "Add New Comment" at bounding box center [820, 526] width 788 height 39
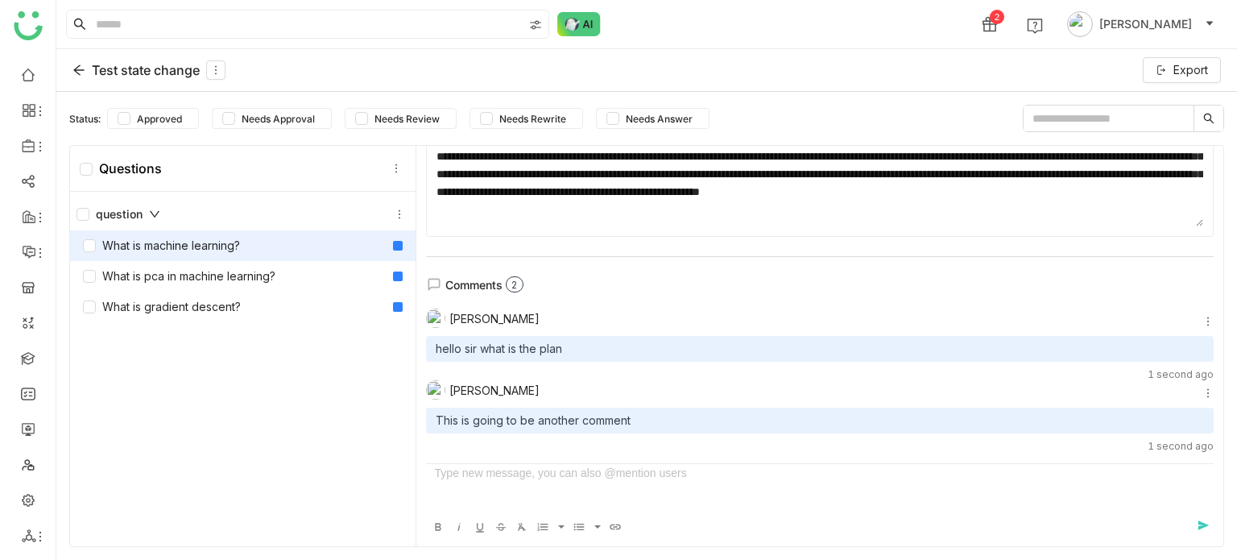
click at [557, 486] on div at bounding box center [820, 488] width 788 height 48
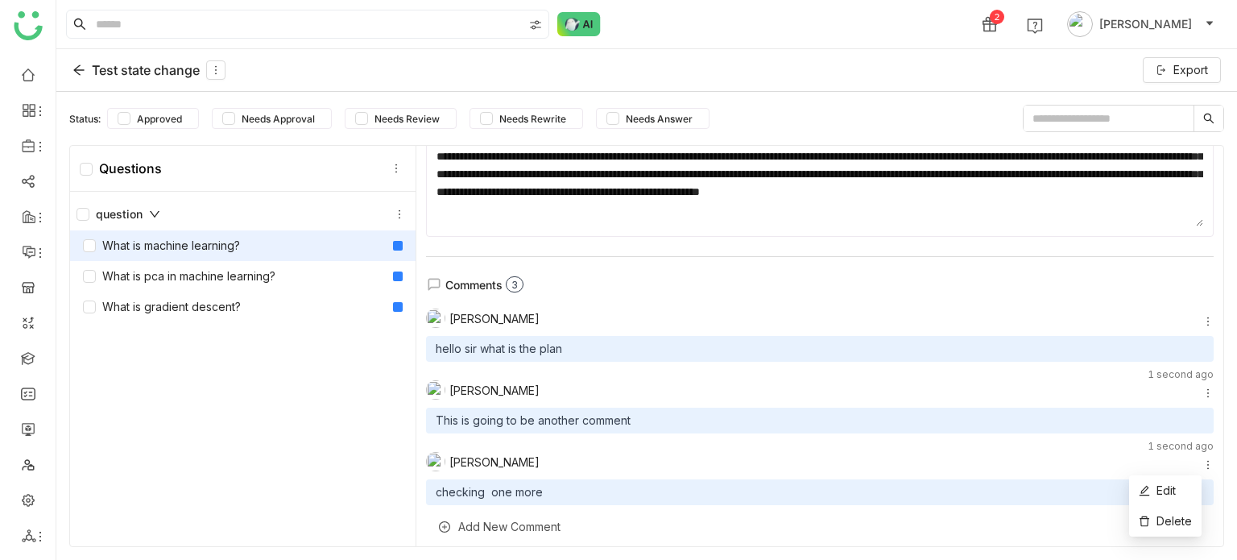
click at [1202, 465] on icon at bounding box center [1207, 464] width 11 height 11
click at [1173, 491] on span "Edit" at bounding box center [1166, 490] width 19 height 14
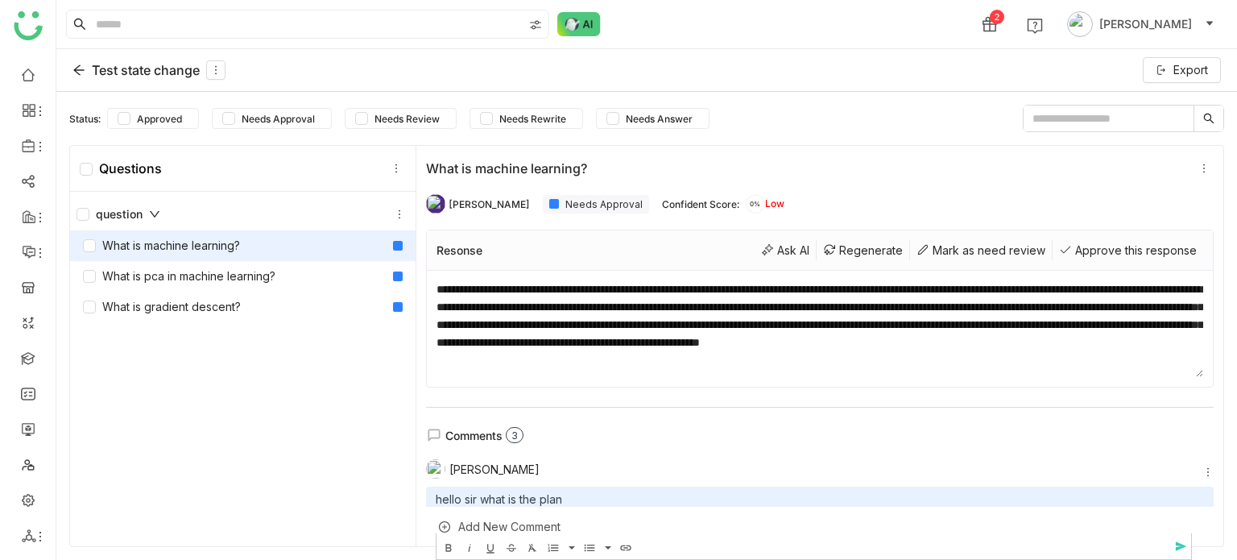
scroll to position [242, 0]
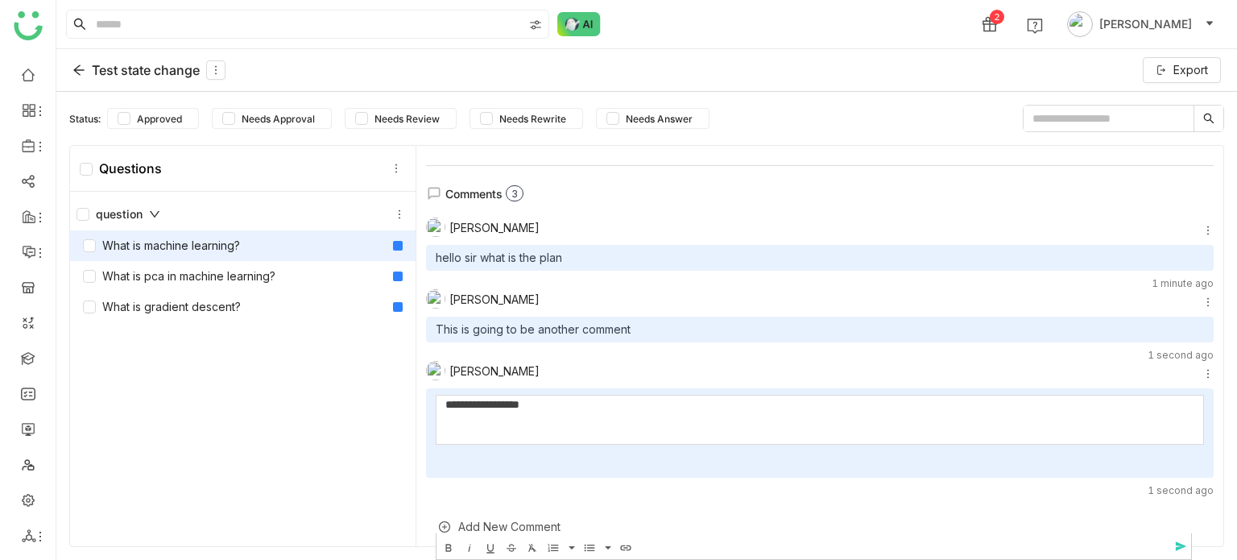
click at [1099, 411] on div "**********" at bounding box center [814, 404] width 738 height 18
click at [1182, 548] on span "send" at bounding box center [1184, 547] width 24 height 14
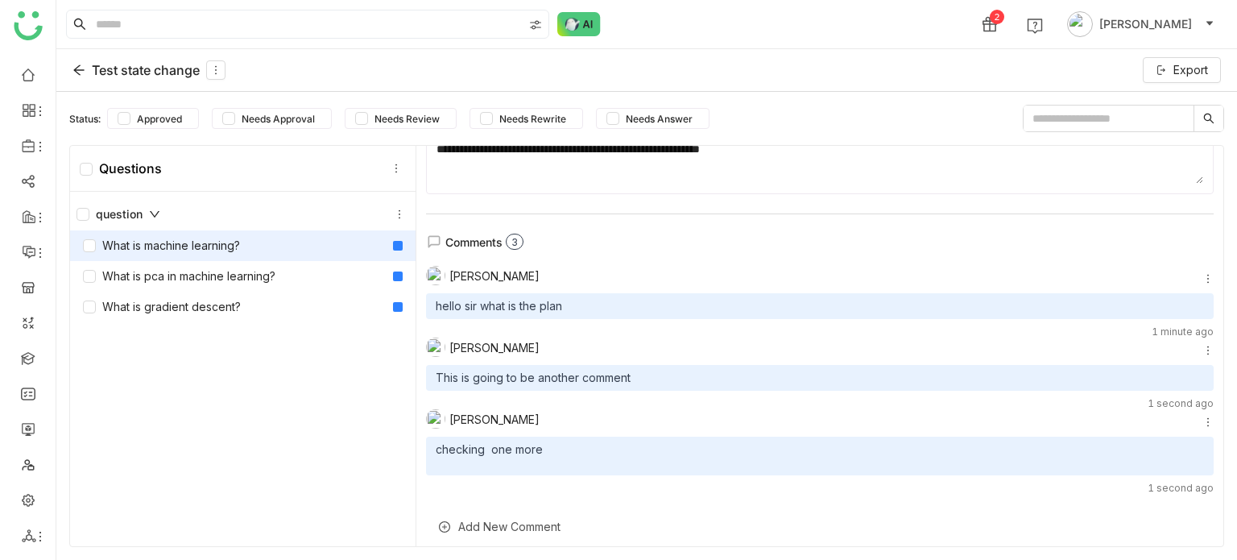
scroll to position [192, 0]
click at [1202, 421] on icon at bounding box center [1207, 423] width 11 height 11
click at [1186, 442] on li "Edit" at bounding box center [1165, 449] width 72 height 31
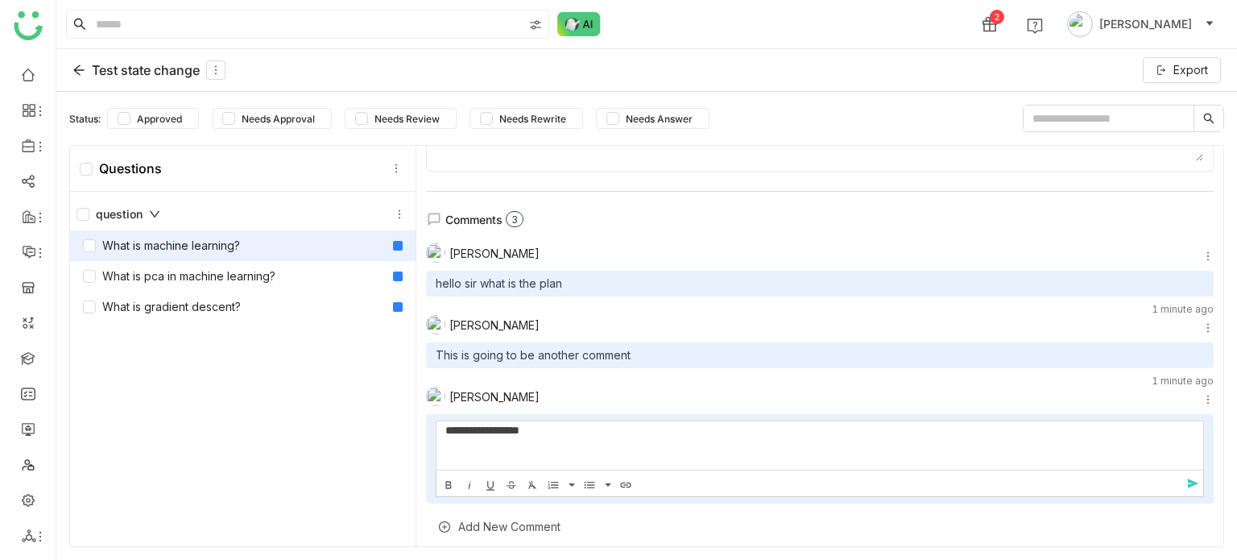
scroll to position [242, 0]
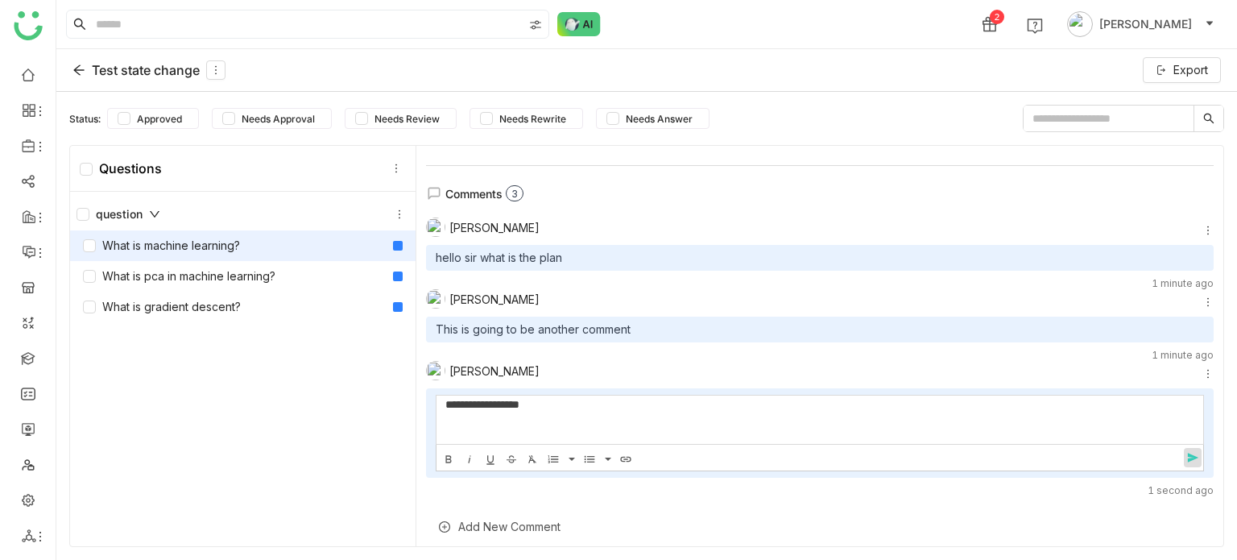
click at [1184, 459] on span "send" at bounding box center [1196, 458] width 24 height 14
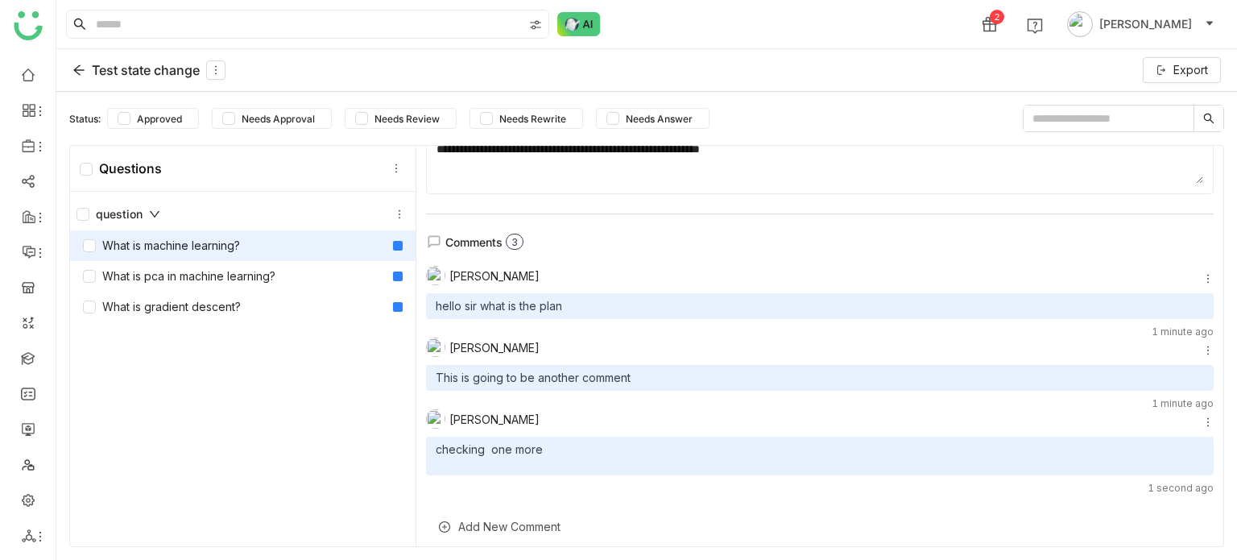
scroll to position [192, 0]
click at [510, 516] on div "Add New Comment" at bounding box center [820, 526] width 788 height 39
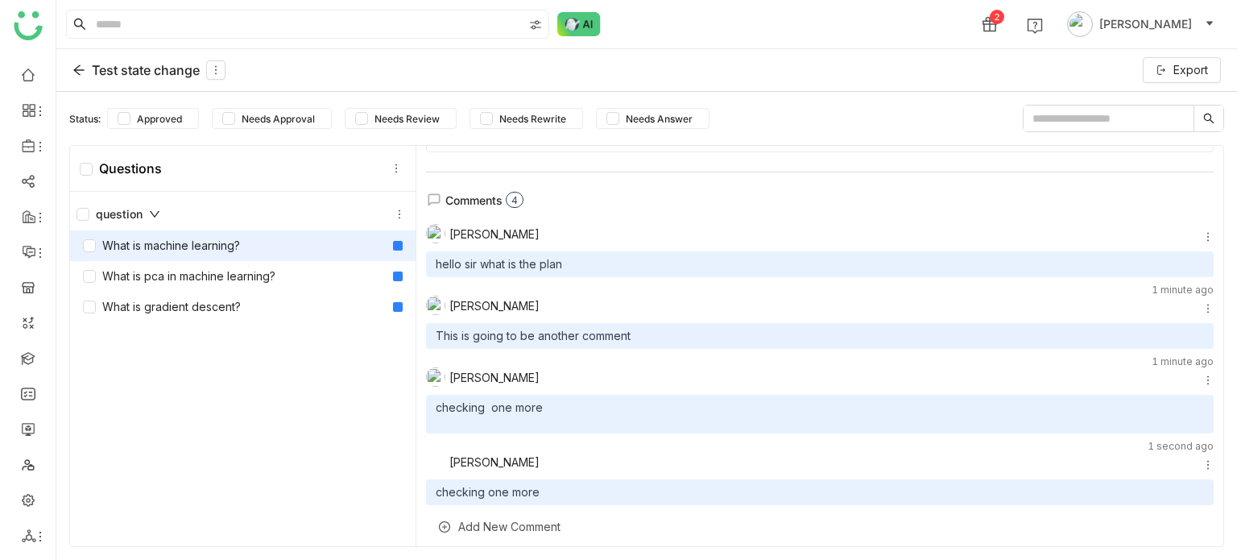
scroll to position [264, 0]
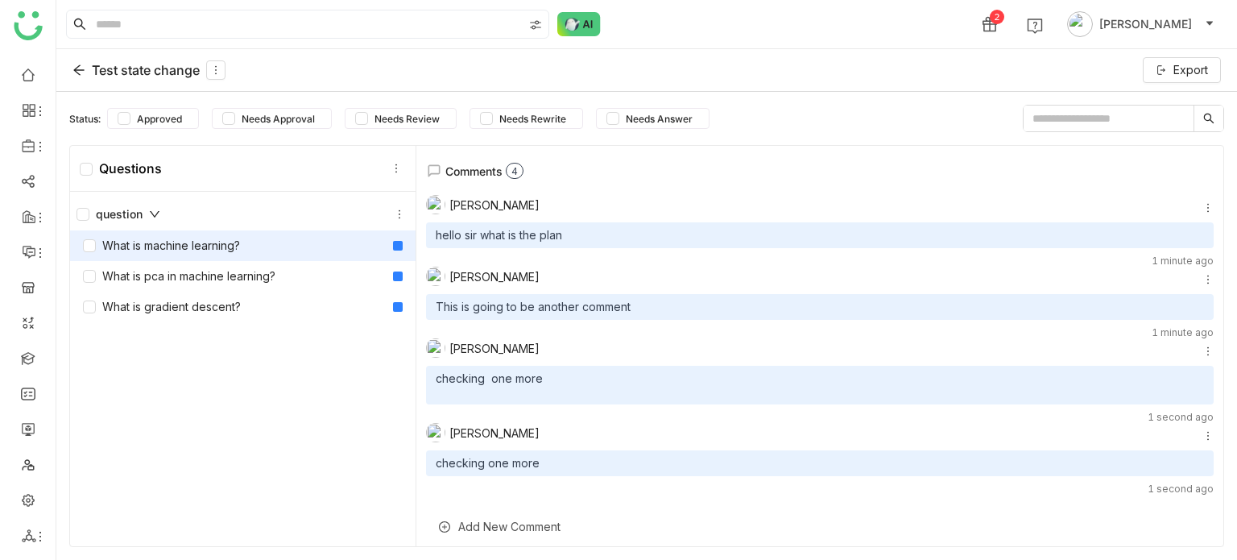
click at [1202, 440] on icon at bounding box center [1207, 435] width 11 height 11
click at [1175, 457] on span "Edit" at bounding box center [1166, 461] width 19 height 14
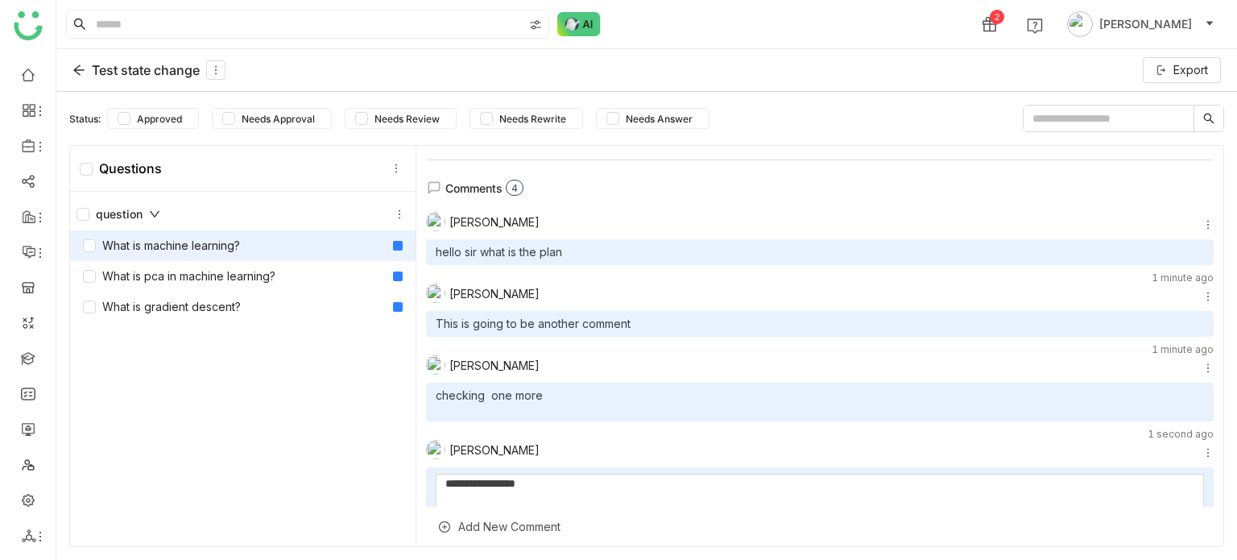
scroll to position [327, 0]
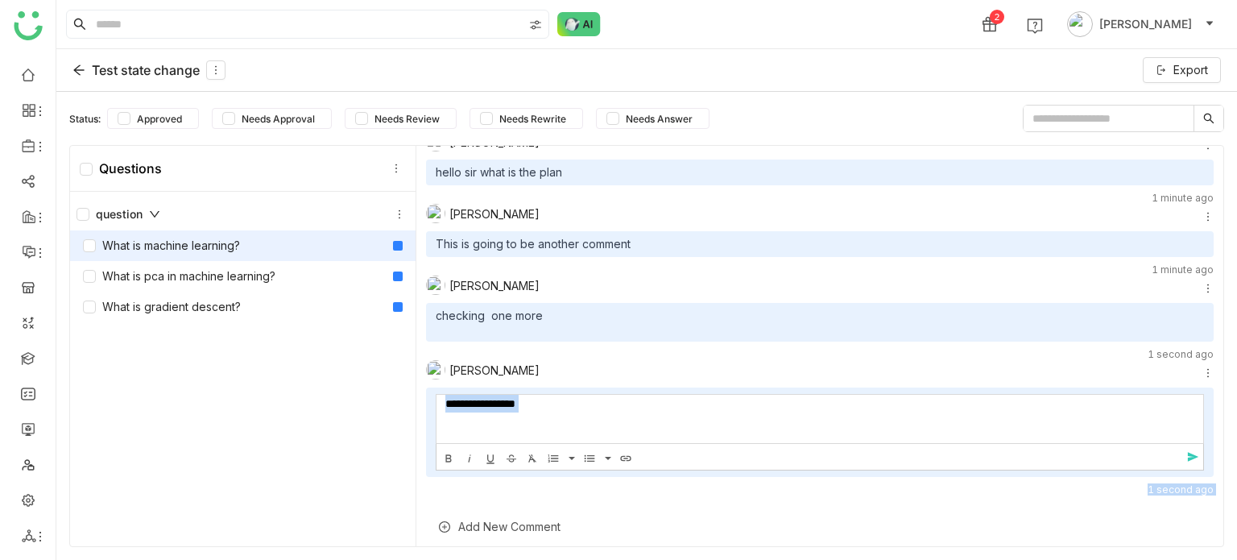
drag, startPoint x: 530, startPoint y: 511, endPoint x: 810, endPoint y: 274, distance: 366.9
click at [810, 274] on div "**********" at bounding box center [820, 324] width 788 height 448
click at [1186, 453] on span "send" at bounding box center [1196, 457] width 24 height 14
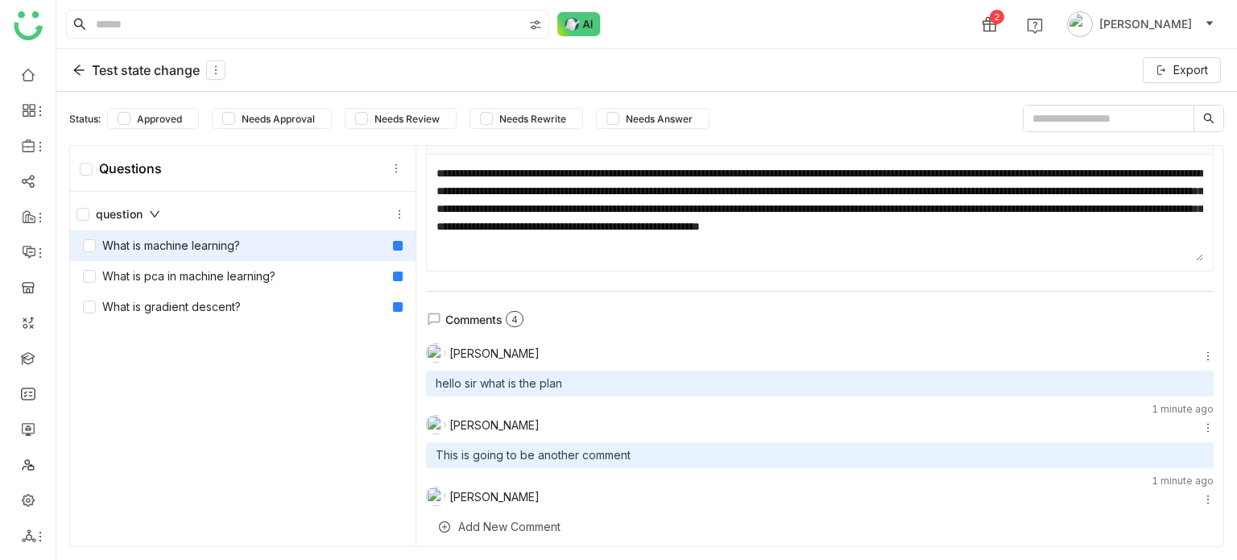
scroll to position [113, 0]
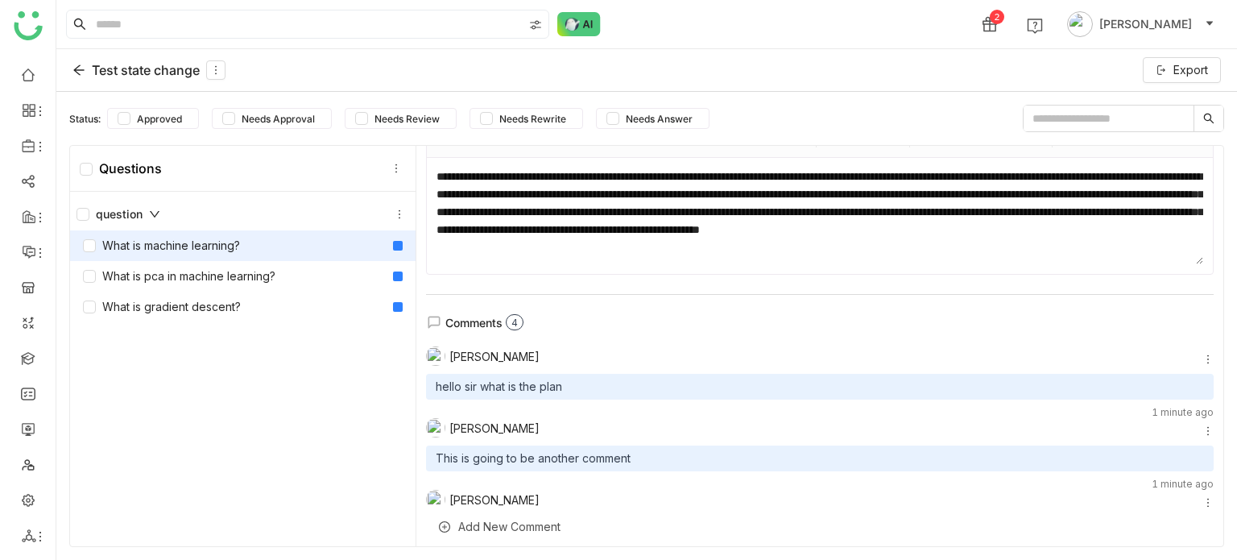
click at [1202, 358] on icon at bounding box center [1207, 359] width 11 height 11
click at [1170, 377] on span "Edit" at bounding box center [1166, 384] width 19 height 14
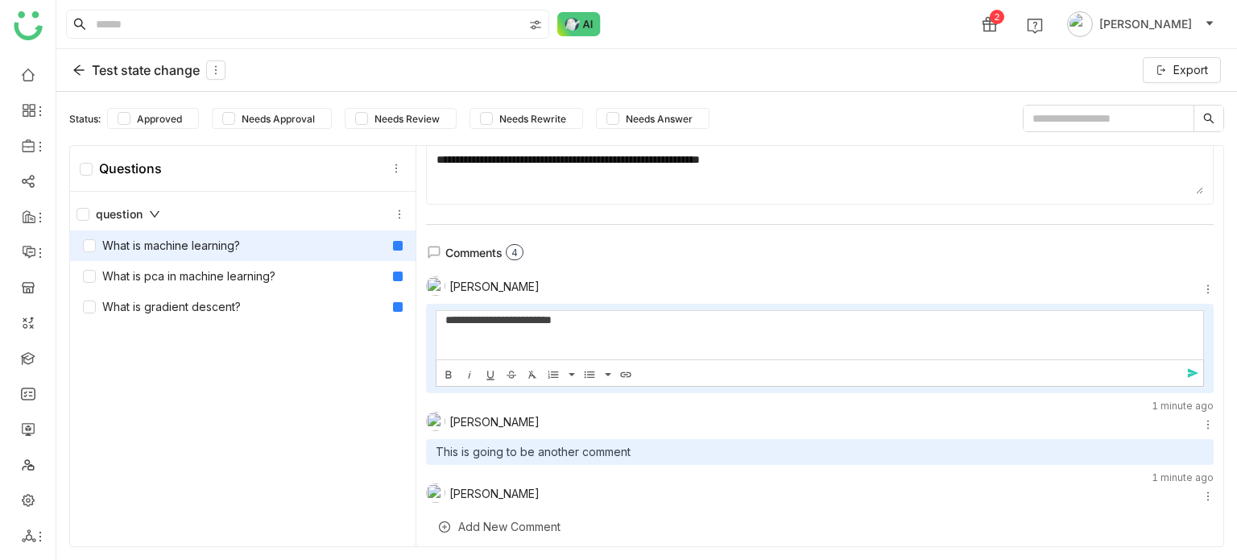
scroll to position [182, 0]
click at [1184, 375] on span "send" at bounding box center [1196, 374] width 24 height 14
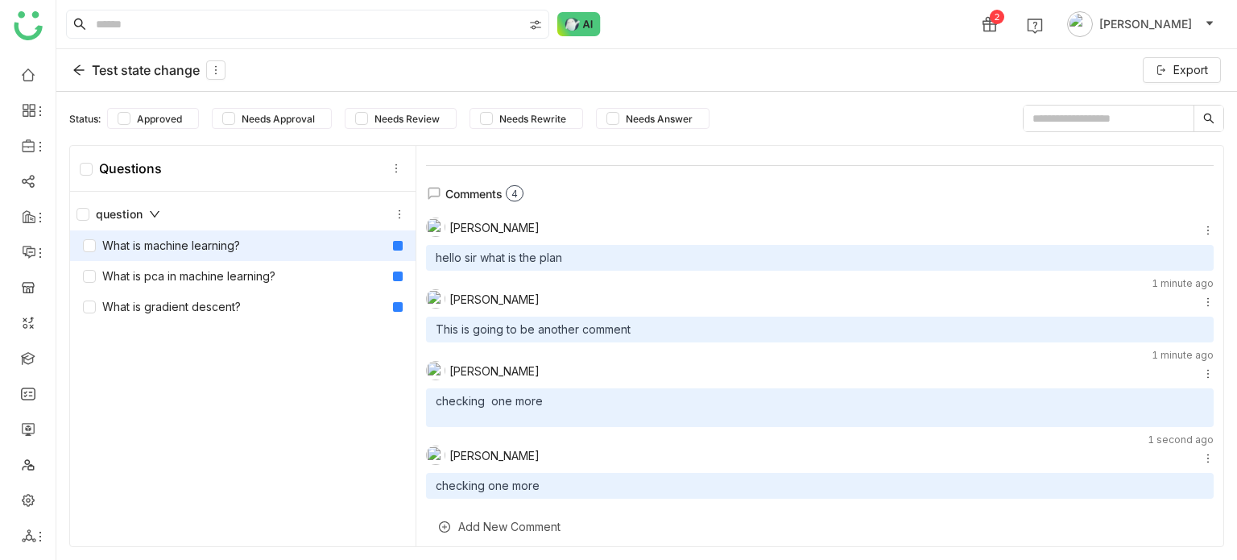
scroll to position [264, 0]
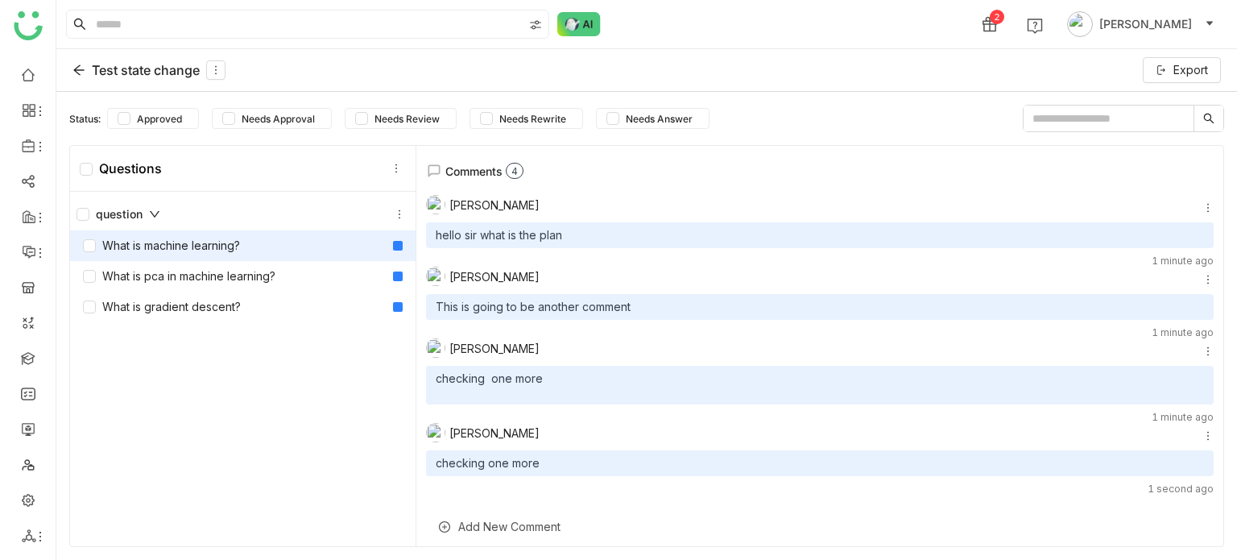
click at [606, 527] on div "Add New Comment" at bounding box center [820, 526] width 788 height 39
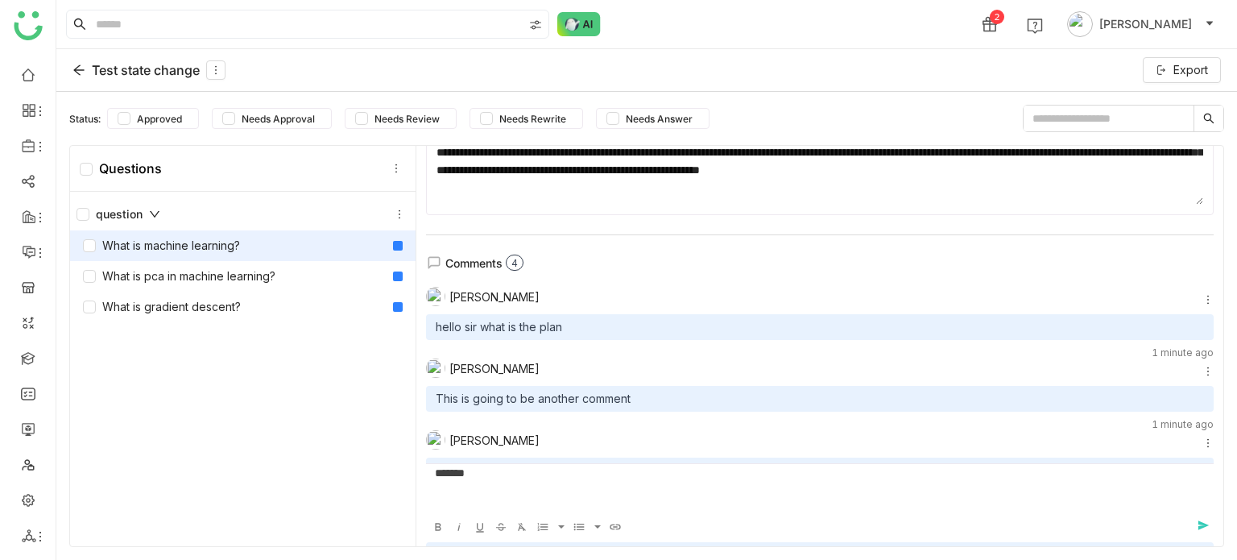
scroll to position [307, 0]
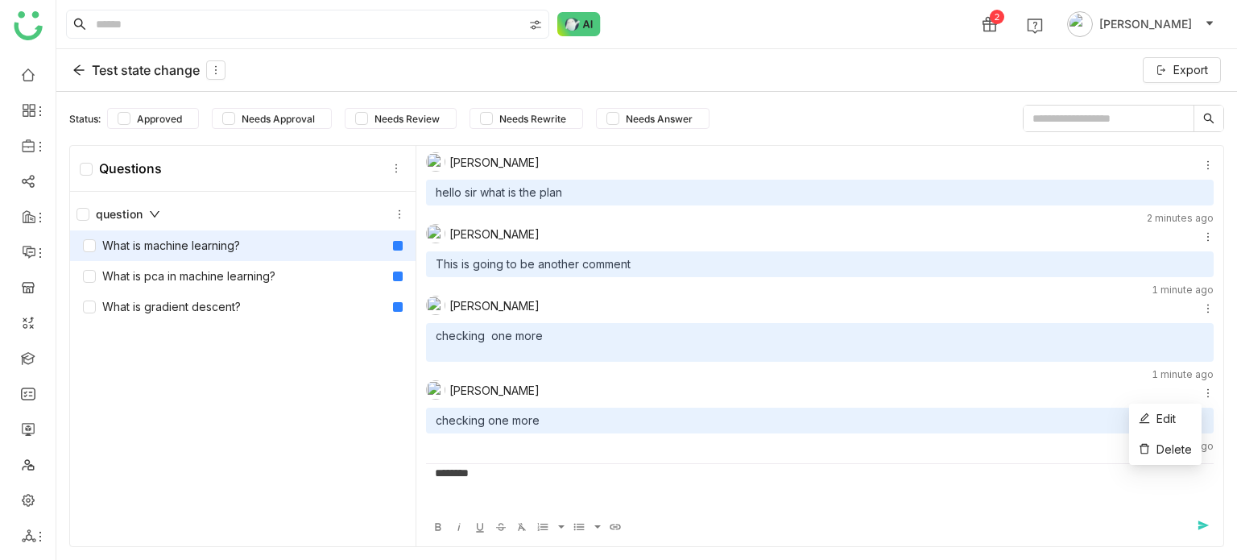
click at [1202, 393] on icon at bounding box center [1207, 392] width 11 height 11
click at [1172, 430] on li "Edit" at bounding box center [1165, 419] width 72 height 31
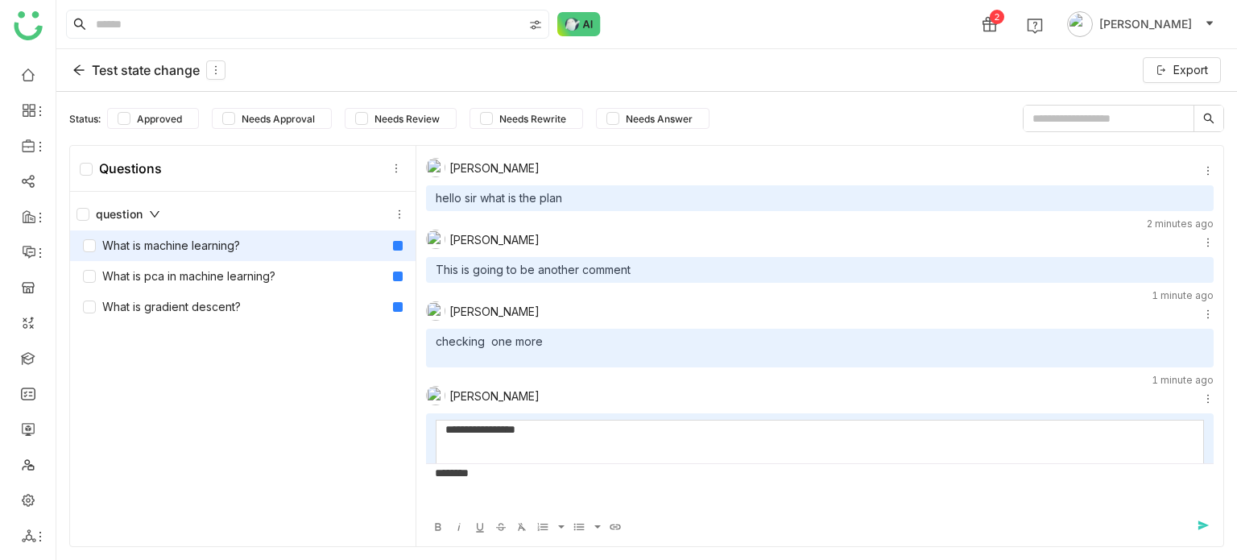
scroll to position [370, 0]
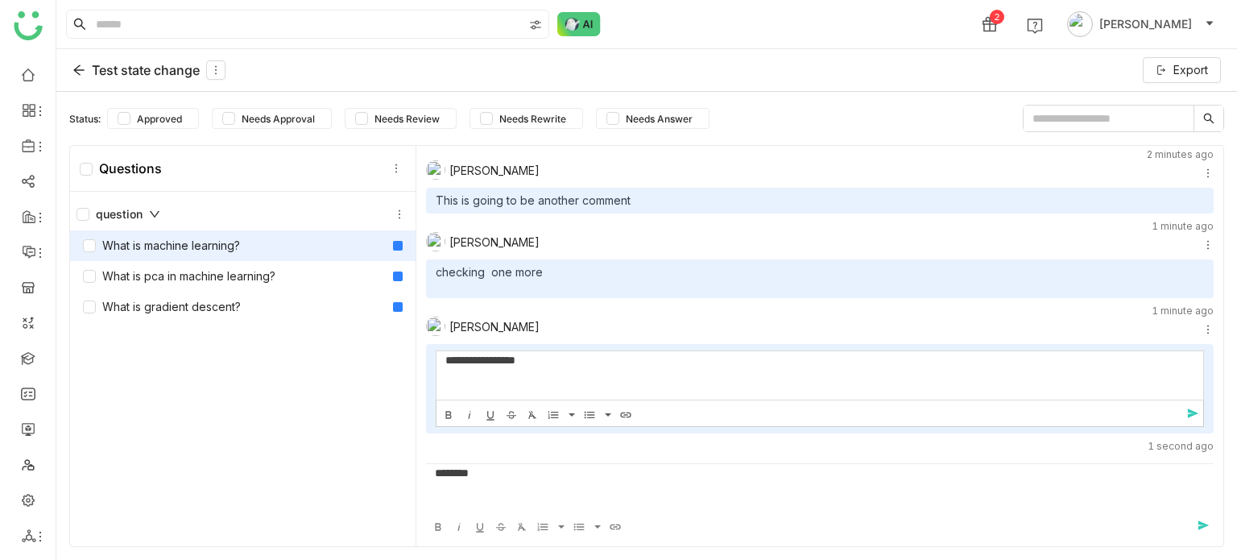
click at [792, 465] on div "********" at bounding box center [814, 473] width 758 height 18
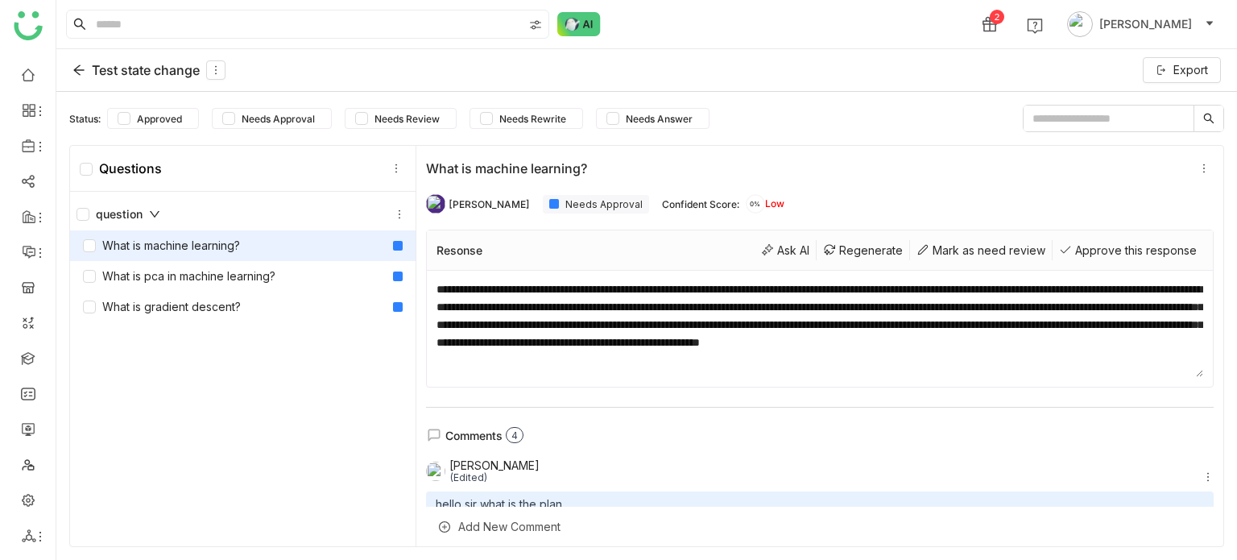
scroll to position [284, 0]
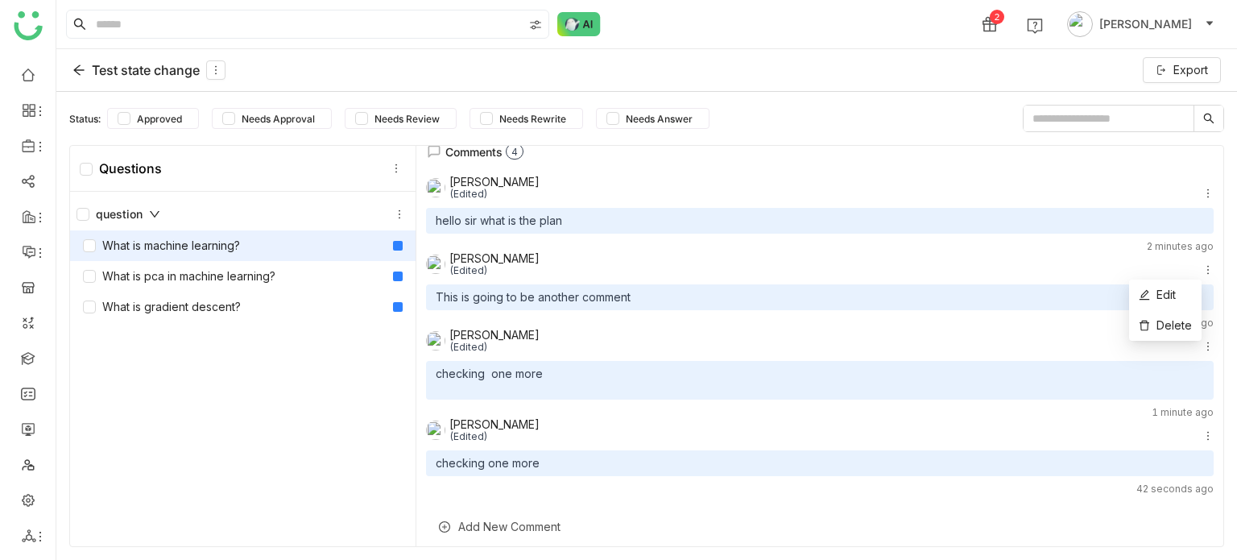
click at [1202, 267] on icon at bounding box center [1207, 269] width 11 height 11
click at [1182, 289] on li "Edit" at bounding box center [1165, 294] width 72 height 31
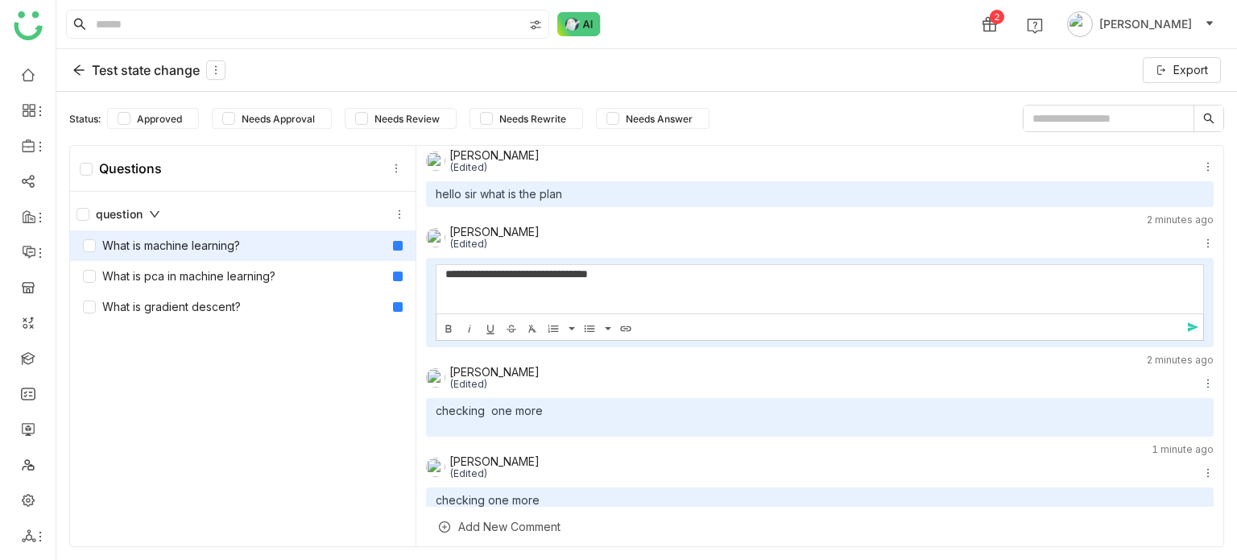
scroll to position [249, 0]
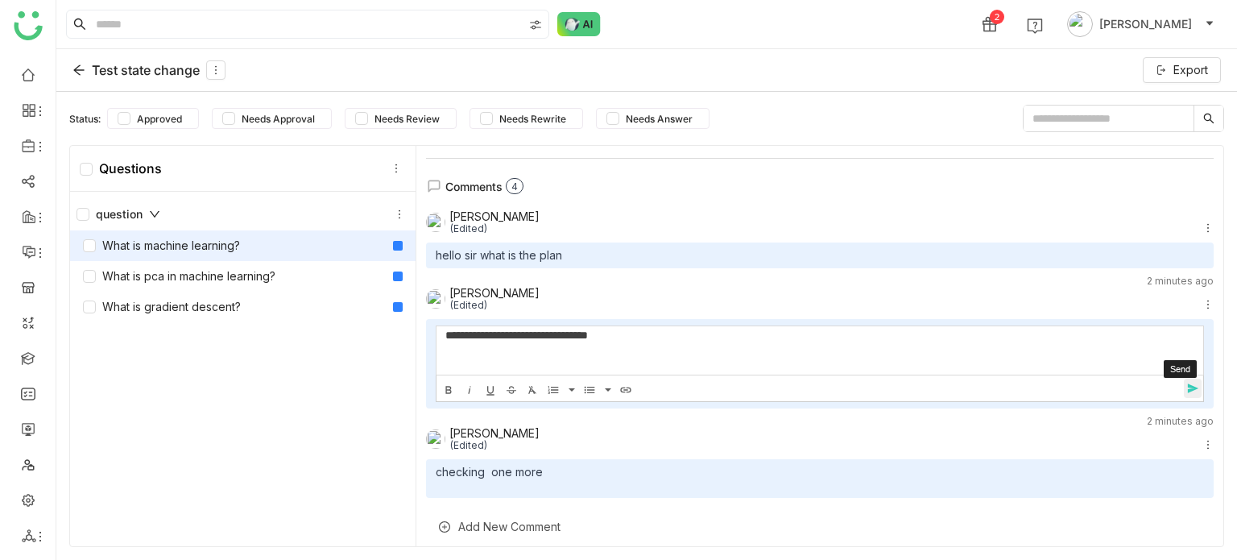
click at [1186, 382] on span "send" at bounding box center [1196, 389] width 24 height 14
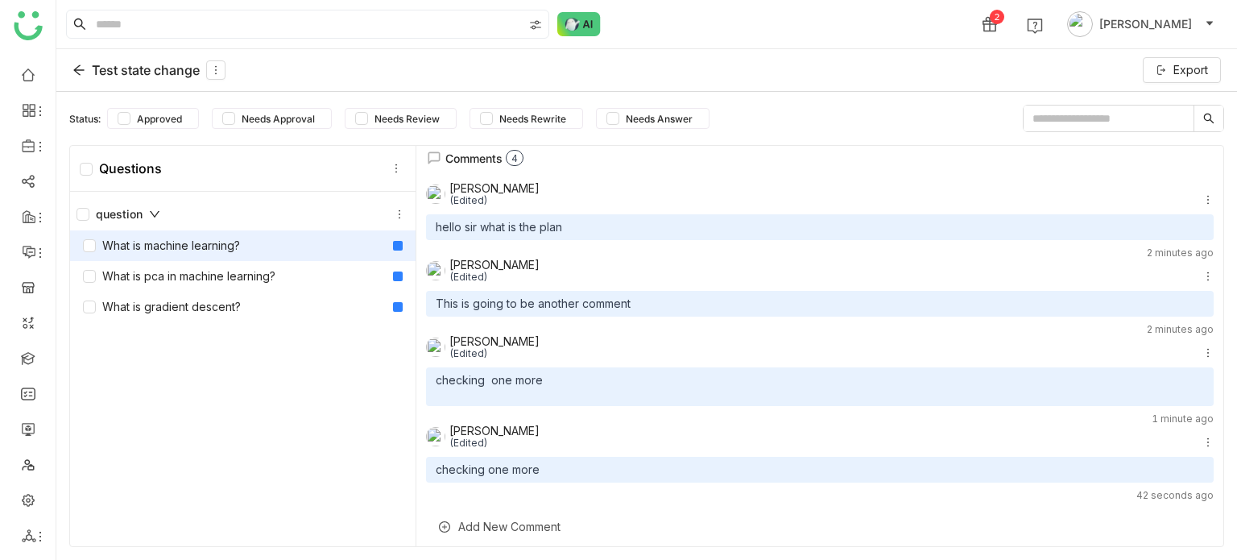
scroll to position [282, 0]
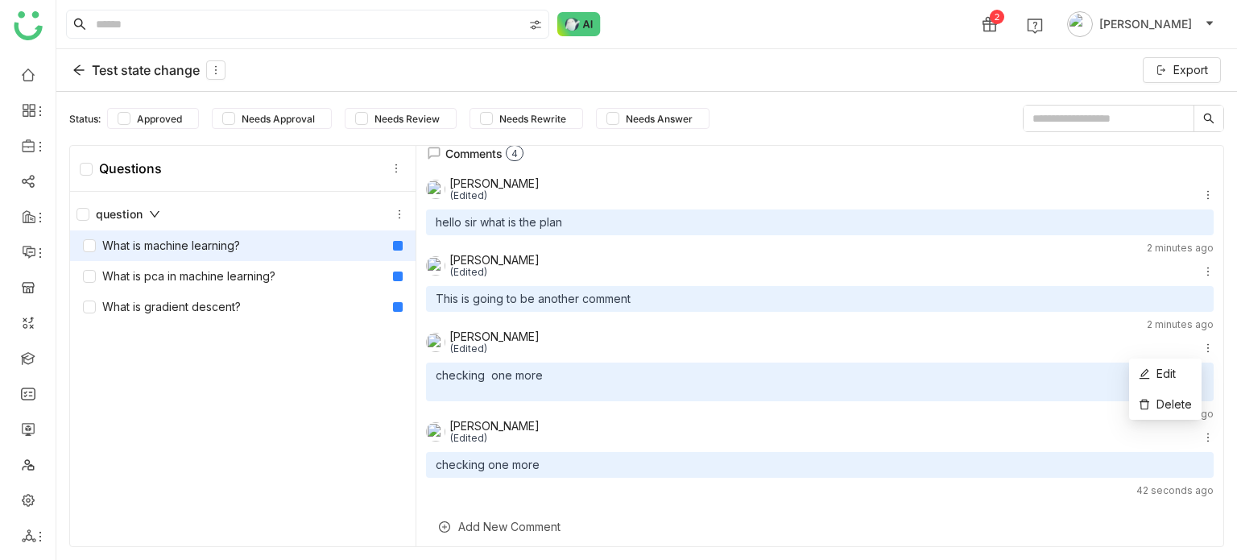
click at [1202, 342] on icon at bounding box center [1207, 347] width 11 height 11
click at [1187, 366] on li "Edit" at bounding box center [1165, 373] width 72 height 31
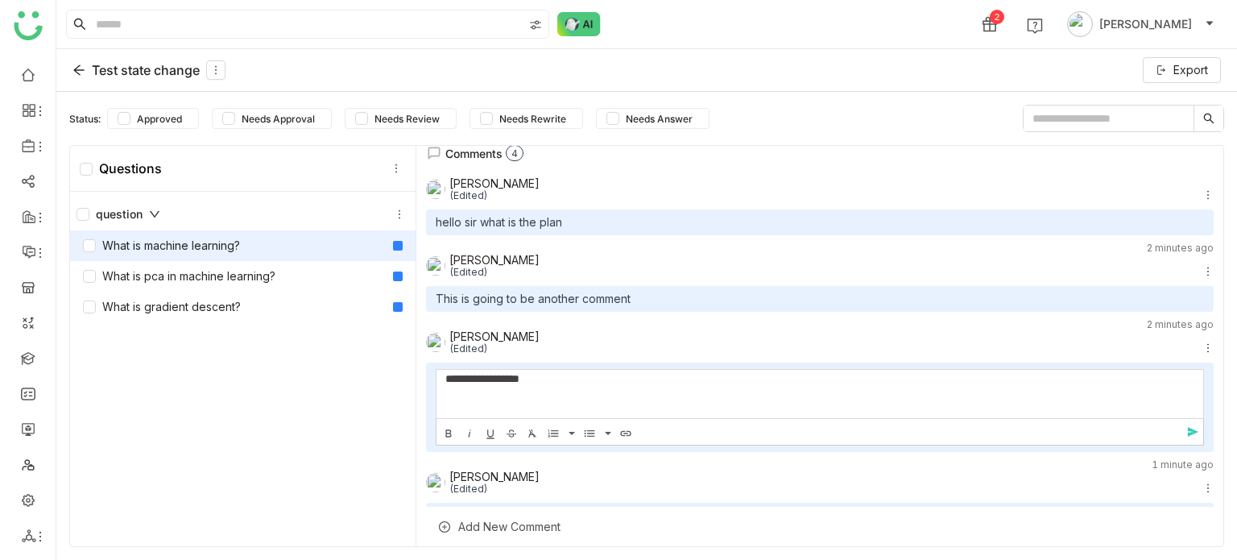
scroll to position [334, 0]
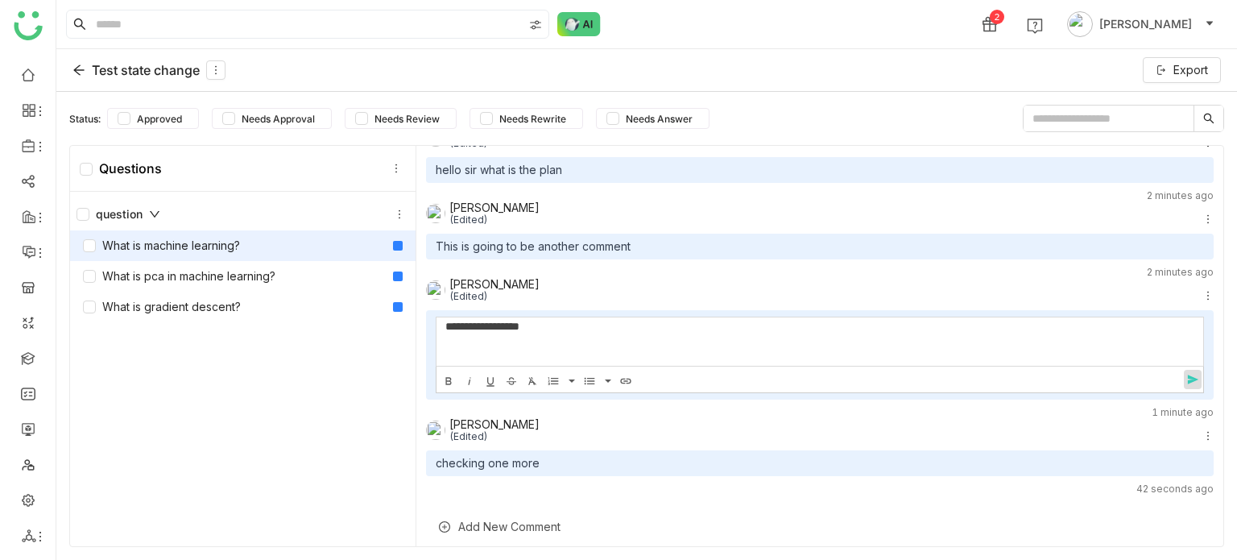
click at [1184, 385] on span "send" at bounding box center [1196, 380] width 24 height 14
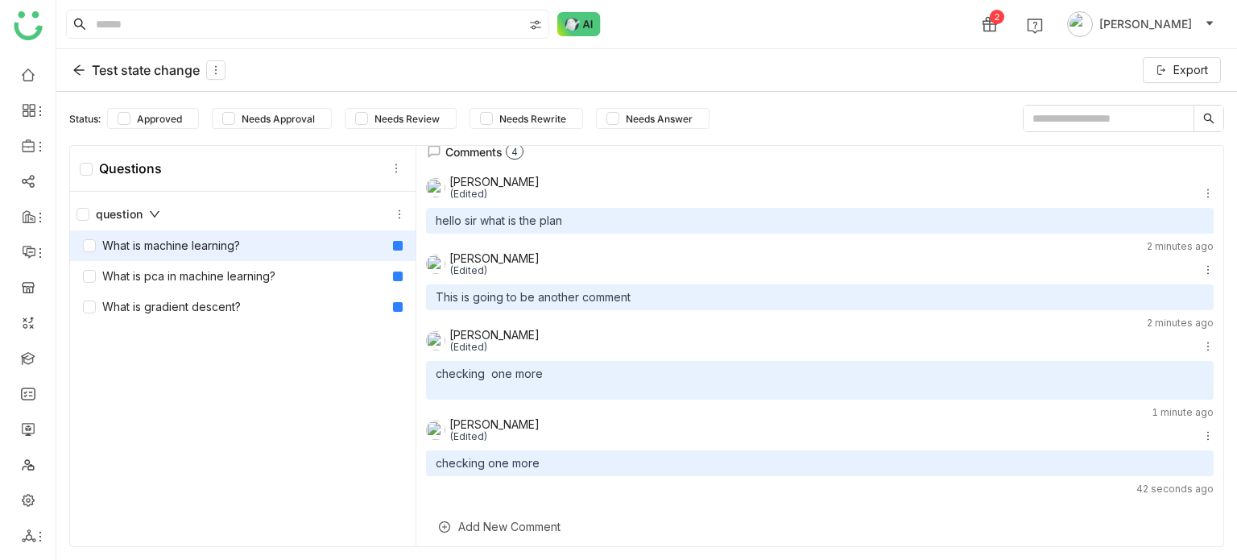
click at [719, 529] on div "Add New Comment" at bounding box center [820, 526] width 788 height 39
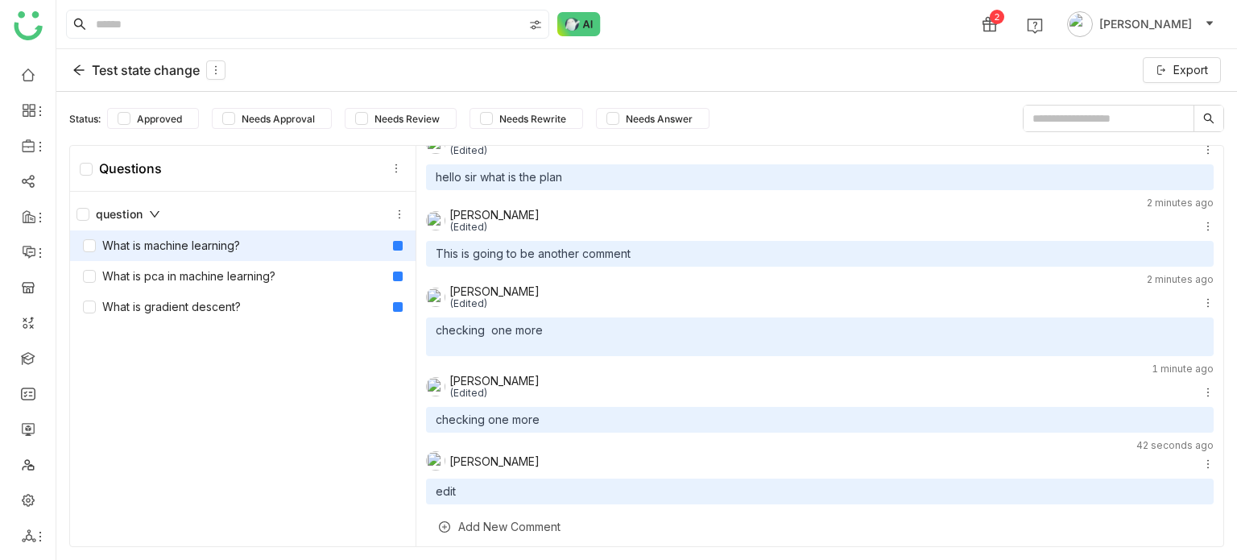
scroll to position [355, 0]
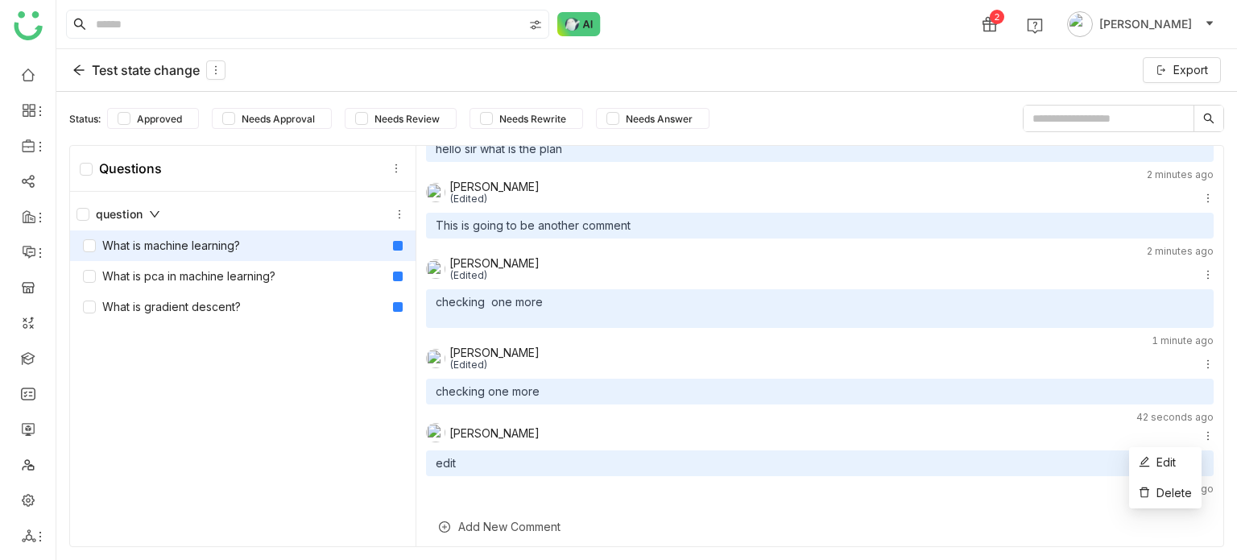
click at [1202, 437] on icon at bounding box center [1207, 435] width 11 height 11
click at [1176, 458] on span "Edit" at bounding box center [1166, 462] width 19 height 14
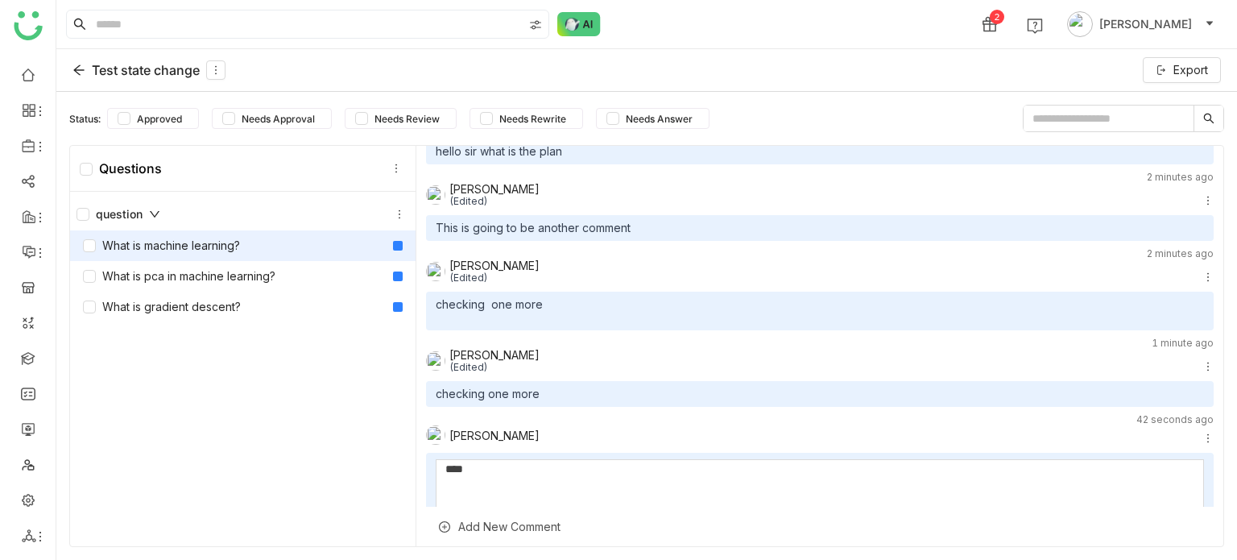
scroll to position [419, 0]
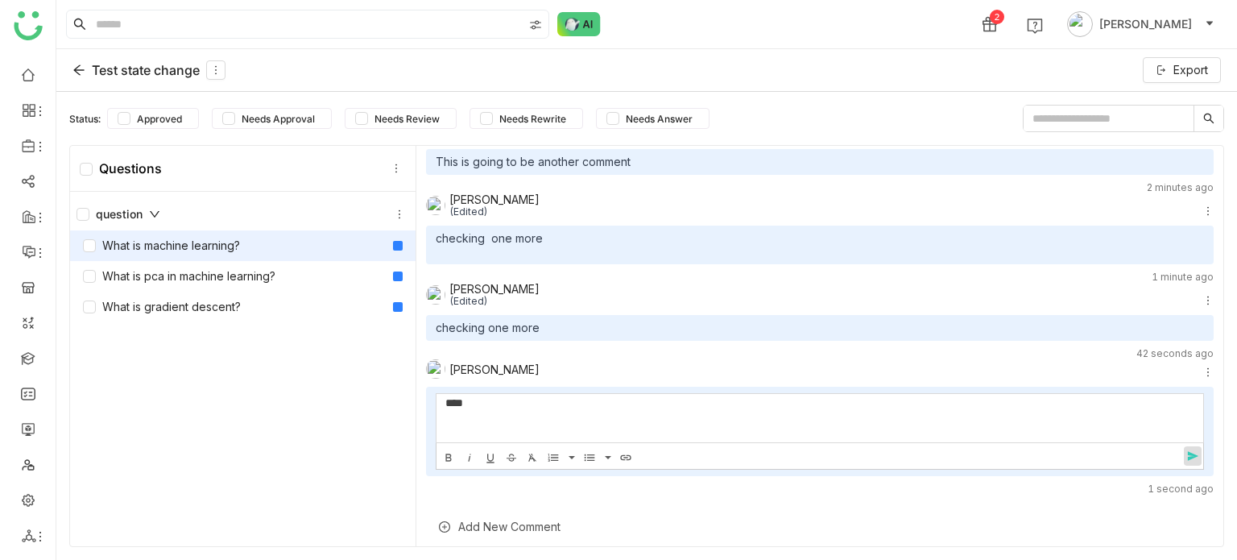
click at [1184, 457] on span "send" at bounding box center [1196, 456] width 24 height 14
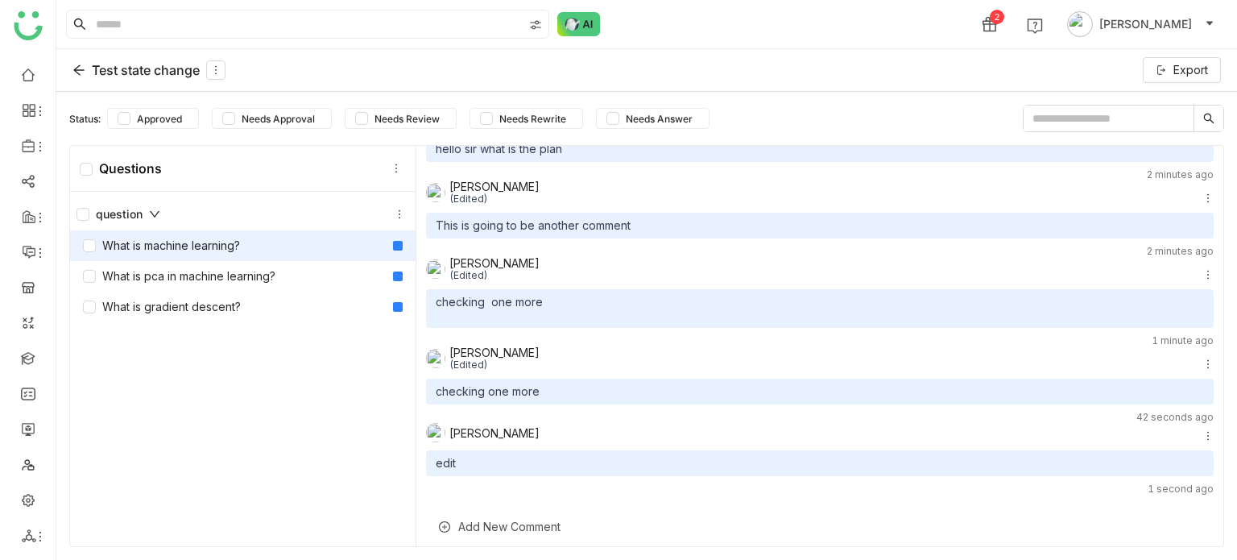
click at [610, 522] on div "Add New Comment" at bounding box center [820, 526] width 788 height 39
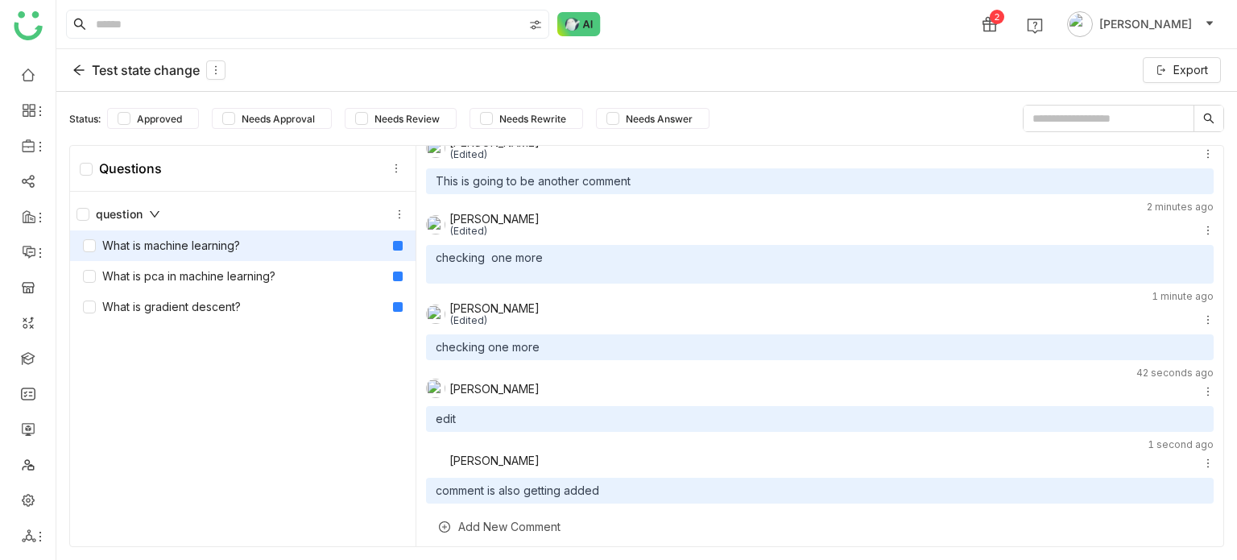
scroll to position [428, 0]
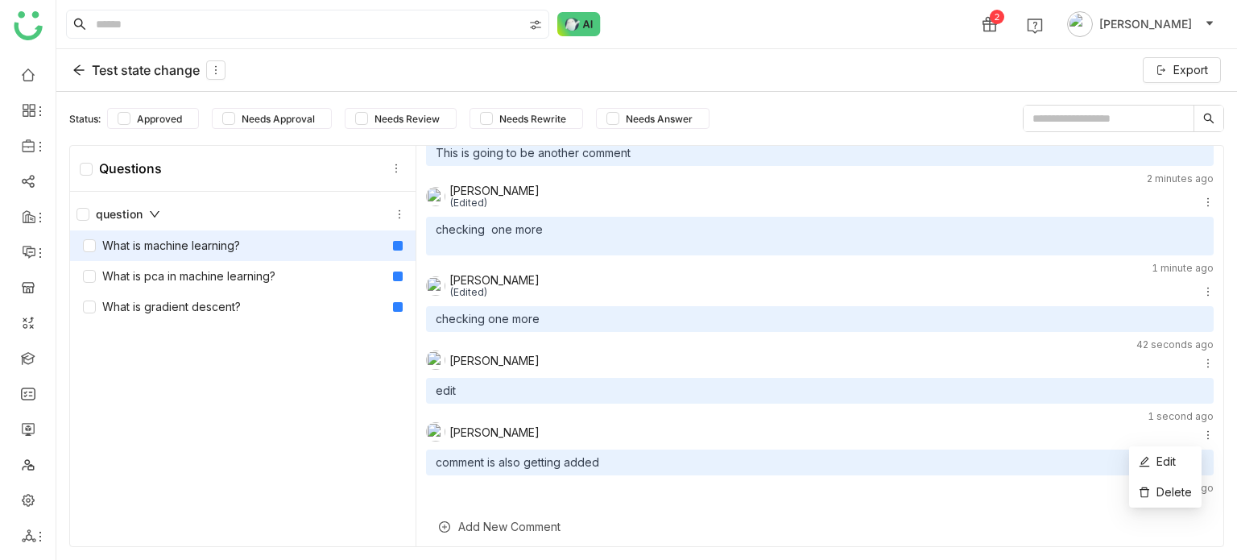
click at [1202, 430] on icon at bounding box center [1207, 434] width 11 height 11
click at [471, 521] on div "Add New Comment" at bounding box center [820, 526] width 788 height 39
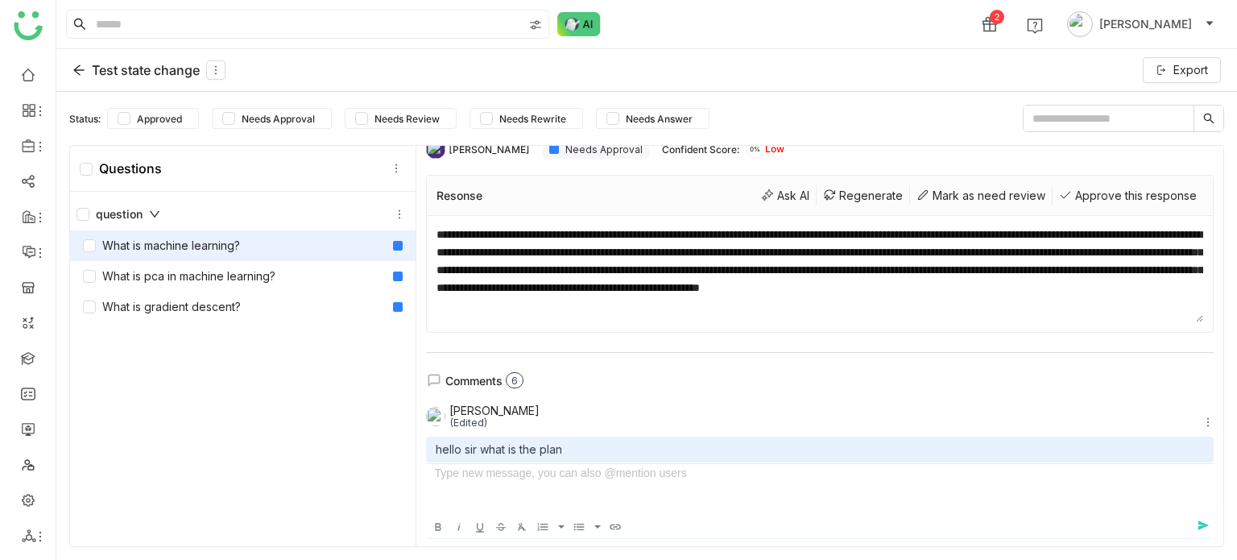
scroll to position [52, 0]
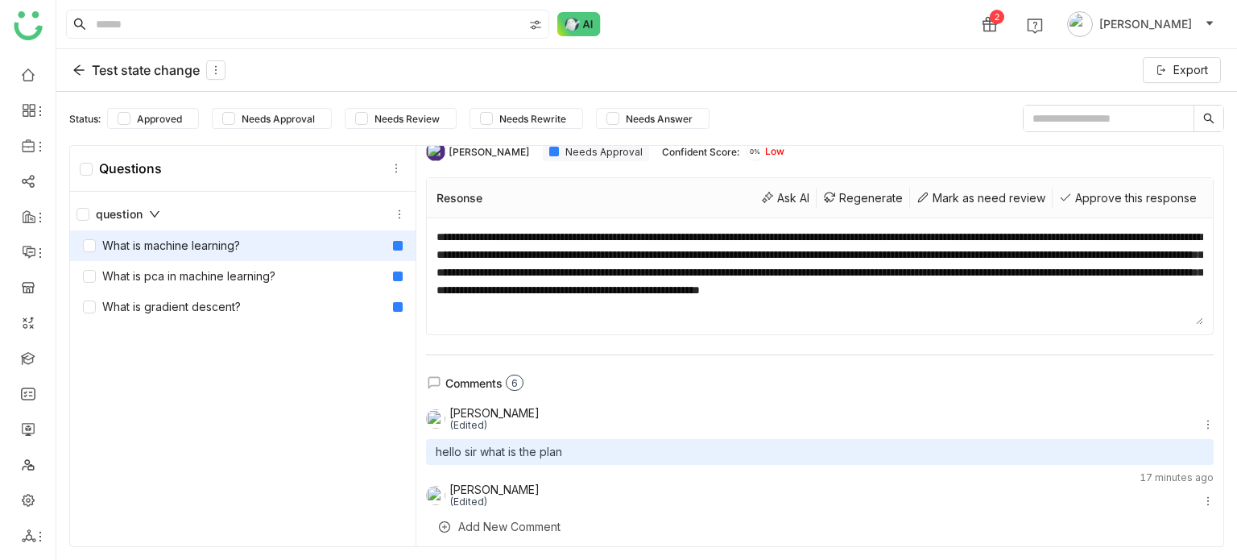
click at [77, 66] on icon at bounding box center [78, 70] width 13 height 13
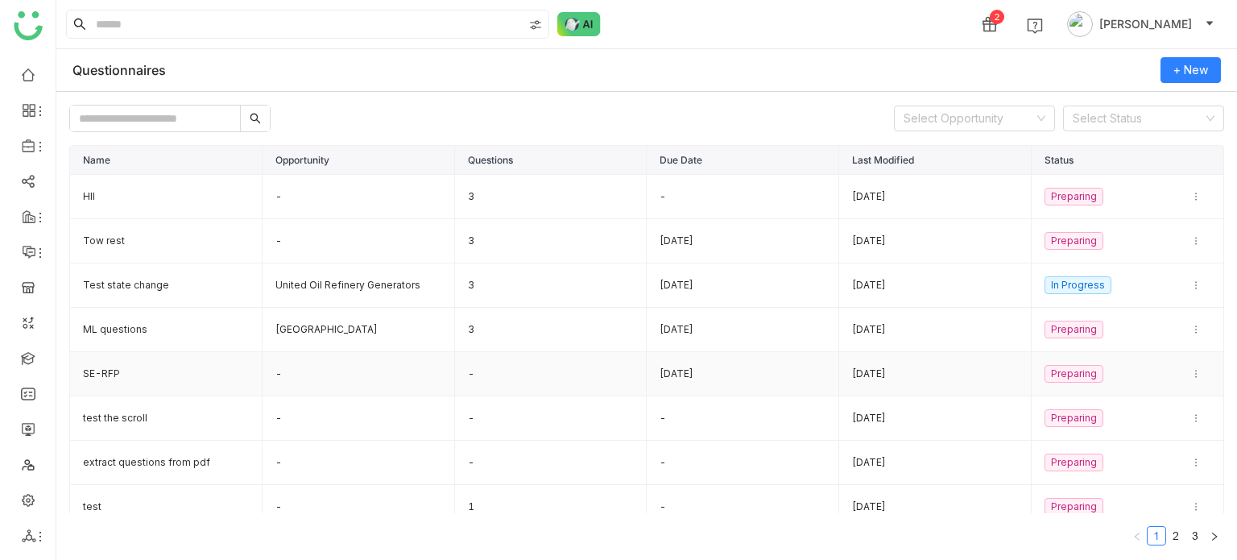
click at [739, 375] on td "[DATE]" at bounding box center [743, 374] width 192 height 44
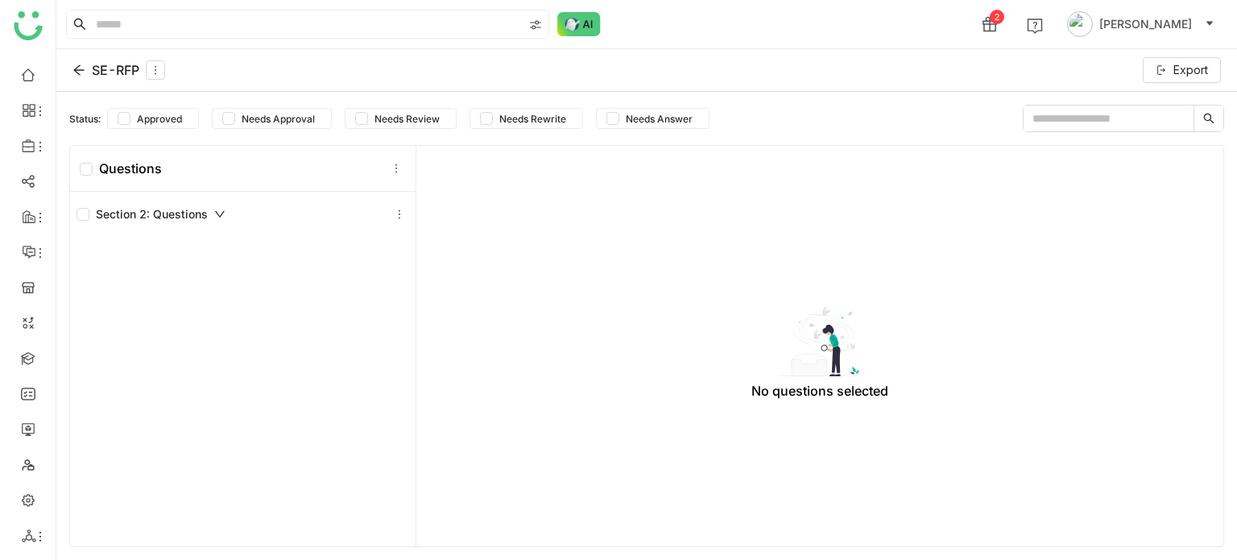
click at [838, 93] on div "Status: Approved Needs Approval Needs Review Needs Rewrite Needs Answer Questio…" at bounding box center [646, 326] width 1181 height 468
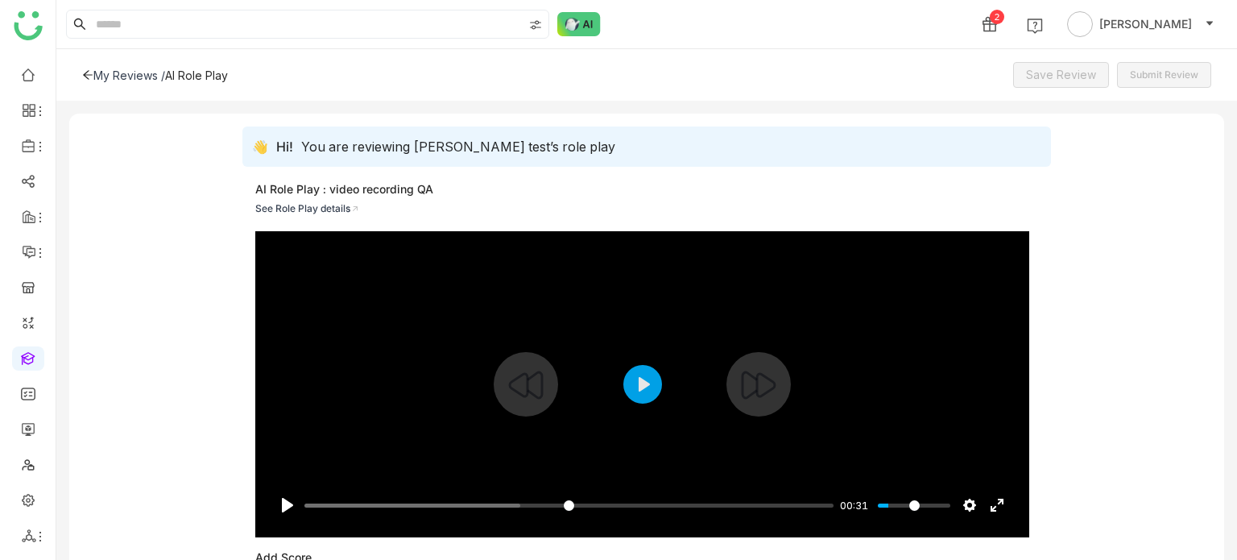
scroll to position [170, 0]
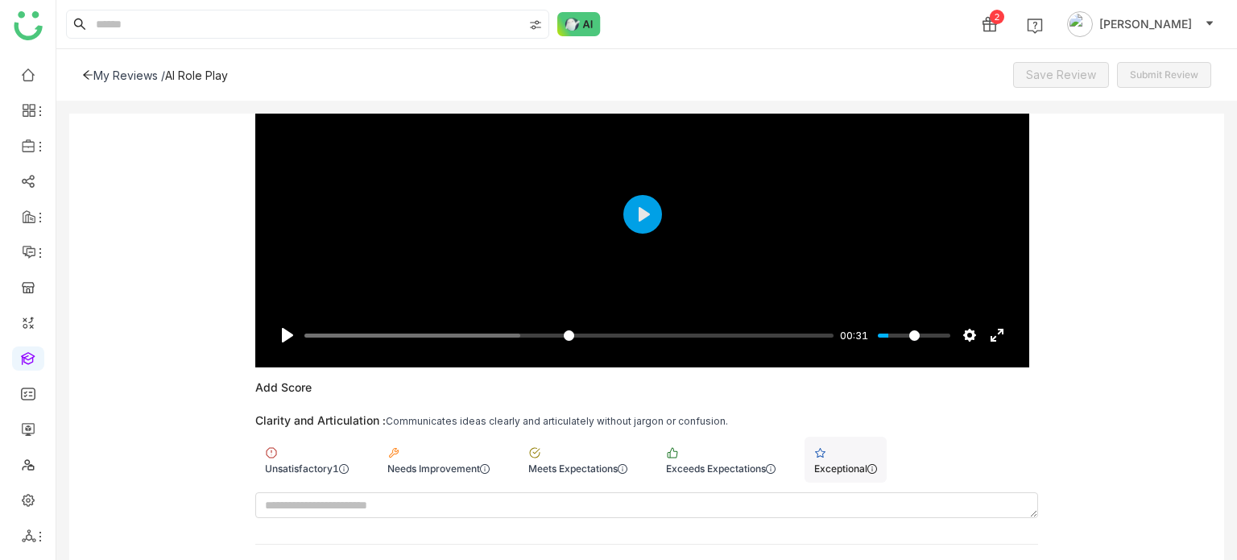
click at [863, 466] on div "Exceptional" at bounding box center [845, 468] width 63 height 12
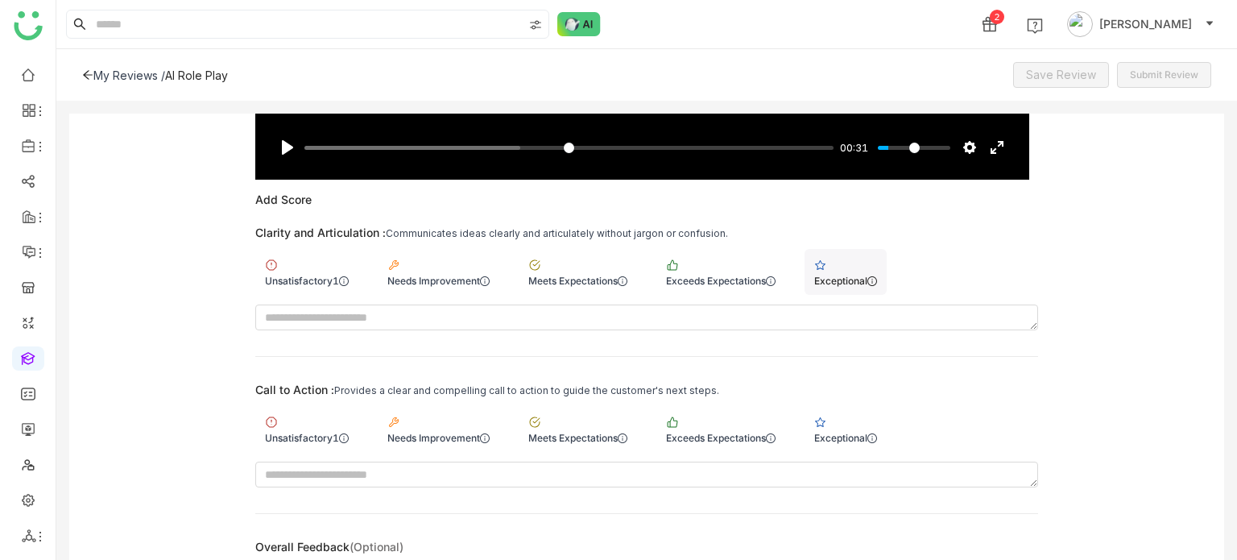
scroll to position [414, 0]
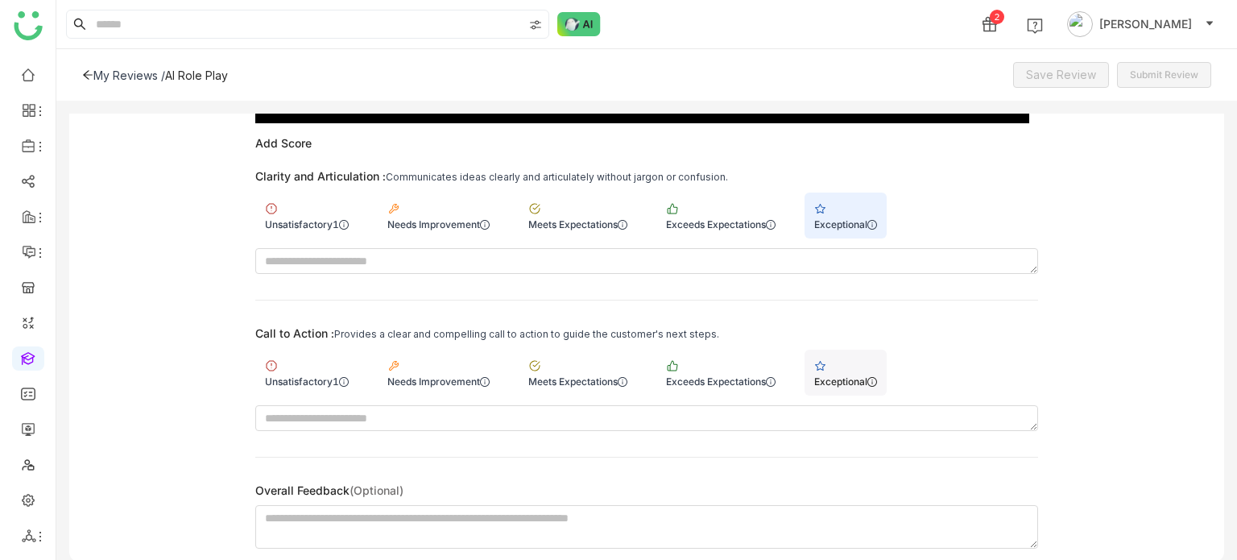
click at [851, 352] on div "Exceptional" at bounding box center [846, 373] width 82 height 46
click at [1091, 77] on span "Save Review" at bounding box center [1061, 75] width 70 height 18
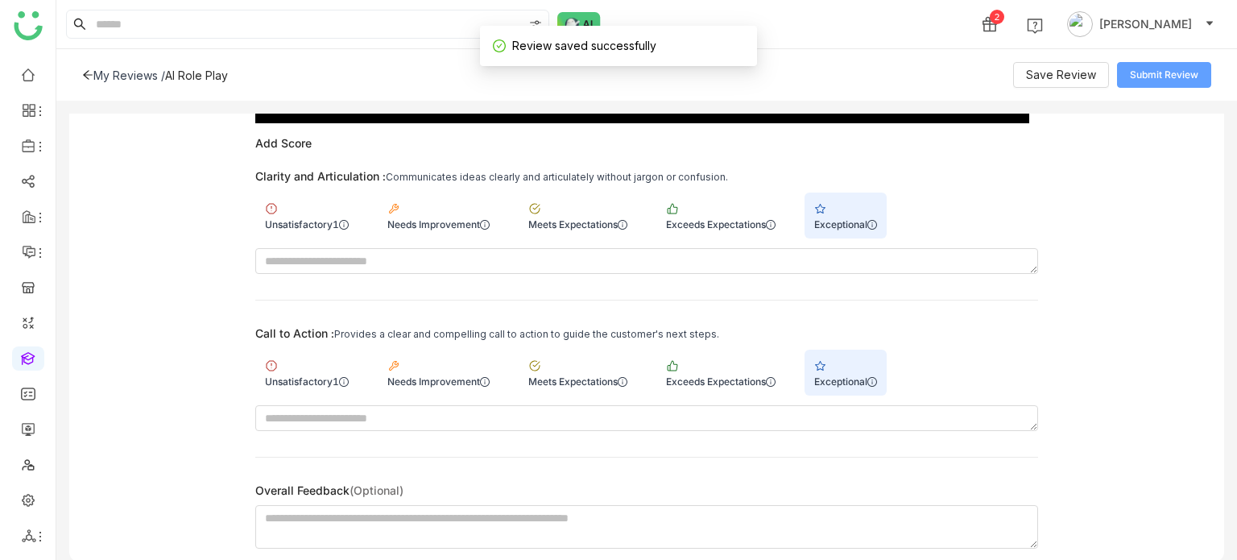
click at [1168, 75] on span "Submit Review" at bounding box center [1164, 75] width 68 height 15
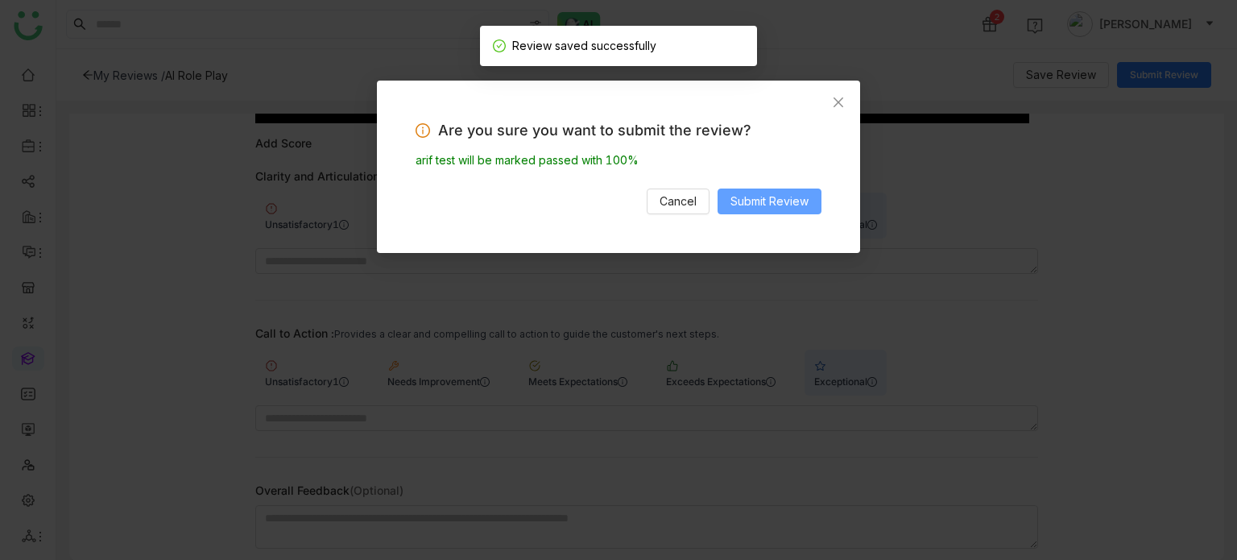
click at [793, 199] on span "Submit Review" at bounding box center [770, 201] width 78 height 18
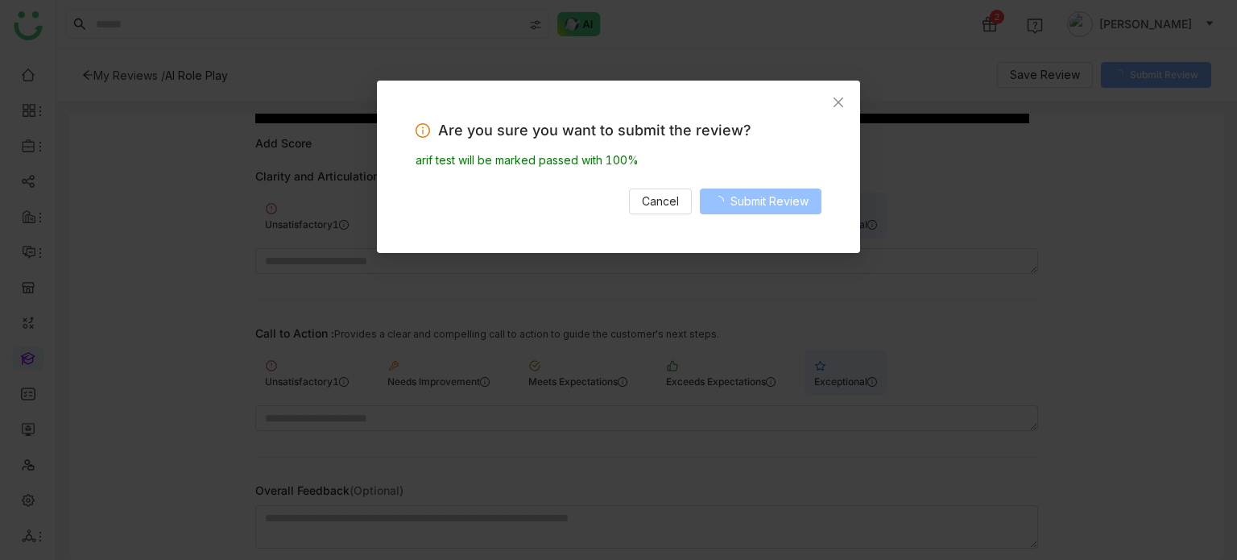
scroll to position [402, 0]
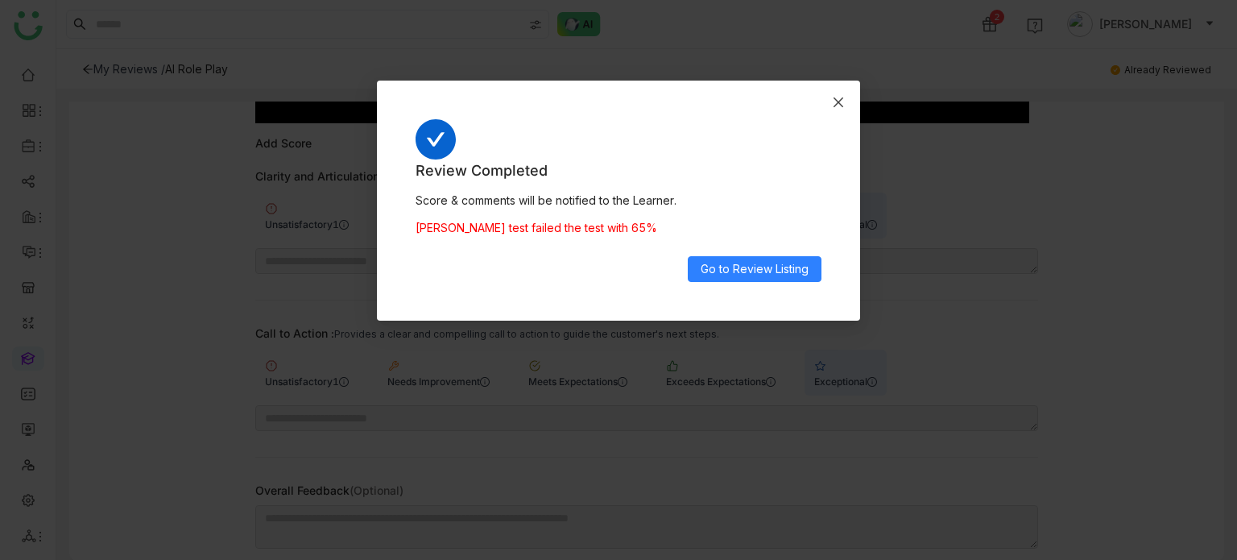
click at [841, 106] on icon "Close" at bounding box center [838, 102] width 13 height 13
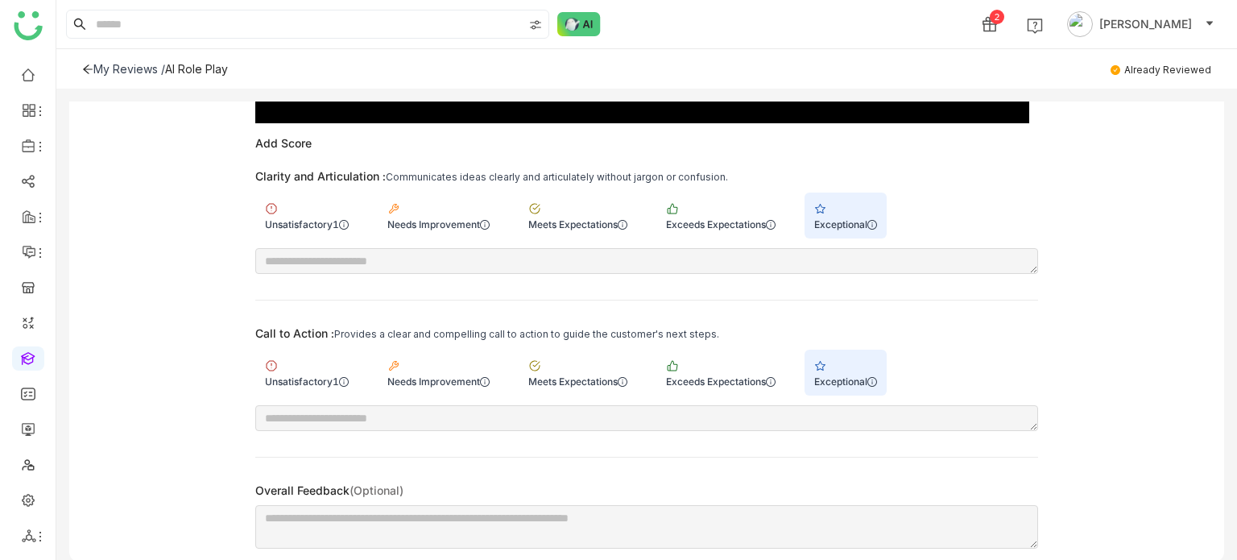
scroll to position [0, 0]
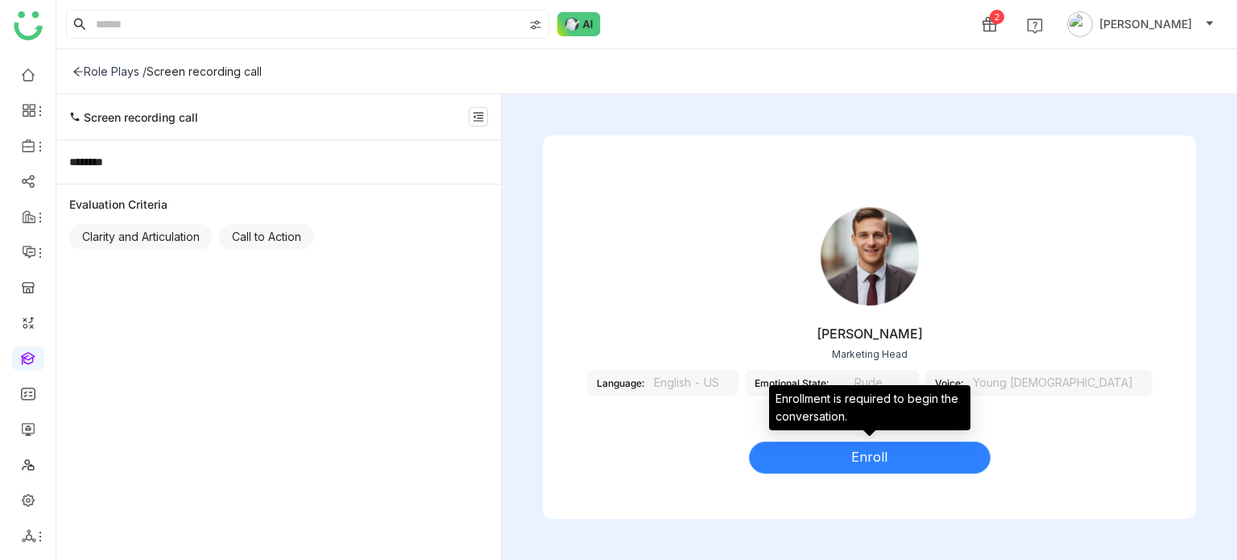
click at [899, 450] on button "Enroll" at bounding box center [870, 457] width 242 height 32
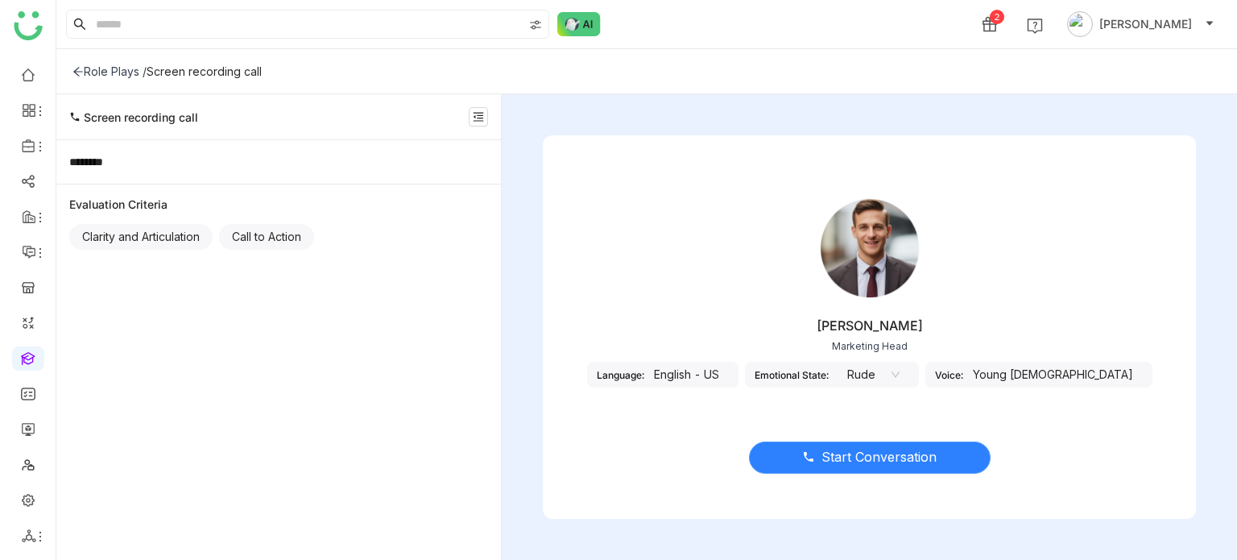
click at [876, 466] on span "Start Conversation" at bounding box center [879, 457] width 115 height 20
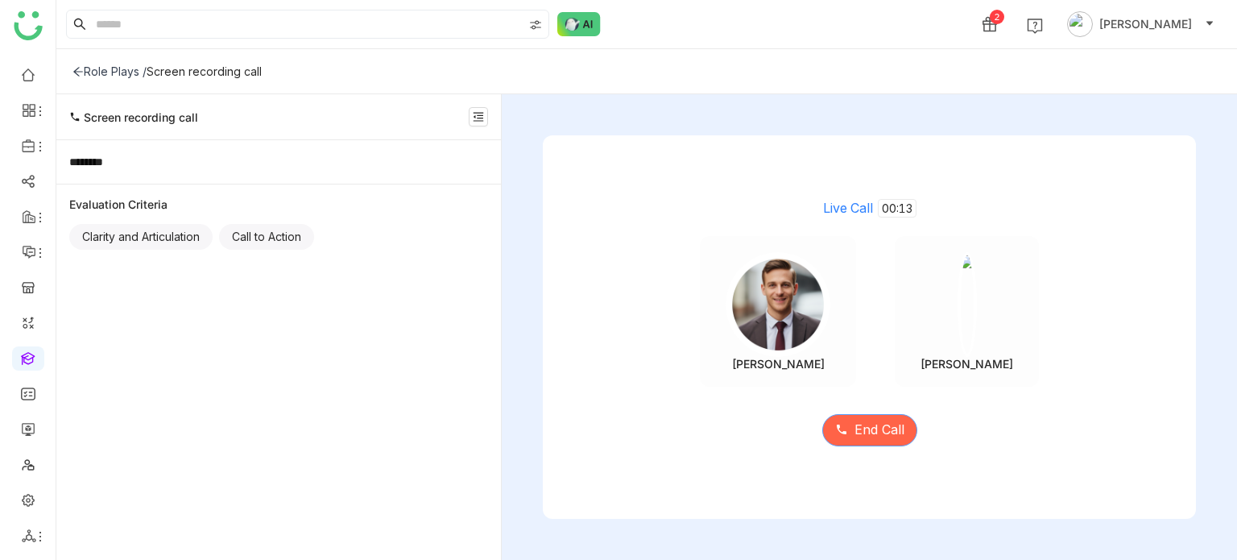
click at [883, 436] on span "End Call" at bounding box center [880, 430] width 50 height 20
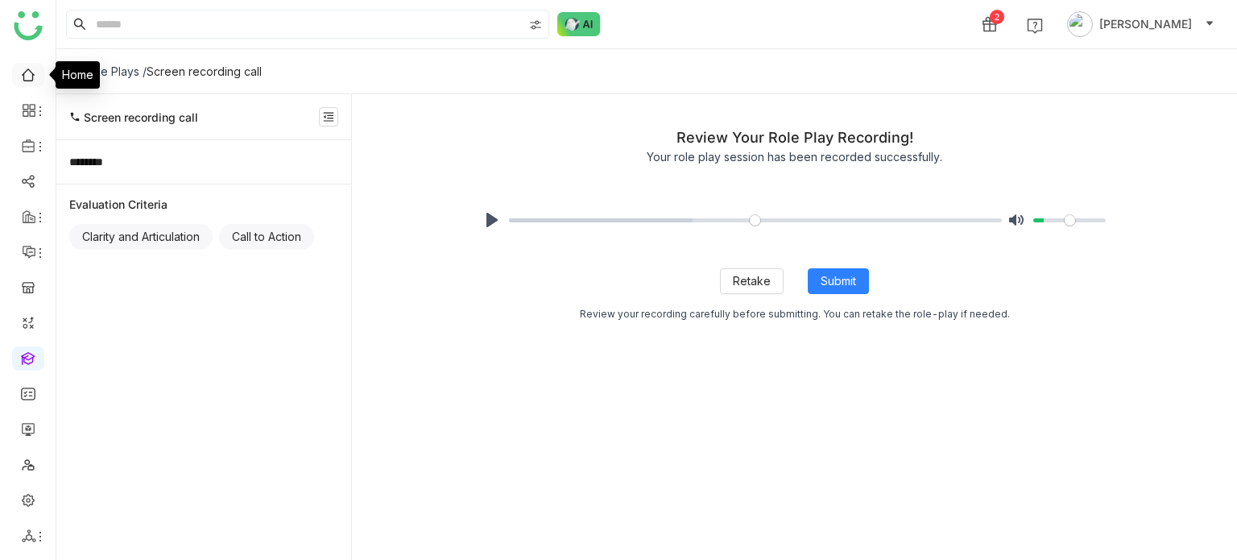
click at [32, 81] on link at bounding box center [28, 74] width 14 height 14
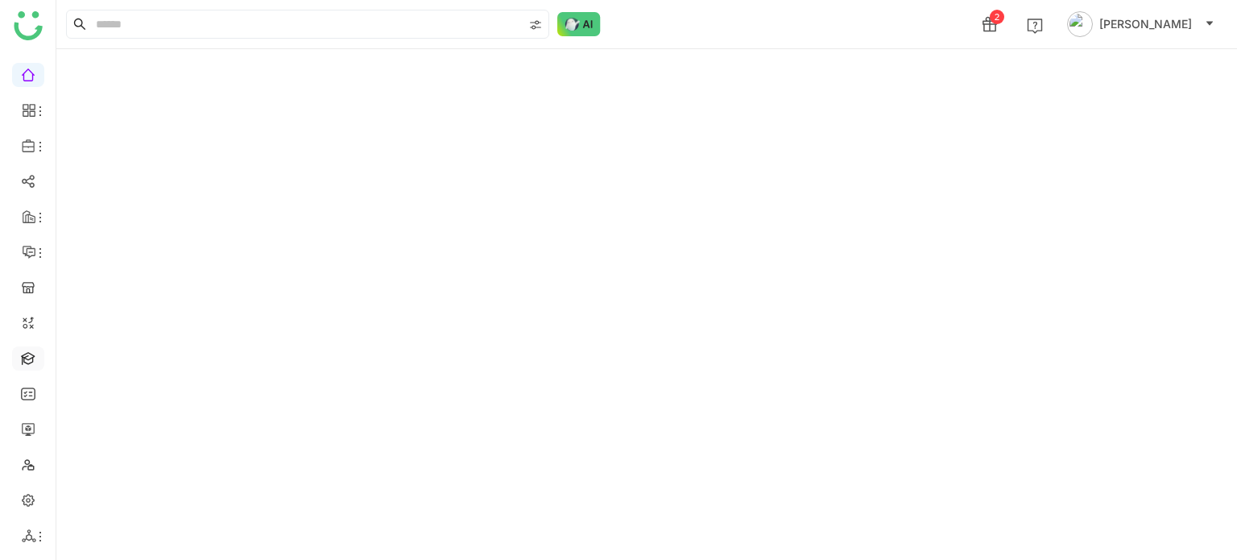
click at [21, 350] on link at bounding box center [28, 357] width 14 height 14
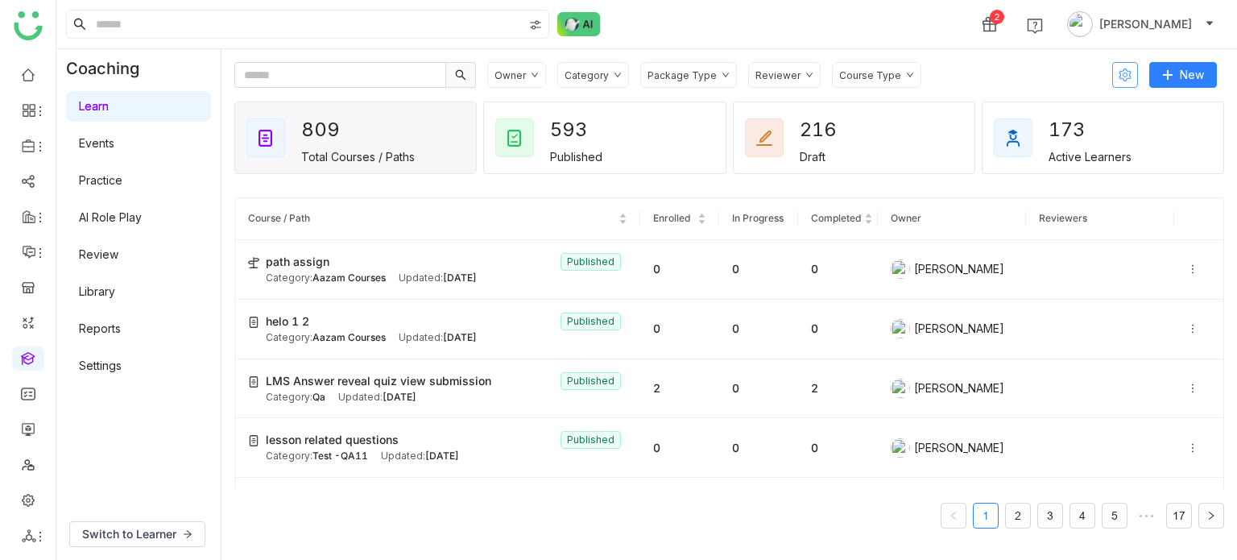
click at [1128, 76] on icon at bounding box center [1125, 74] width 13 height 13
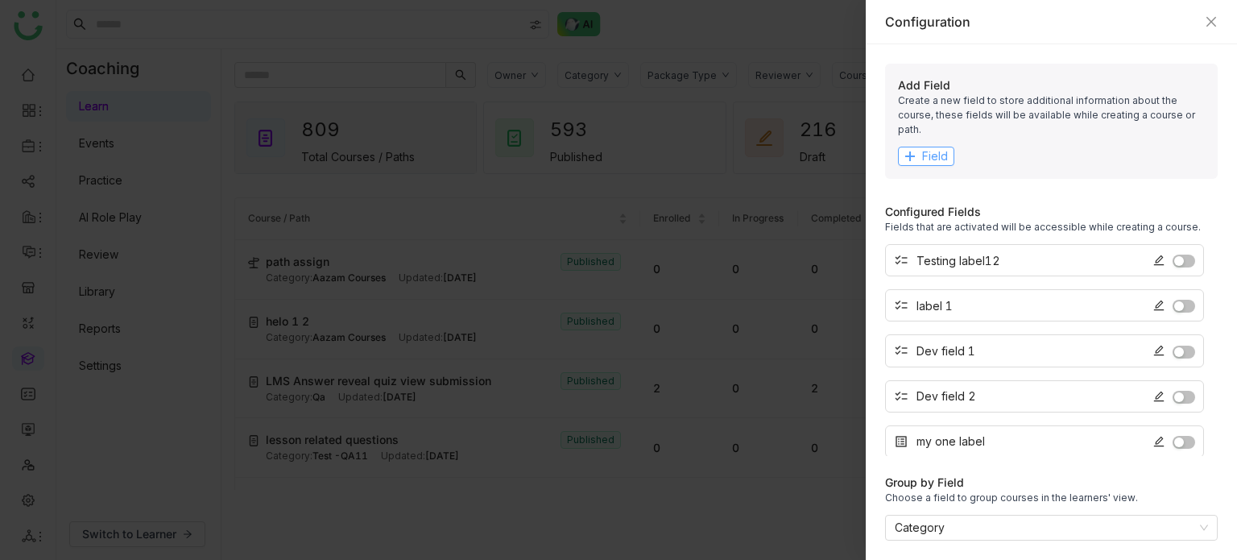
click at [942, 147] on span "Field" at bounding box center [935, 156] width 26 height 18
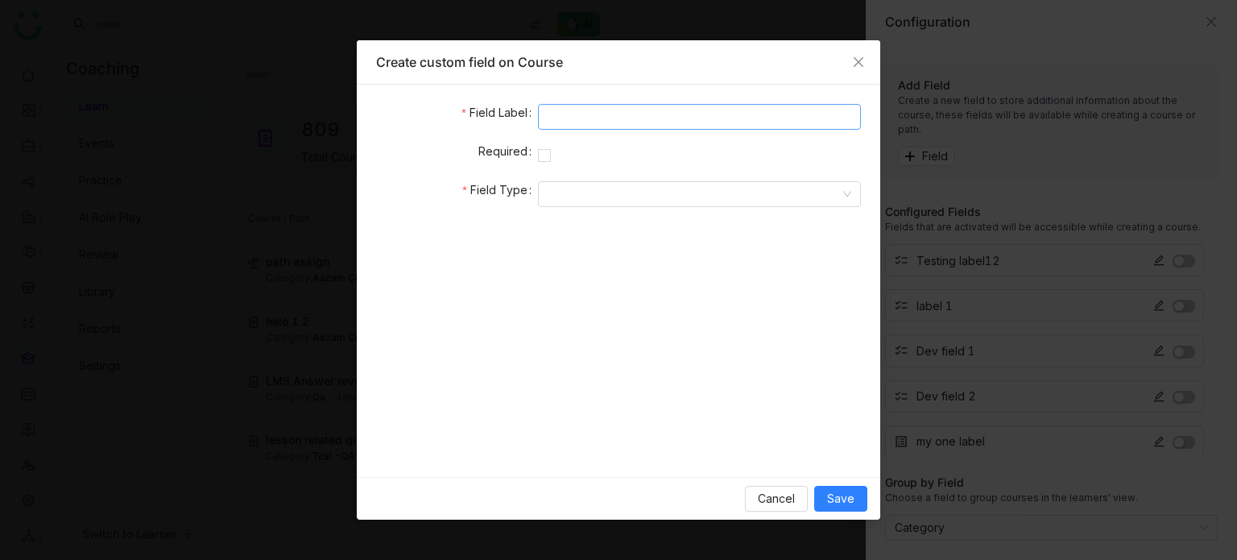
drag, startPoint x: 608, startPoint y: 130, endPoint x: 623, endPoint y: 119, distance: 18.5
click at [623, 119] on form "Field Label Required Field Type" at bounding box center [618, 281] width 485 height 354
click at [623, 119] on input at bounding box center [699, 117] width 323 height 26
type input "*******"
click at [564, 198] on input at bounding box center [694, 194] width 292 height 24
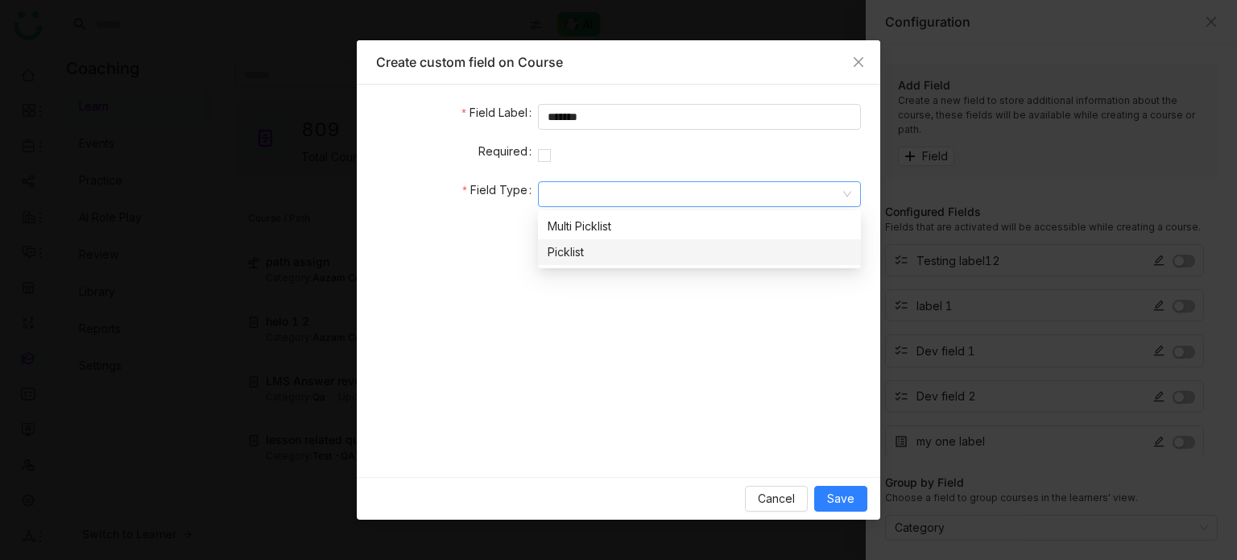
click at [579, 243] on div "Picklist" at bounding box center [700, 252] width 304 height 18
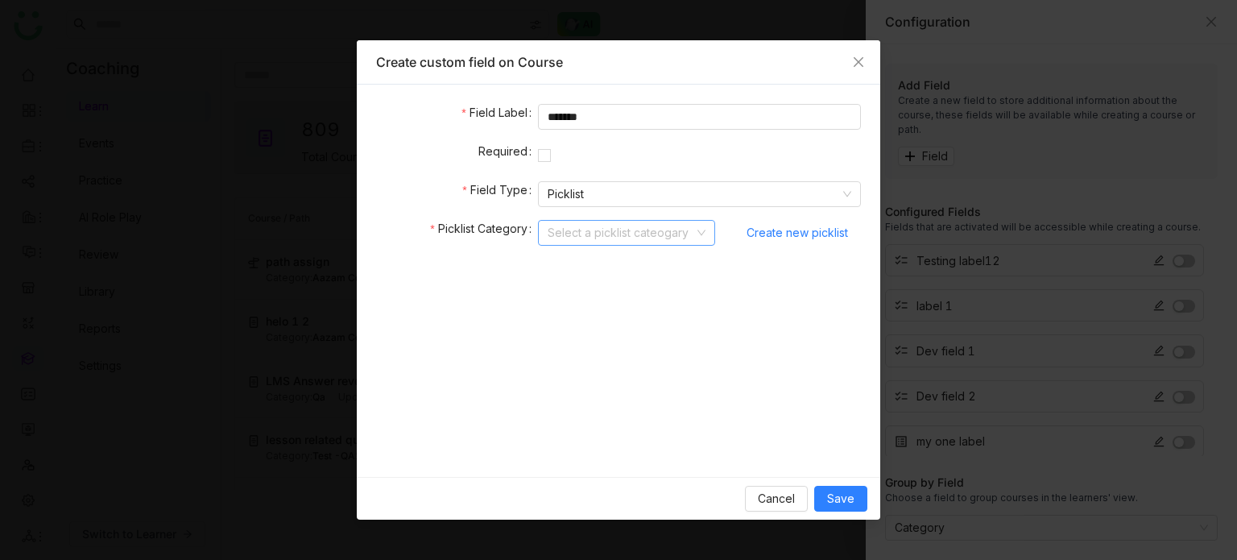
click at [590, 235] on input at bounding box center [621, 233] width 147 height 24
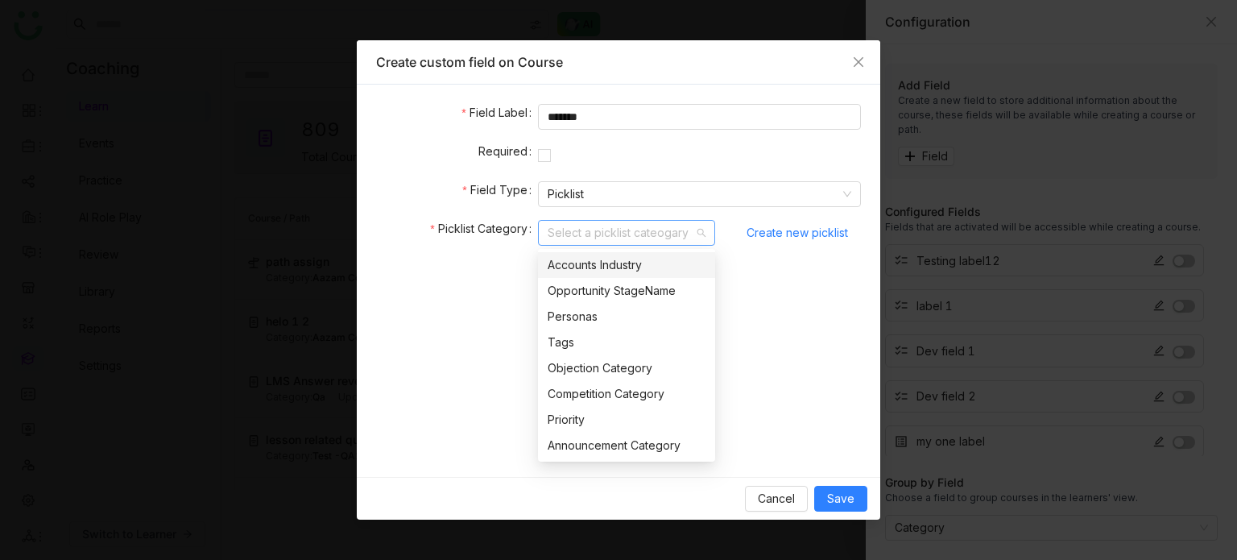
click at [652, 276] on nz-option-item "Accounts Industry" at bounding box center [626, 265] width 177 height 26
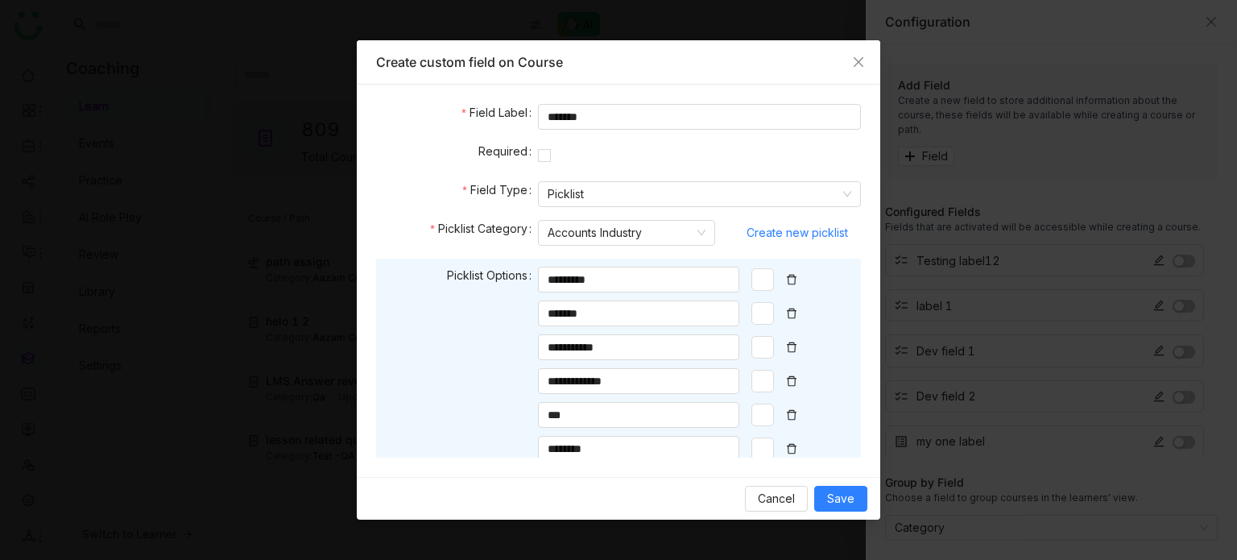
click at [761, 279] on div at bounding box center [762, 279] width 23 height 23
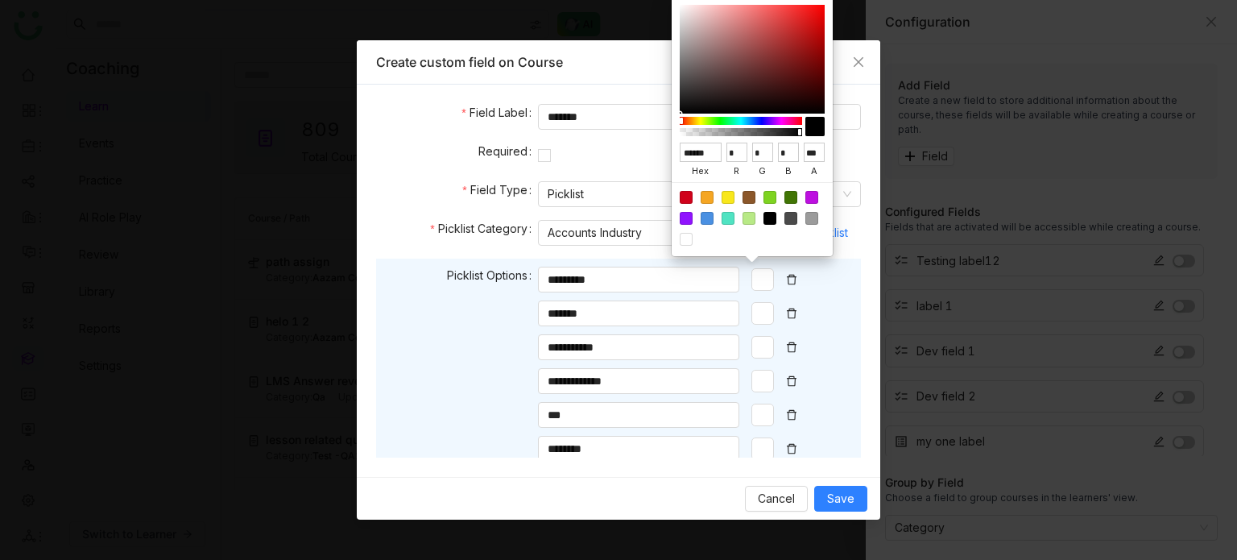
click at [435, 206] on nz-form-label "Field Type" at bounding box center [457, 194] width 162 height 26
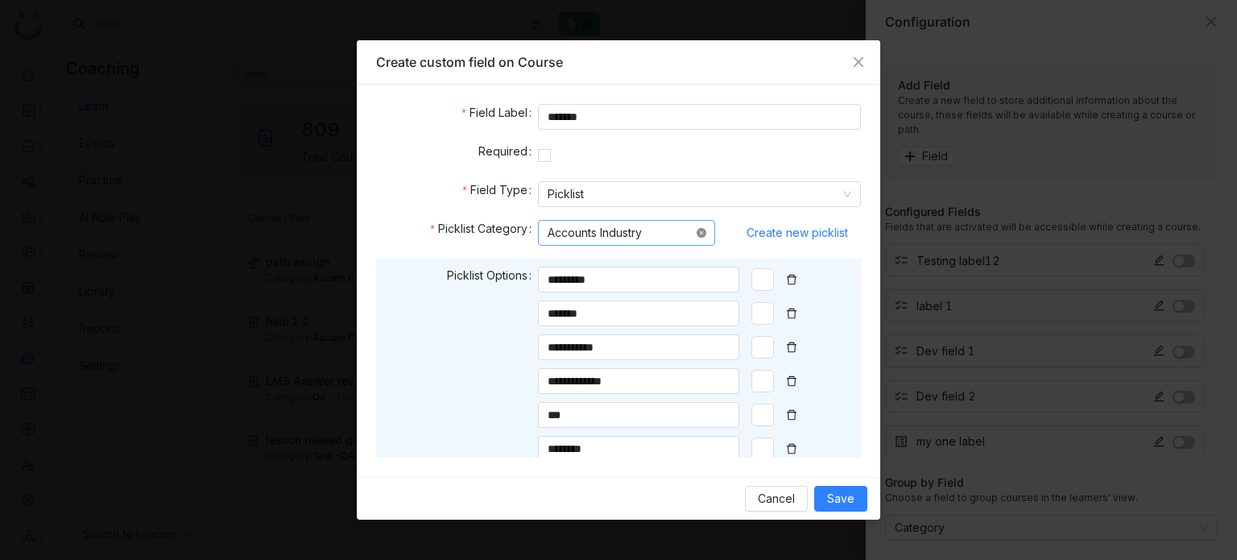
click at [700, 235] on icon at bounding box center [702, 233] width 10 height 10
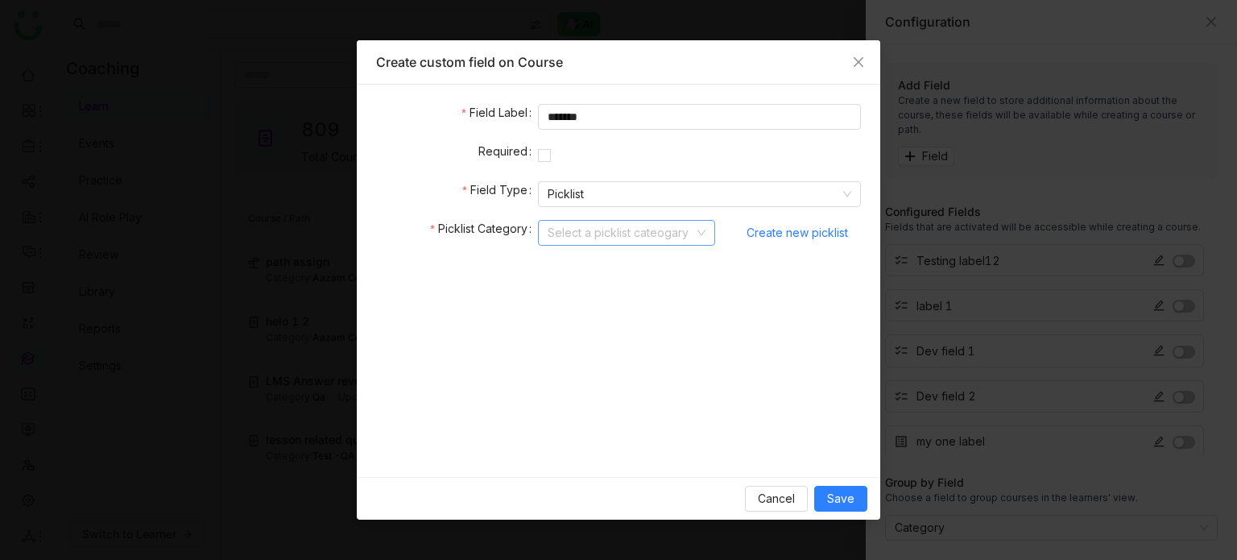
click at [648, 245] on nz-select-top-control "Select a picklist cateogary" at bounding box center [626, 233] width 177 height 26
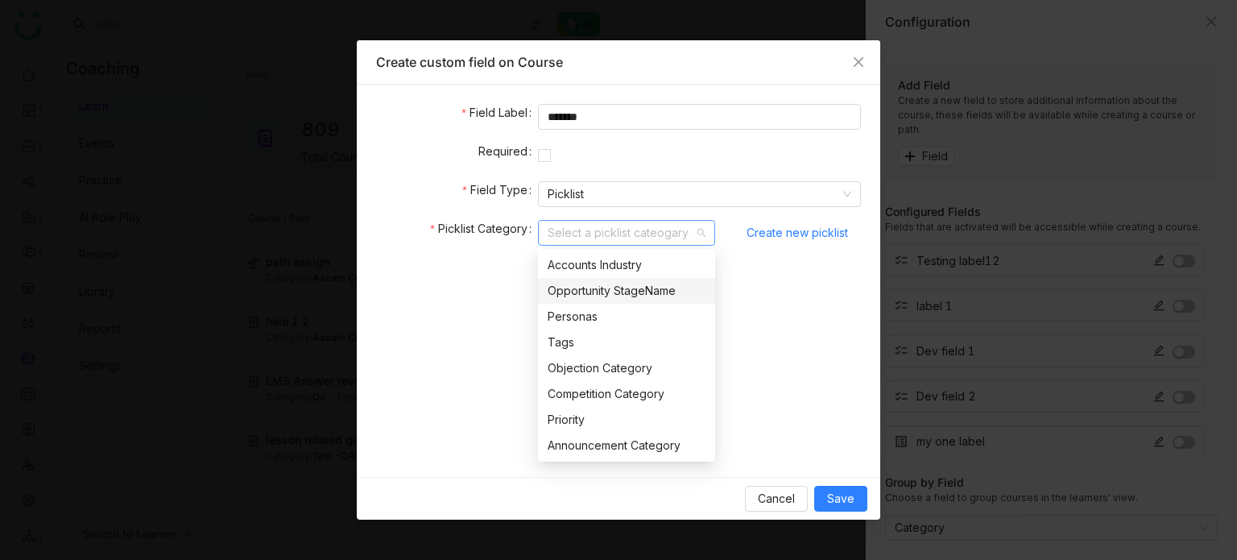
click at [629, 286] on div "Opportunity StageName" at bounding box center [627, 291] width 158 height 18
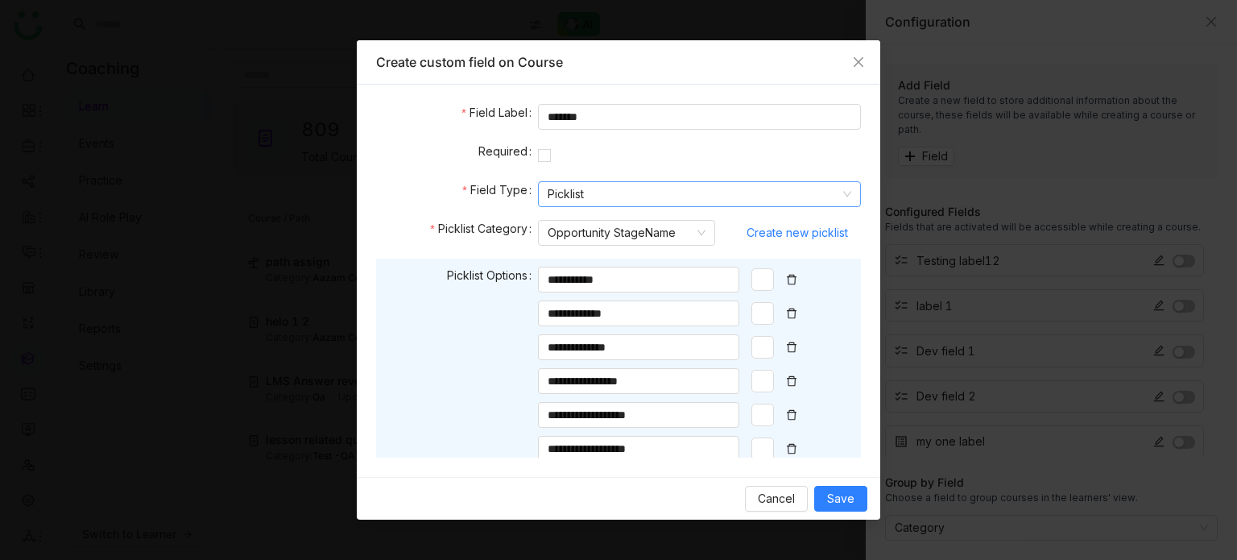
click at [731, 187] on nz-select-item "Picklist" at bounding box center [700, 194] width 304 height 24
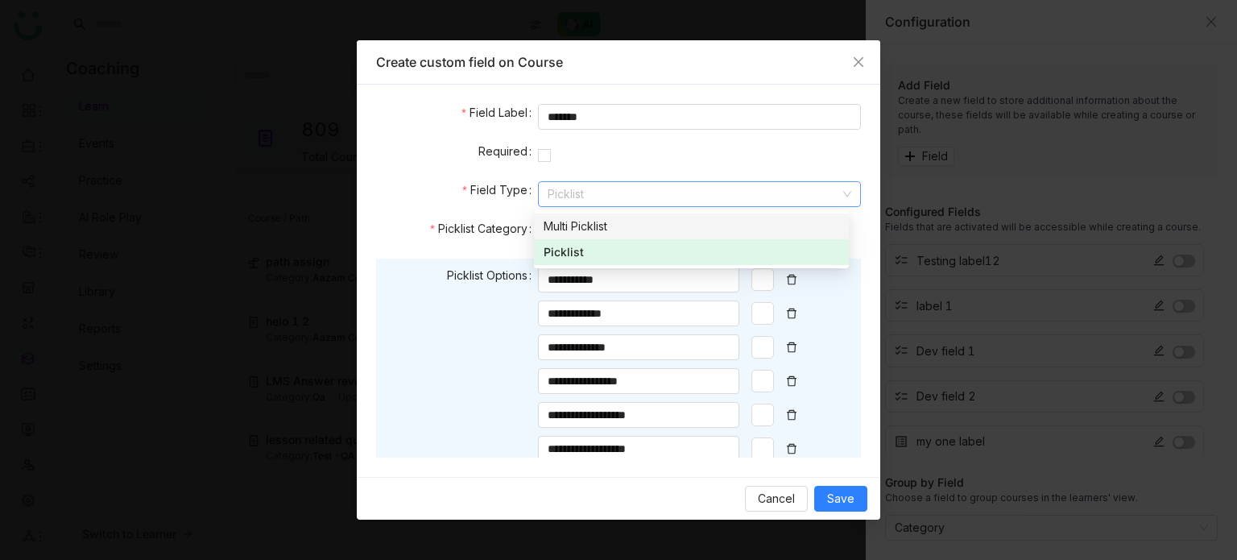
click at [670, 228] on div "Multi Picklist" at bounding box center [692, 226] width 296 height 18
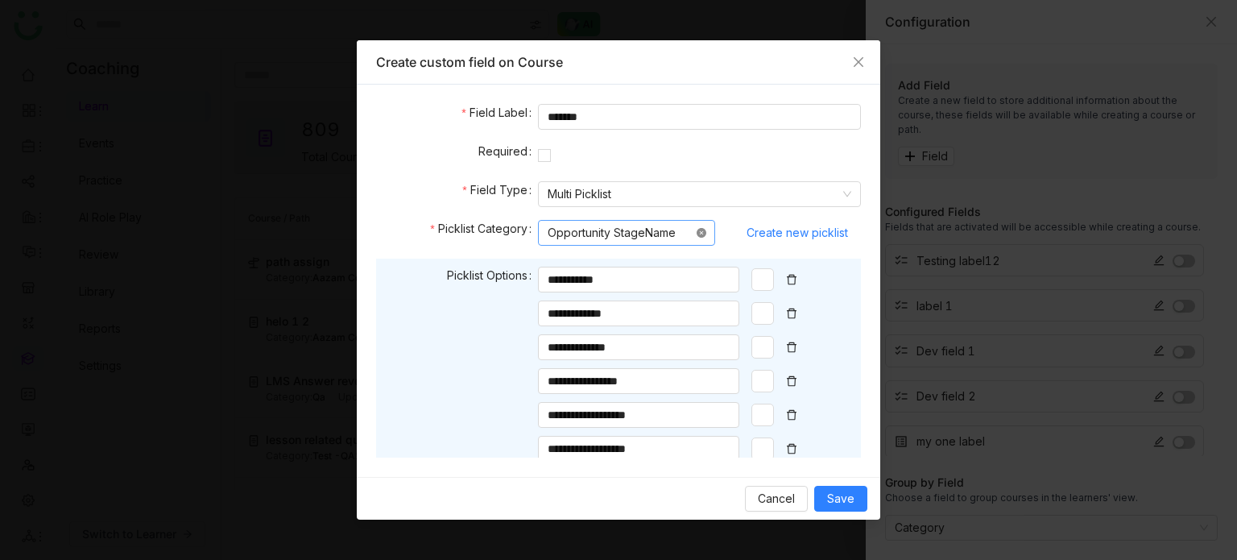
click at [697, 234] on icon at bounding box center [702, 233] width 10 height 10
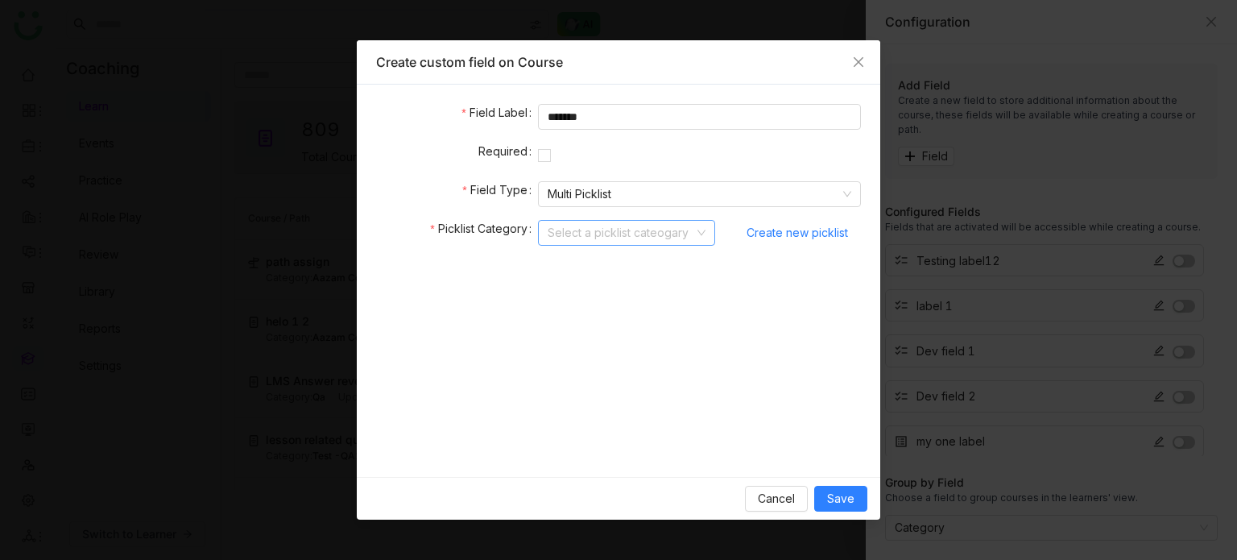
click at [657, 234] on input at bounding box center [621, 233] width 147 height 24
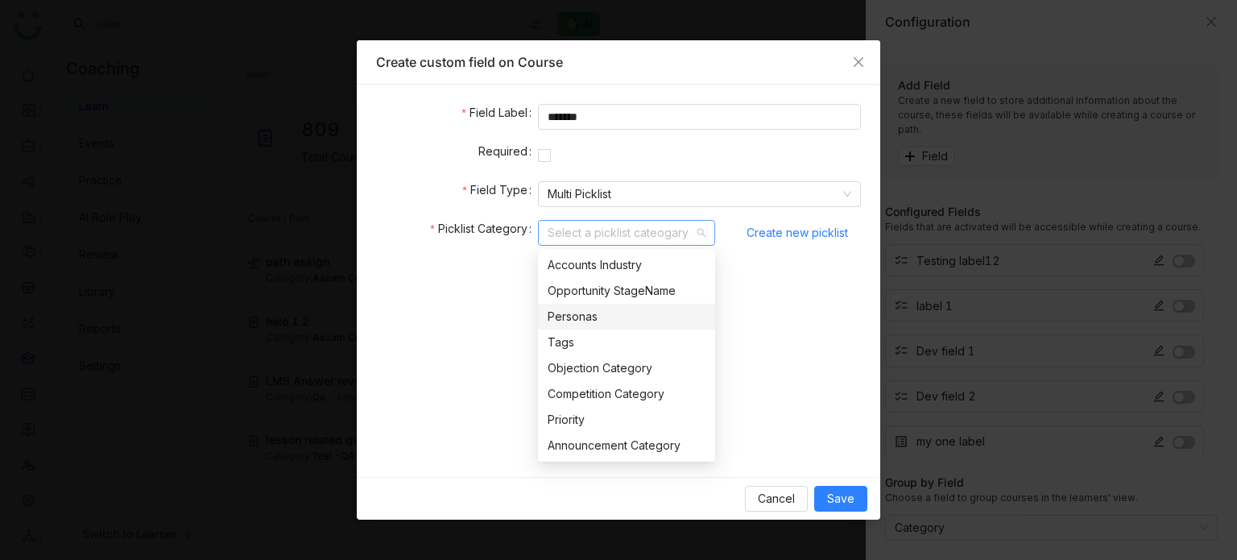
click at [607, 321] on div "Personas" at bounding box center [627, 317] width 158 height 18
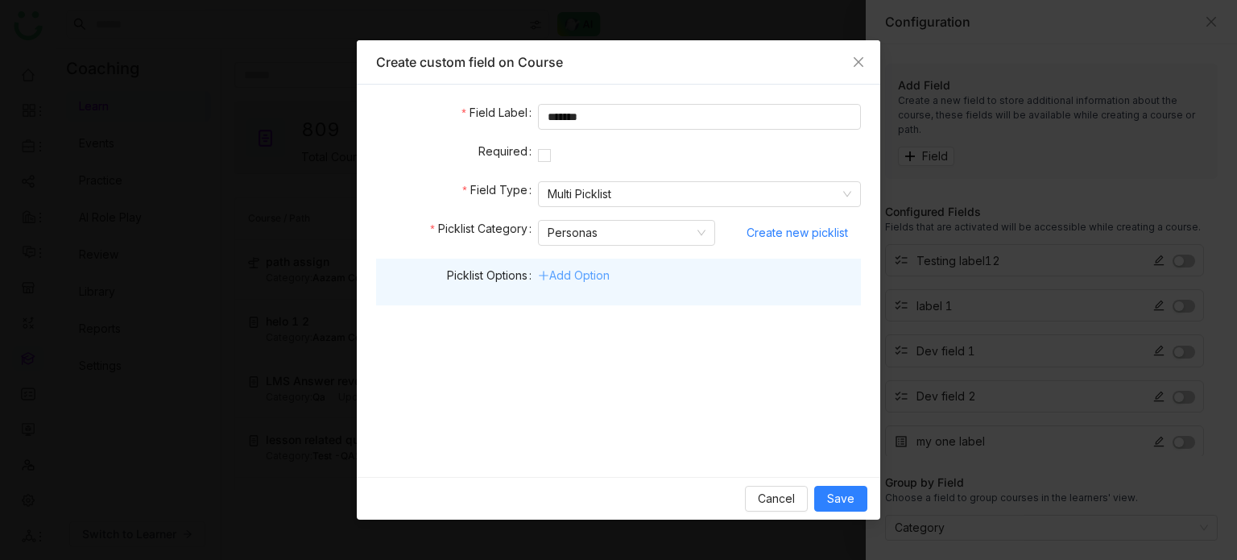
click at [589, 277] on link "Add Option" at bounding box center [574, 275] width 72 height 14
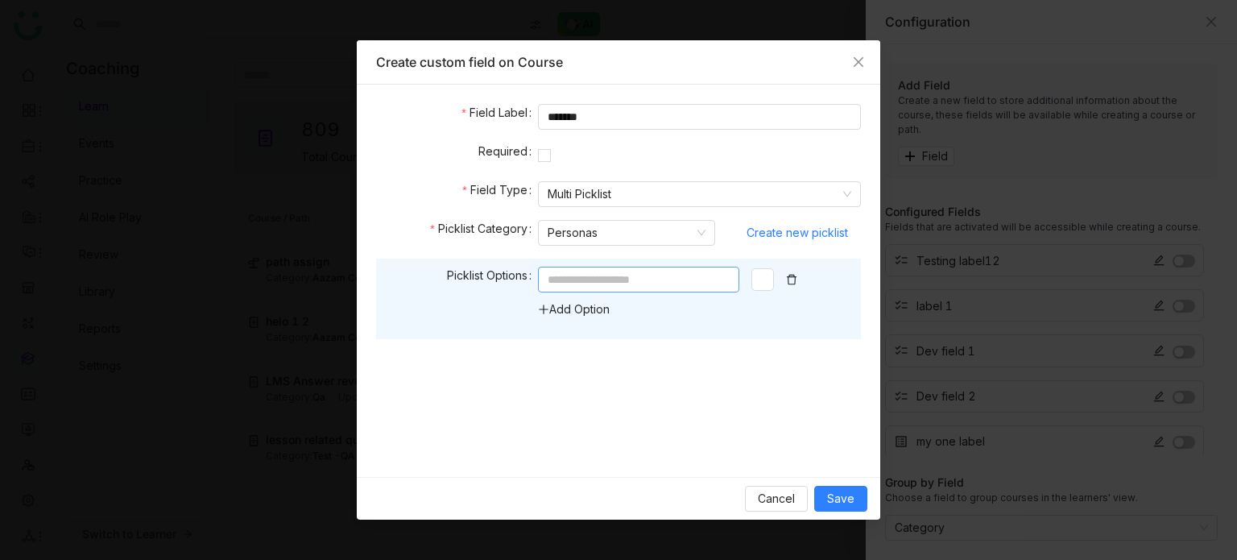
click at [602, 277] on input at bounding box center [638, 280] width 201 height 26
type input "*"
click at [586, 313] on link "Add Option" at bounding box center [574, 309] width 72 height 14
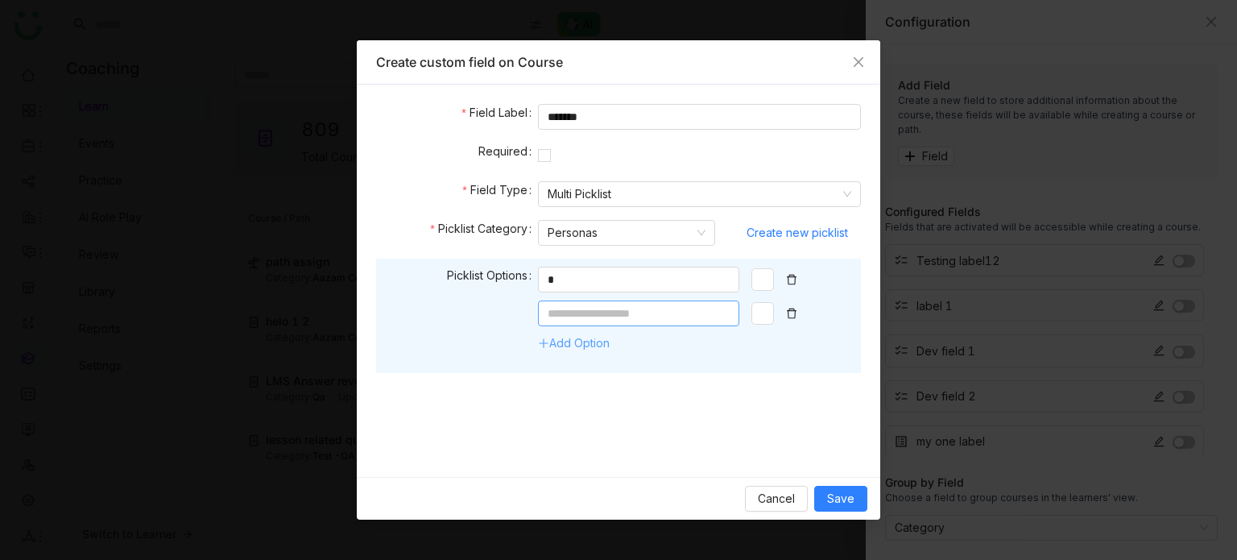
click at [586, 313] on input at bounding box center [638, 313] width 201 height 26
type input "*"
click at [847, 490] on span "Save" at bounding box center [840, 499] width 27 height 18
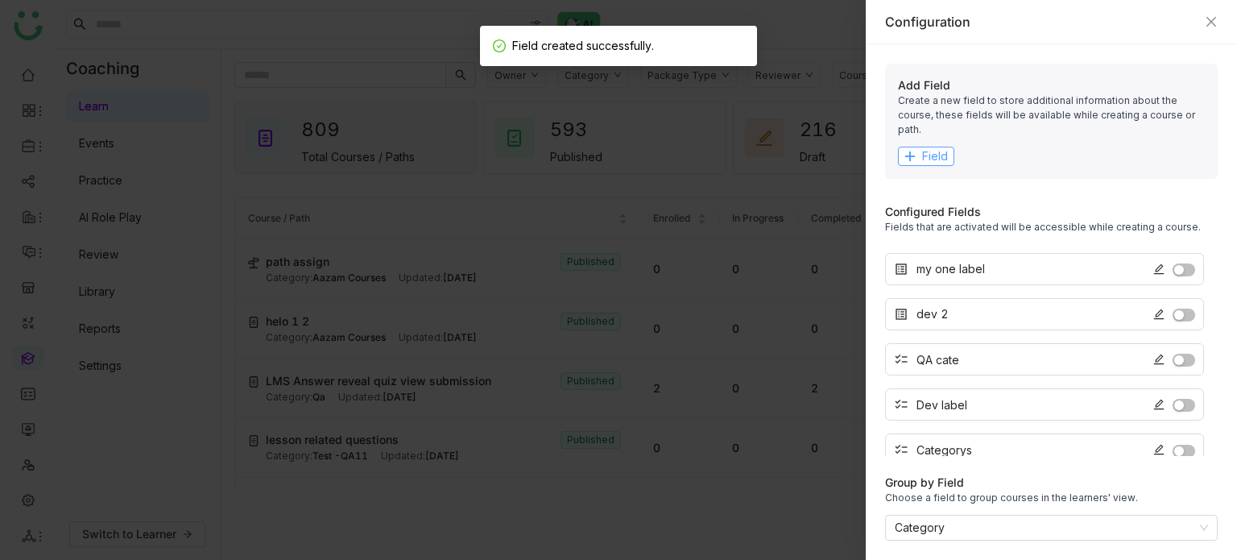
scroll to position [180, 0]
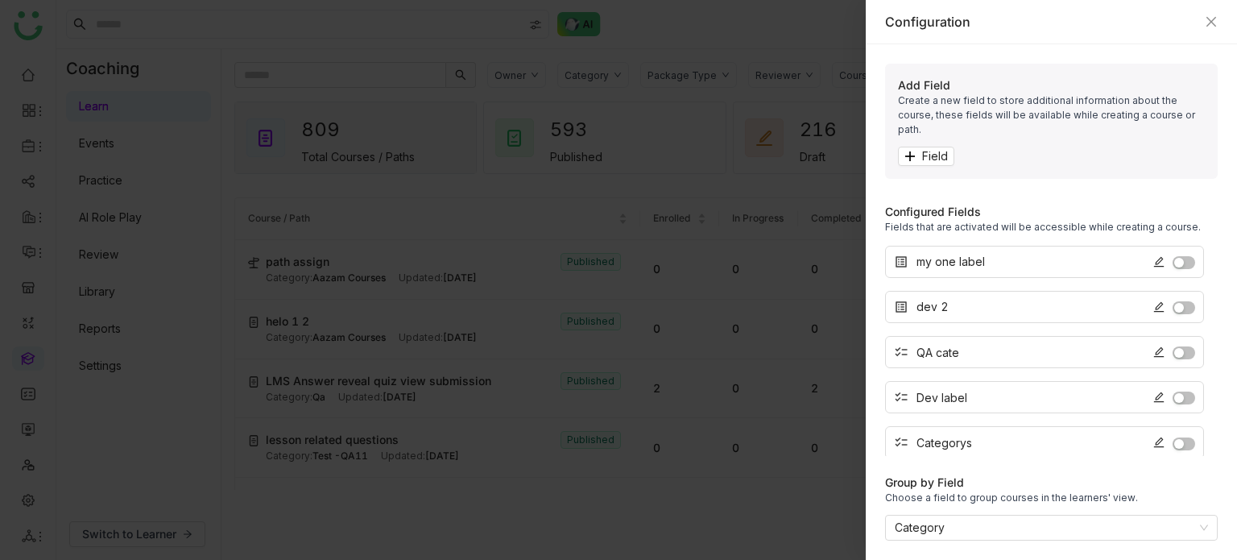
click at [1178, 348] on span "button" at bounding box center [1179, 353] width 10 height 10
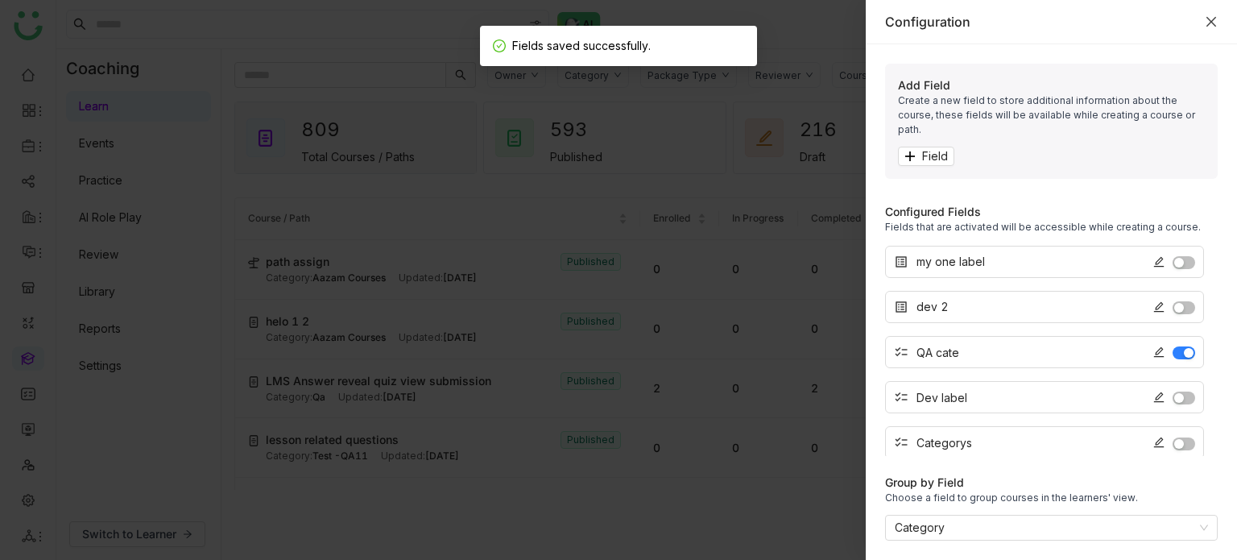
click at [1211, 22] on icon "Close" at bounding box center [1212, 22] width 10 height 10
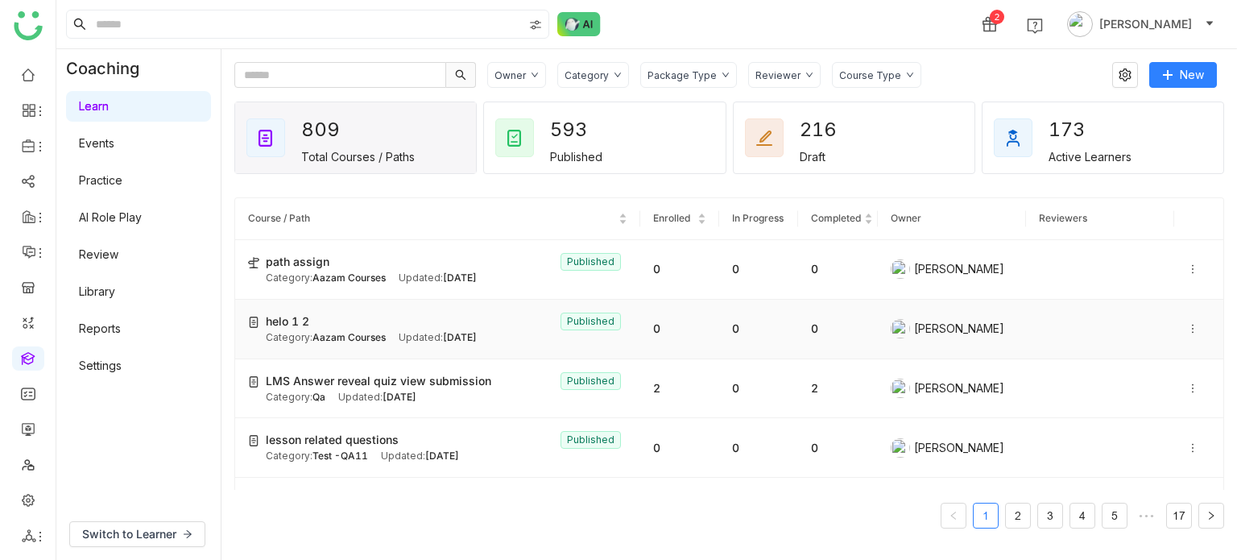
click at [351, 334] on span "Aazam Courses" at bounding box center [349, 337] width 73 height 12
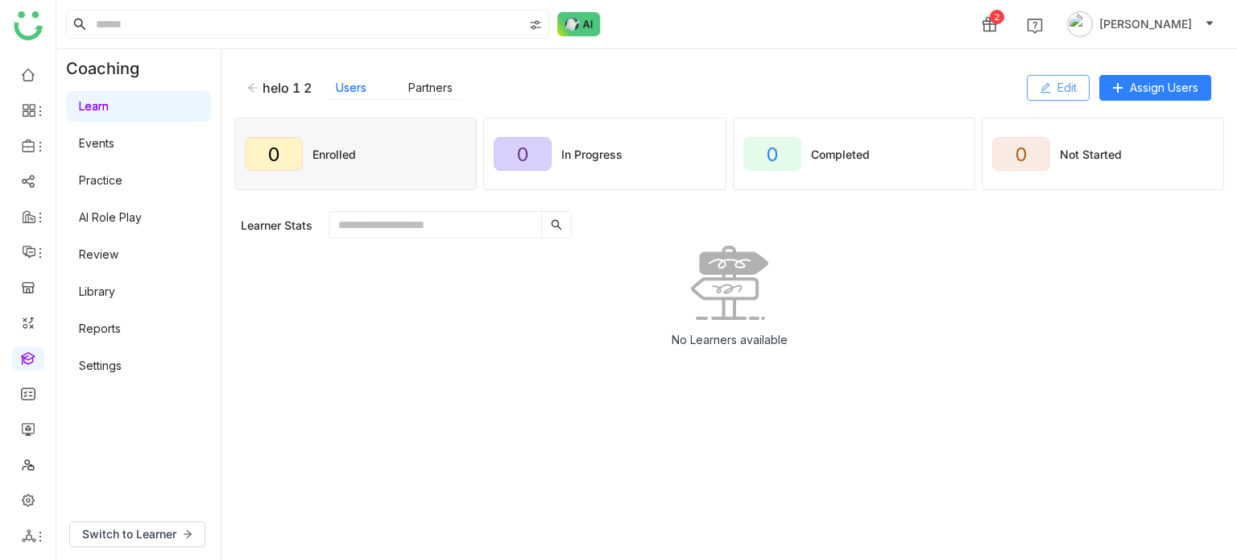
click at [1078, 89] on button "Edit" at bounding box center [1058, 88] width 63 height 26
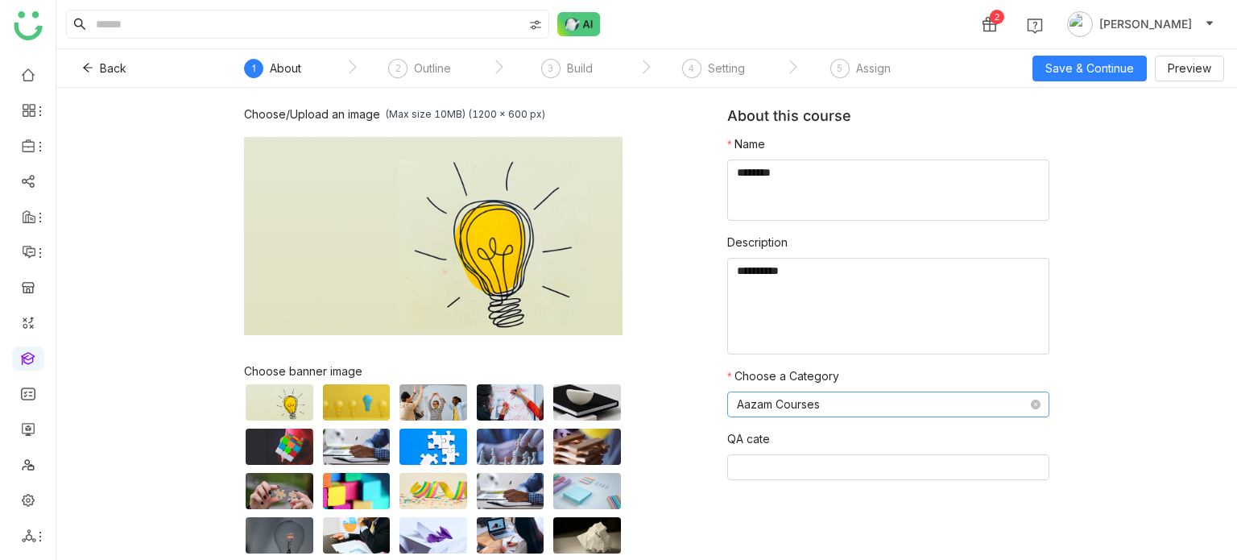
click at [853, 408] on nz-select-item "Aazam Courses" at bounding box center [888, 404] width 303 height 24
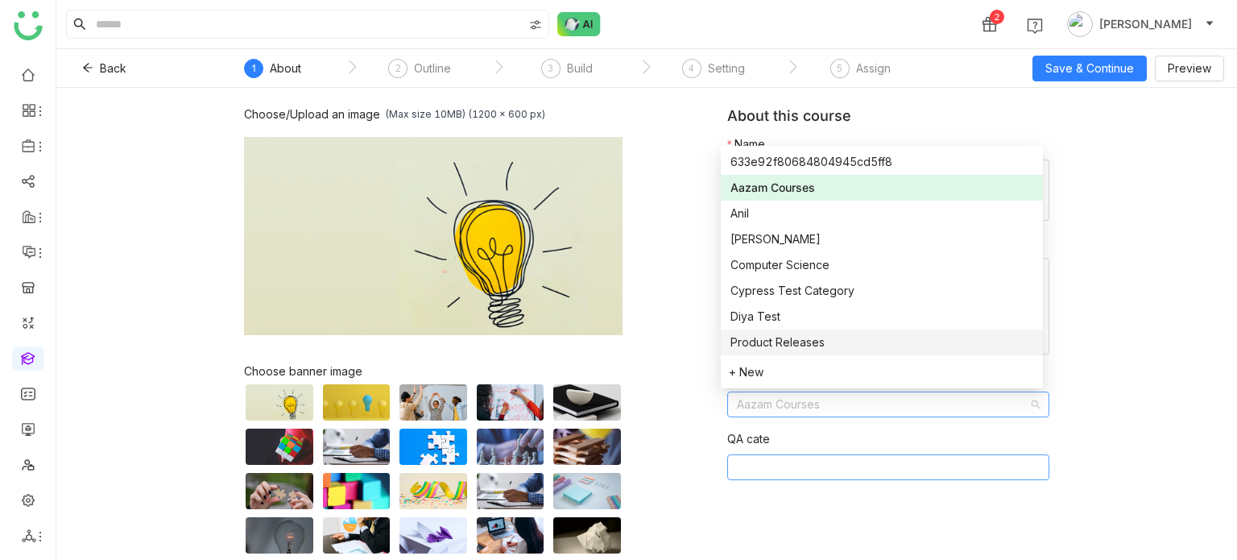
click at [802, 463] on nz-select-top-control at bounding box center [888, 467] width 322 height 26
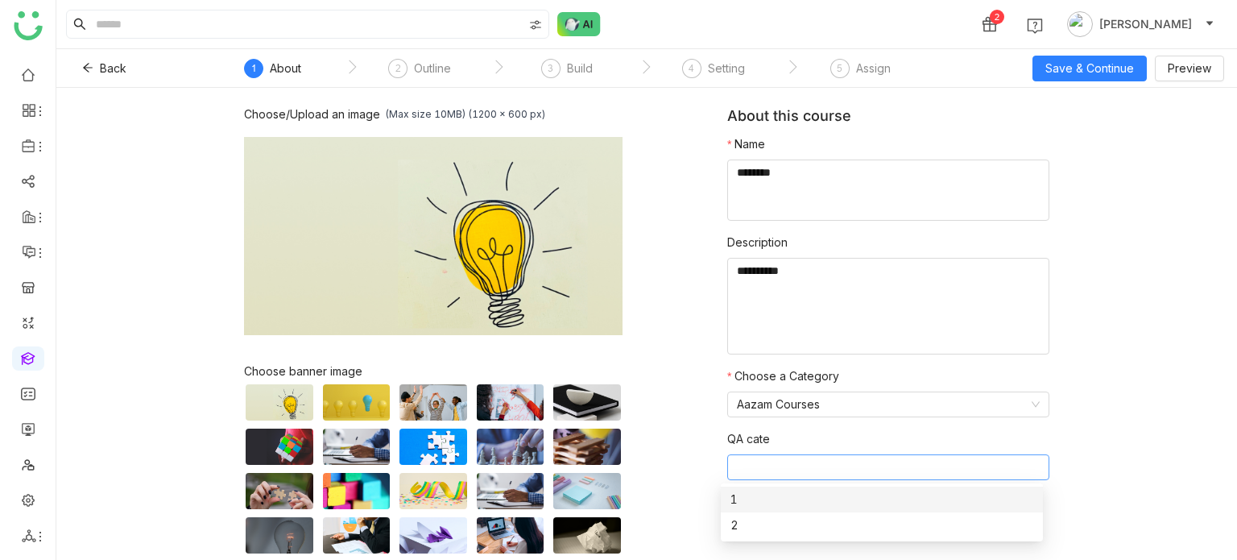
click at [789, 500] on div "1" at bounding box center [882, 500] width 303 height 18
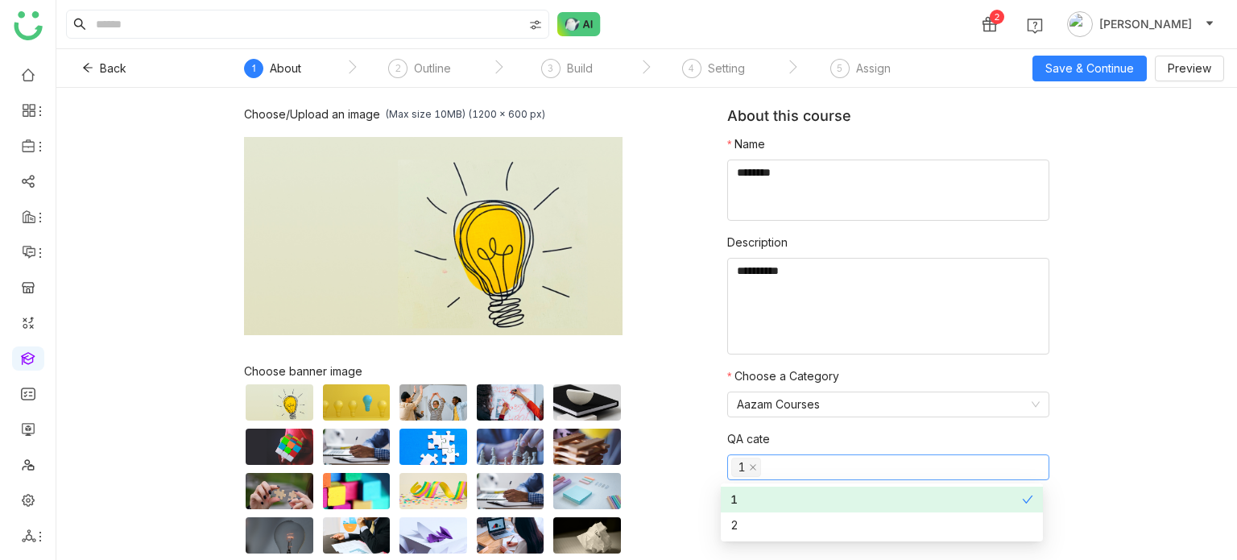
drag, startPoint x: 1059, startPoint y: 320, endPoint x: 1046, endPoint y: 272, distance: 49.2
click at [1056, 321] on div "Choose/Upload an image (Max size 10MB) (1200 x 600 px) Browse Image Choose bann…" at bounding box center [646, 324] width 1181 height 472
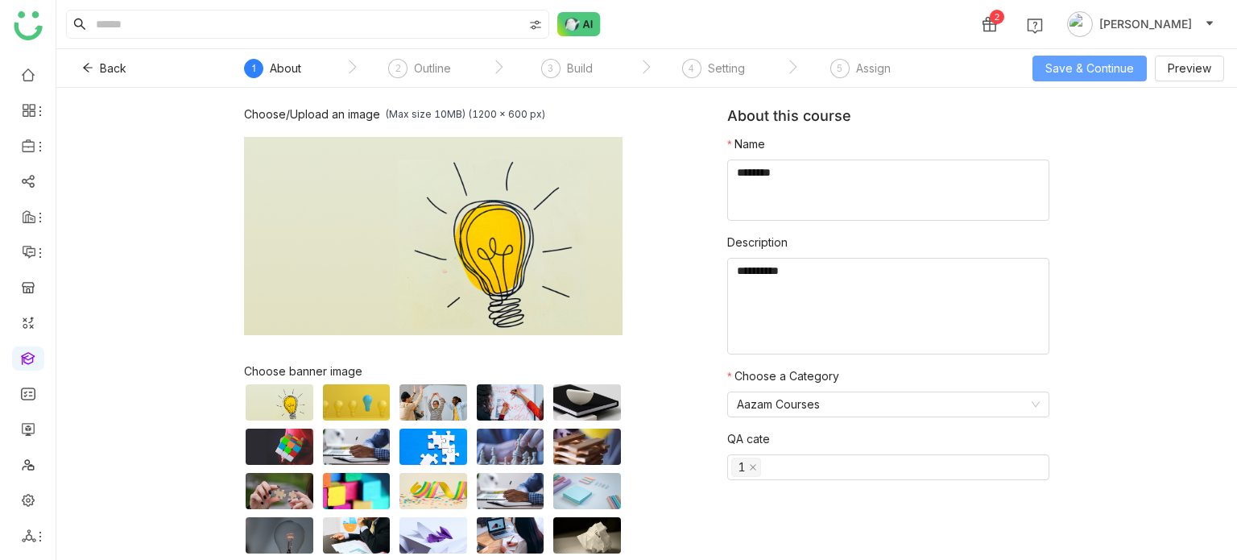
click at [1101, 78] on button "Save & Continue" at bounding box center [1090, 69] width 114 height 26
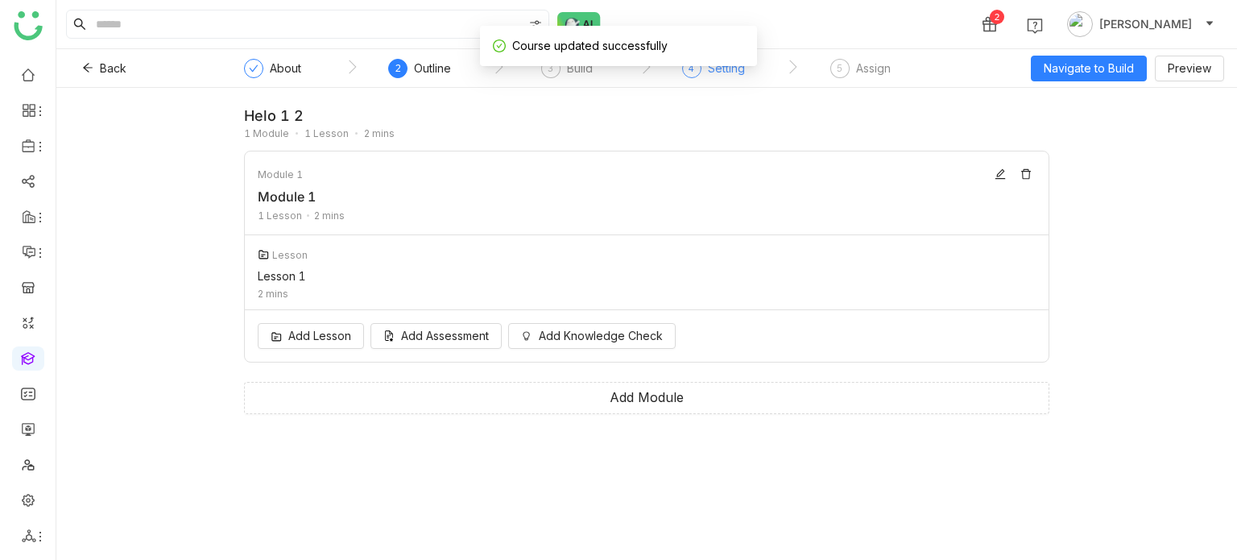
click at [728, 81] on div "4 Setting" at bounding box center [713, 73] width 63 height 29
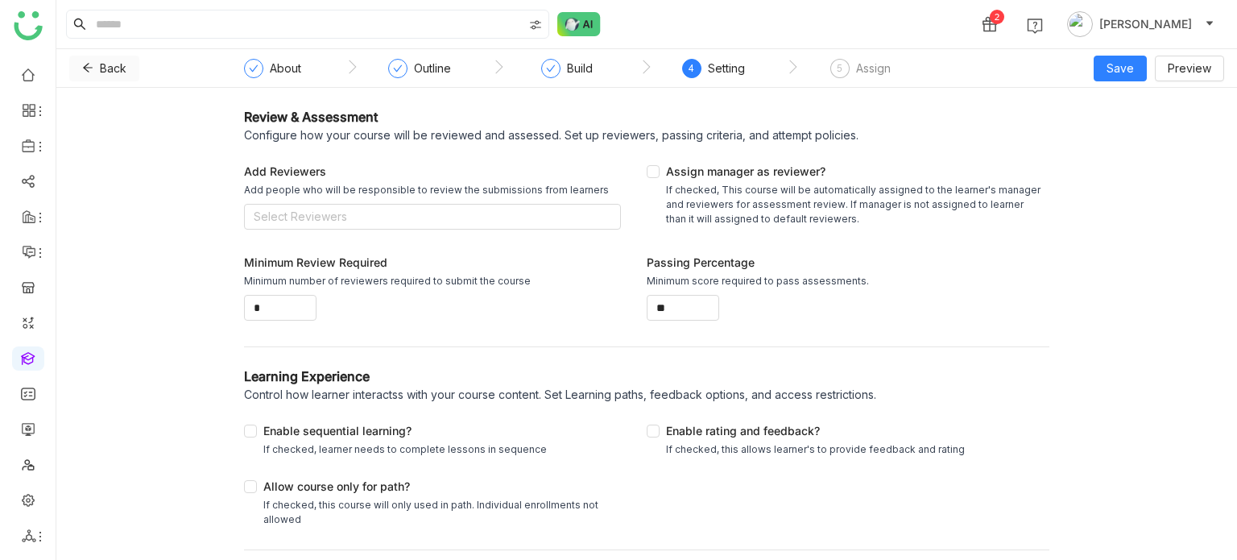
click at [101, 70] on span "Back" at bounding box center [113, 69] width 27 height 18
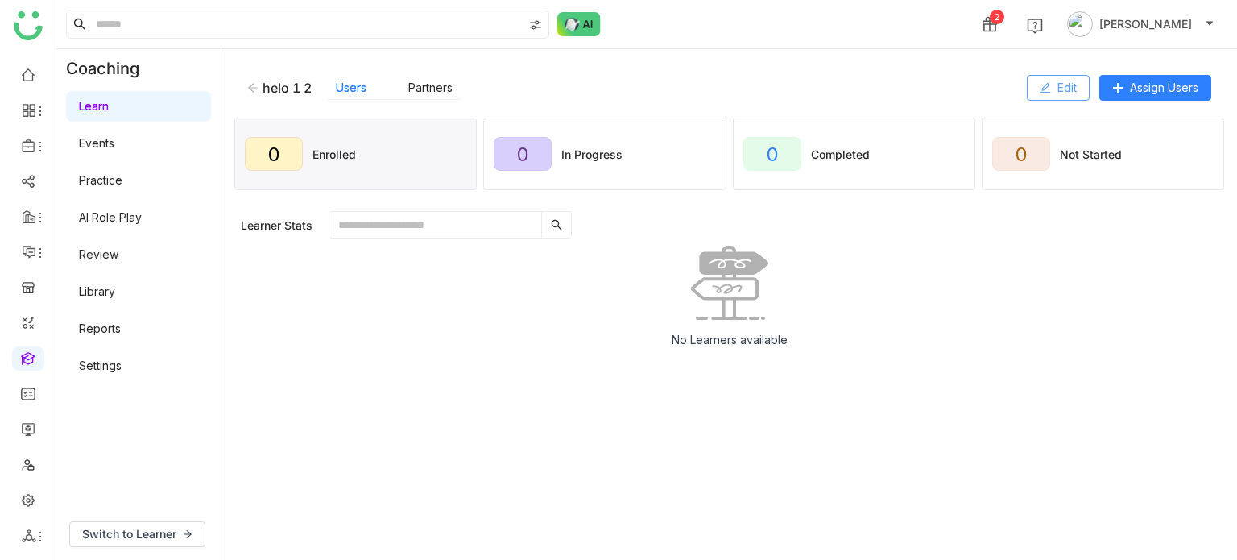
click at [1044, 87] on icon at bounding box center [1046, 88] width 10 height 10
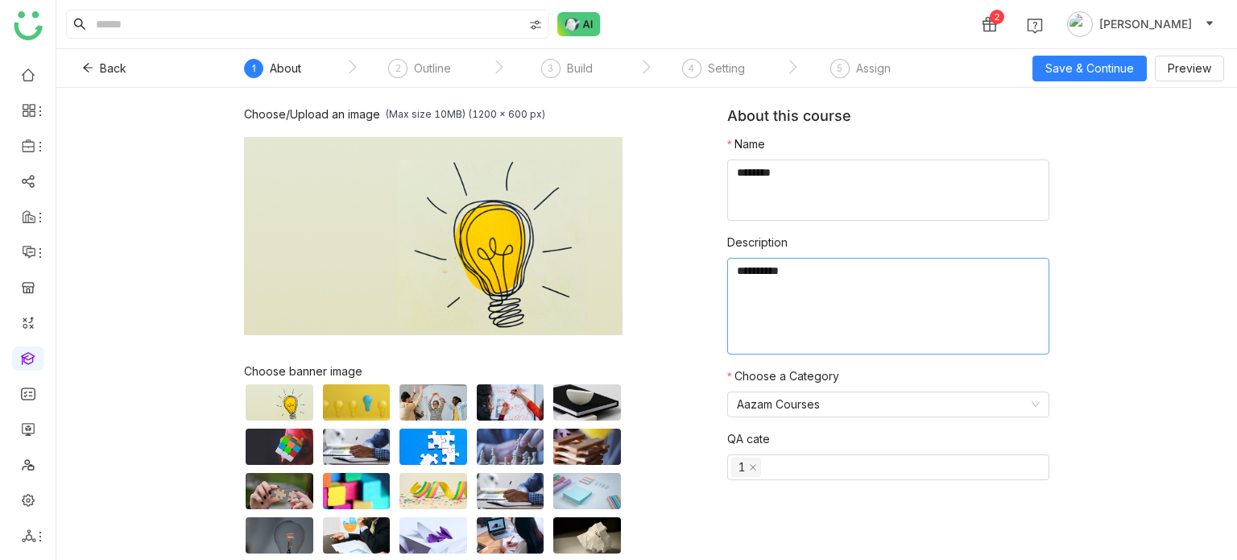
scroll to position [68, 0]
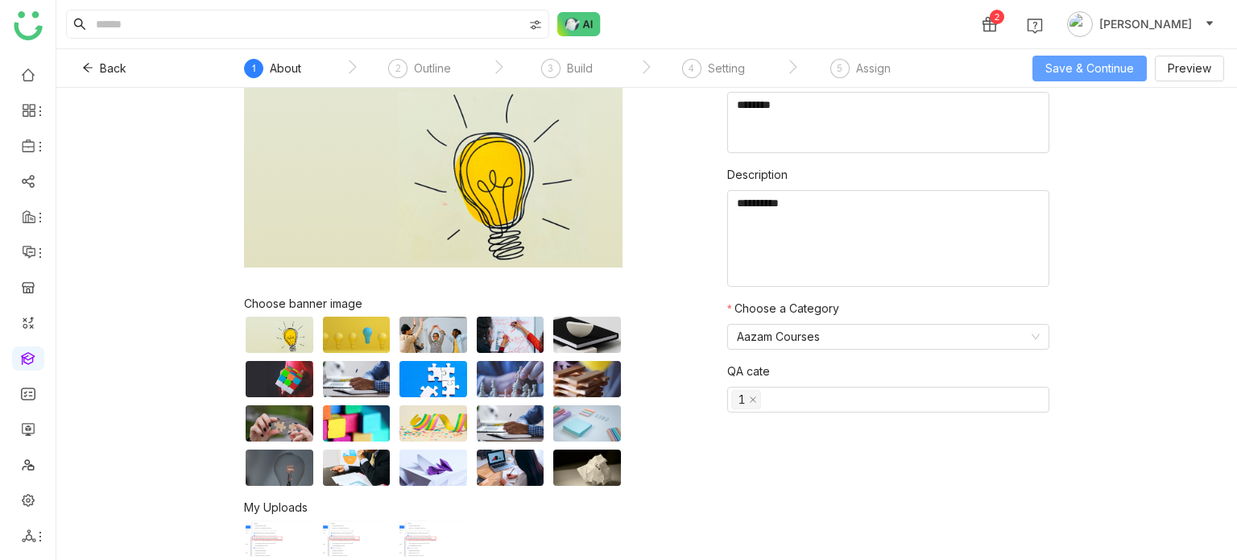
click at [1087, 78] on button "Save & Continue" at bounding box center [1090, 69] width 114 height 26
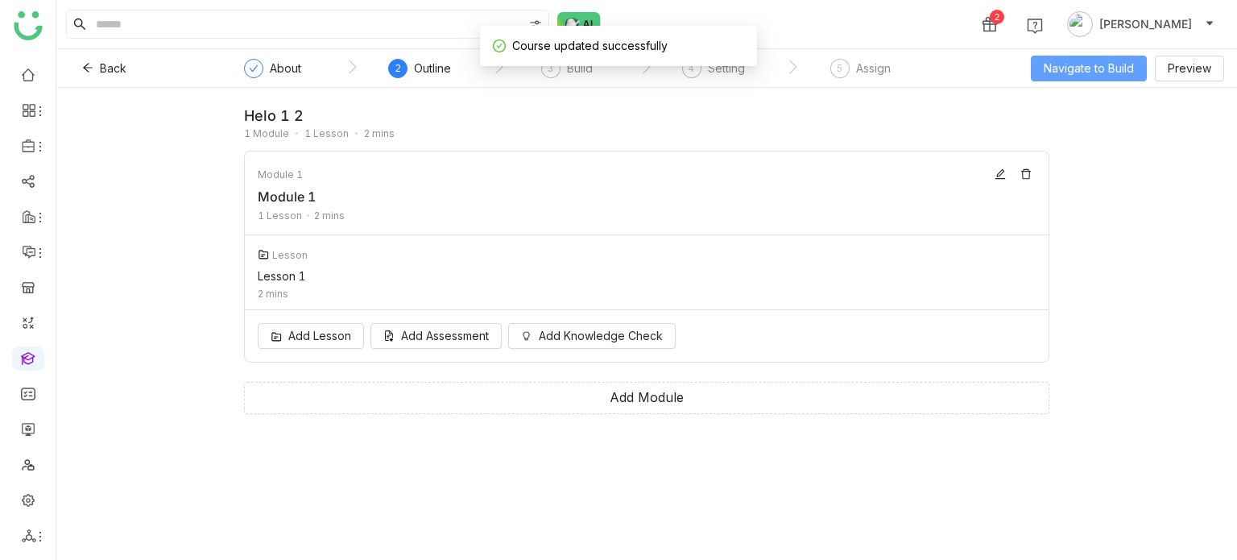
click at [1087, 80] on button "Navigate to Build" at bounding box center [1089, 69] width 116 height 26
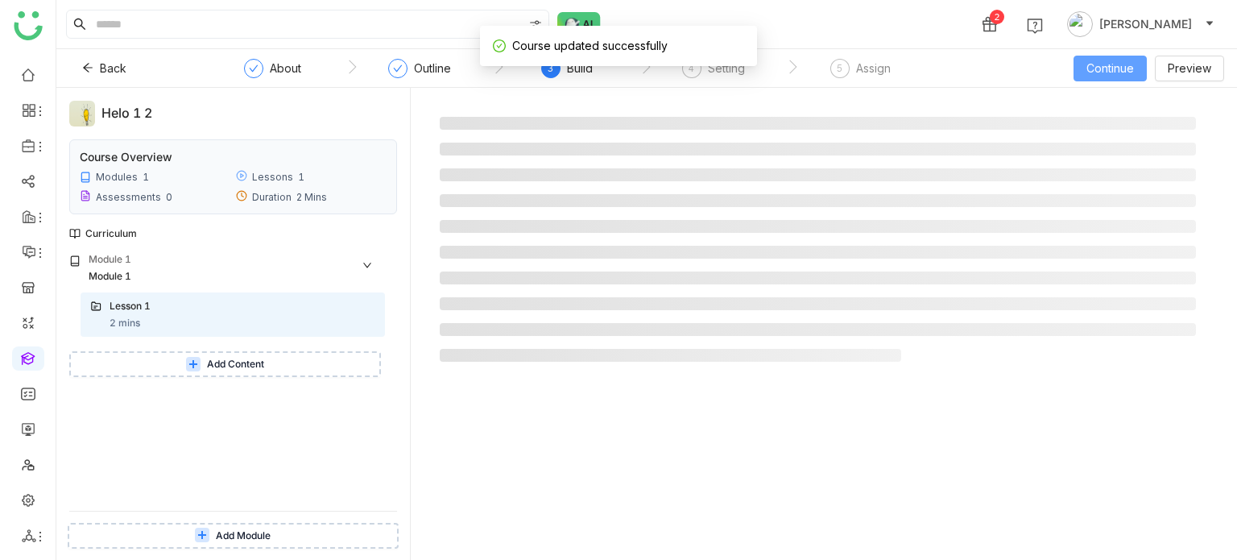
click at [1099, 69] on span "Continue" at bounding box center [1111, 69] width 48 height 18
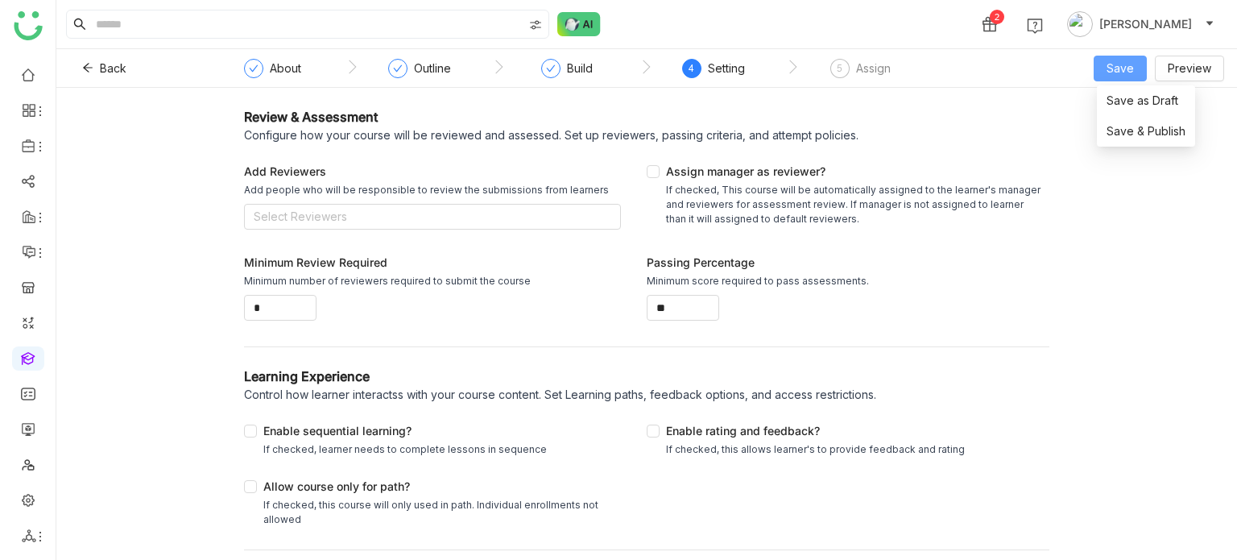
click at [1105, 70] on button "Save" at bounding box center [1120, 69] width 53 height 26
click at [1108, 123] on span "Save & Publish" at bounding box center [1146, 131] width 79 height 18
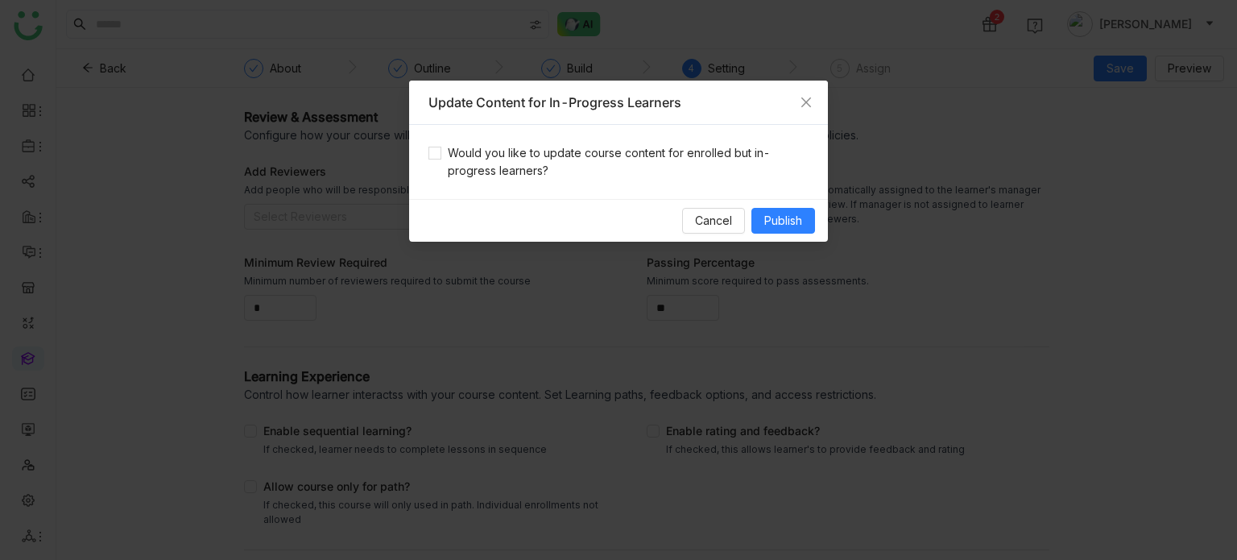
drag, startPoint x: 641, startPoint y: 158, endPoint x: 803, endPoint y: 197, distance: 166.6
click at [657, 160] on span "Would you like to update course content for enrolled but in-progress learners?" at bounding box center [624, 161] width 367 height 35
click at [805, 227] on button "Publish" at bounding box center [783, 221] width 64 height 26
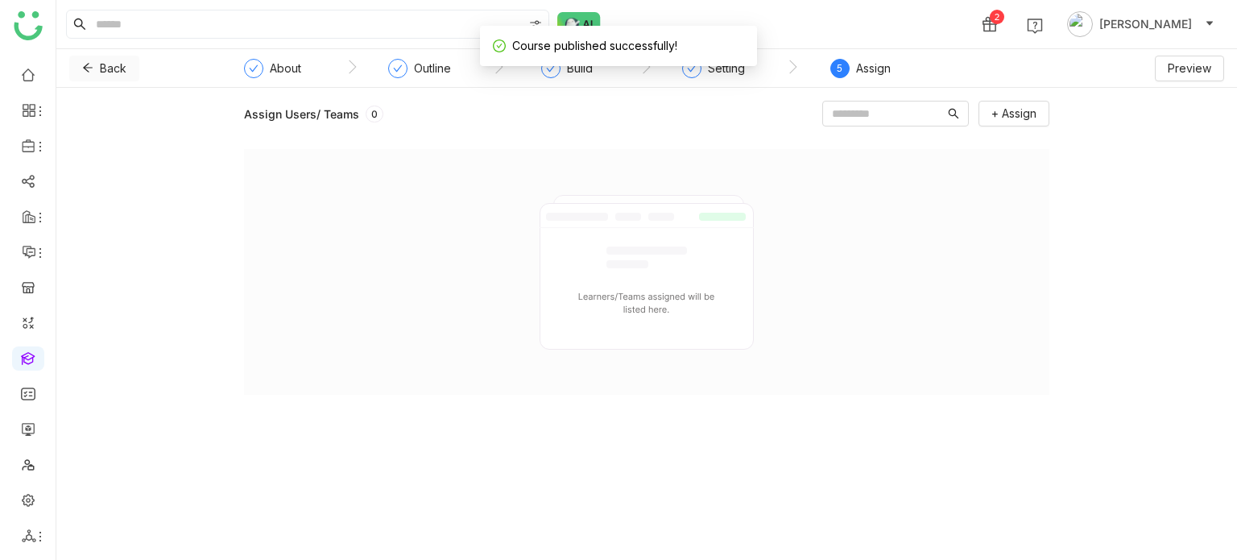
click at [90, 64] on icon at bounding box center [87, 67] width 11 height 11
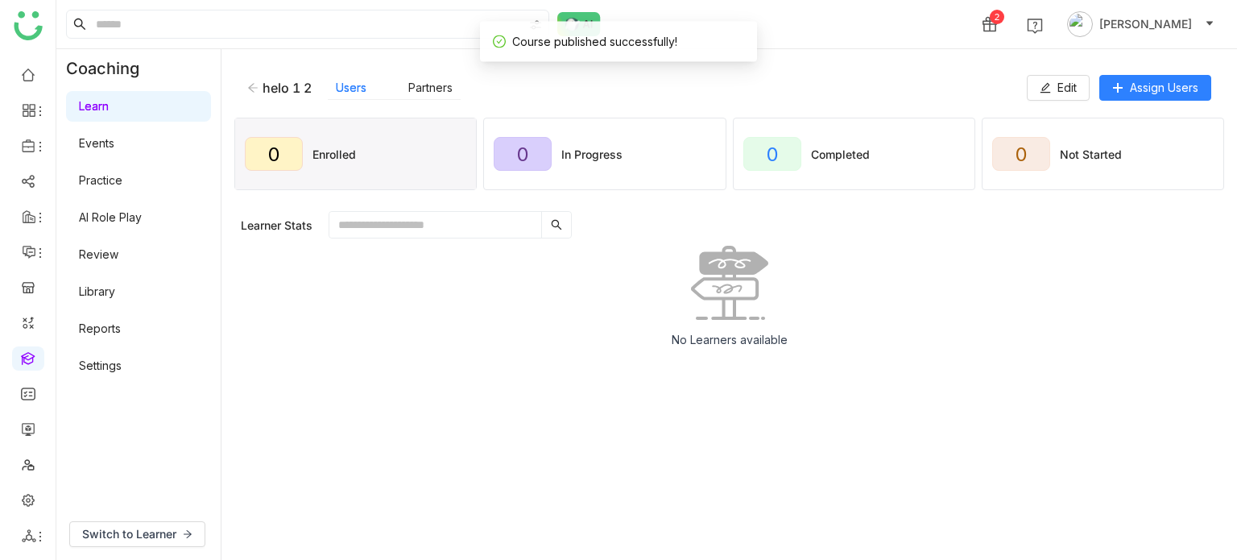
click at [259, 94] on div "helo 1 2" at bounding box center [279, 88] width 64 height 16
click at [259, 87] on div "helo 1 2" at bounding box center [279, 88] width 64 height 16
click at [251, 89] on icon at bounding box center [252, 87] width 11 height 11
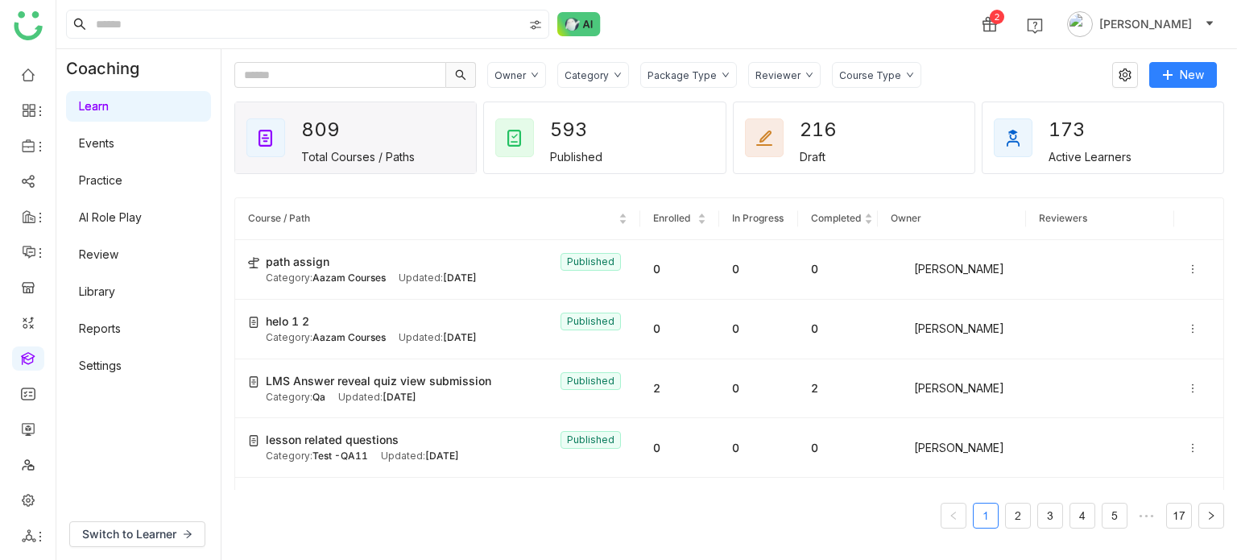
click at [601, 73] on div "Category" at bounding box center [587, 75] width 44 height 12
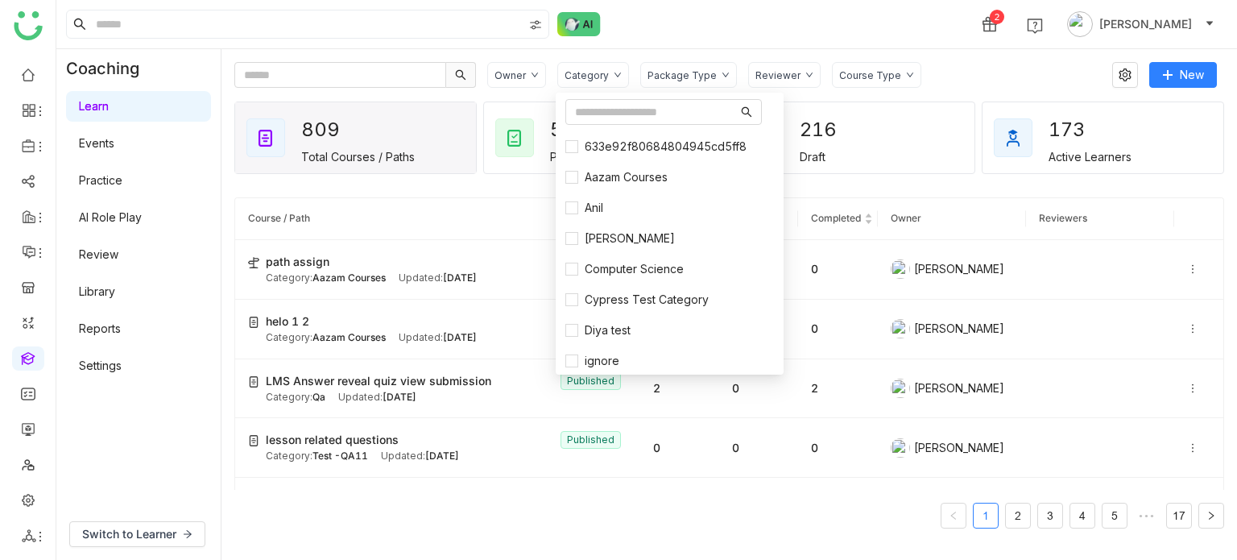
click at [889, 15] on div "2 [PERSON_NAME]" at bounding box center [646, 24] width 1181 height 48
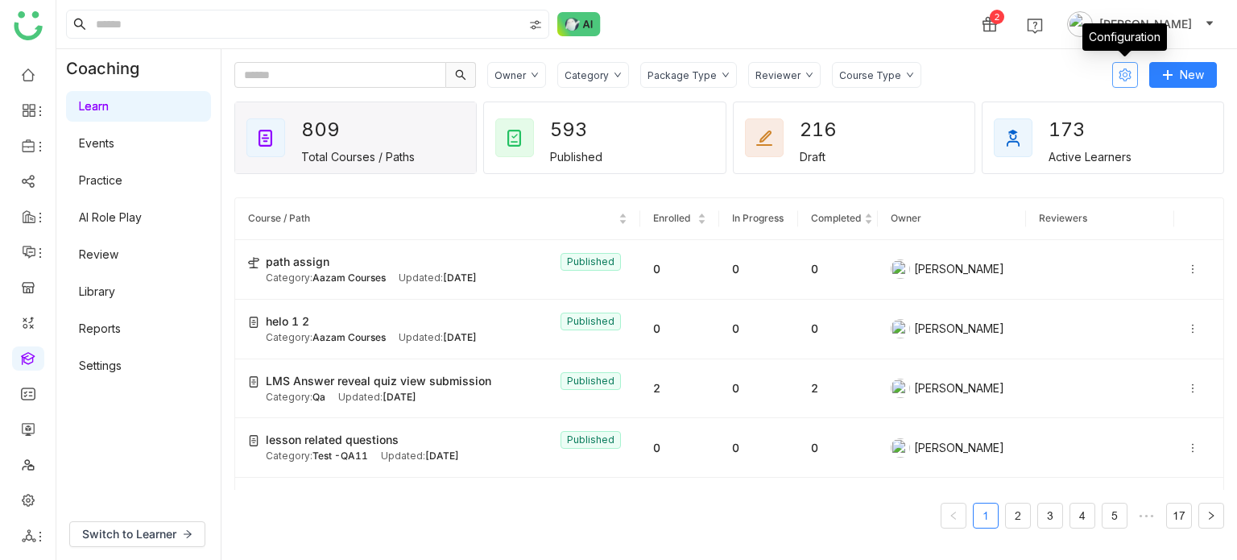
click at [1124, 83] on button at bounding box center [1125, 75] width 26 height 26
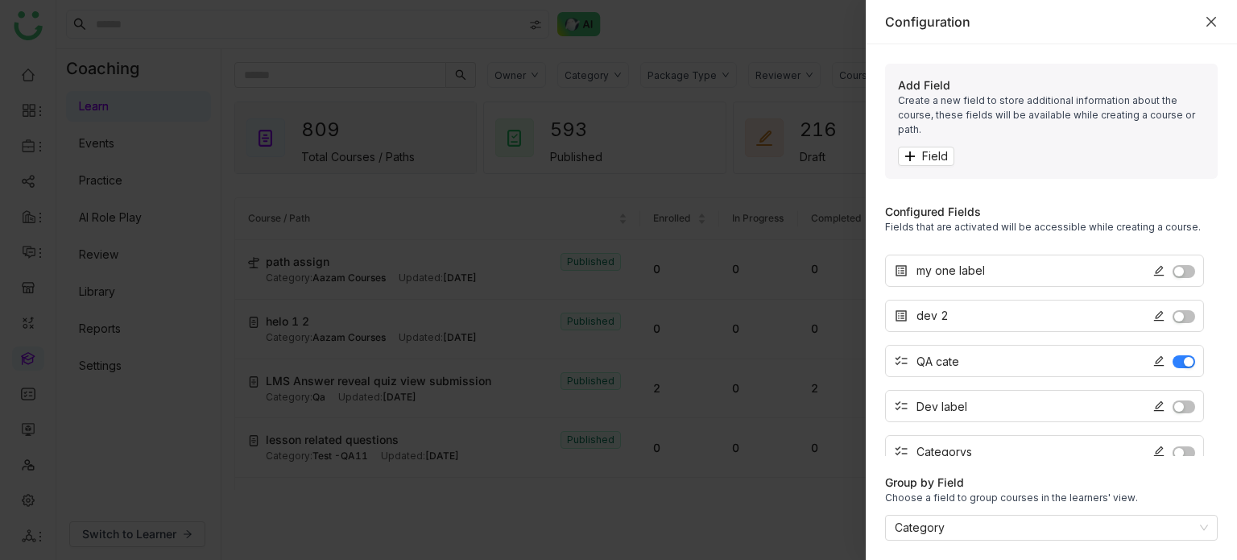
scroll to position [174, 0]
click at [1002, 531] on nz-select-item "Category" at bounding box center [1051, 527] width 313 height 24
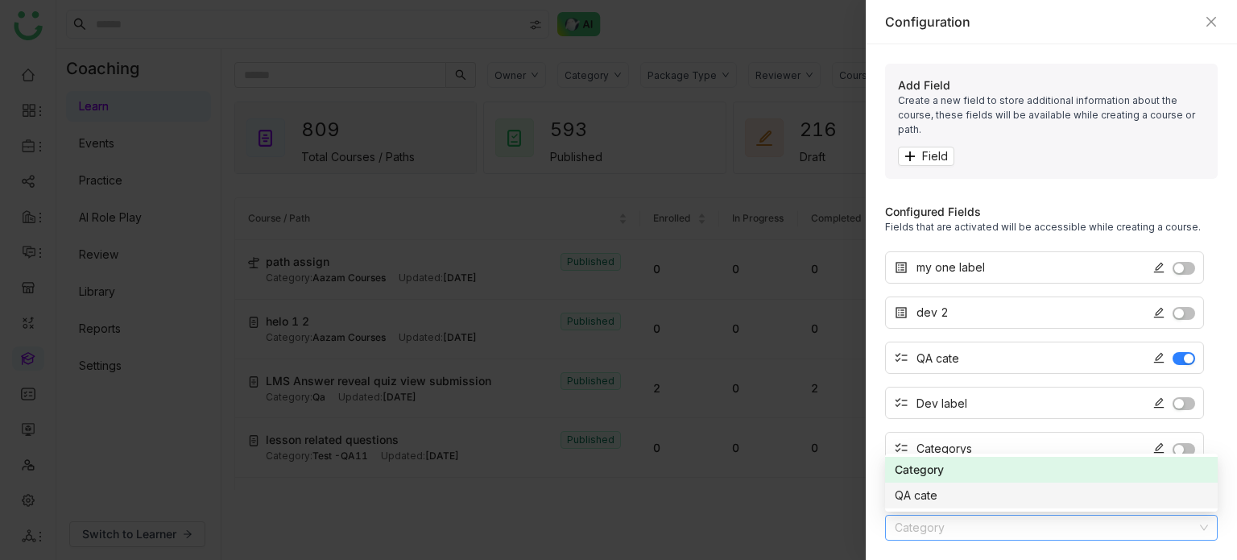
click at [969, 502] on div "QA cate" at bounding box center [1051, 495] width 313 height 18
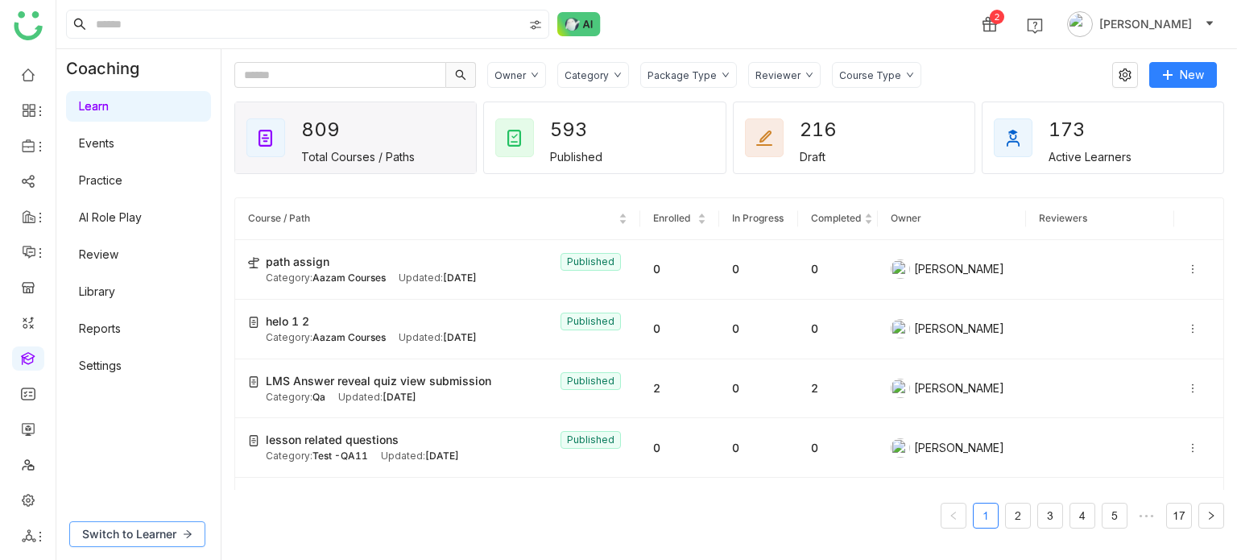
click at [151, 533] on span "Switch to Learner" at bounding box center [129, 534] width 94 height 18
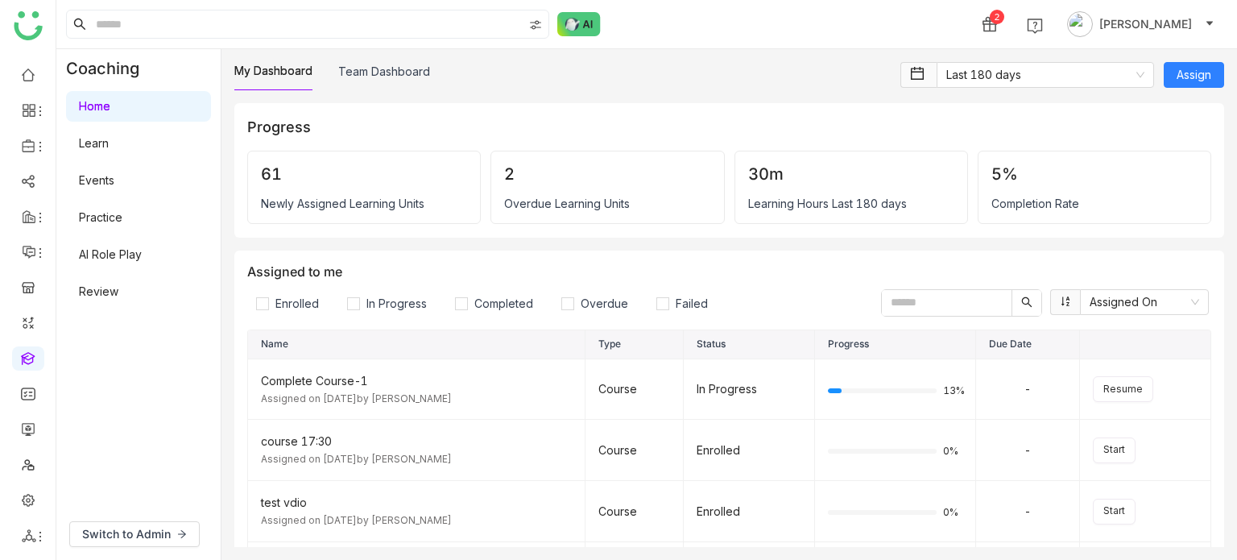
click at [109, 138] on link "Learn" at bounding box center [94, 143] width 30 height 14
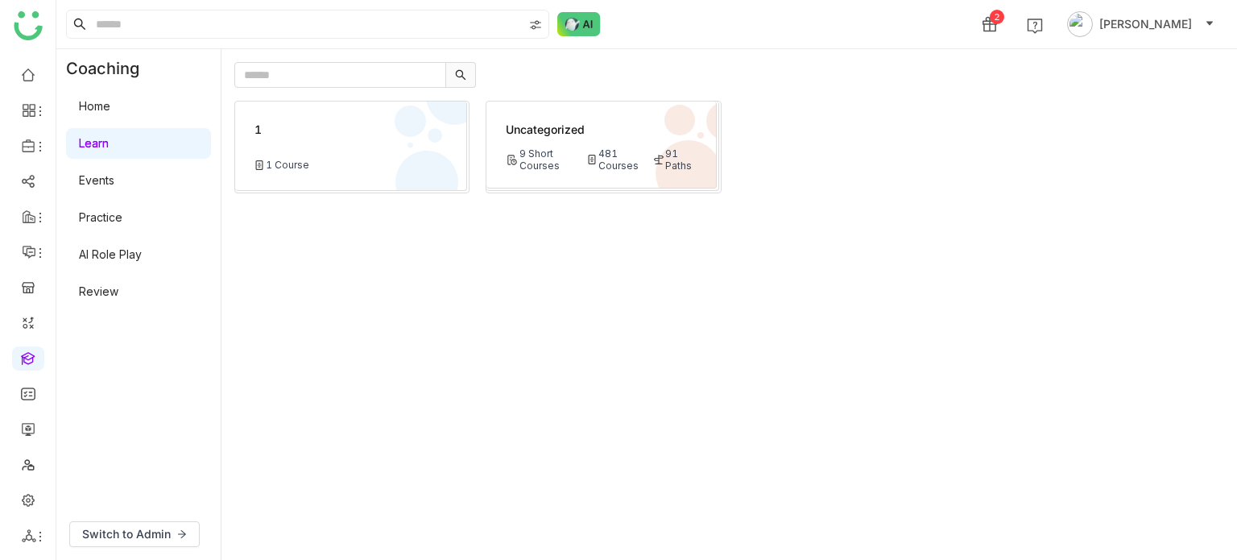
click at [306, 115] on div "1 1 Course" at bounding box center [350, 145] width 231 height 89
click at [573, 164] on div "9 Short Courses" at bounding box center [541, 159] width 71 height 24
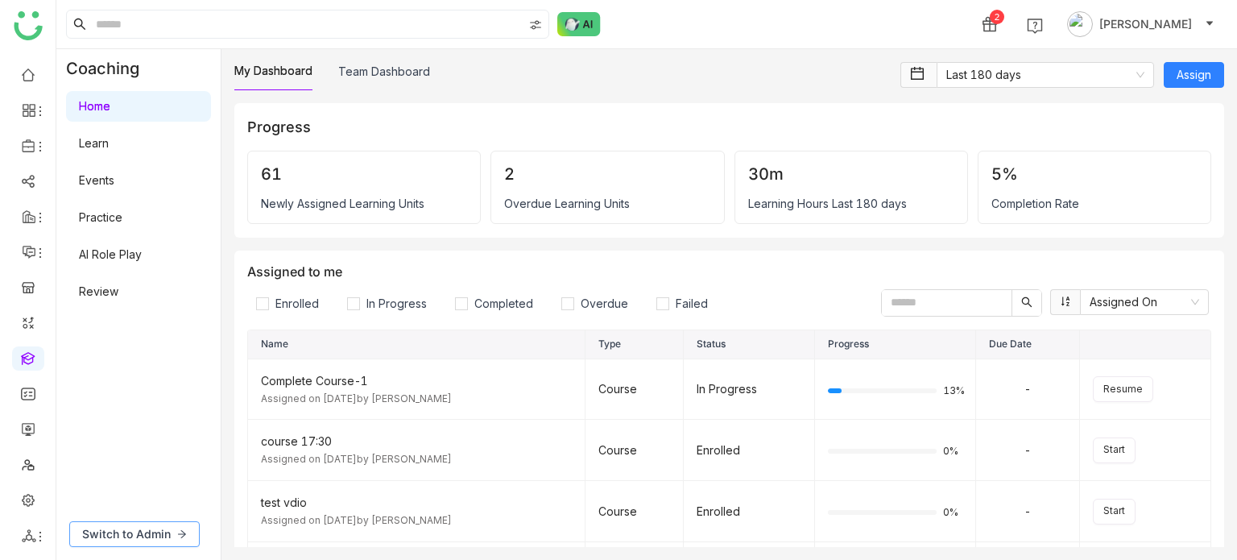
click at [119, 528] on span "Switch to Admin" at bounding box center [126, 534] width 89 height 18
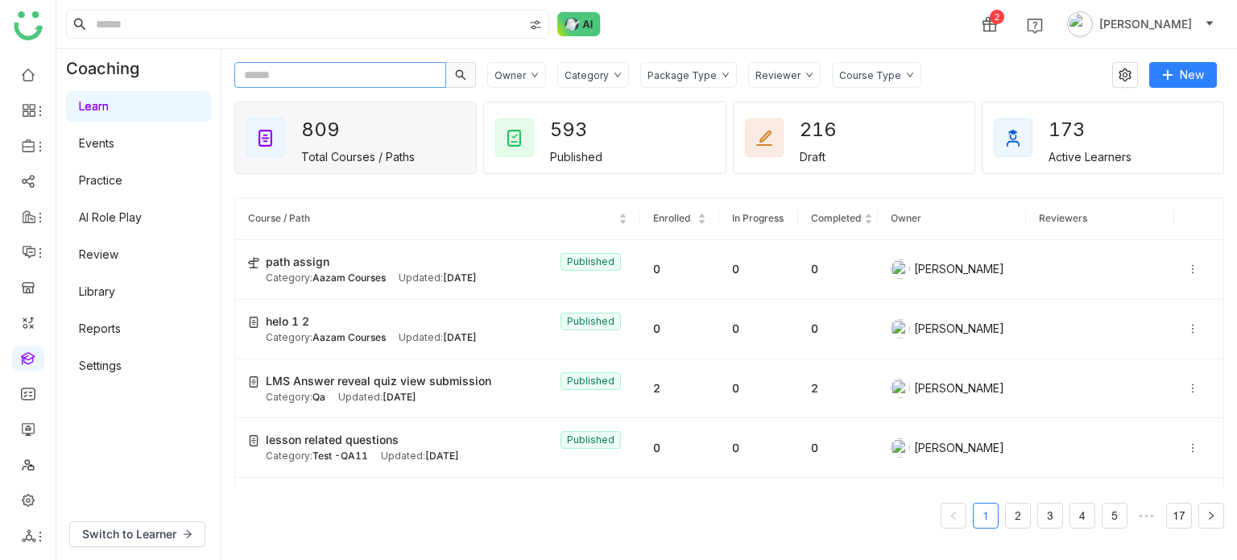
click at [410, 77] on input "text" at bounding box center [340, 75] width 212 height 26
click at [771, 325] on td "0" at bounding box center [758, 330] width 79 height 60
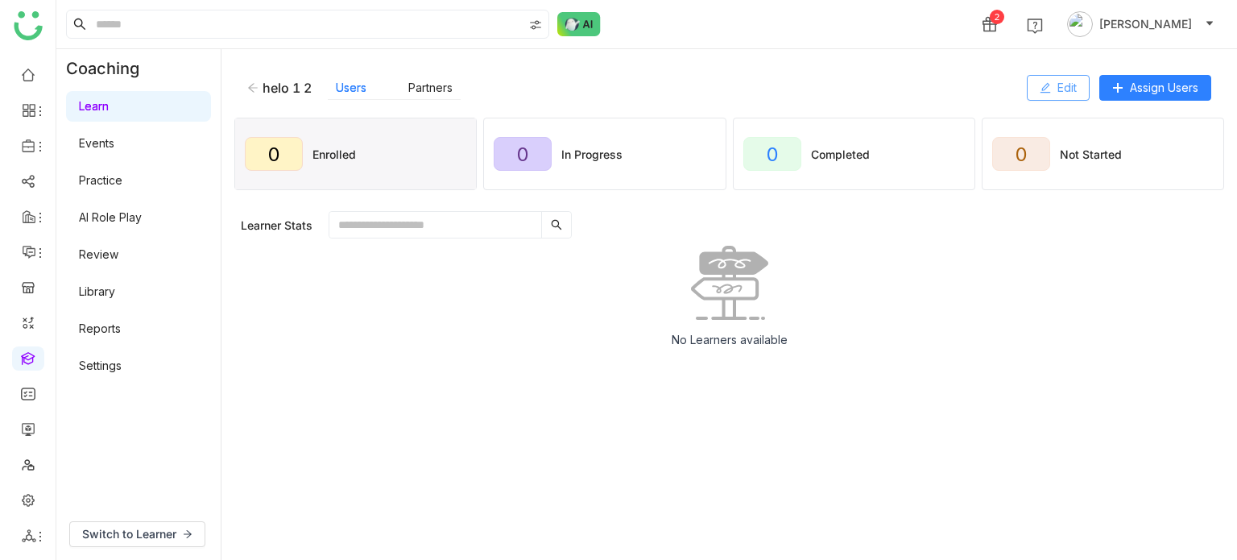
click at [1047, 89] on icon at bounding box center [1045, 87] width 11 height 11
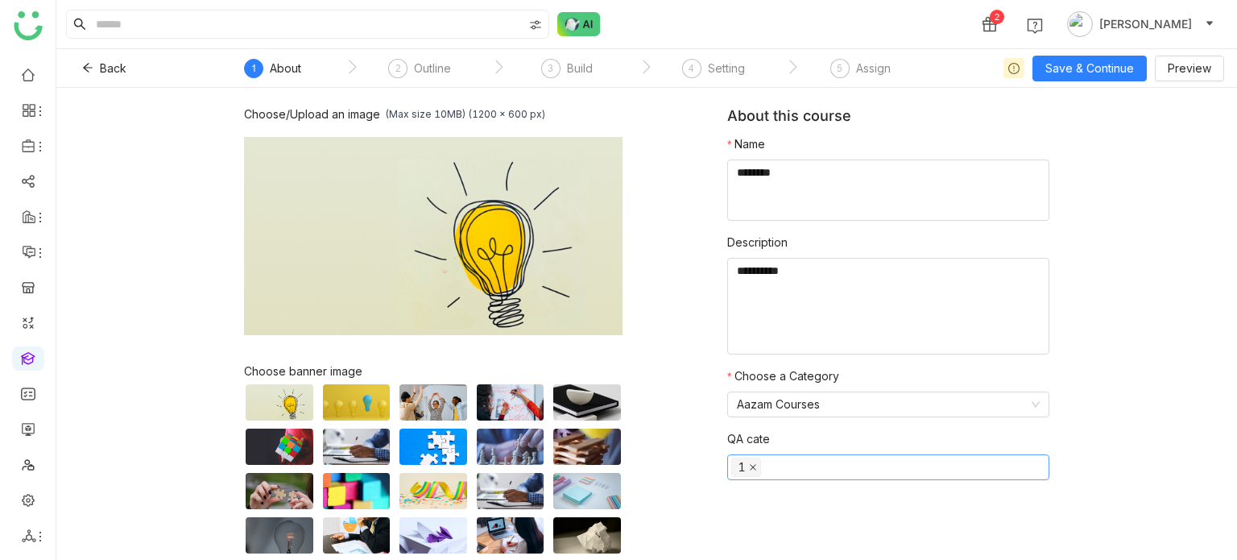
click at [749, 467] on icon at bounding box center [753, 467] width 8 height 8
click at [1129, 67] on span "Save & Continue" at bounding box center [1089, 69] width 89 height 18
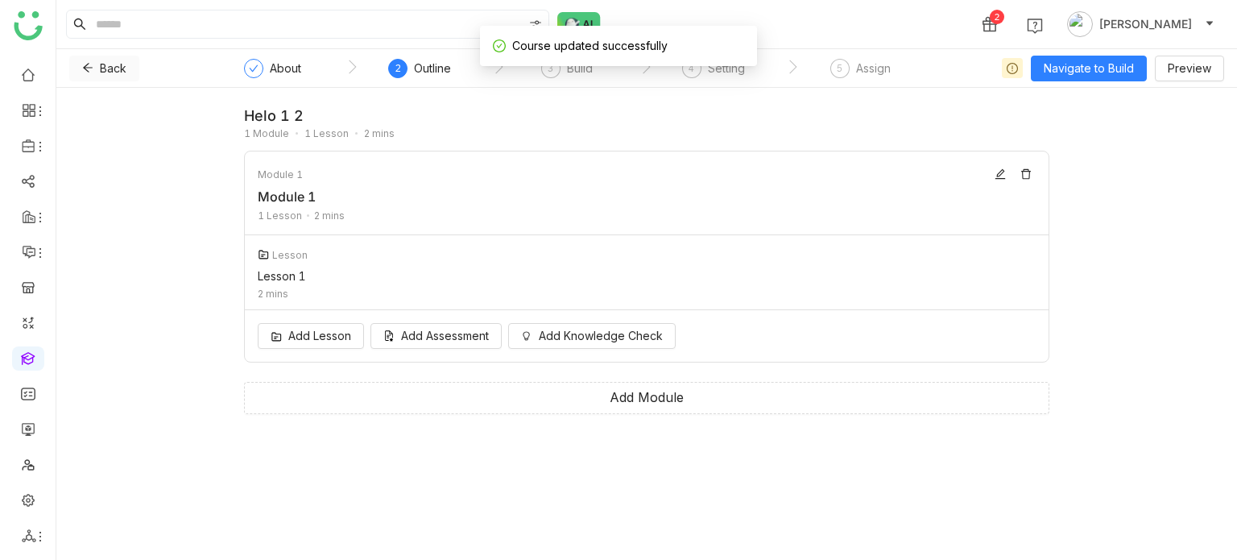
click at [97, 75] on button "Back" at bounding box center [104, 69] width 70 height 26
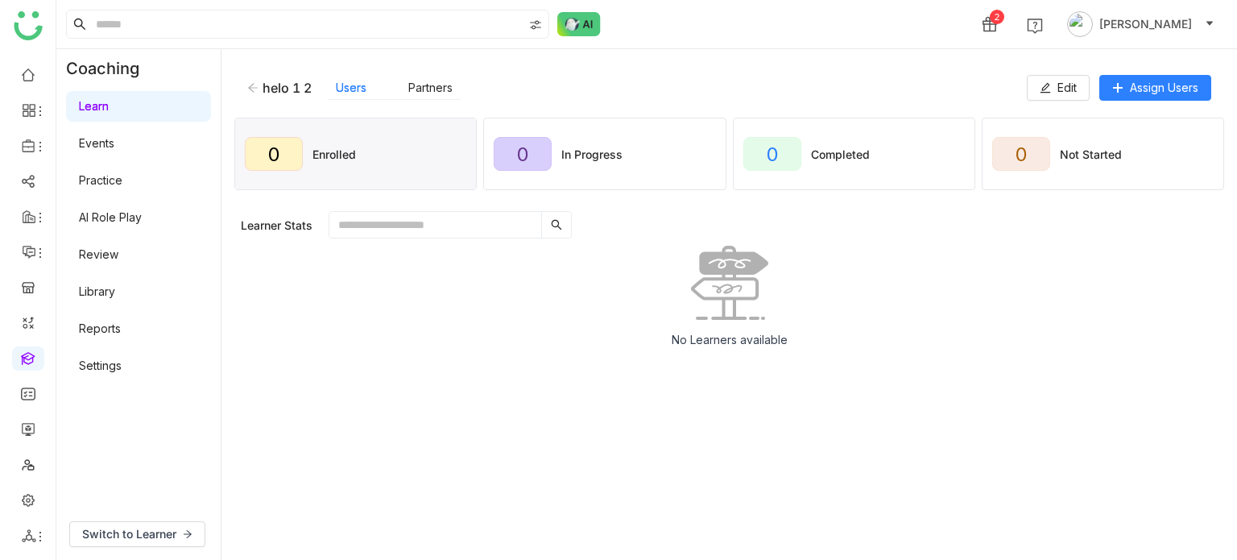
click at [259, 87] on div "helo 1 2" at bounding box center [279, 88] width 64 height 16
click at [249, 85] on icon at bounding box center [252, 87] width 11 height 11
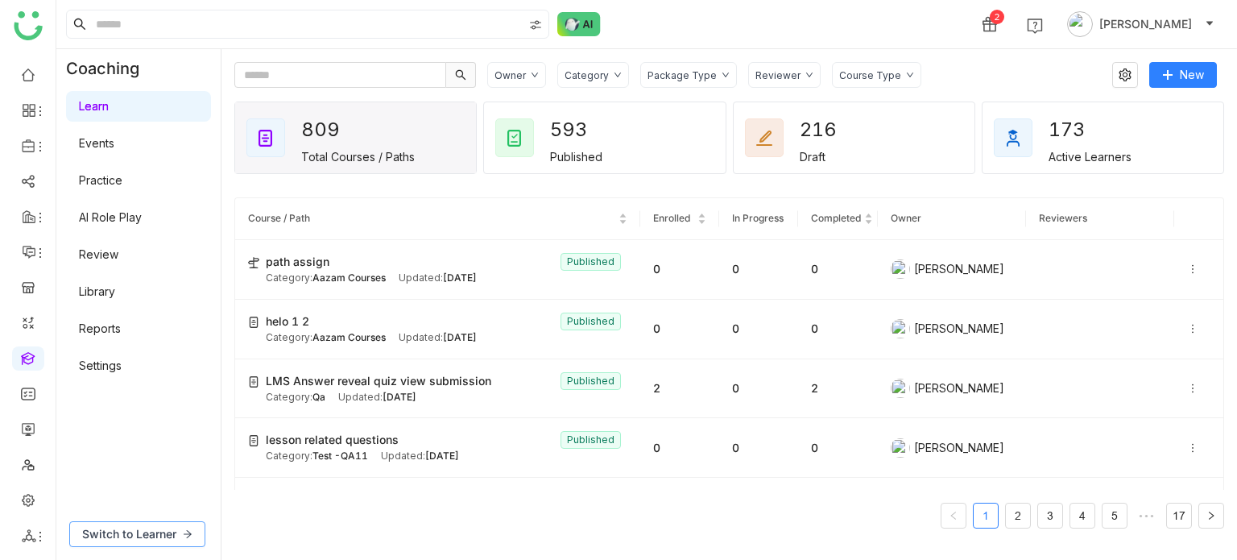
click at [142, 524] on button "Switch to Learner" at bounding box center [137, 534] width 136 height 26
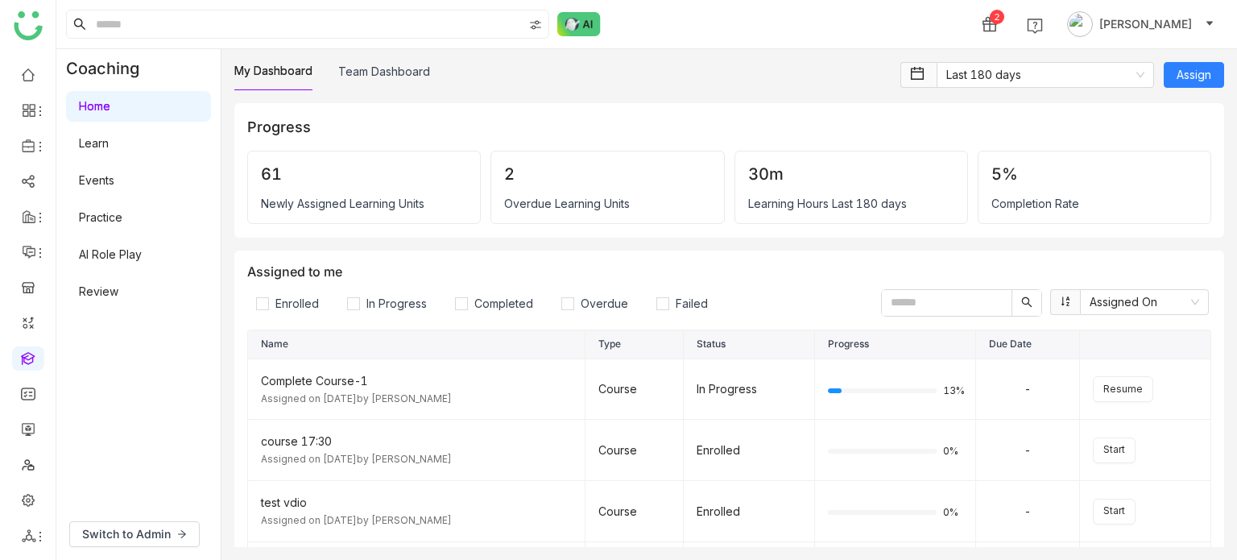
click at [99, 146] on link "Learn" at bounding box center [94, 143] width 30 height 14
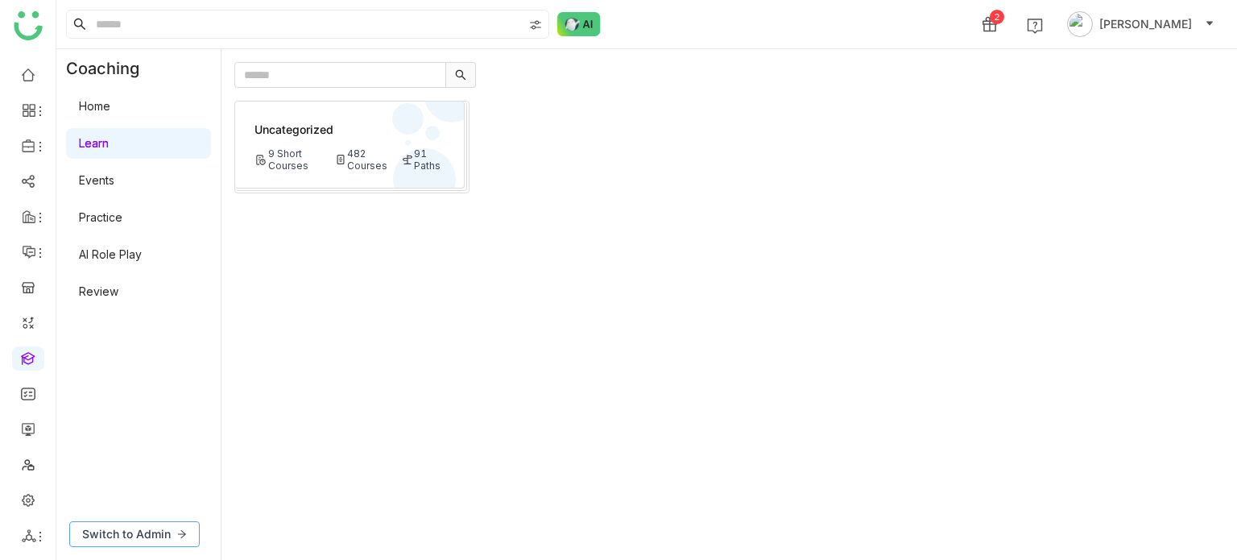
click at [178, 537] on icon at bounding box center [182, 534] width 10 height 10
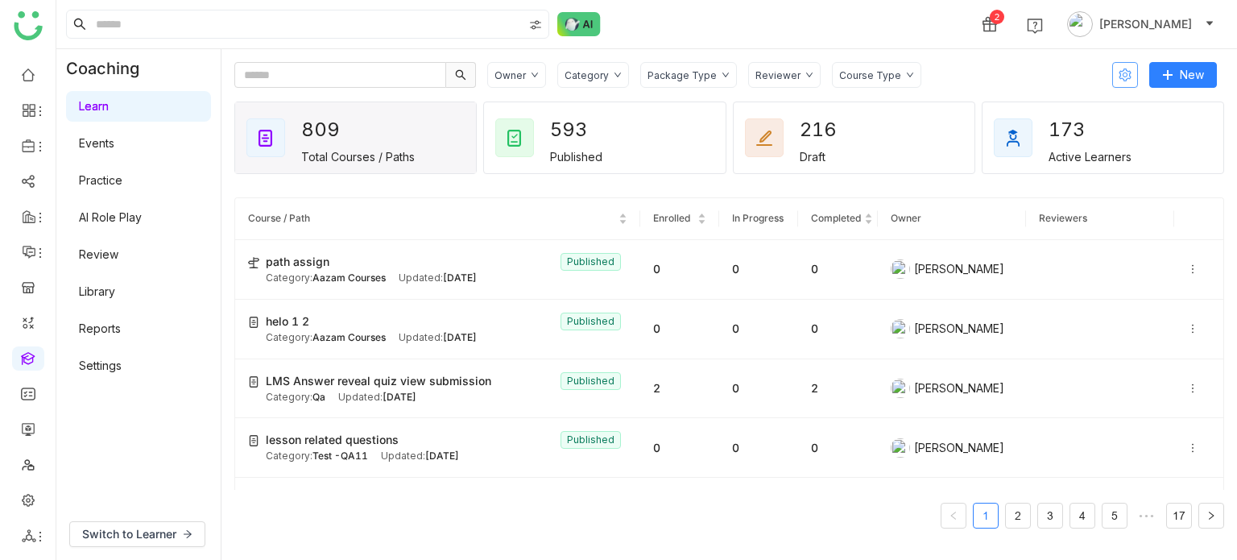
click at [1124, 80] on icon at bounding box center [1125, 74] width 13 height 13
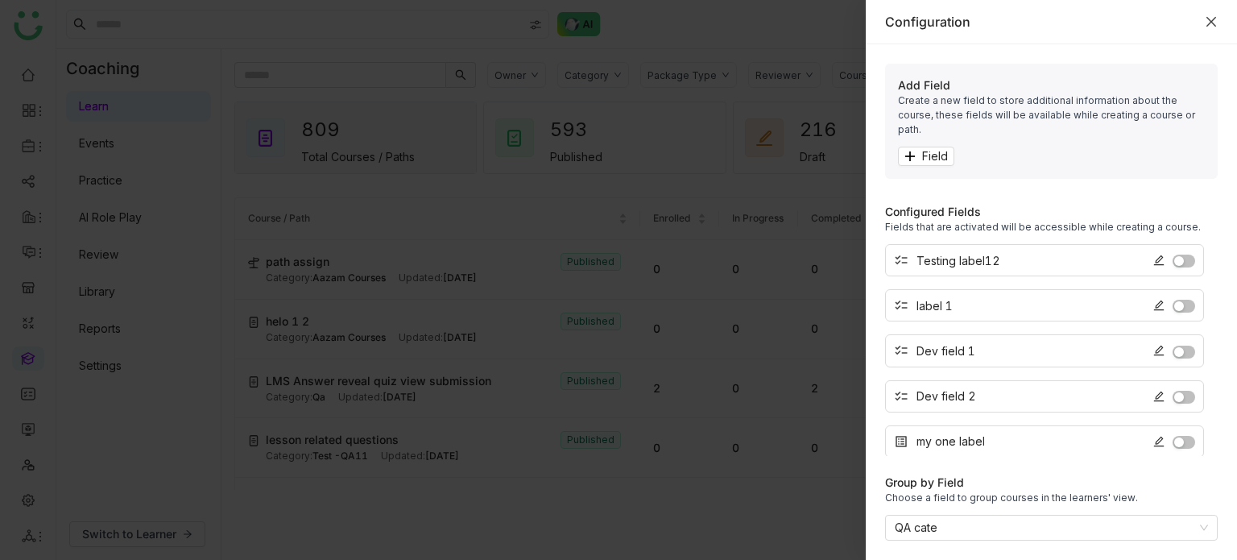
scroll to position [221, 0]
click at [1057, 536] on nz-select-item "QA cate" at bounding box center [1051, 527] width 313 height 24
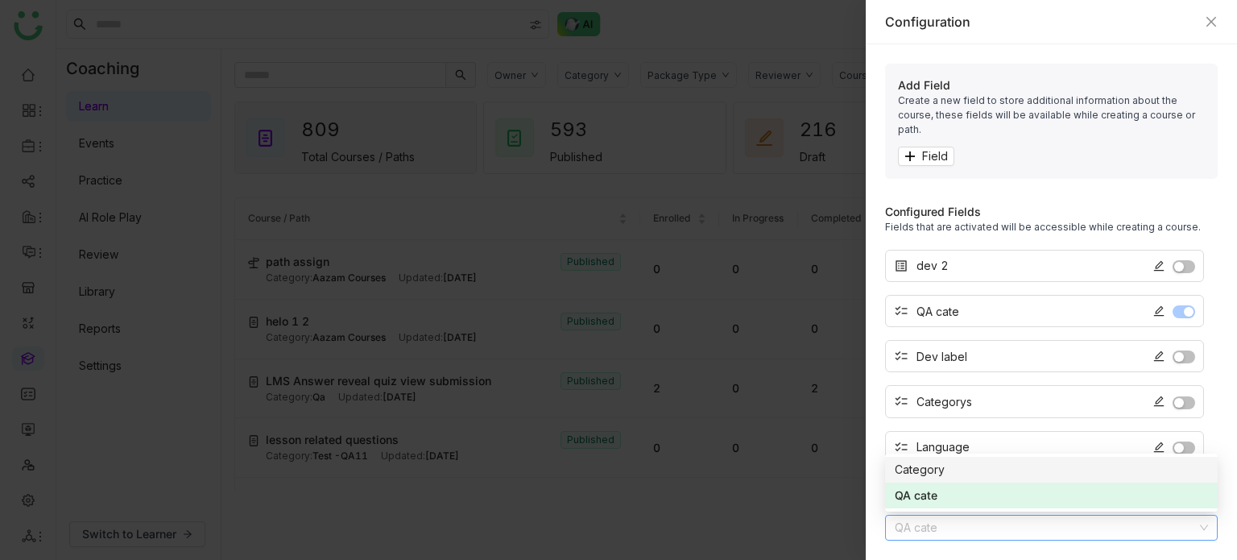
click at [1002, 461] on div "Category" at bounding box center [1051, 470] width 313 height 18
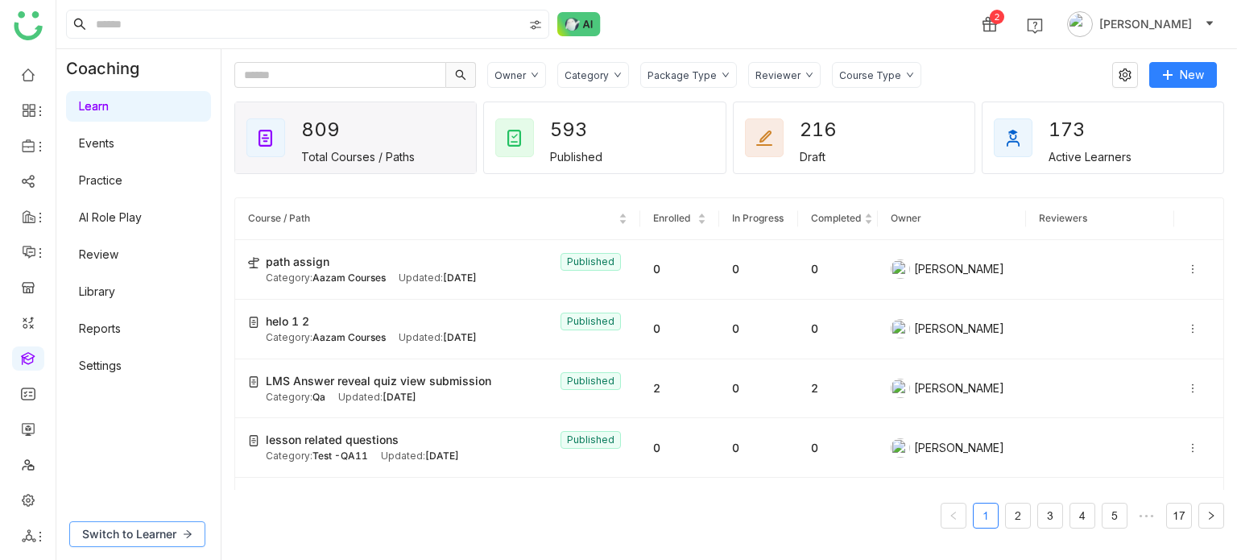
click at [157, 540] on span "Switch to Learner" at bounding box center [129, 534] width 94 height 18
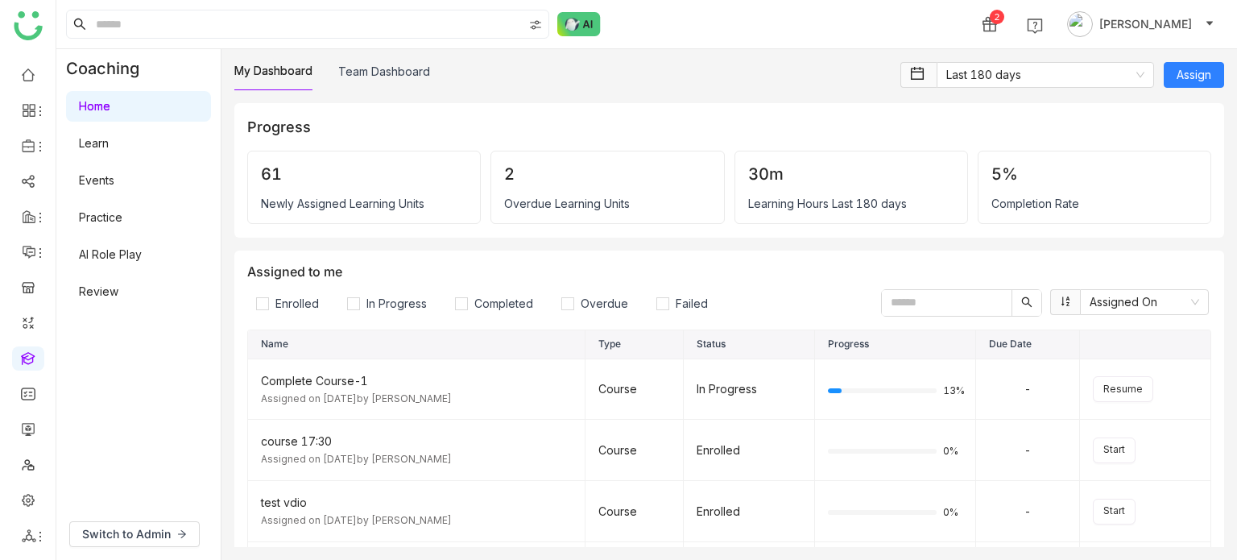
click at [109, 139] on link "Learn" at bounding box center [94, 143] width 30 height 14
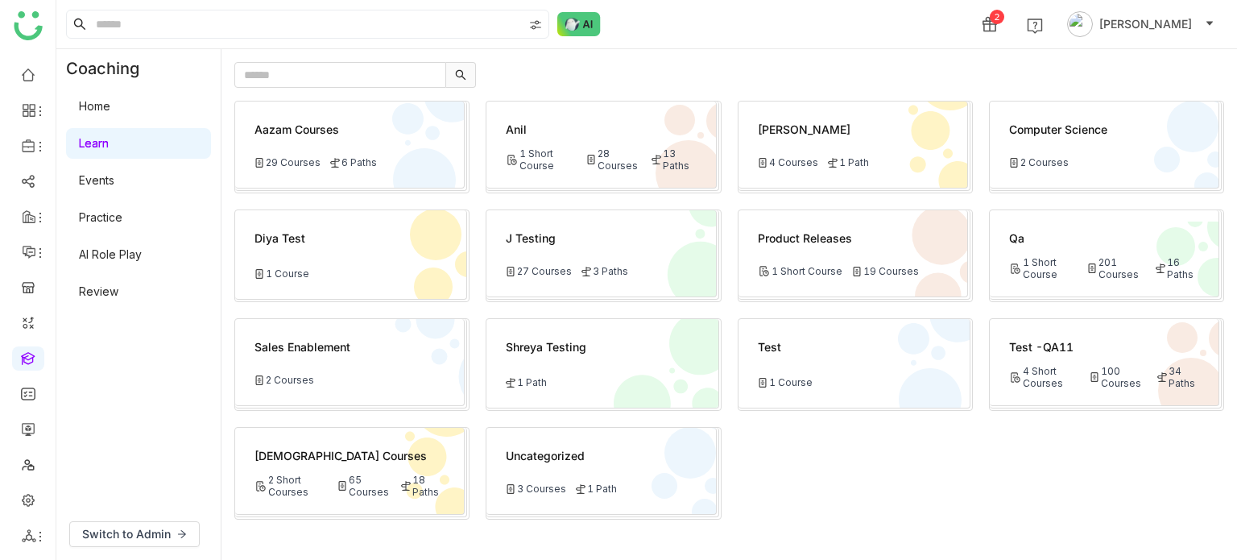
click at [125, 548] on div "Switch to Admin" at bounding box center [138, 534] width 164 height 52
click at [132, 537] on span "Switch to Admin" at bounding box center [126, 534] width 89 height 18
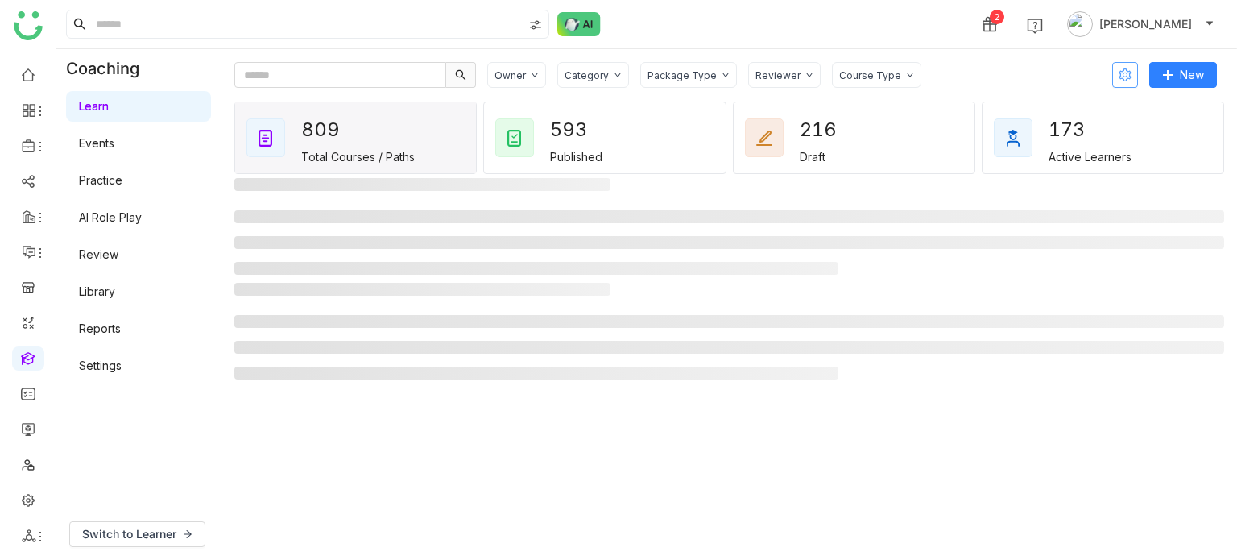
click at [1125, 68] on icon at bounding box center [1125, 74] width 13 height 13
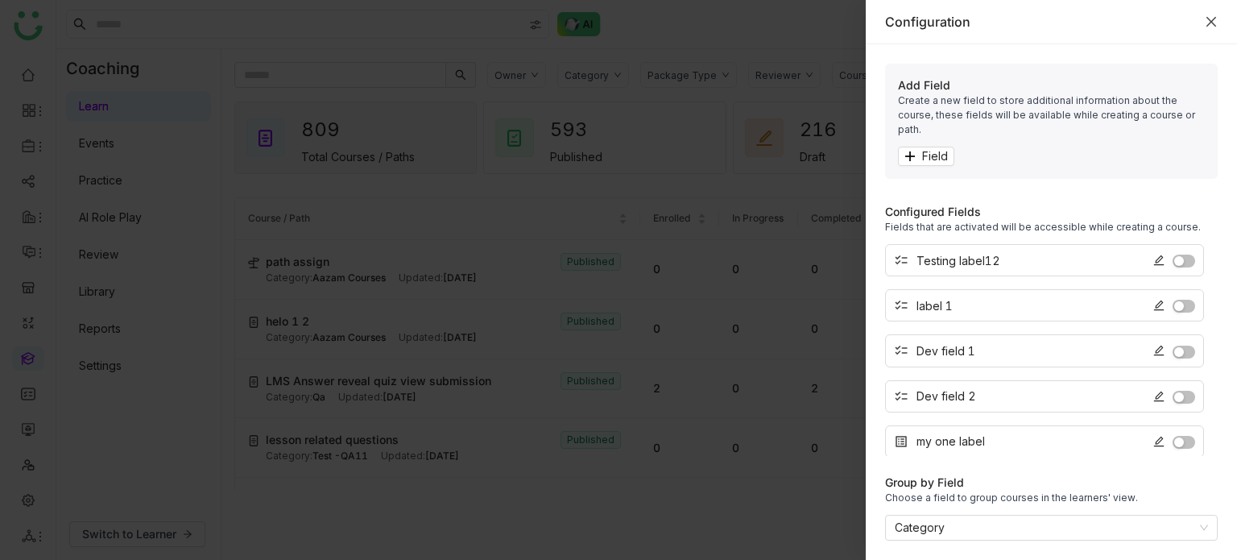
scroll to position [221, 0]
click at [979, 530] on nz-select-item "Category" at bounding box center [1051, 527] width 313 height 24
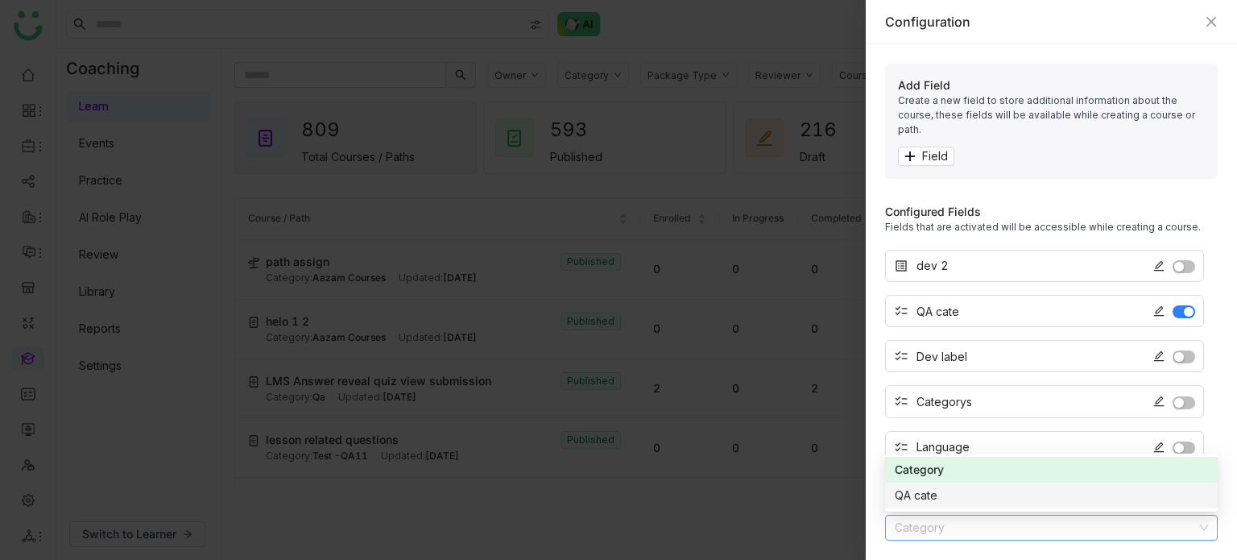
click at [960, 498] on div "QA cate" at bounding box center [1051, 495] width 313 height 18
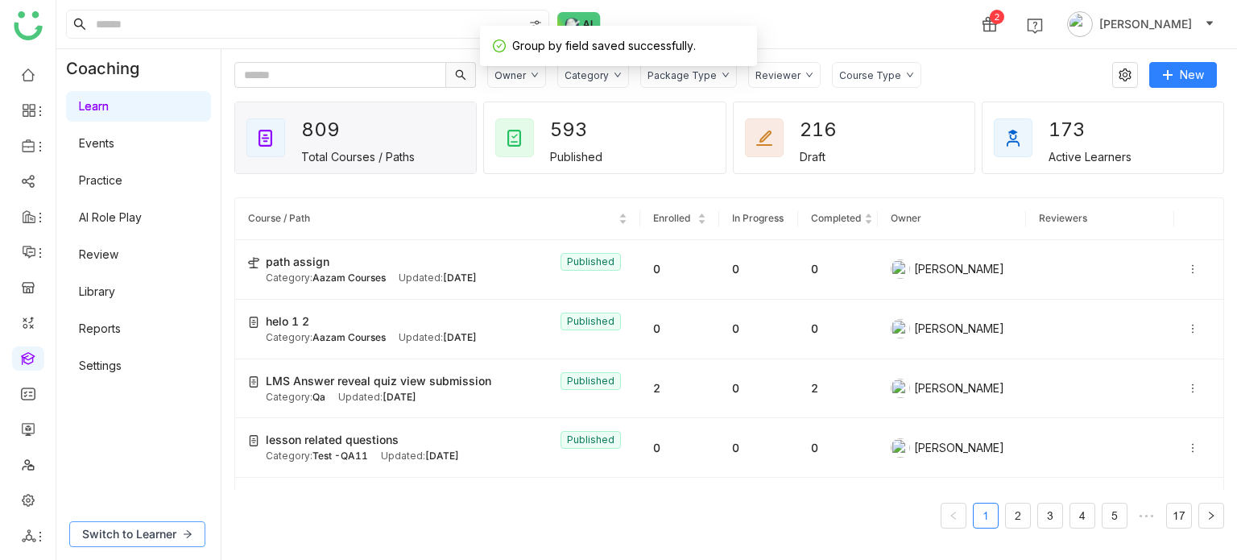
click at [162, 521] on button "Switch to Learner" at bounding box center [137, 534] width 136 height 26
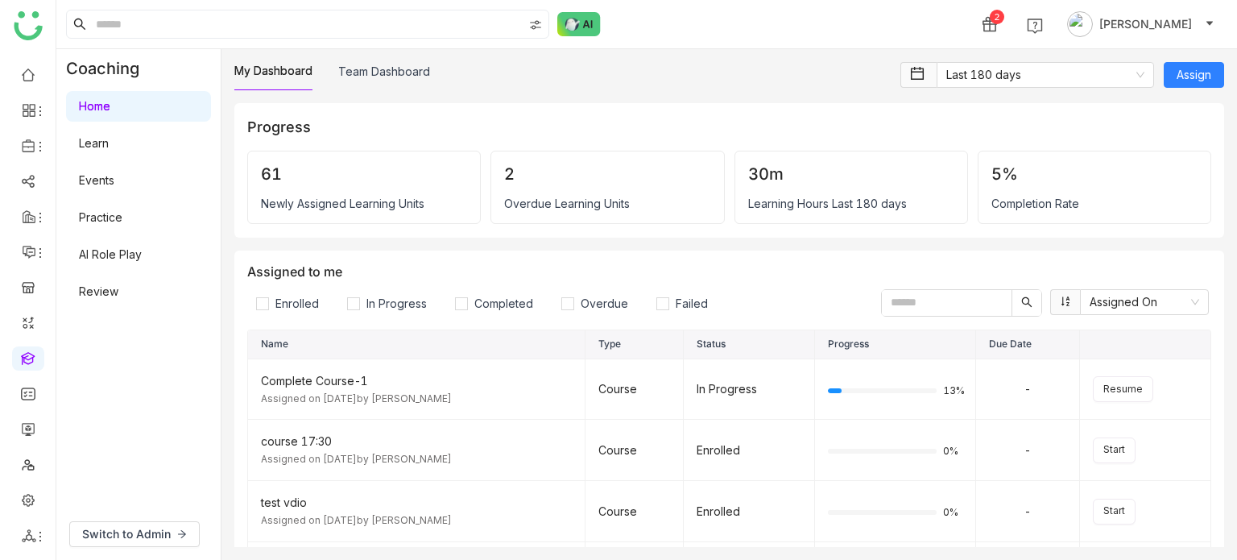
click at [109, 139] on link "Learn" at bounding box center [94, 143] width 30 height 14
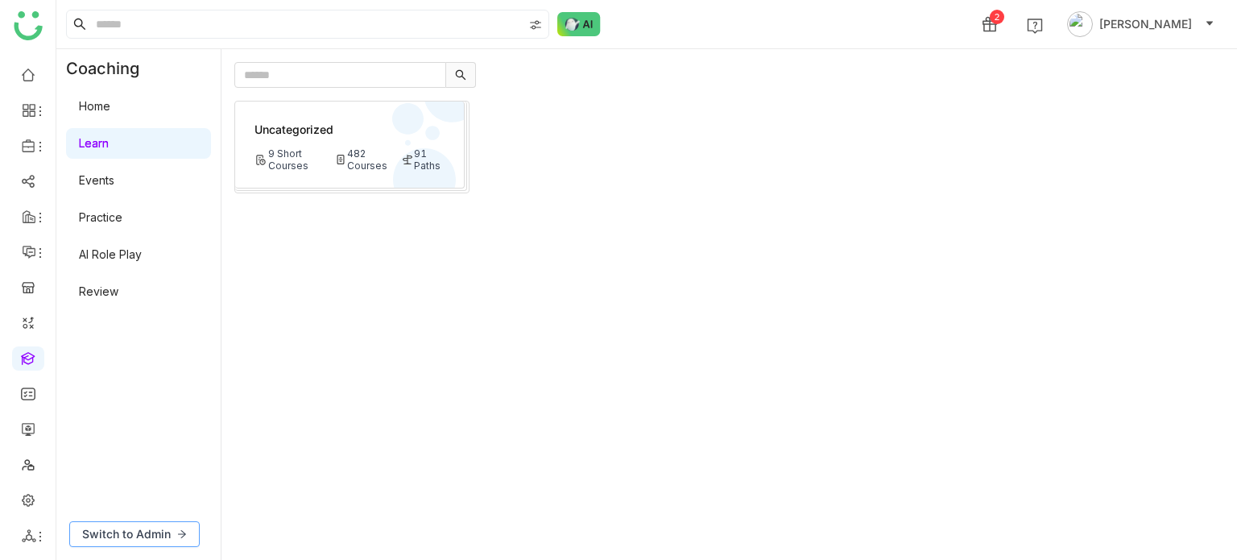
click at [161, 532] on span "Switch to Admin" at bounding box center [126, 534] width 89 height 18
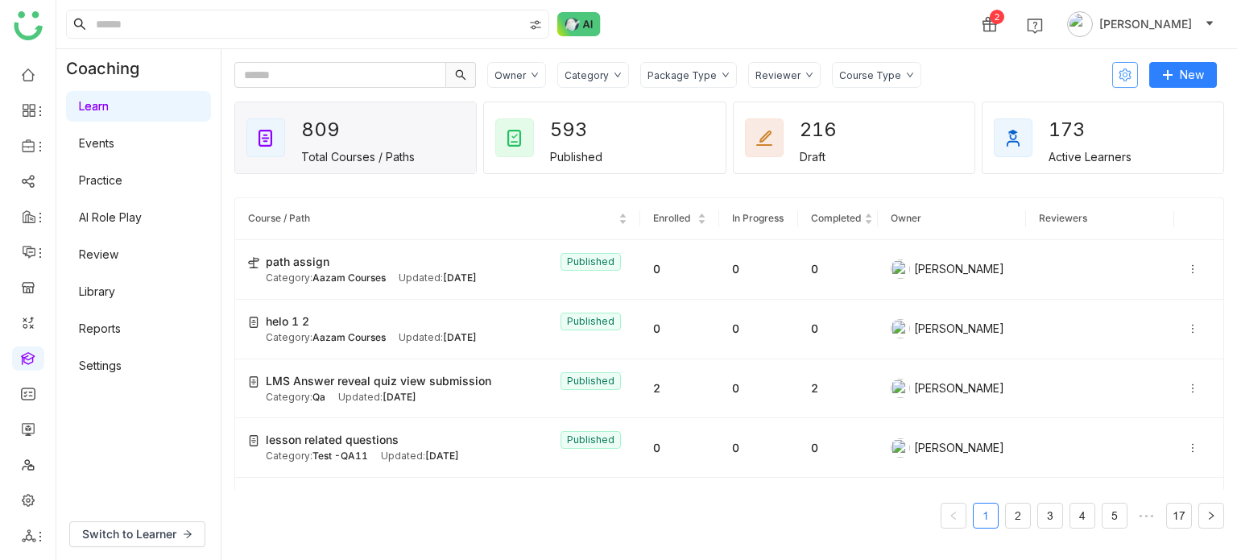
click at [1124, 78] on icon at bounding box center [1125, 74] width 13 height 13
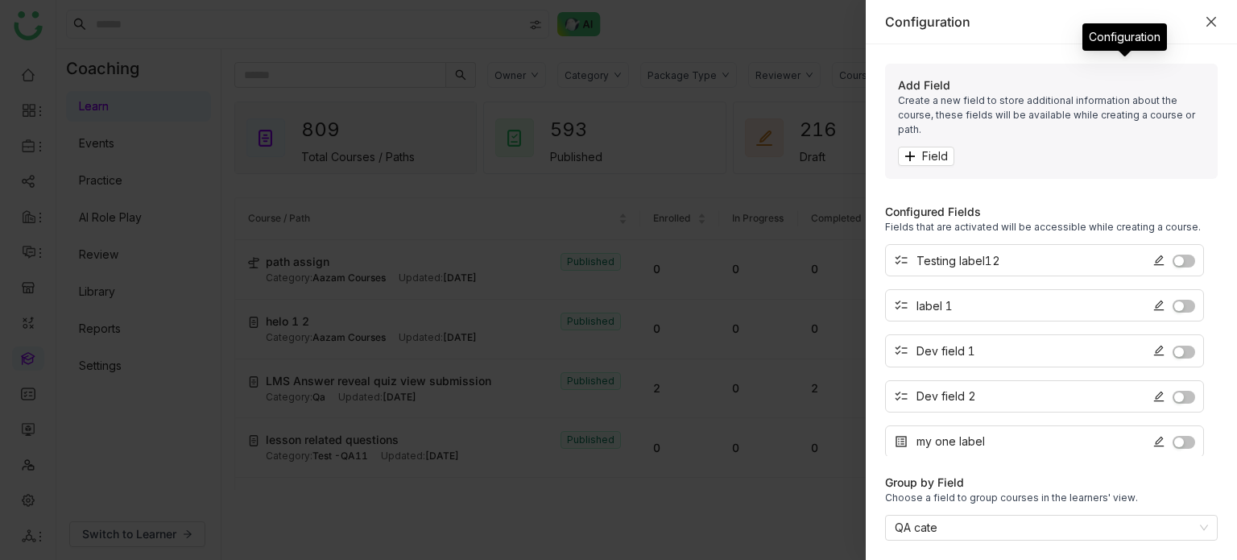
scroll to position [221, 0]
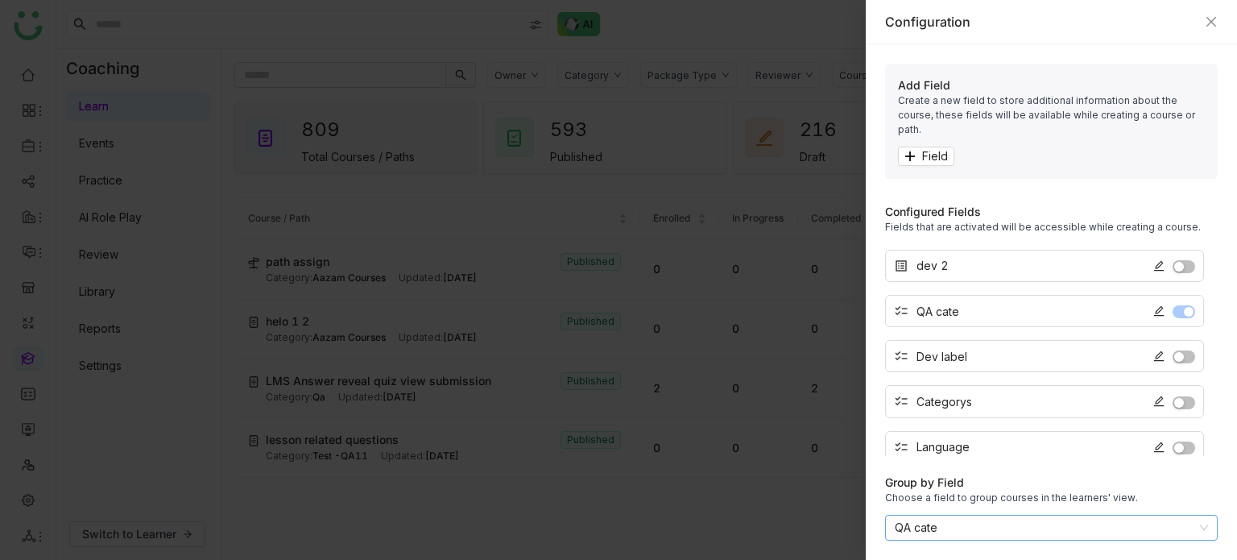
click at [960, 526] on nz-select-item "QA cate" at bounding box center [1051, 527] width 313 height 24
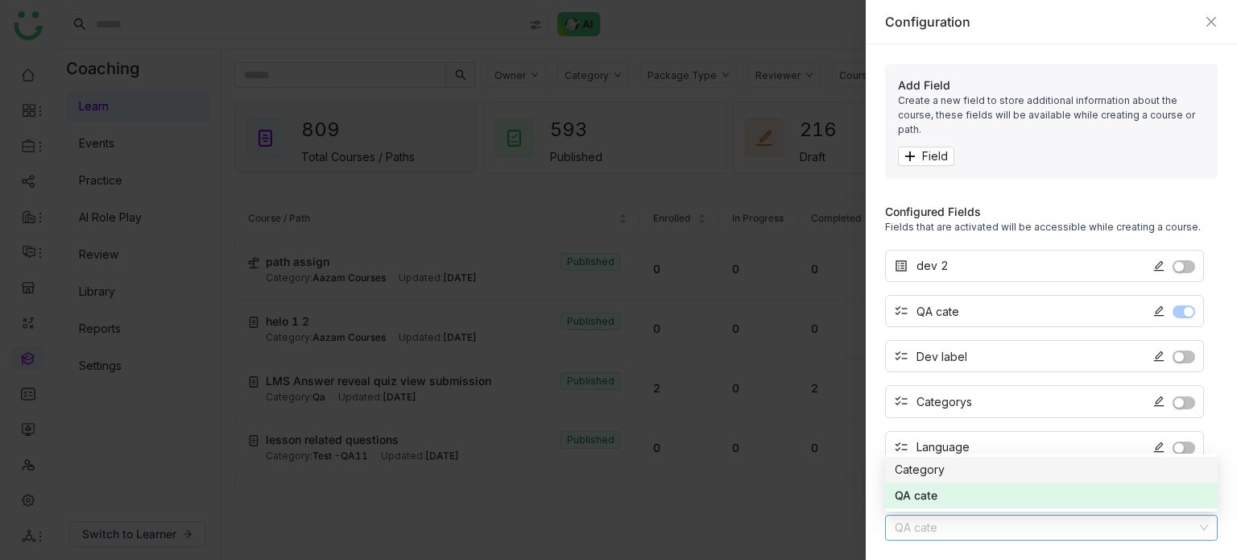
click at [941, 459] on nz-option-item "Category" at bounding box center [1051, 470] width 333 height 26
